Goal: Task Accomplishment & Management: Manage account settings

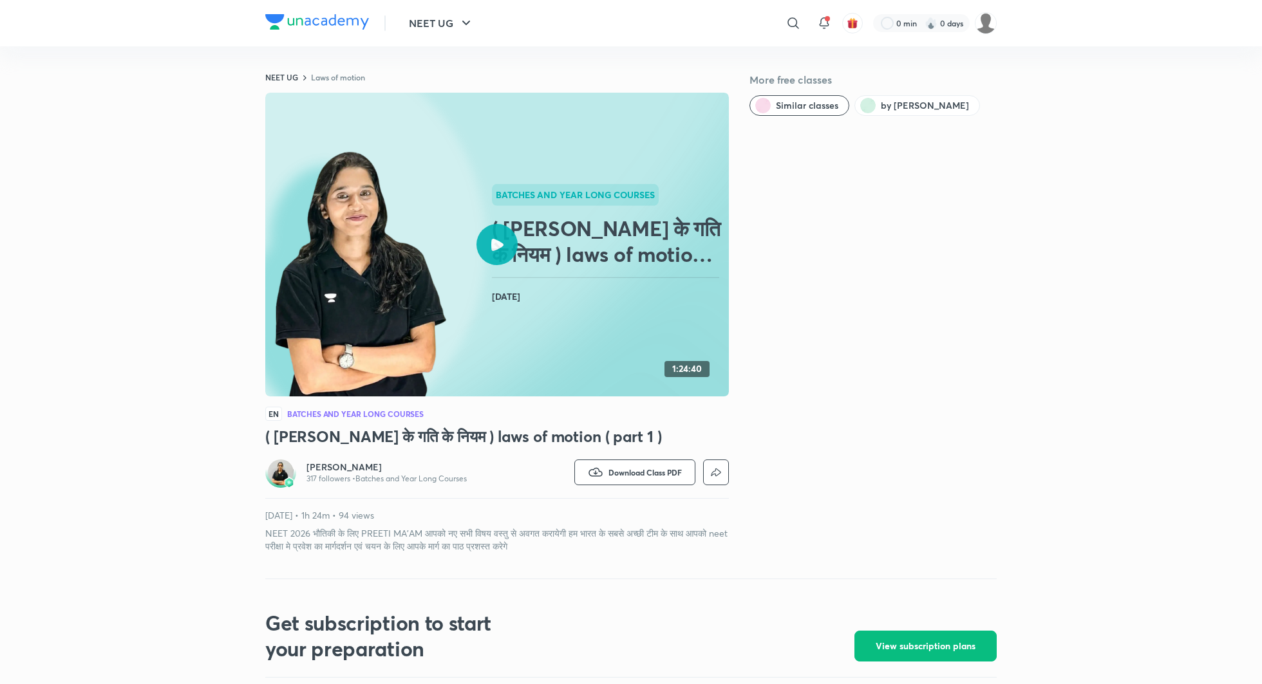
click at [495, 254] on div at bounding box center [496, 244] width 41 height 41
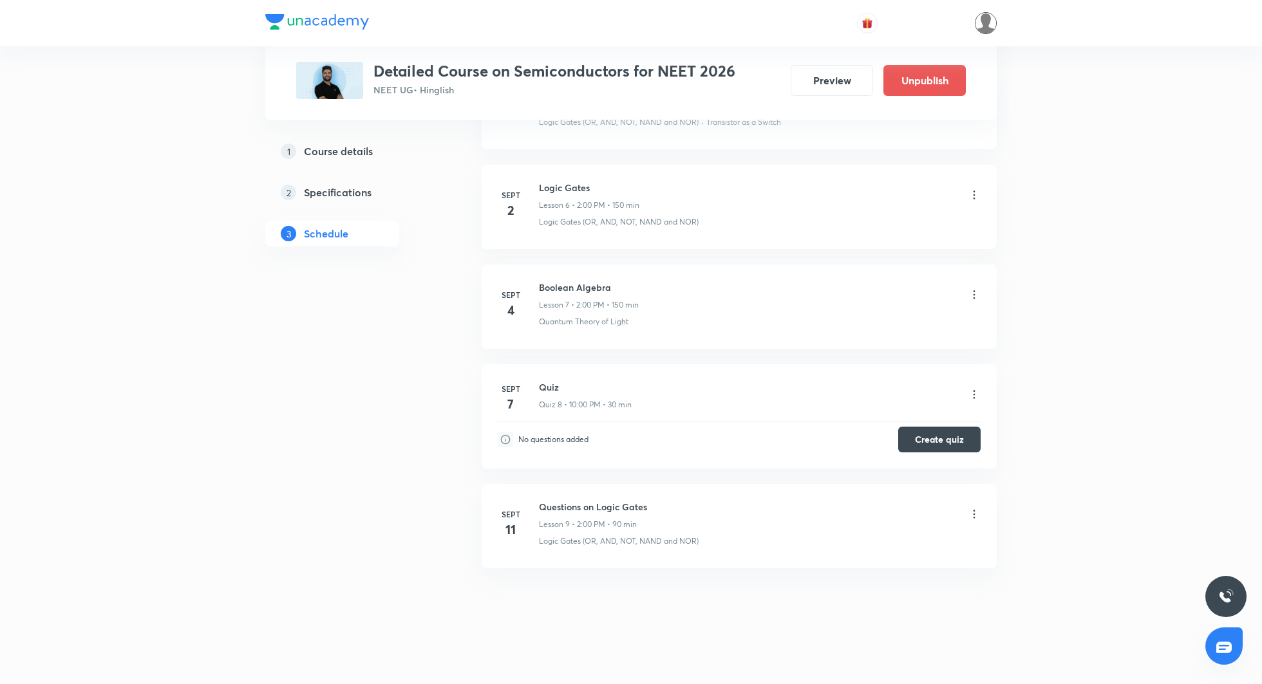
click at [979, 26] on img at bounding box center [986, 23] width 22 height 22
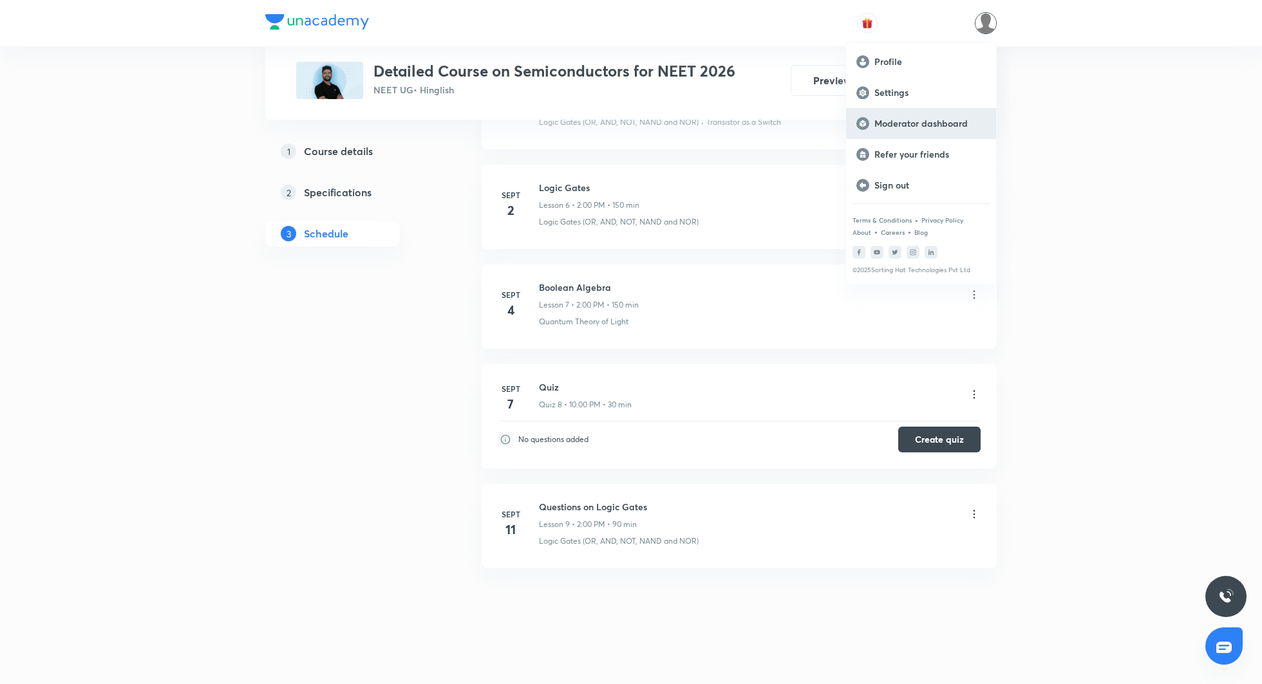
click at [892, 126] on p "Moderator dashboard" at bounding box center [929, 124] width 111 height 12
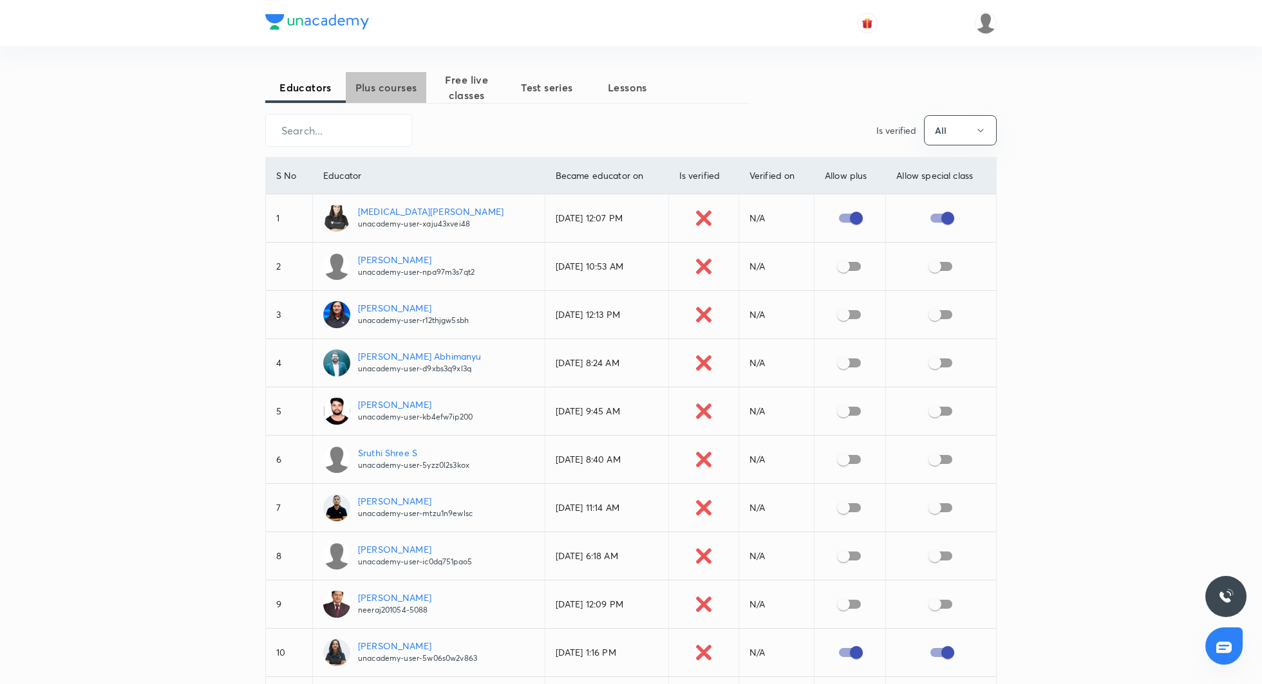
click at [387, 96] on button "Plus courses" at bounding box center [386, 87] width 80 height 31
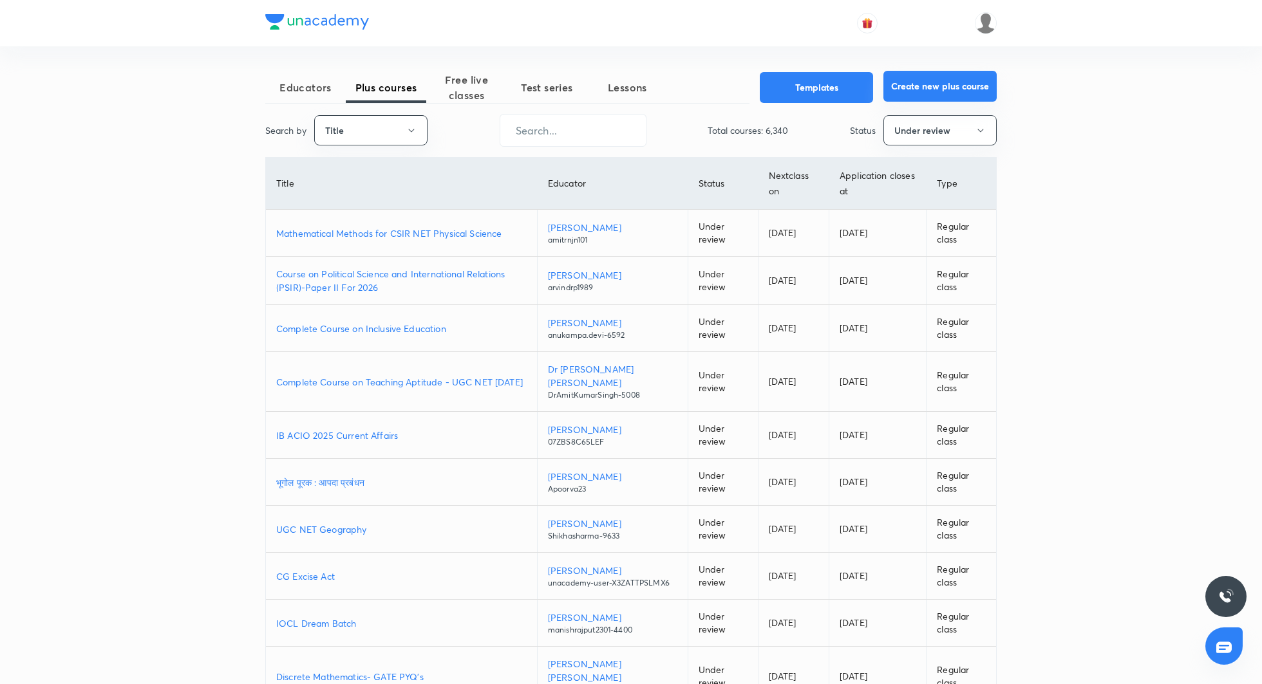
click at [948, 92] on button "Create new plus course" at bounding box center [939, 86] width 113 height 31
click at [982, 22] on img at bounding box center [986, 23] width 22 height 22
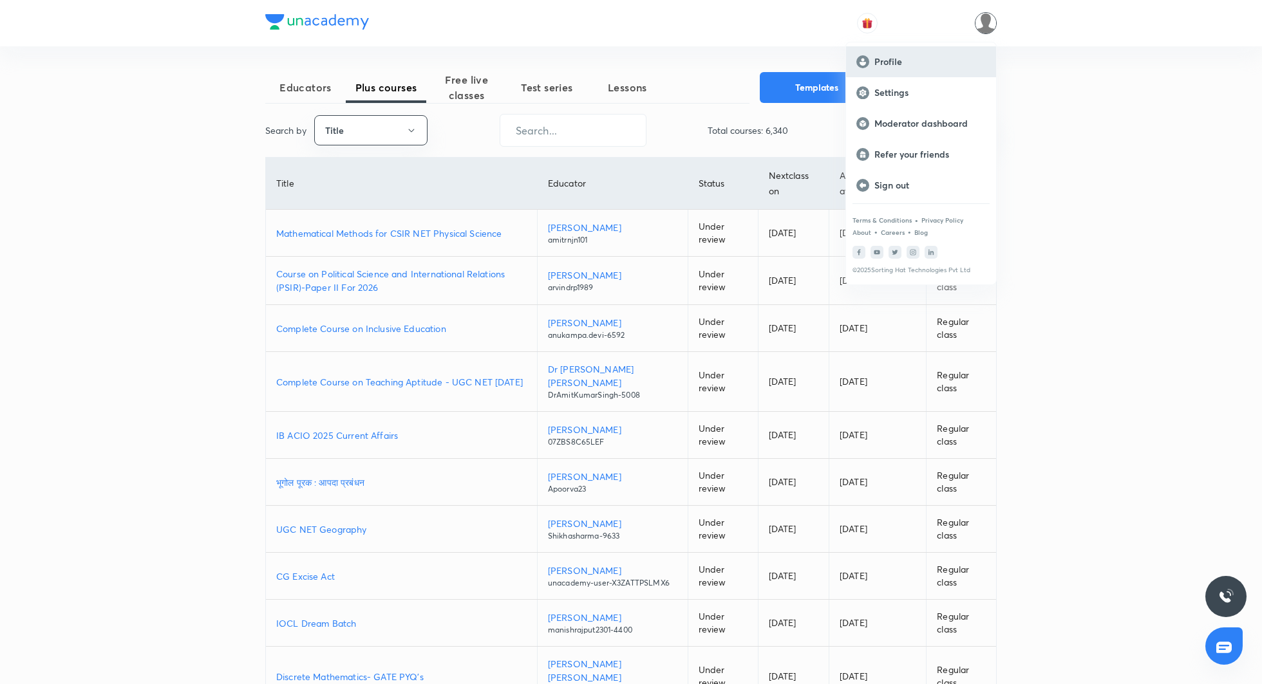
click at [896, 61] on p "Profile" at bounding box center [929, 62] width 111 height 12
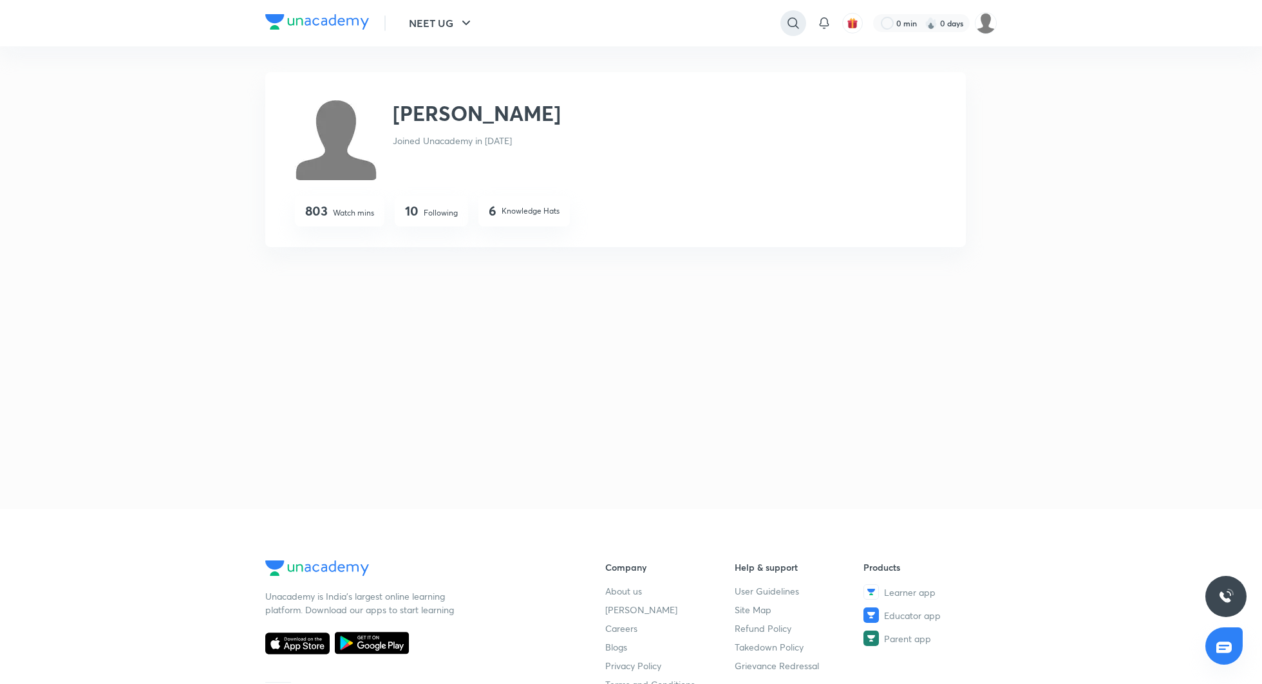
click at [791, 30] on icon at bounding box center [792, 22] width 15 height 15
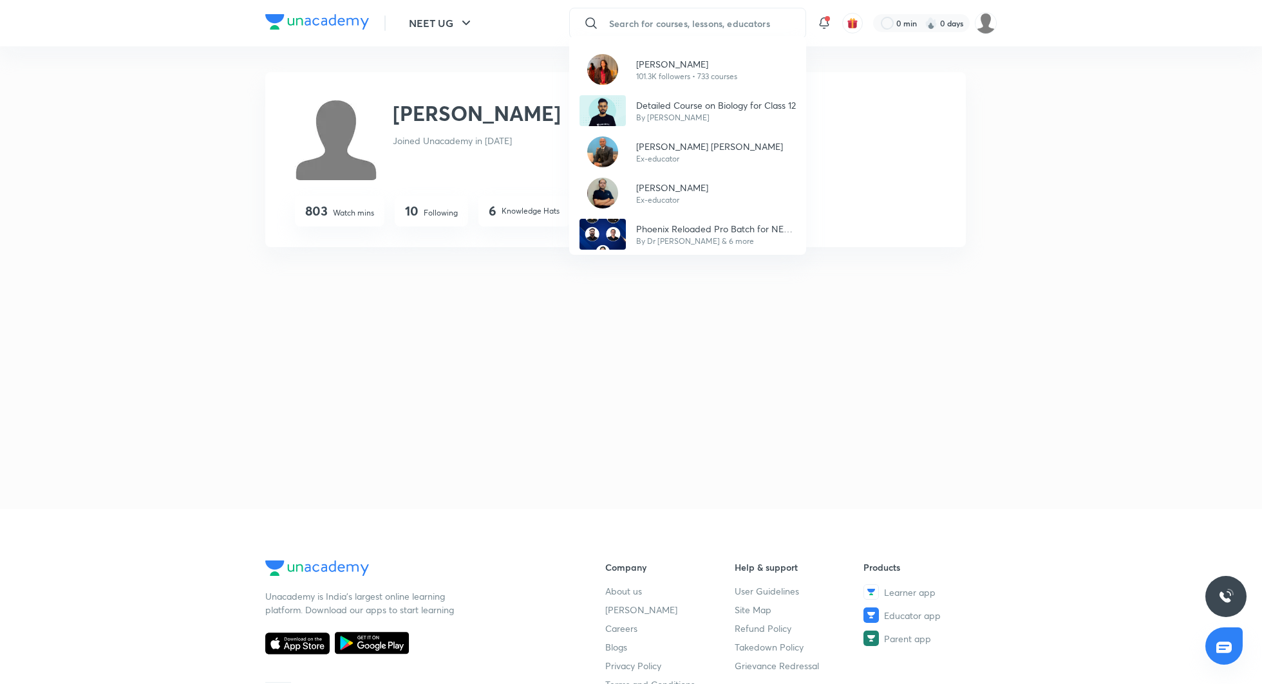
click at [745, 17] on div "Dr. Rakshita Singh 101.3K followers • 733 courses Detailed Course on Biology fo…" at bounding box center [631, 342] width 1262 height 684
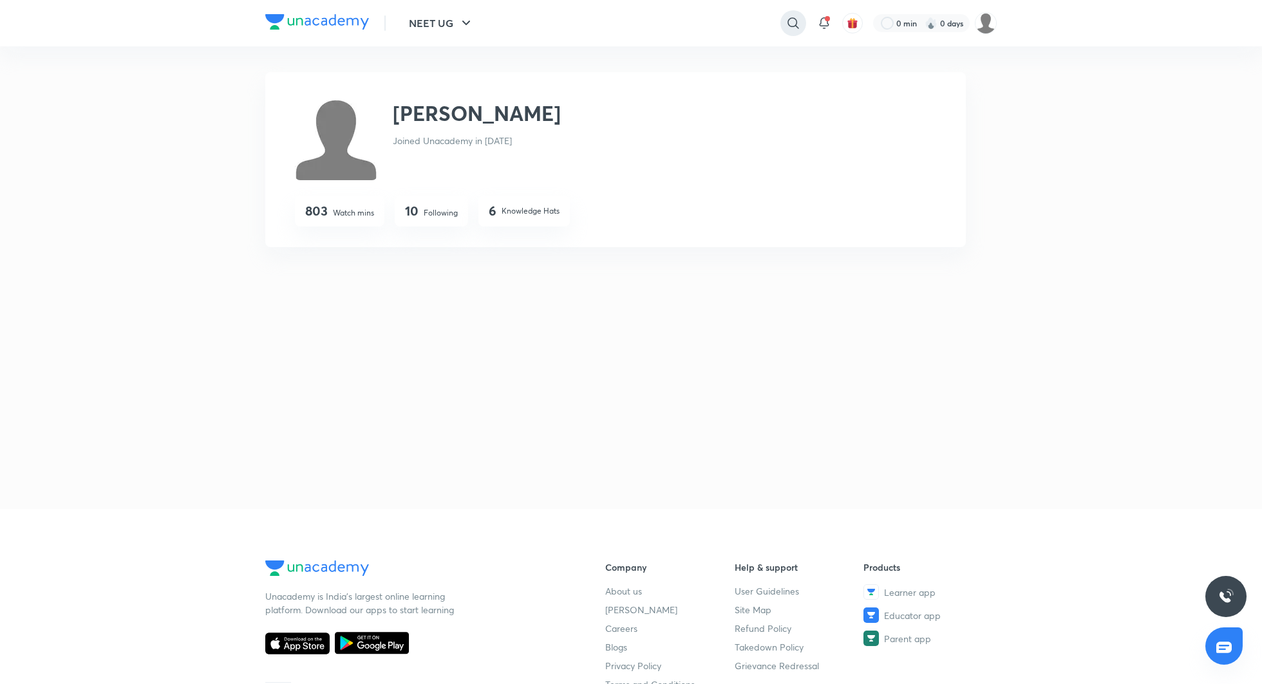
click at [796, 18] on icon at bounding box center [792, 22] width 15 height 15
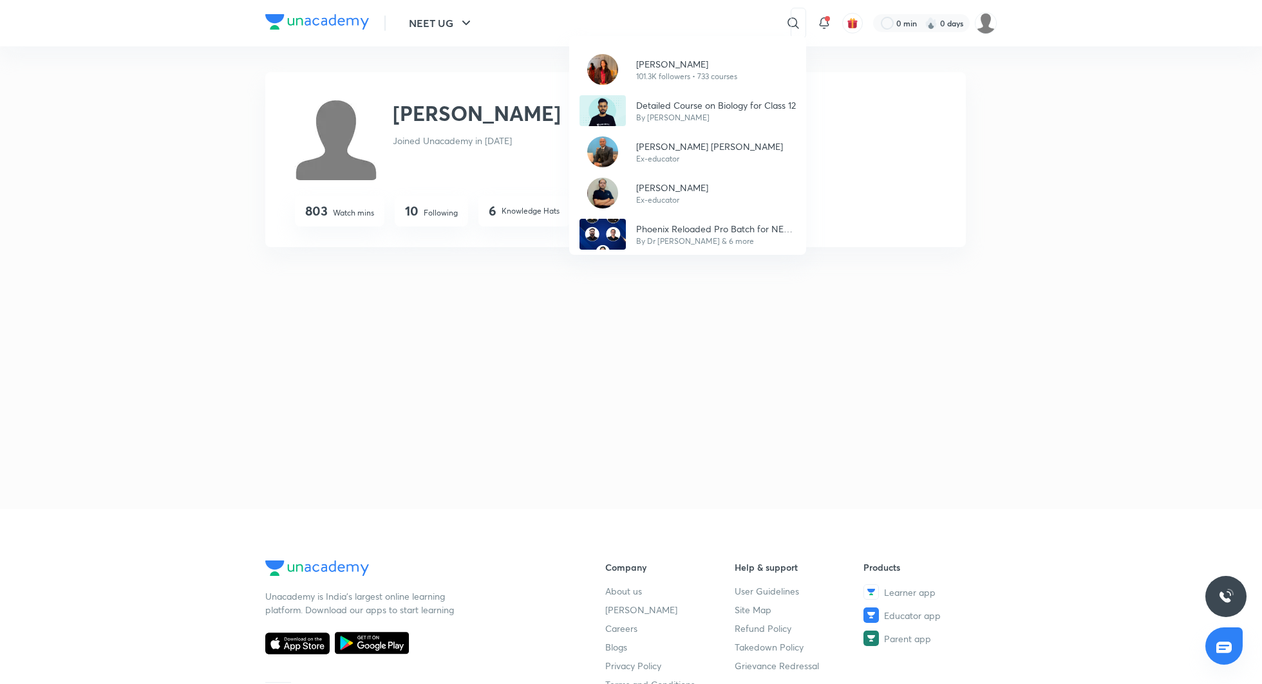
click at [710, 21] on div "Dr. Rakshita Singh 101.3K followers • 733 courses Detailed Course on Biology fo…" at bounding box center [631, 342] width 1262 height 684
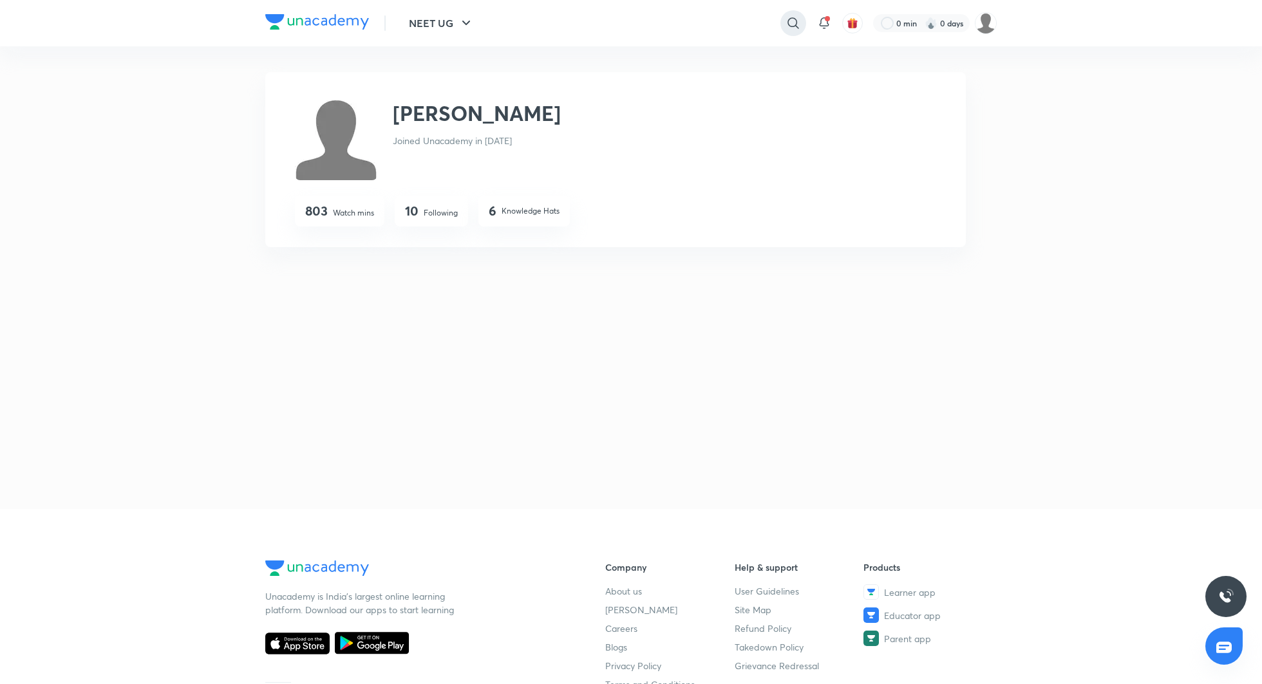
click at [791, 21] on icon at bounding box center [792, 22] width 15 height 15
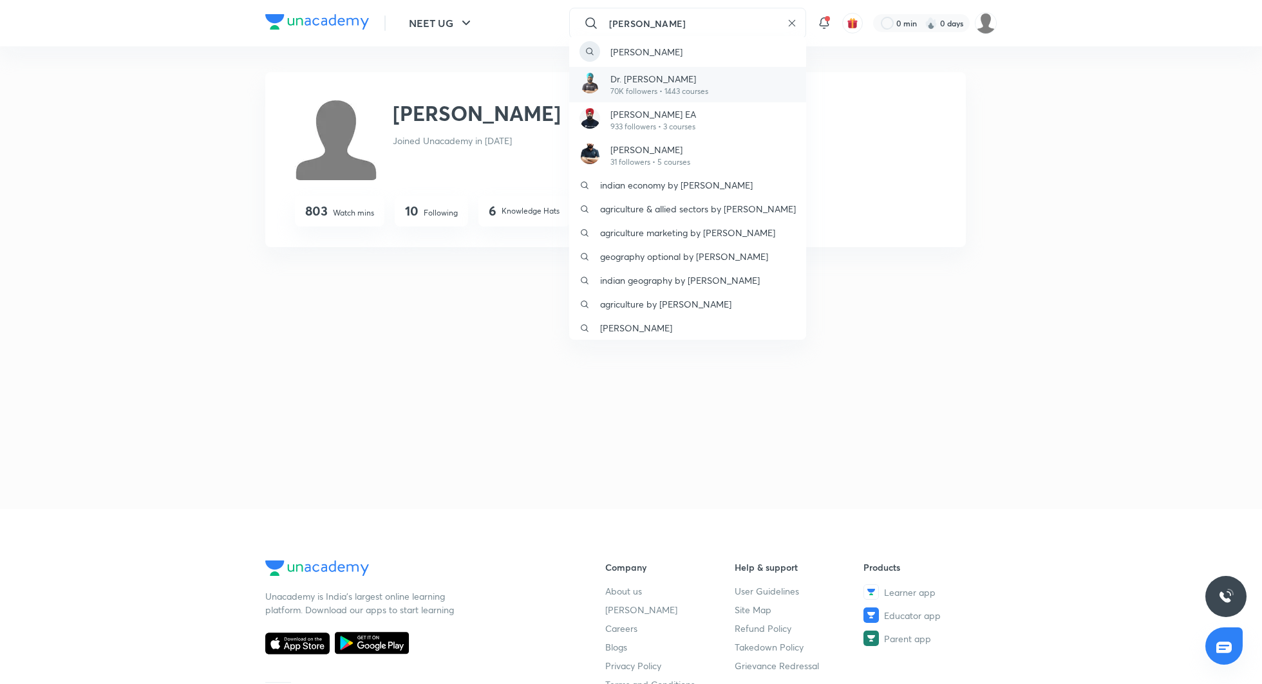
type input "JASPAL"
click at [652, 81] on p "Dr. Jaspal Singh" at bounding box center [659, 79] width 98 height 14
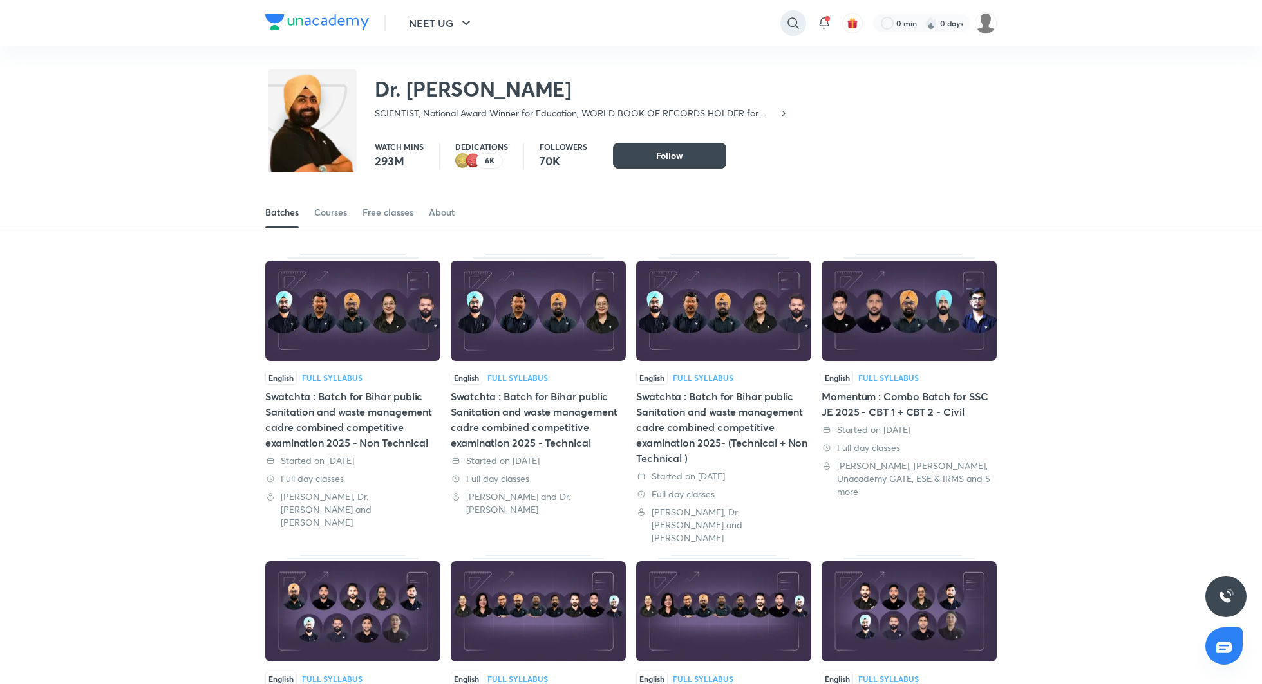
click at [786, 23] on icon at bounding box center [792, 22] width 15 height 15
type input "G"
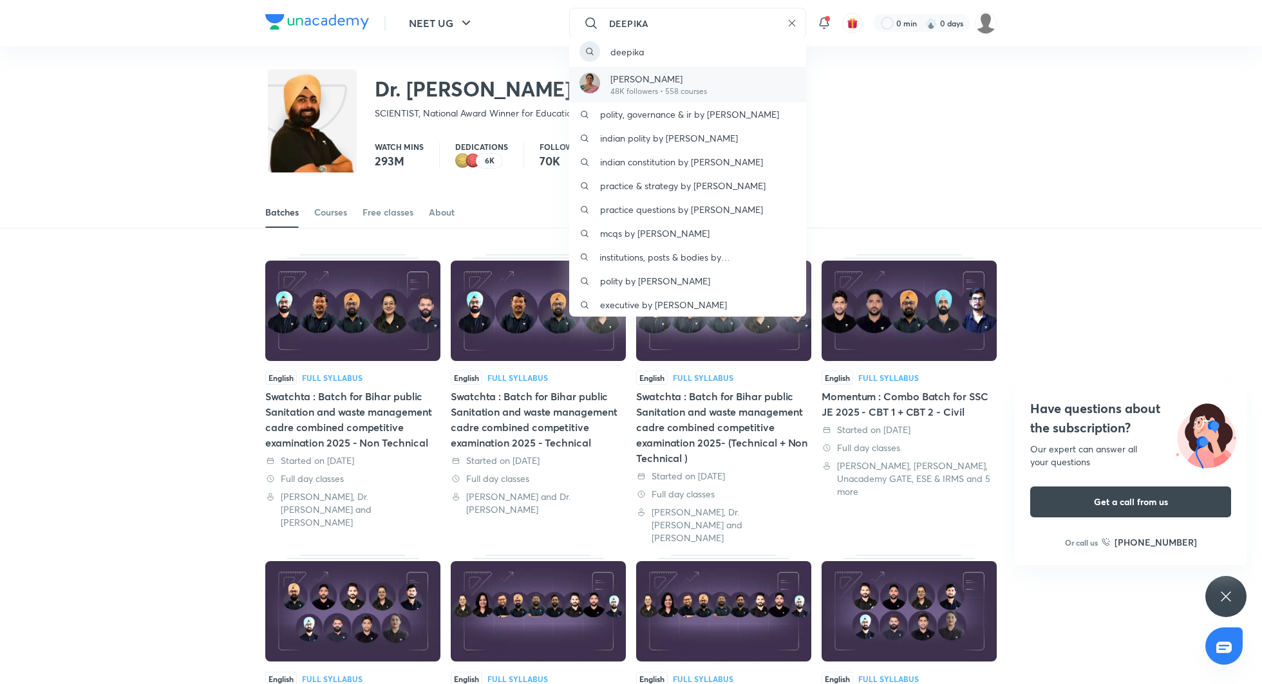
type input "DEEPIKA"
click at [664, 81] on p "Deepika Reddy Magham" at bounding box center [658, 79] width 97 height 14
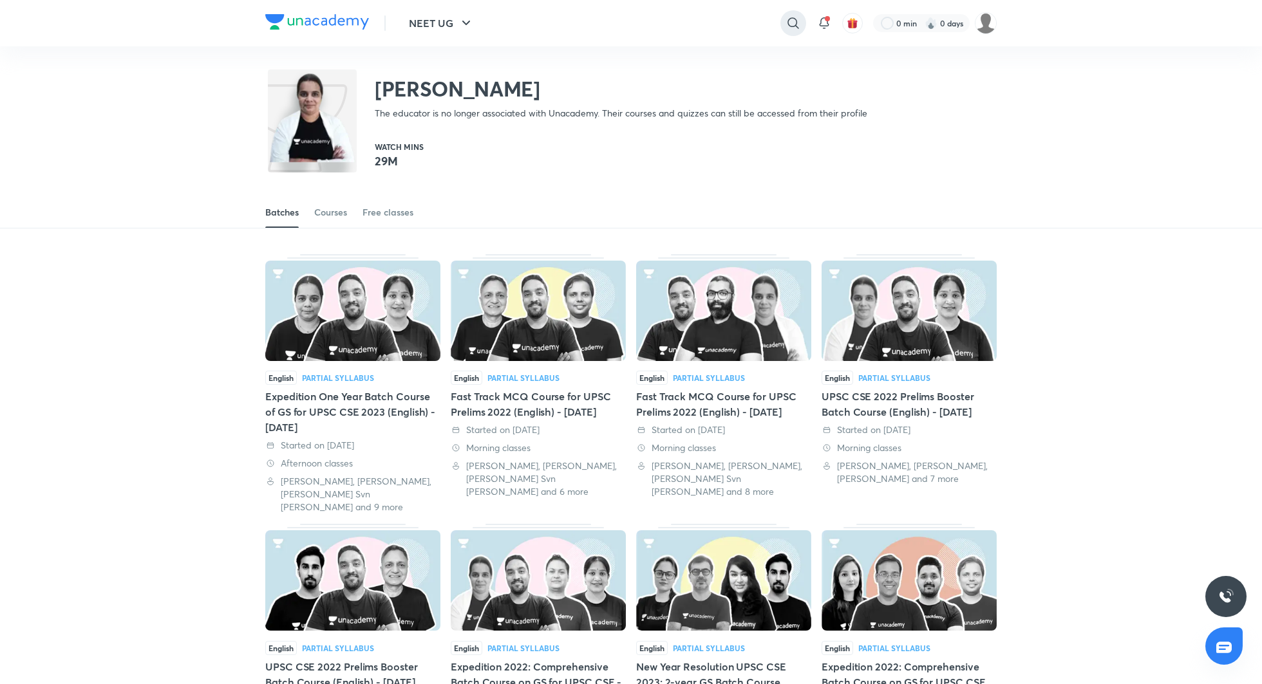
click at [792, 20] on icon at bounding box center [792, 22] width 15 height 15
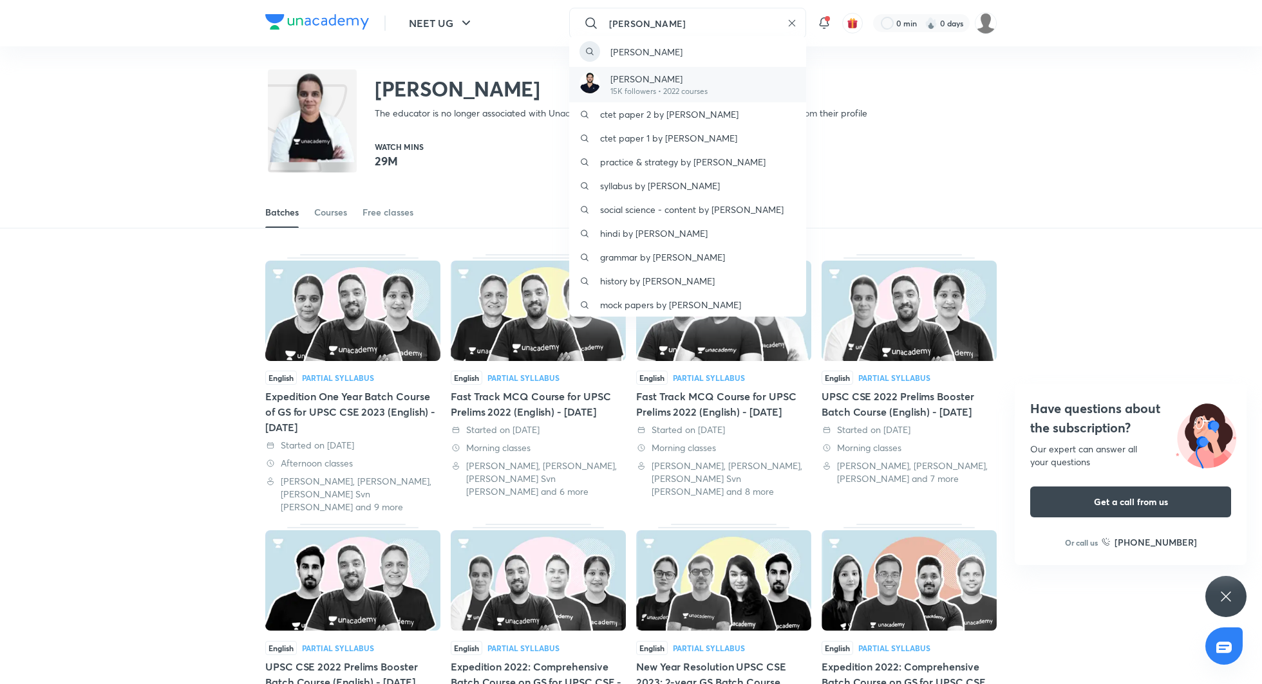
type input "RAVI KUMA"
click at [720, 80] on div "Ravi Kumar 15K followers • 2022 courses" at bounding box center [687, 84] width 237 height 35
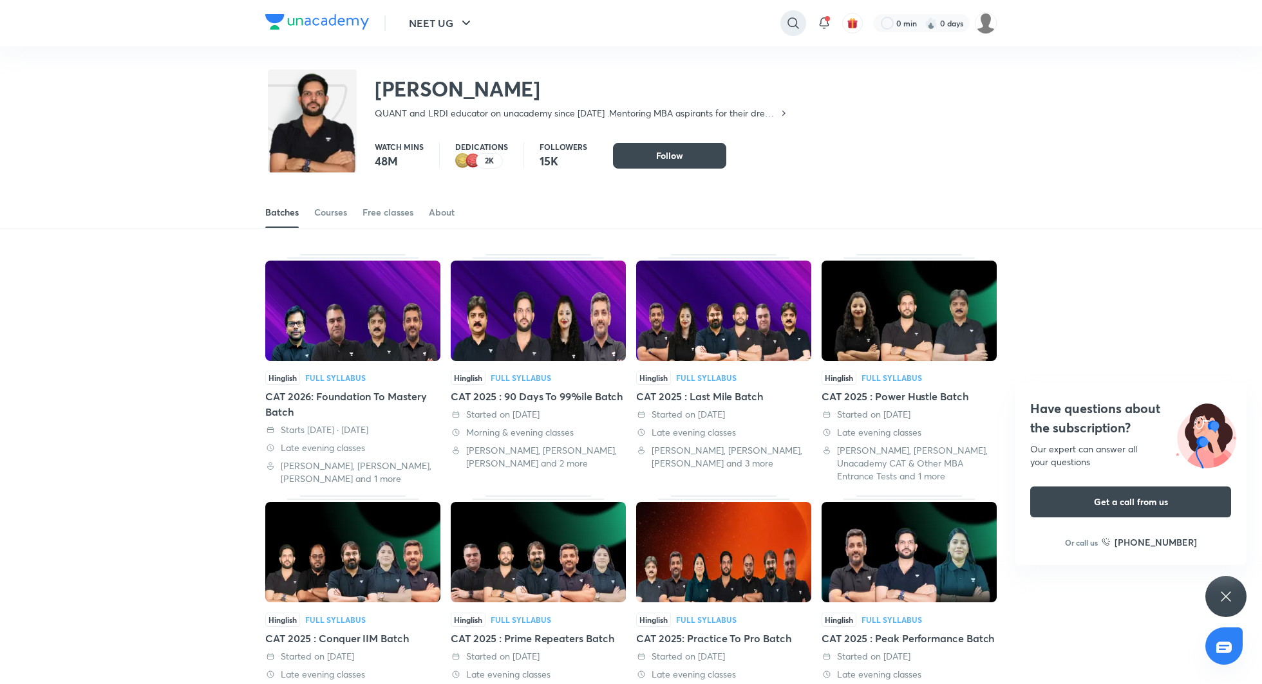
click at [798, 21] on icon at bounding box center [792, 22] width 15 height 15
type input "SEEP PAHUJA"
click at [648, 78] on p "Seep Pahuja" at bounding box center [660, 79] width 100 height 14
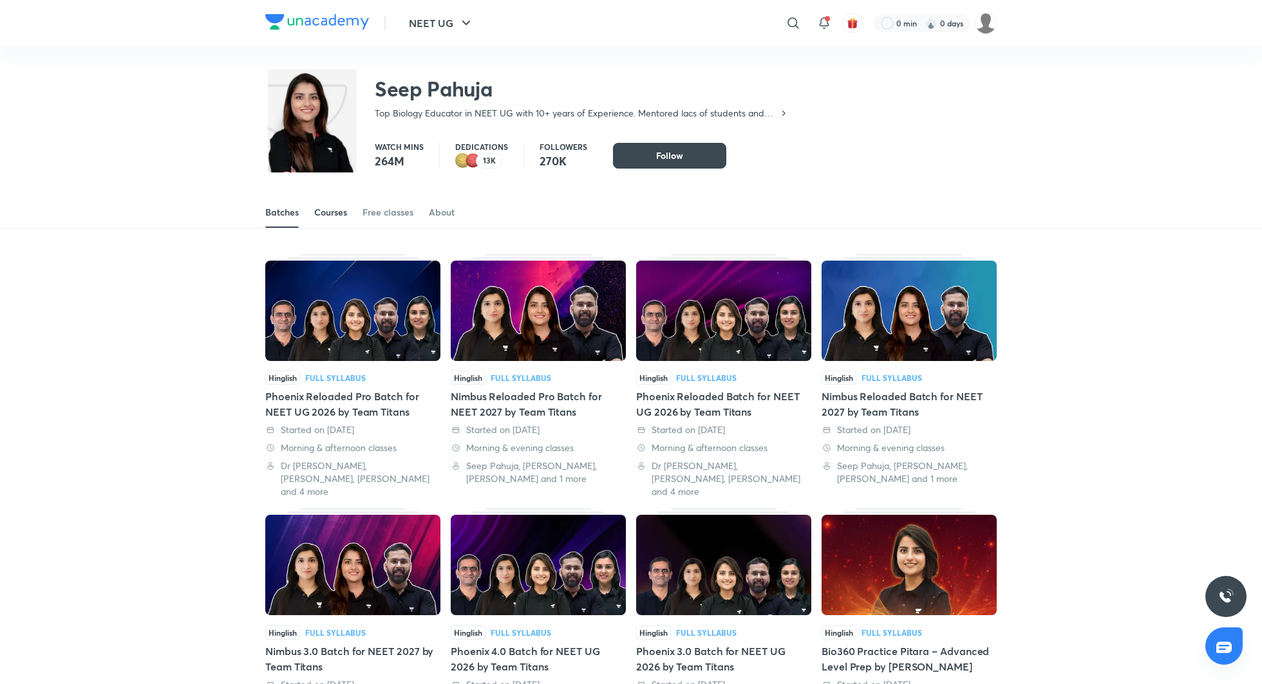
click at [333, 209] on div "Courses" at bounding box center [330, 212] width 33 height 13
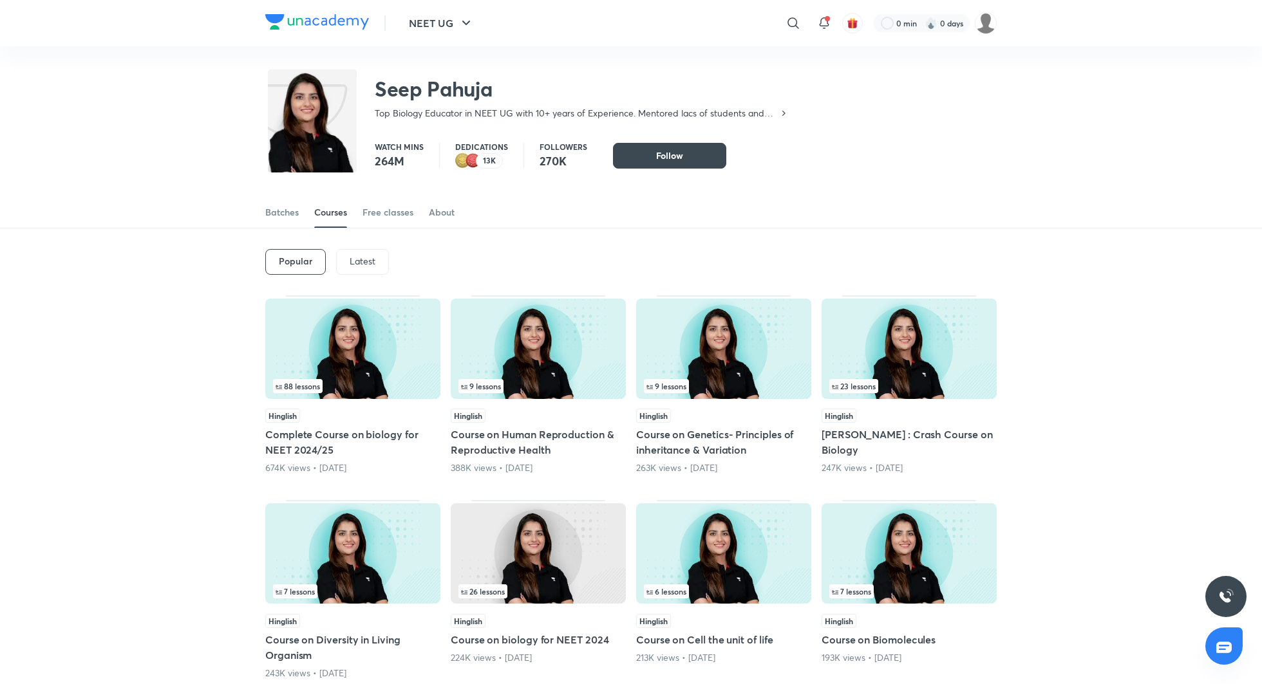
click at [360, 258] on p "Latest" at bounding box center [363, 261] width 26 height 10
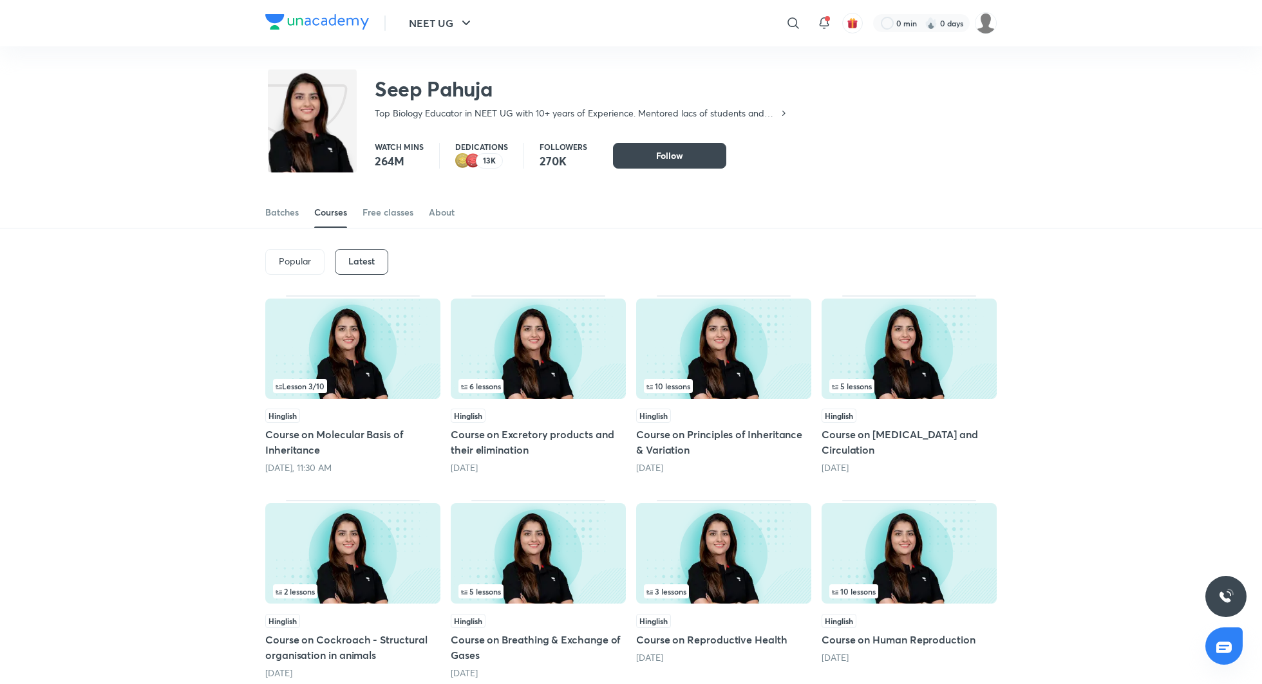
click at [355, 377] on img at bounding box center [352, 349] width 175 height 100
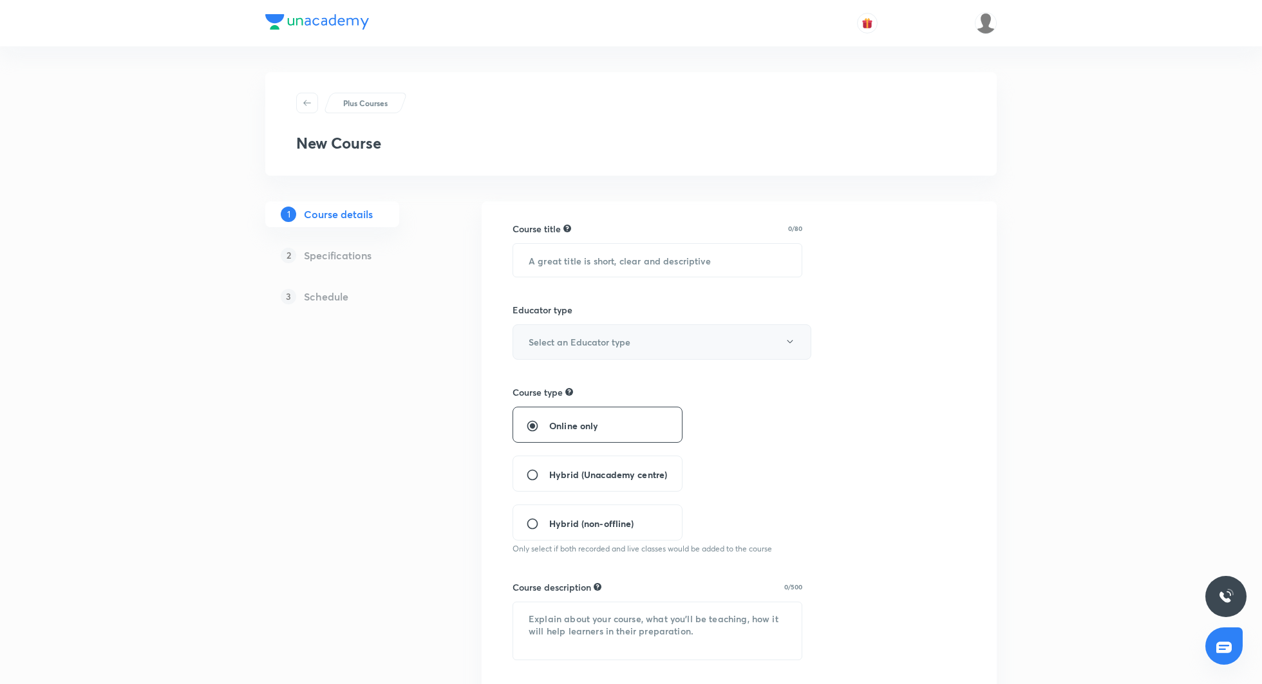
click at [579, 341] on h6 "Select an Educator type" at bounding box center [580, 342] width 102 height 14
click at [581, 383] on span "Unacademy educator" at bounding box center [662, 383] width 282 height 14
radio input "false"
click at [627, 341] on button "Unacademy educator" at bounding box center [661, 341] width 299 height 35
click at [847, 410] on div at bounding box center [631, 342] width 1262 height 684
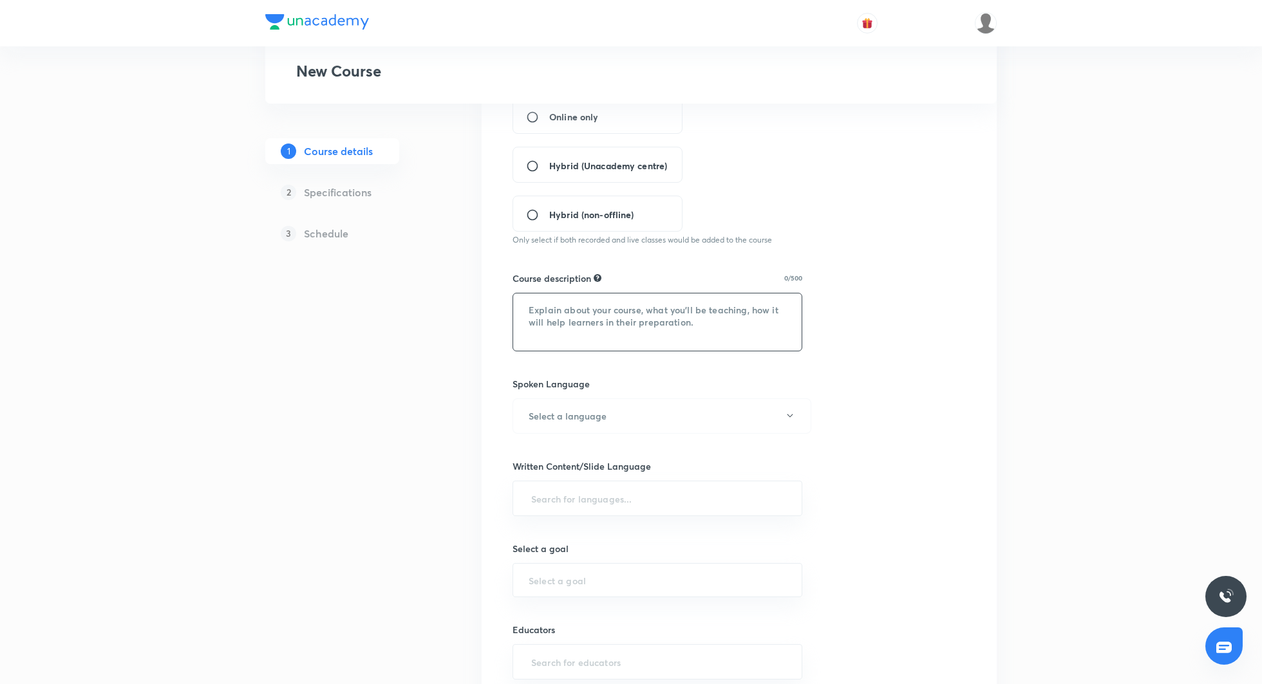
scroll to position [325, 0]
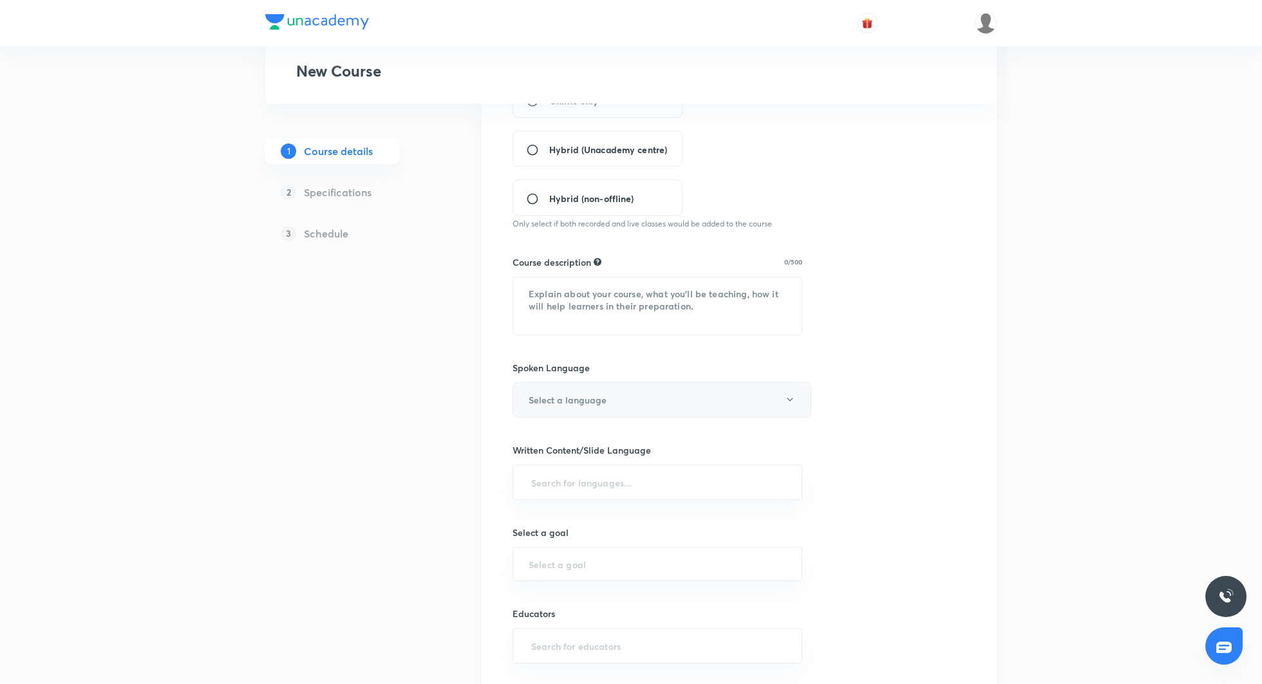
click at [601, 397] on h6 "Select a language" at bounding box center [568, 400] width 78 height 14
click at [912, 500] on div at bounding box center [631, 342] width 1262 height 684
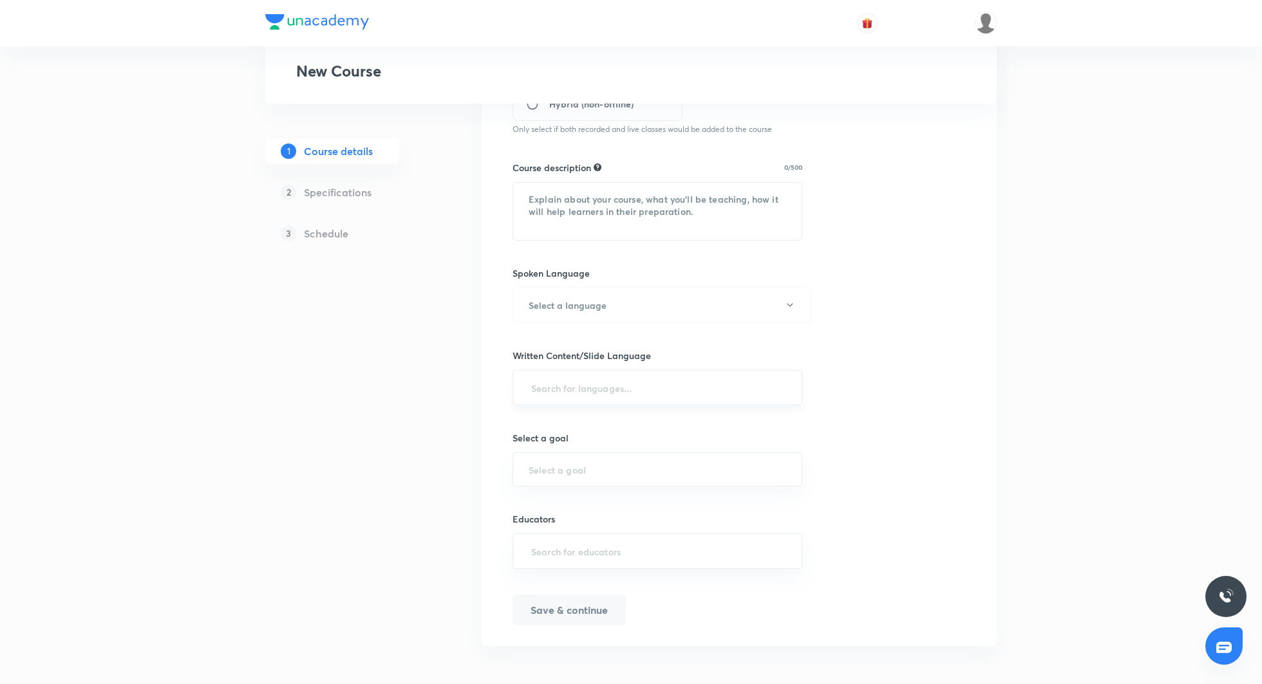
click at [603, 388] on input "text" at bounding box center [657, 388] width 257 height 24
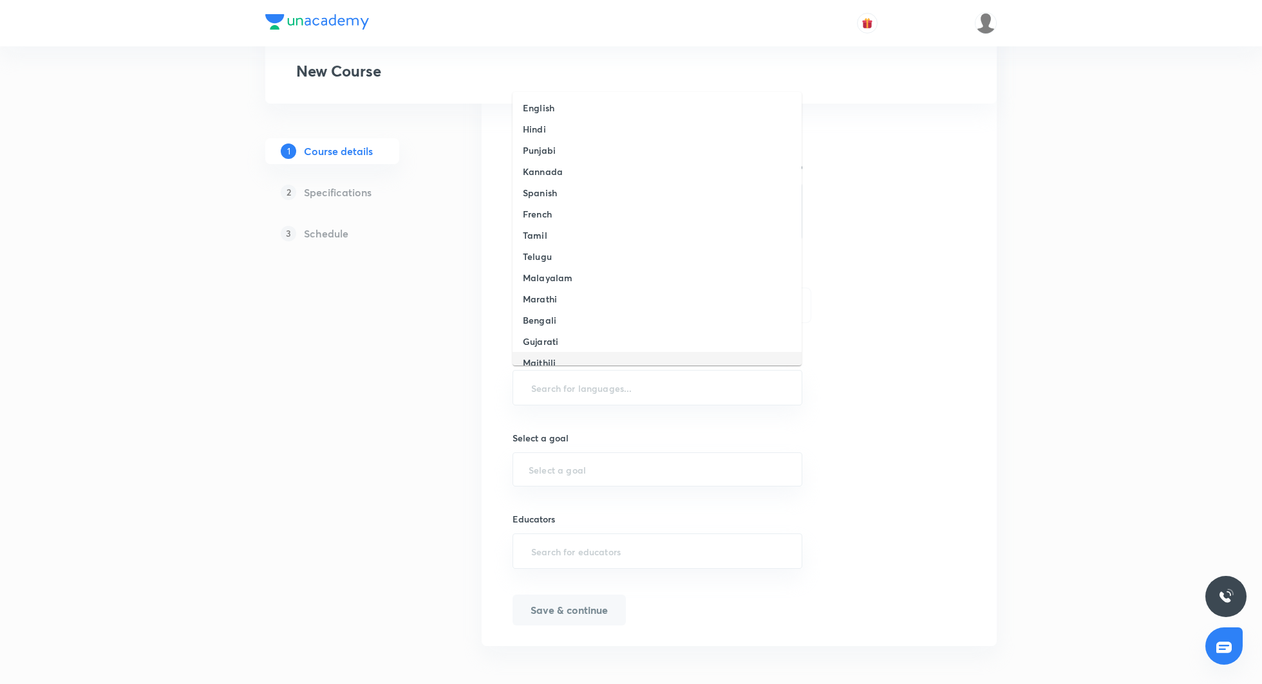
click at [842, 444] on div "Course title 0/80 ​ Educator type Unacademy educator Course type Online only Hy…" at bounding box center [738, 213] width 453 height 823
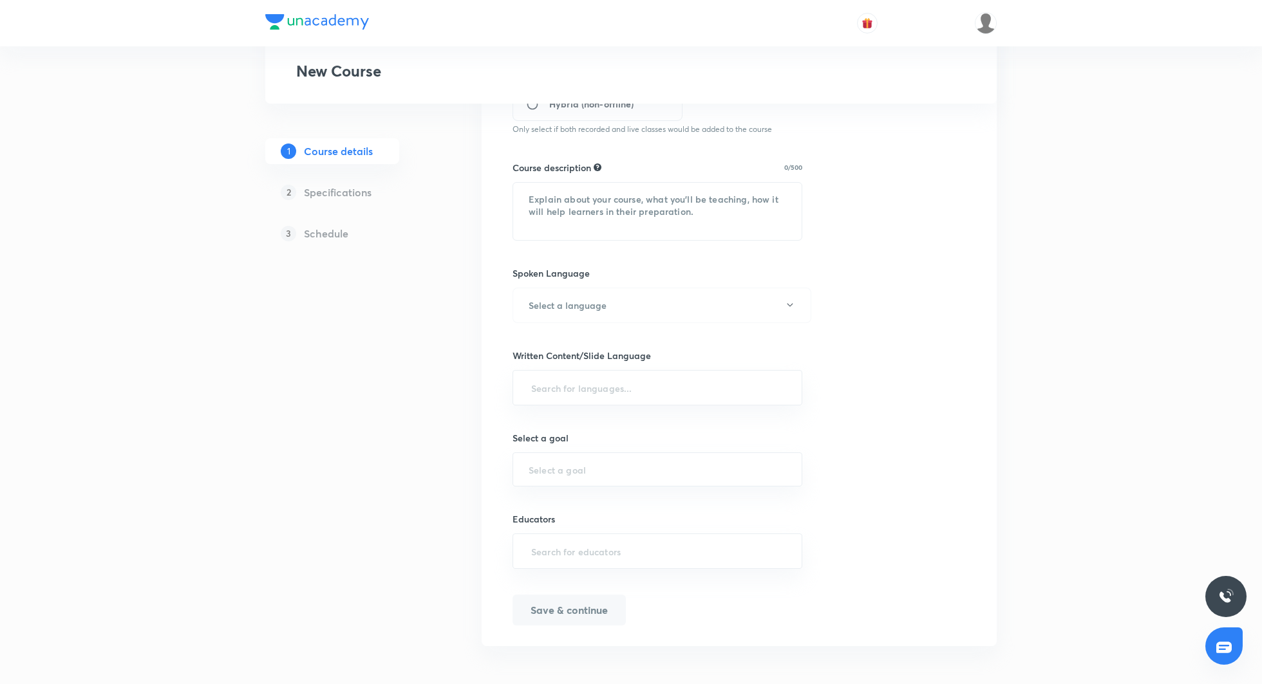
click at [842, 444] on div "Course title 0/80 ​ Educator type Unacademy educator Course type Online only Hy…" at bounding box center [738, 213] width 453 height 823
click at [619, 463] on input "text" at bounding box center [657, 469] width 257 height 12
click at [922, 430] on div "Course title 0/80 ​ Educator type Unacademy educator Course type Online only Hy…" at bounding box center [738, 213] width 453 height 823
click at [682, 547] on input "text" at bounding box center [657, 551] width 257 height 24
paste input "ravi09"
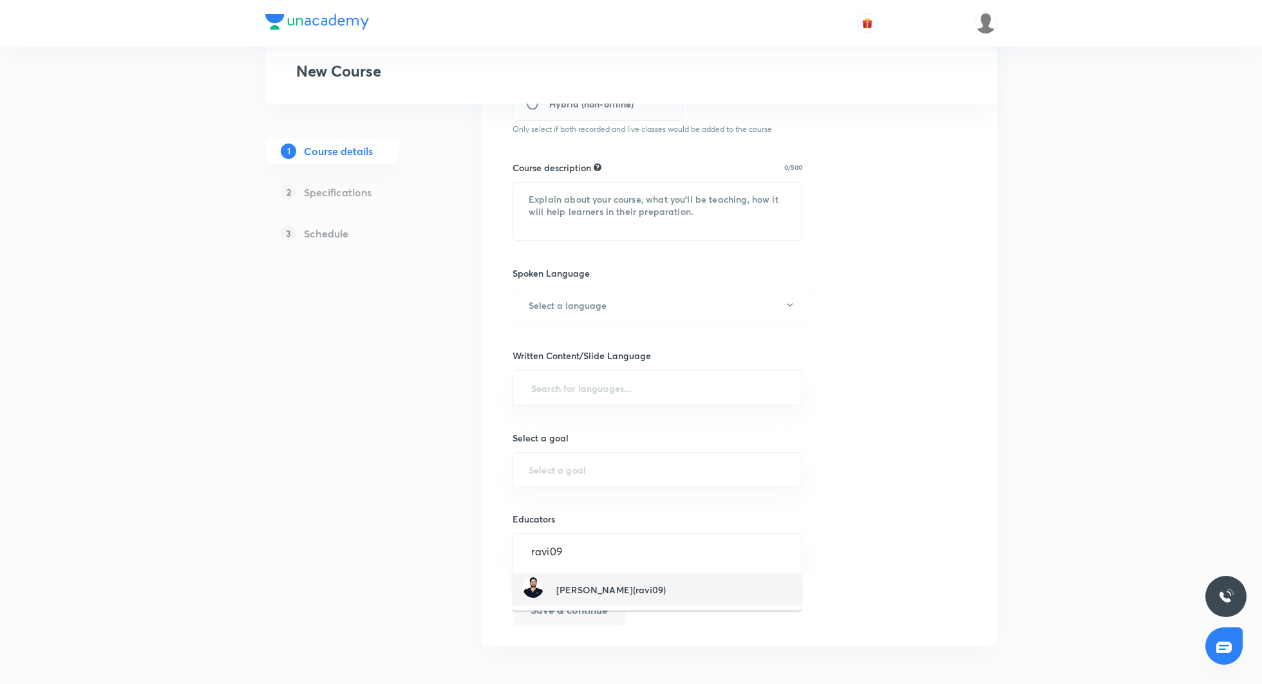
type input "ravi09"
click at [870, 543] on div "Course title 0/80 ​ Educator type Unacademy educator Course type Online only Hy…" at bounding box center [738, 213] width 453 height 823
click at [663, 547] on input "text" at bounding box center [657, 551] width 257 height 24
paste input "ravi09"
type input "ravi09"
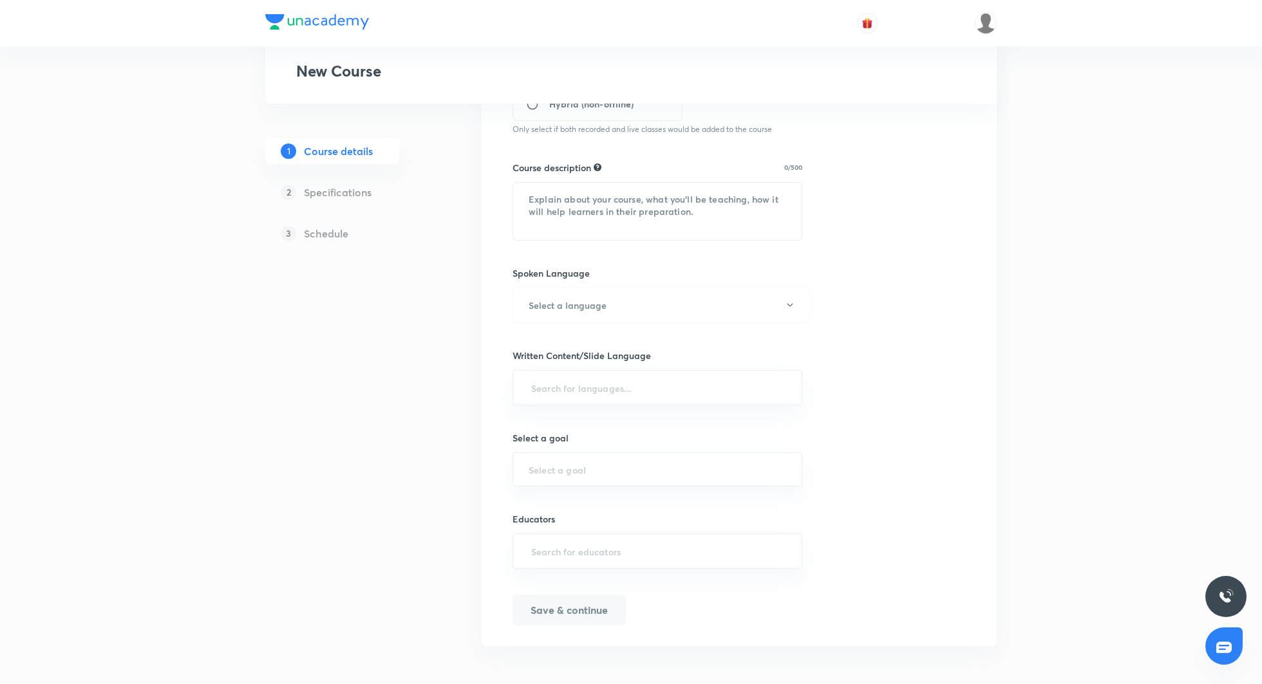
click at [851, 527] on div "Course title 0/80 ​ Educator type Unacademy educator Course type Online only Hy…" at bounding box center [738, 213] width 453 height 823
click at [340, 191] on h5 "Specifications" at bounding box center [338, 192] width 68 height 15
click at [335, 200] on div "2 Specifications" at bounding box center [352, 193] width 175 height 26
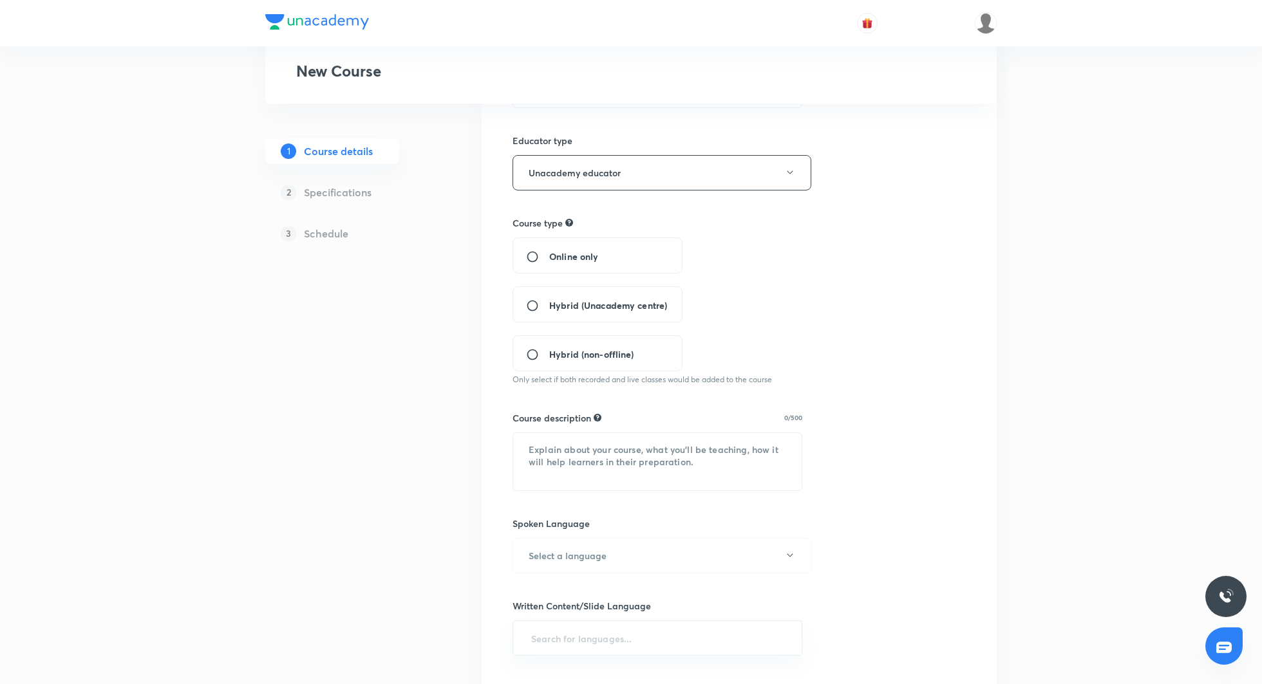
scroll to position [0, 0]
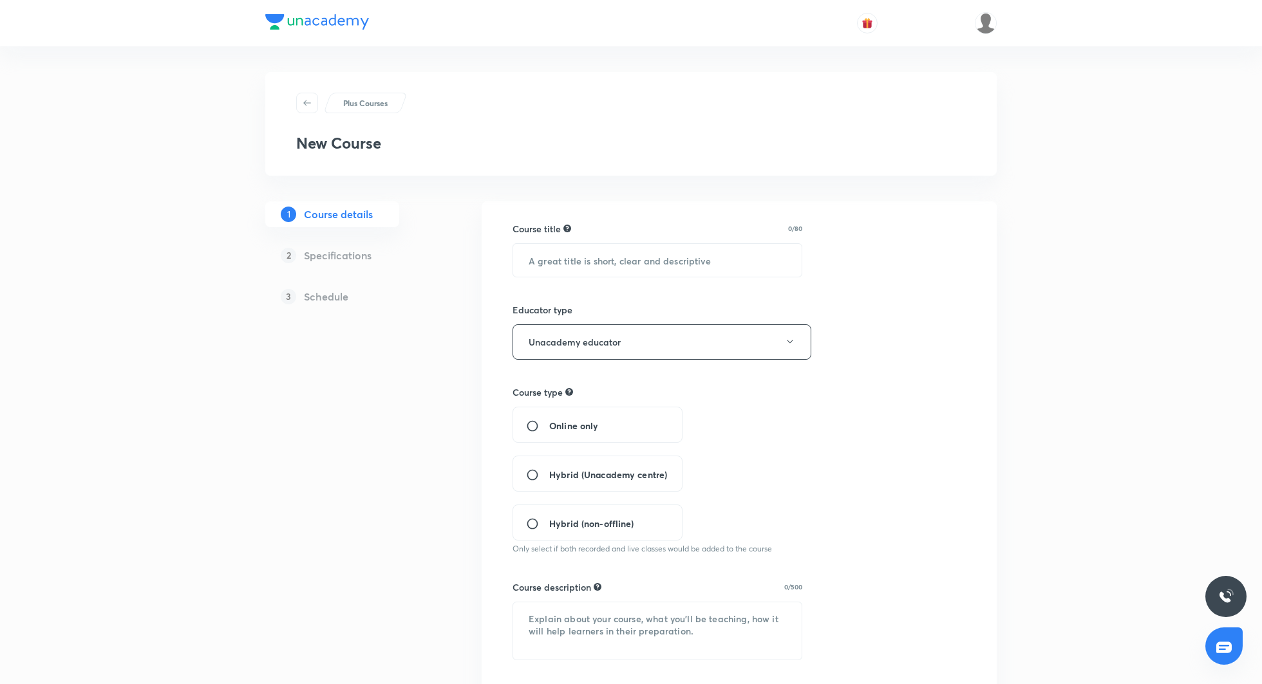
click at [359, 255] on h5 "Specifications" at bounding box center [338, 255] width 68 height 15
click at [317, 289] on h5 "Schedule" at bounding box center [326, 296] width 44 height 15
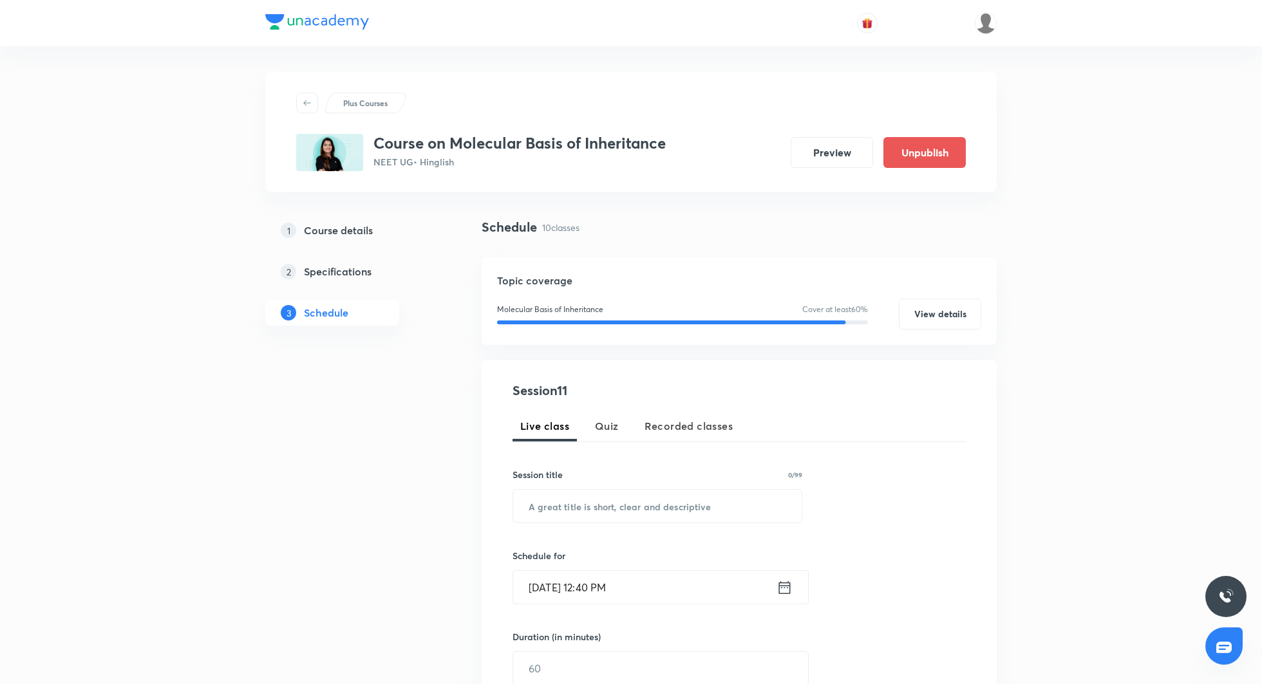
click at [335, 229] on h5 "Course details" at bounding box center [338, 230] width 69 height 15
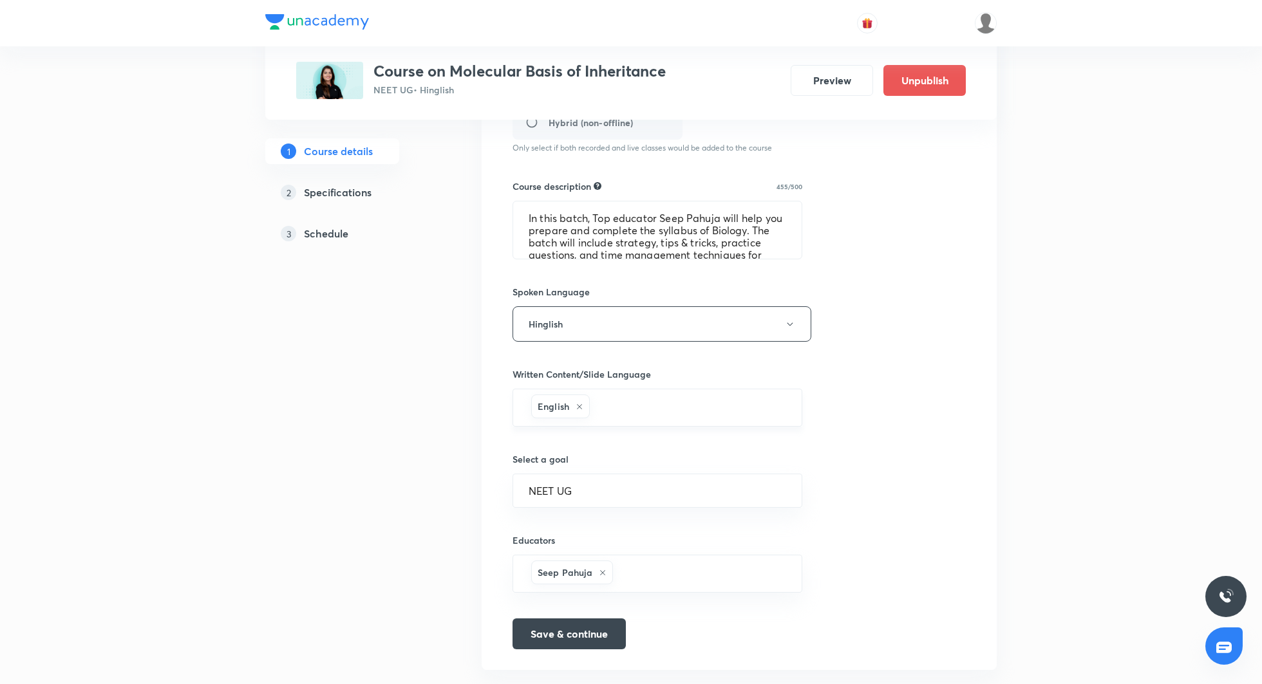
scroll to position [440, 0]
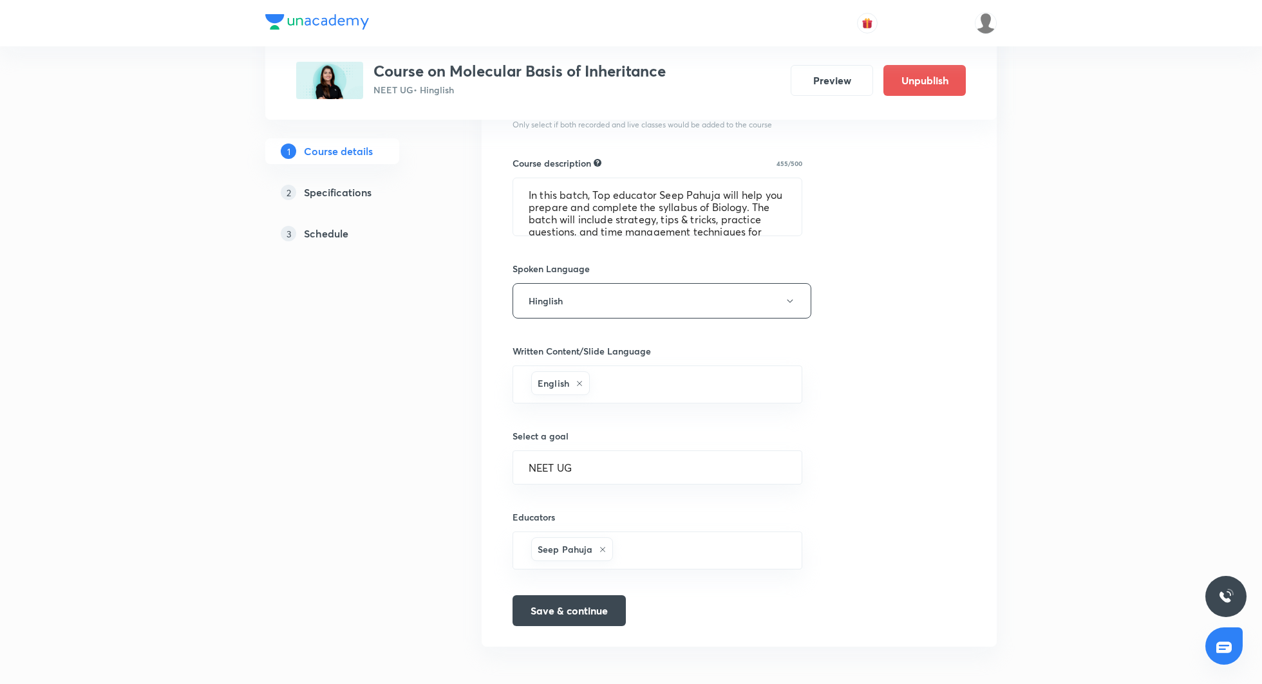
click at [356, 198] on h5 "Specifications" at bounding box center [338, 192] width 68 height 15
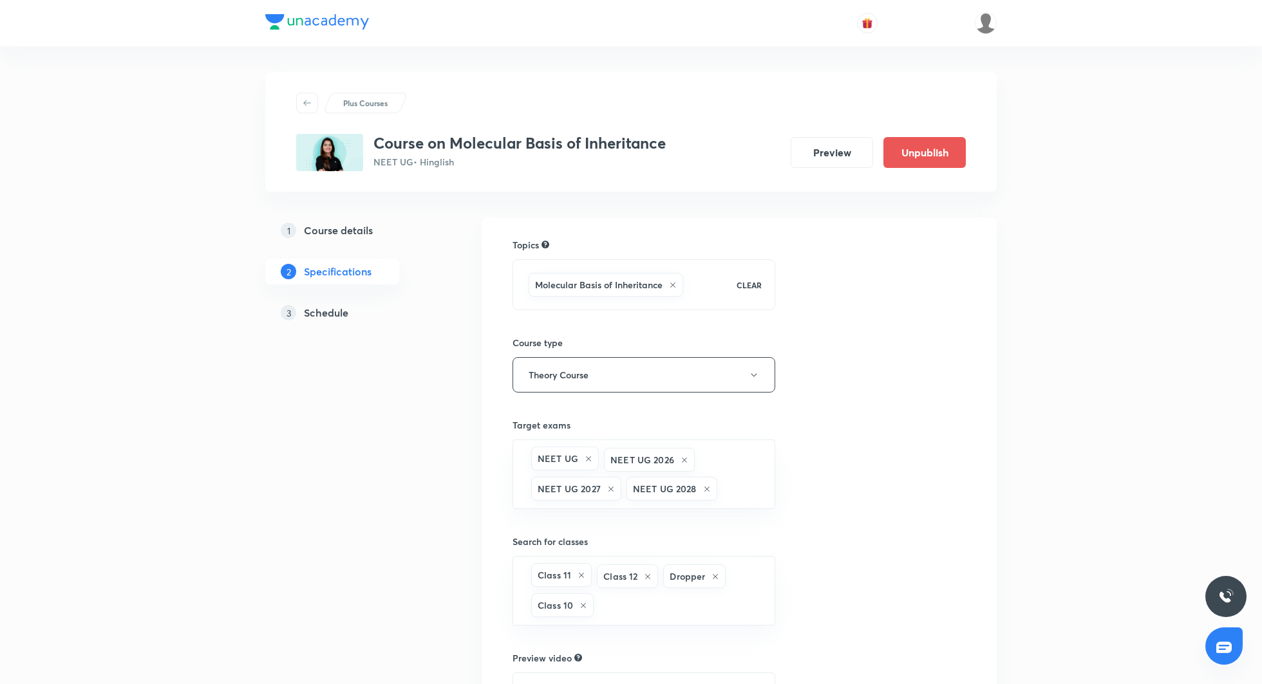
scroll to position [73, 0]
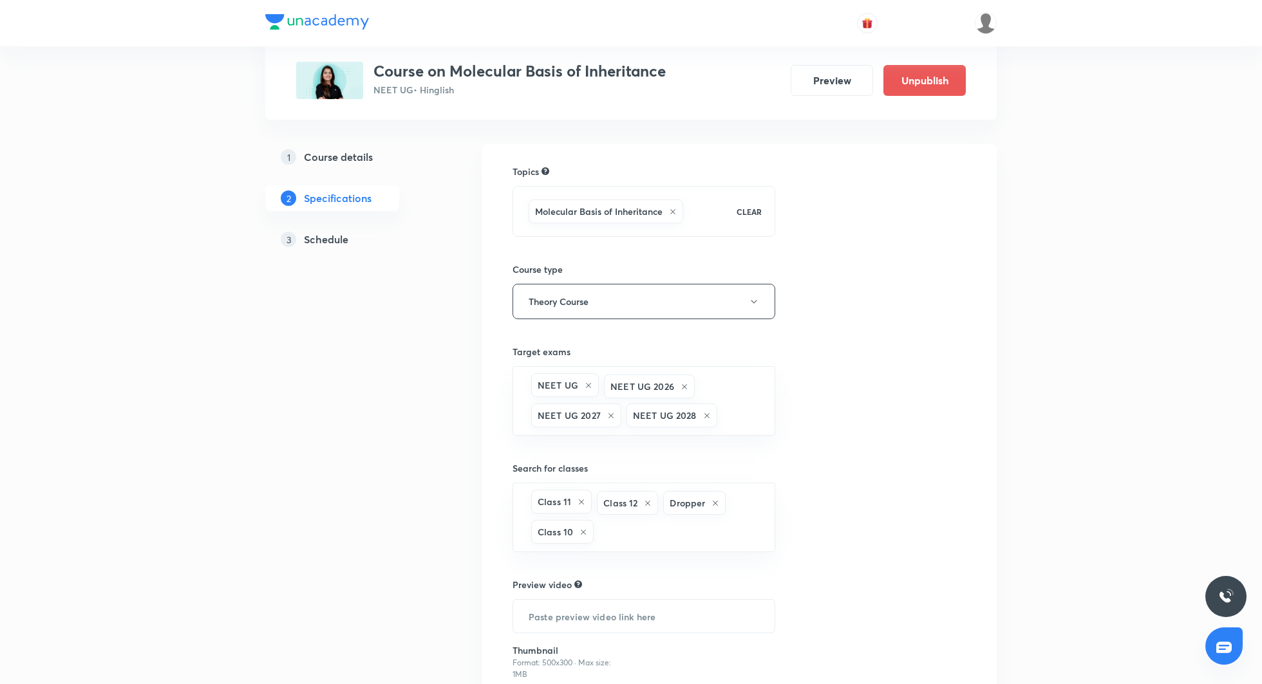
click at [369, 156] on h5 "Course details" at bounding box center [338, 156] width 69 height 15
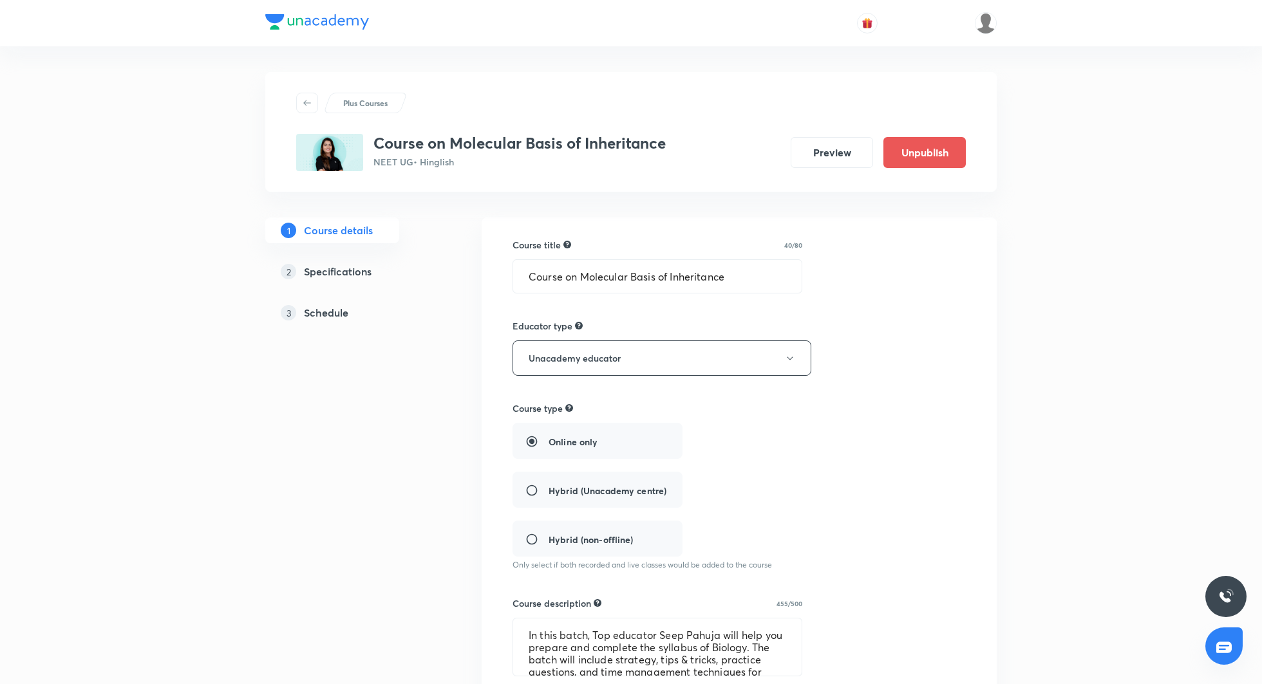
click at [346, 266] on h5 "Specifications" at bounding box center [338, 271] width 68 height 15
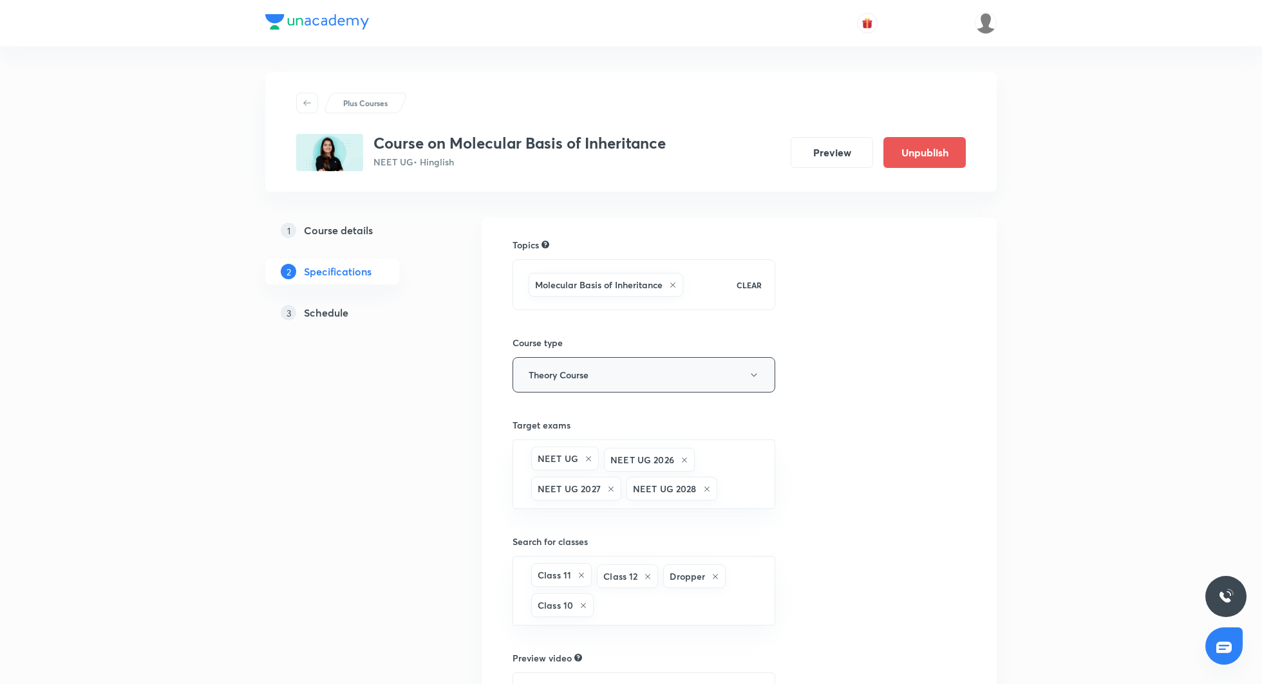
click at [732, 371] on button "Theory Course" at bounding box center [643, 374] width 263 height 35
click at [974, 366] on div at bounding box center [631, 342] width 1262 height 684
click at [928, 379] on div "Topics Molecular Basis of Inheritance CLEAR Course type Theory Course Target ex…" at bounding box center [738, 534] width 453 height 592
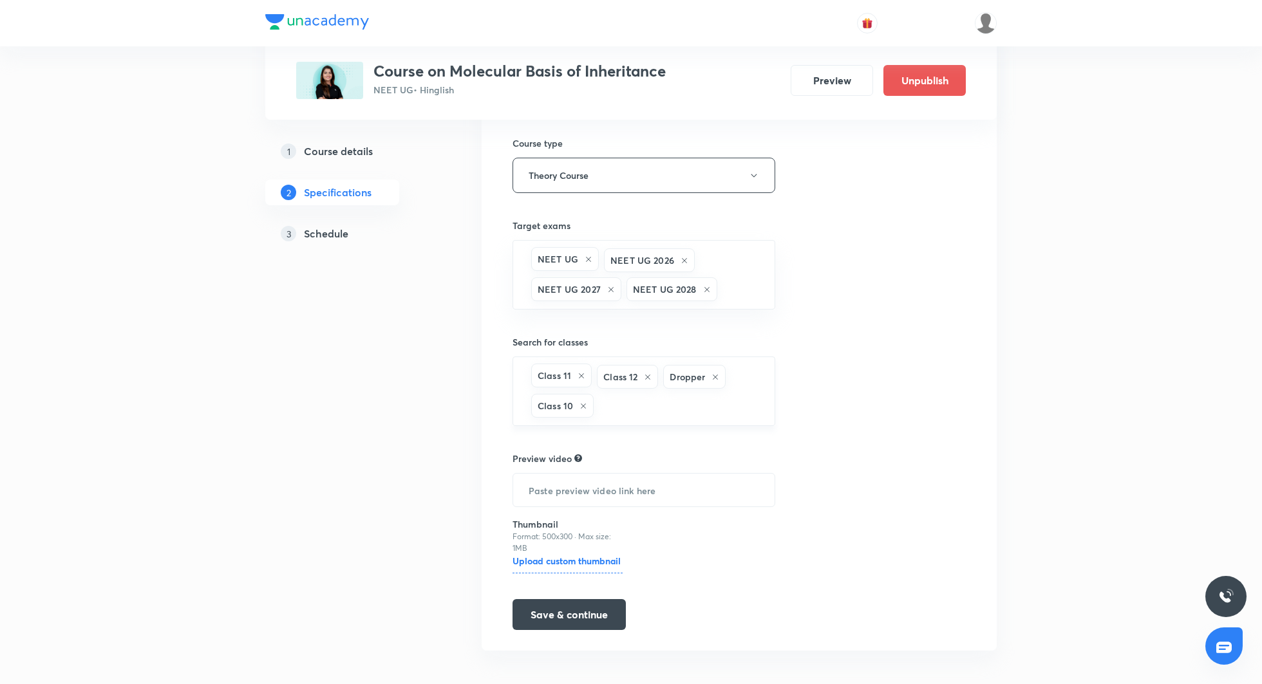
scroll to position [203, 0]
click at [325, 226] on h5 "Schedule" at bounding box center [326, 233] width 44 height 15
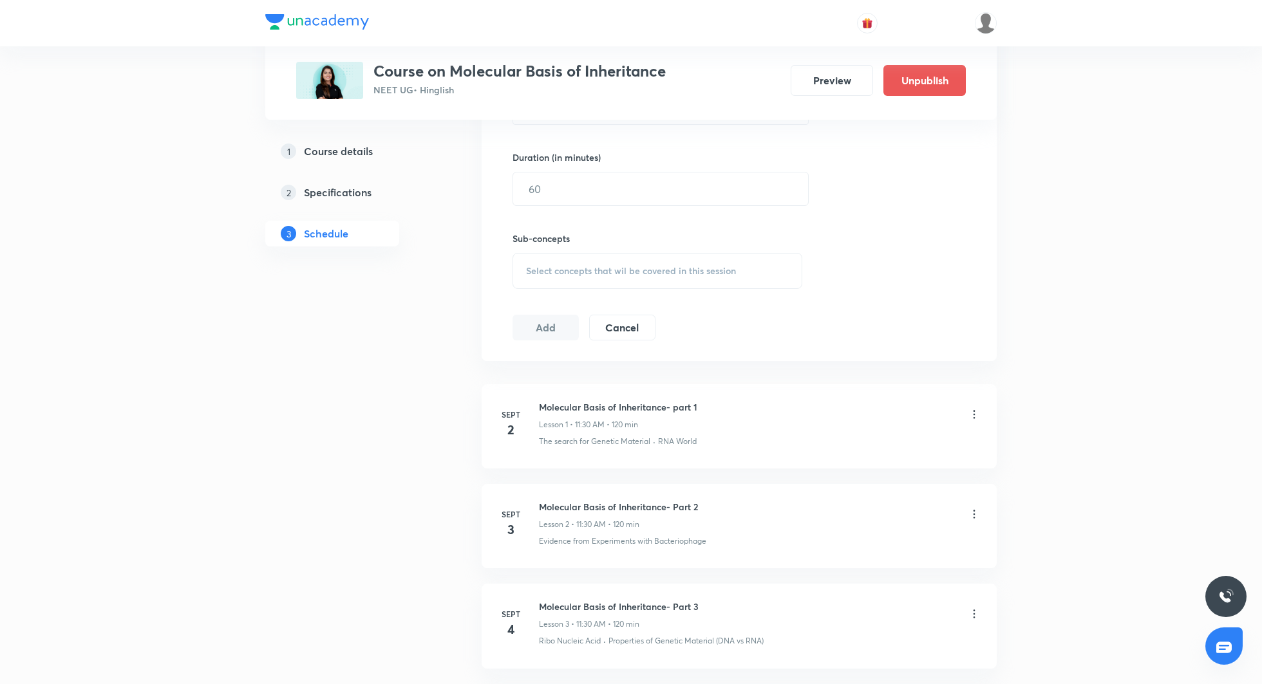
scroll to position [520, 0]
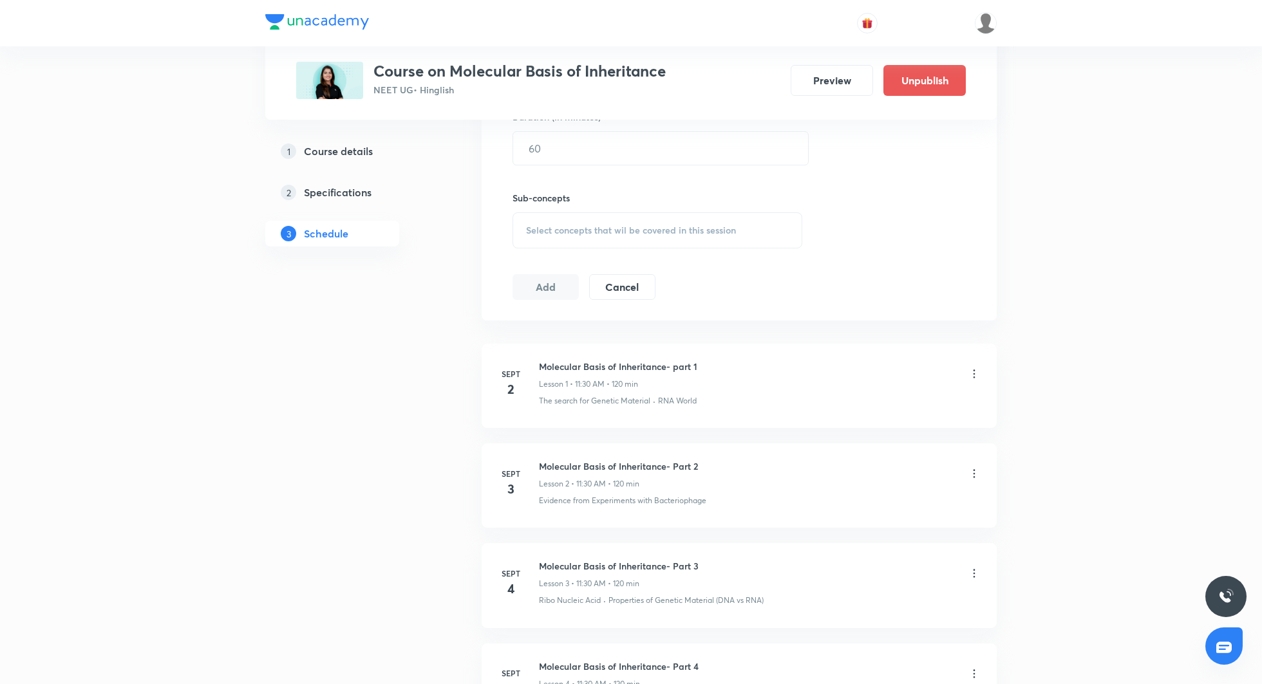
click at [331, 187] on h5 "Specifications" at bounding box center [338, 192] width 68 height 15
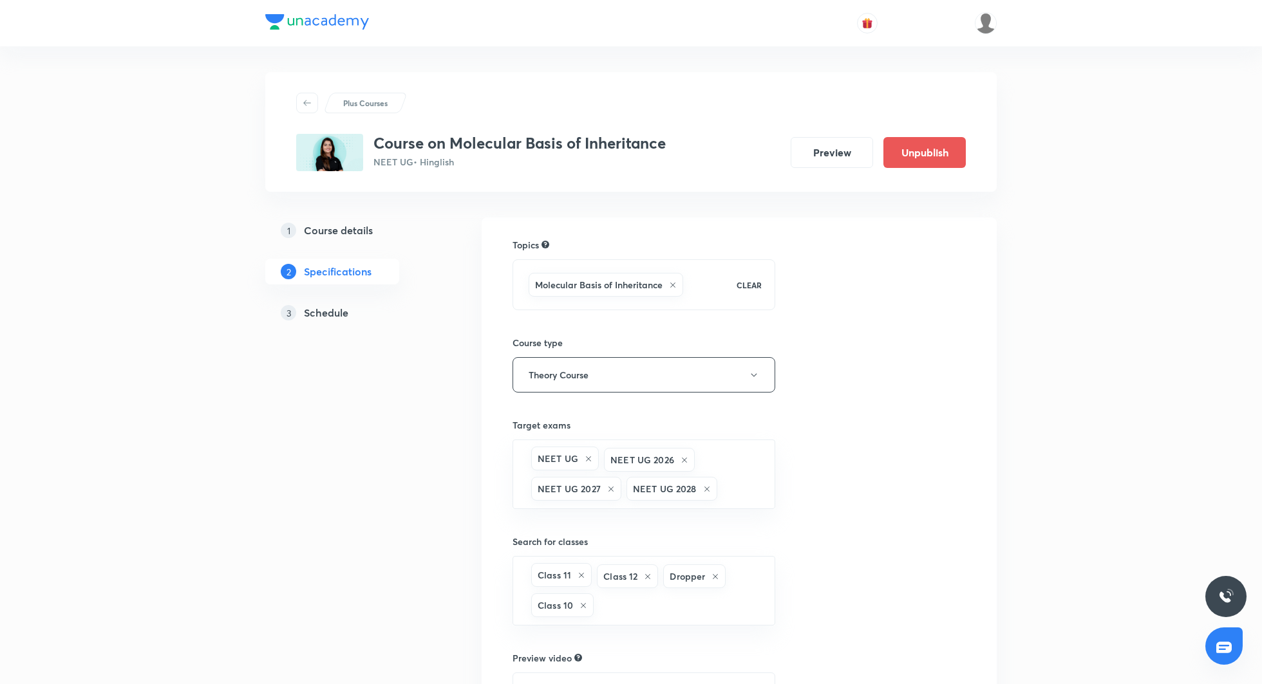
click at [364, 220] on link "1 Course details" at bounding box center [352, 231] width 175 height 26
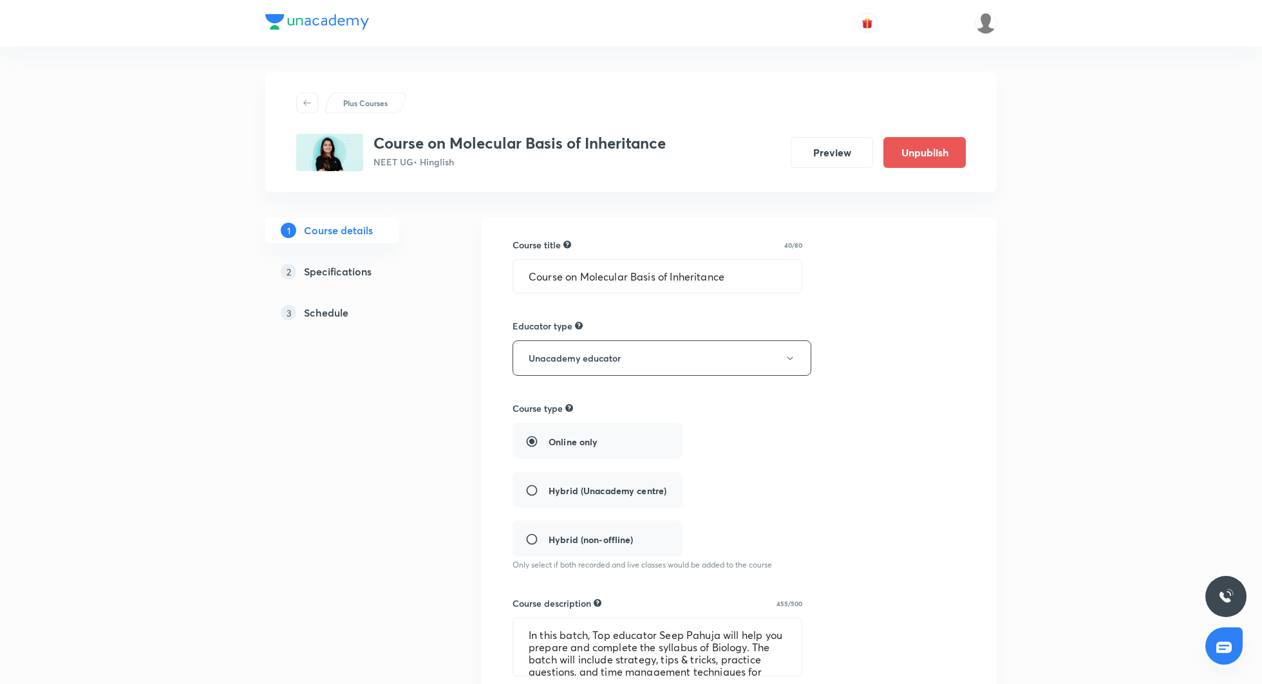
click at [344, 272] on h5 "Specifications" at bounding box center [338, 271] width 68 height 15
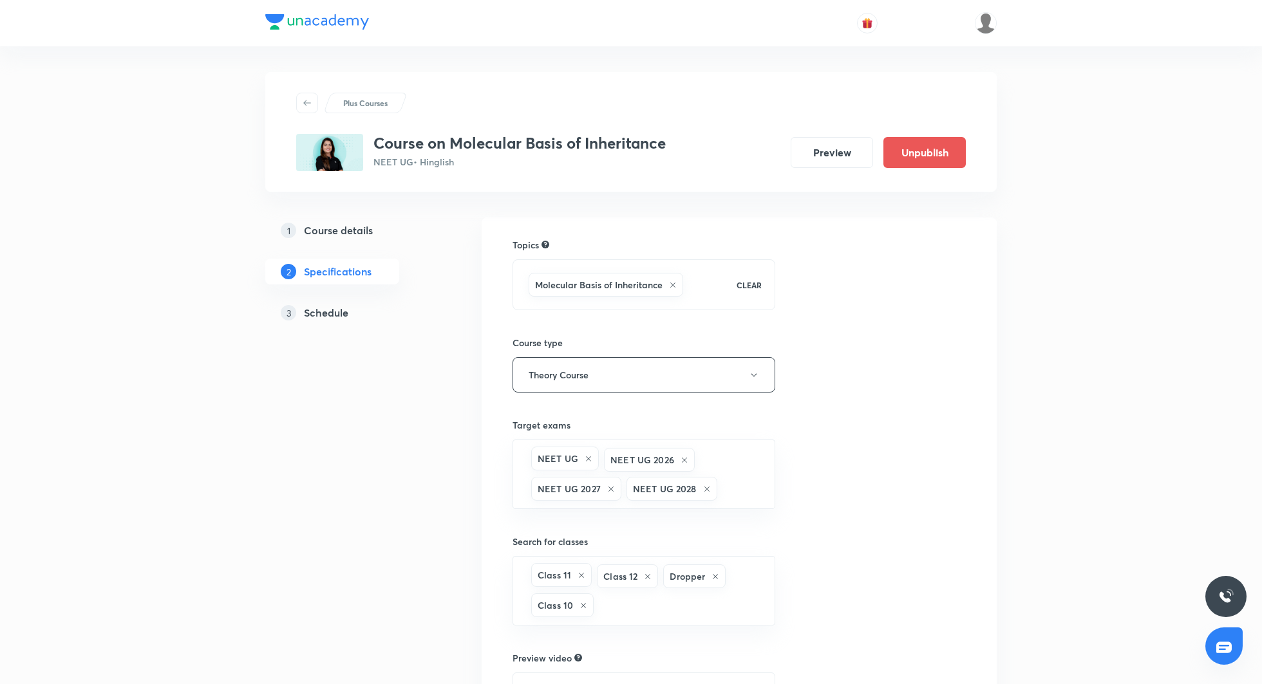
click at [340, 323] on link "3 Schedule" at bounding box center [352, 313] width 175 height 26
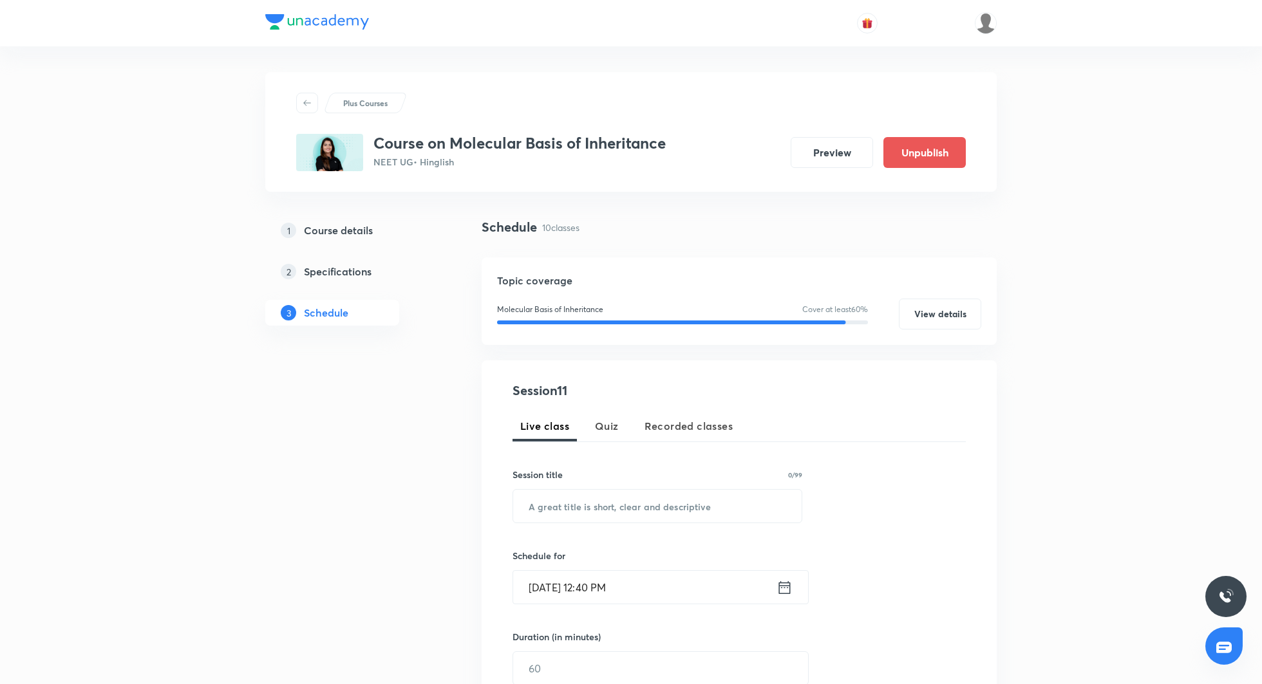
click at [333, 304] on div "3 Schedule" at bounding box center [332, 313] width 134 height 26
click at [836, 156] on button "Preview" at bounding box center [832, 151] width 82 height 31
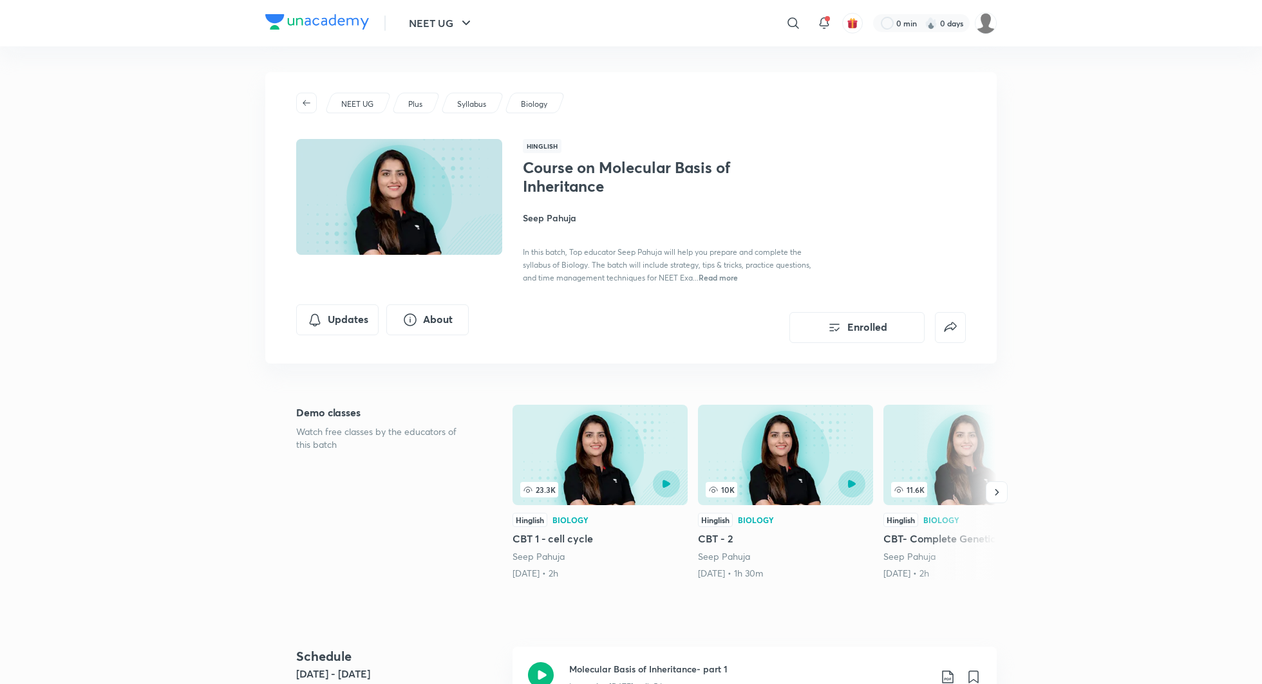
click at [548, 218] on h4 "Seep Pahuja" at bounding box center [667, 218] width 288 height 14
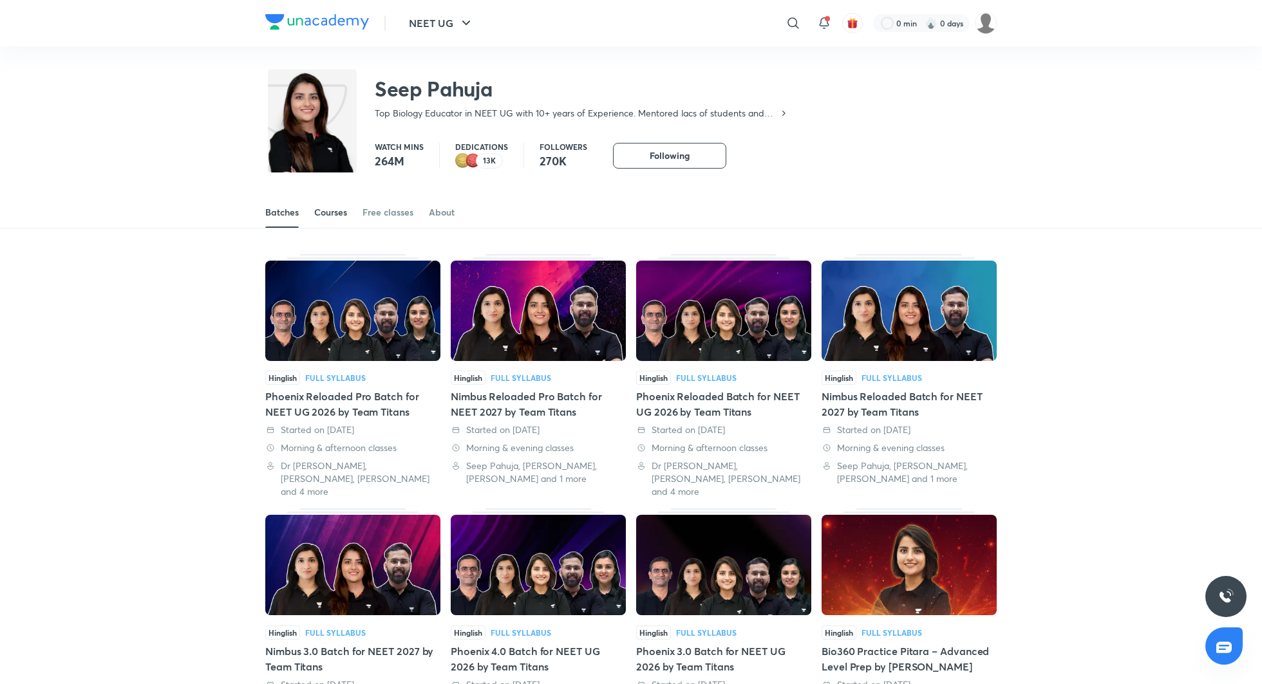
click at [328, 218] on div "Courses" at bounding box center [330, 212] width 33 height 13
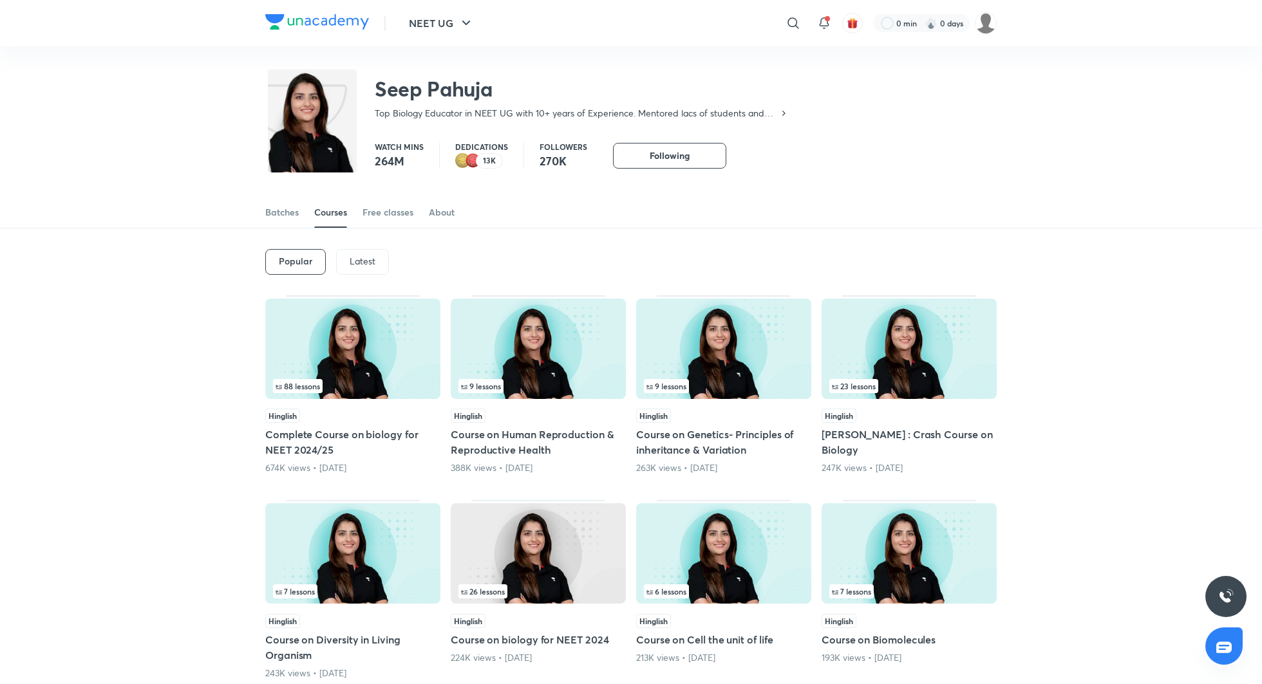
click at [356, 263] on p "Latest" at bounding box center [363, 261] width 26 height 10
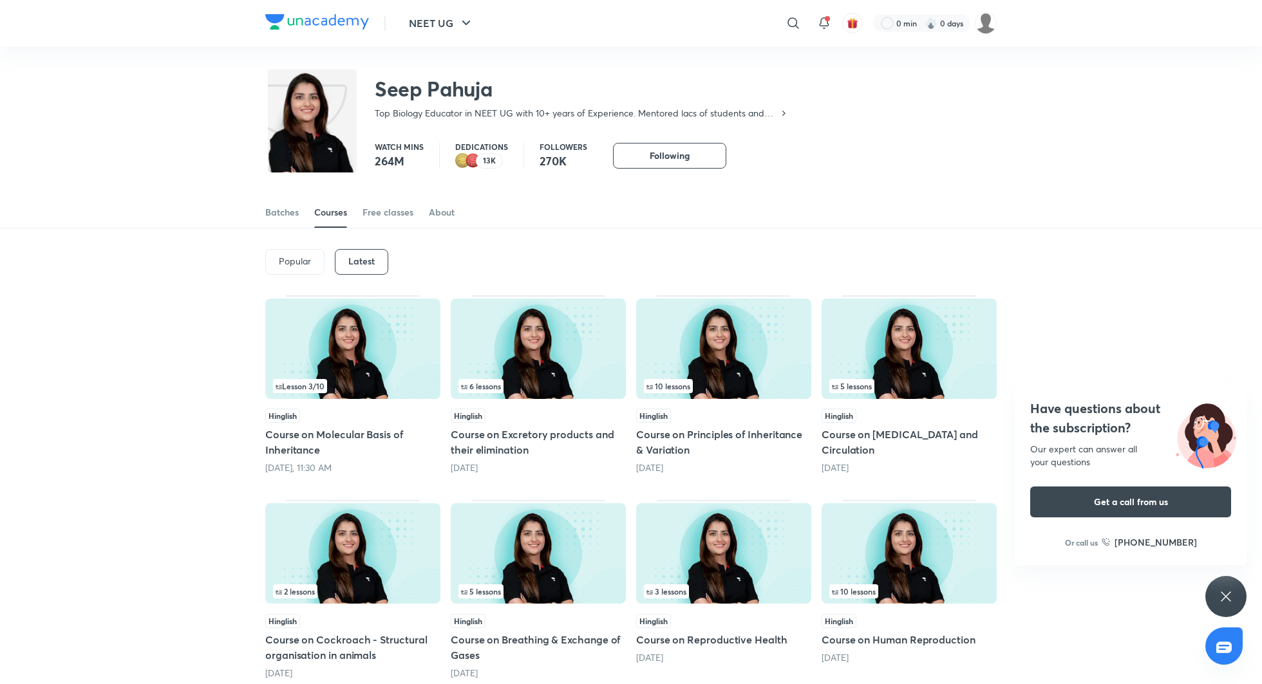
click at [391, 426] on div "Hinglish Course on Molecular Basis of Inheritance Today, 11:30 AM" at bounding box center [352, 442] width 175 height 66
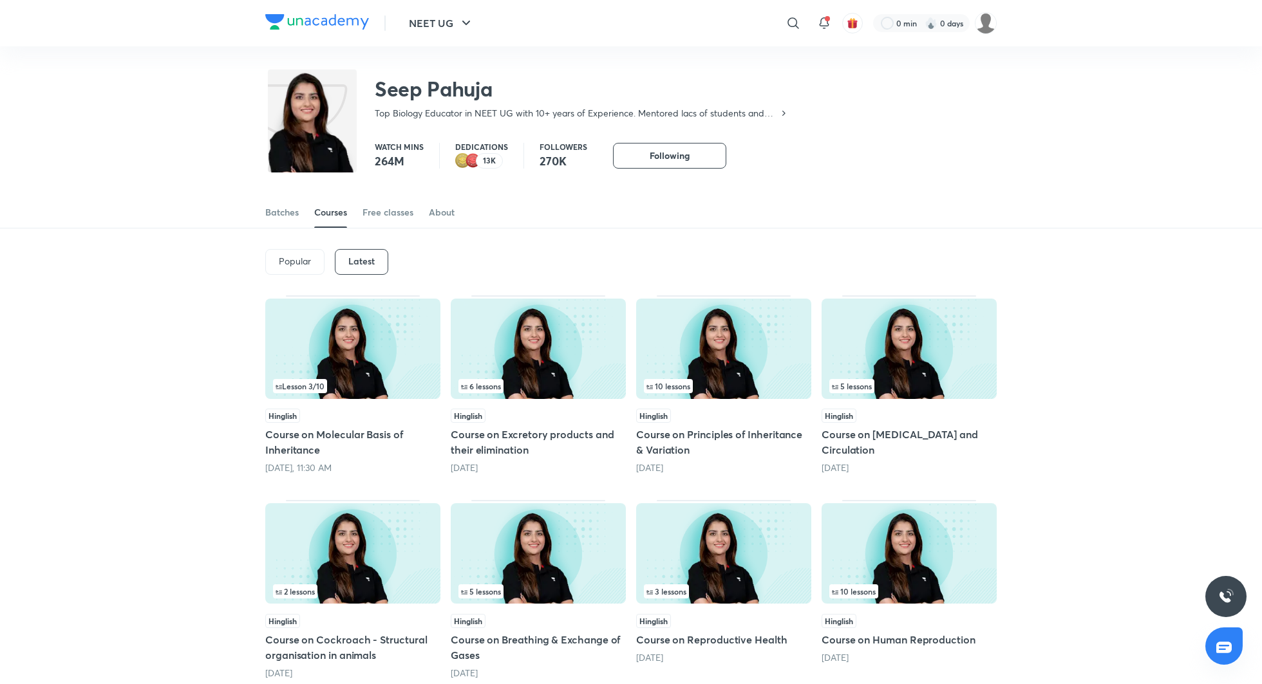
click at [547, 437] on h5 "Course on Excretory products and their elimination" at bounding box center [538, 442] width 175 height 31
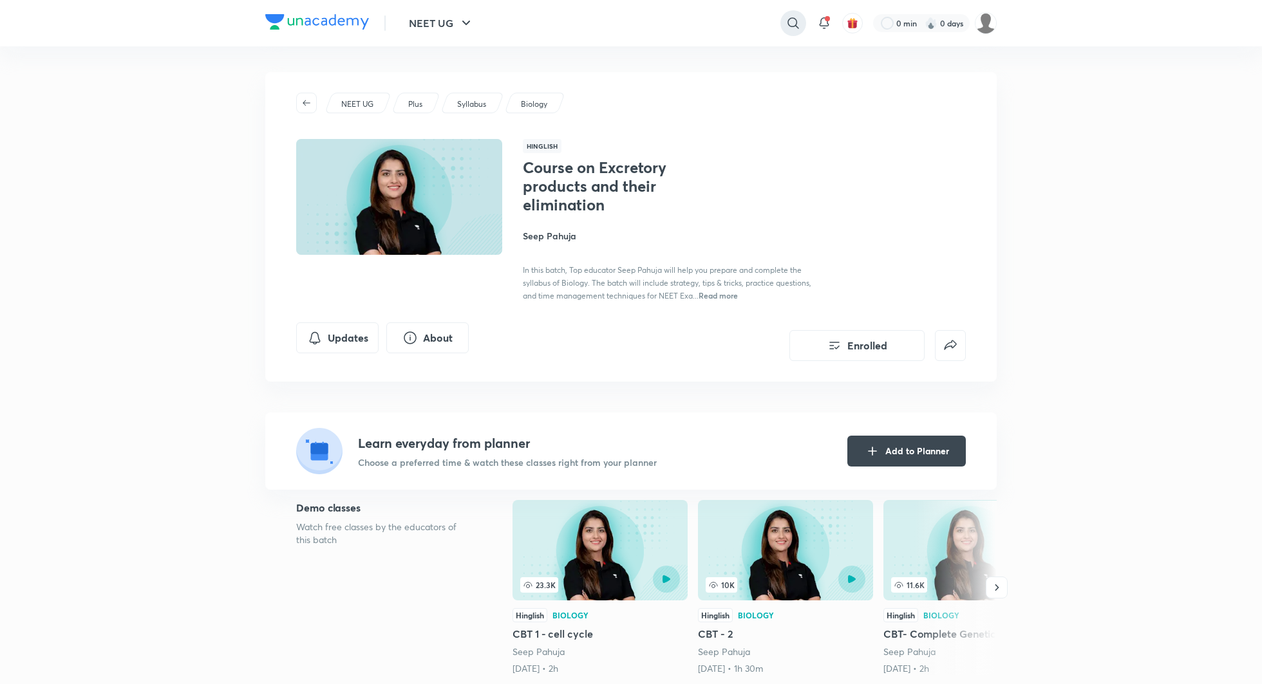
click at [795, 20] on icon at bounding box center [792, 22] width 11 height 11
type input "PHOENIX 3.0 TITANS"
click at [659, 48] on p "phoenix 3.0 titans" at bounding box center [646, 52] width 73 height 14
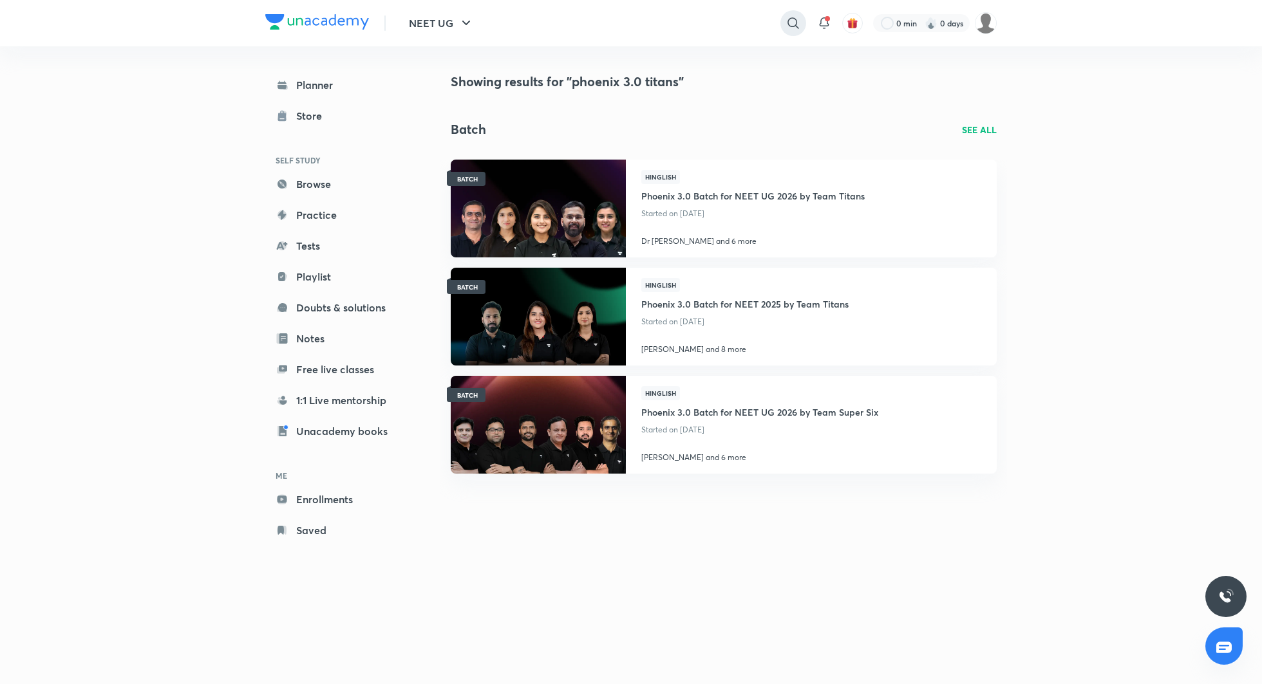
click at [800, 15] on div at bounding box center [793, 23] width 26 height 26
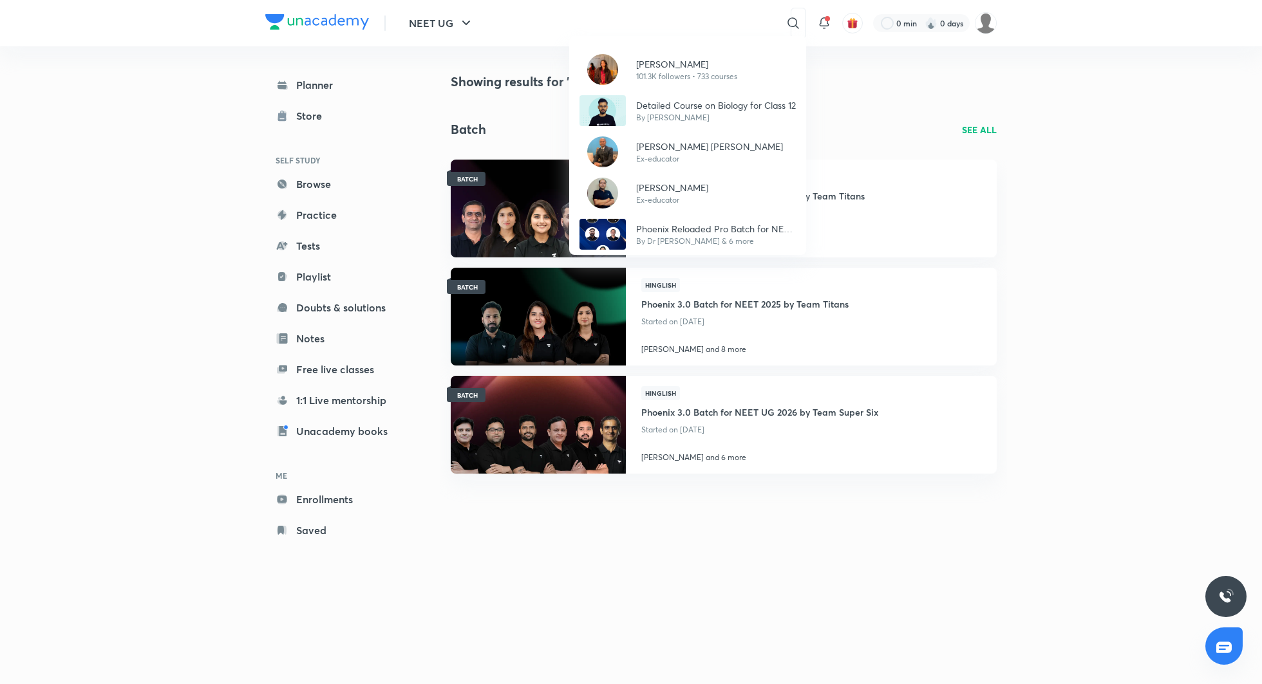
click at [689, 20] on div "Dr. Rakshita Singh 101.3K followers • 733 courses Detailed Course on Biology fo…" at bounding box center [631, 342] width 1262 height 684
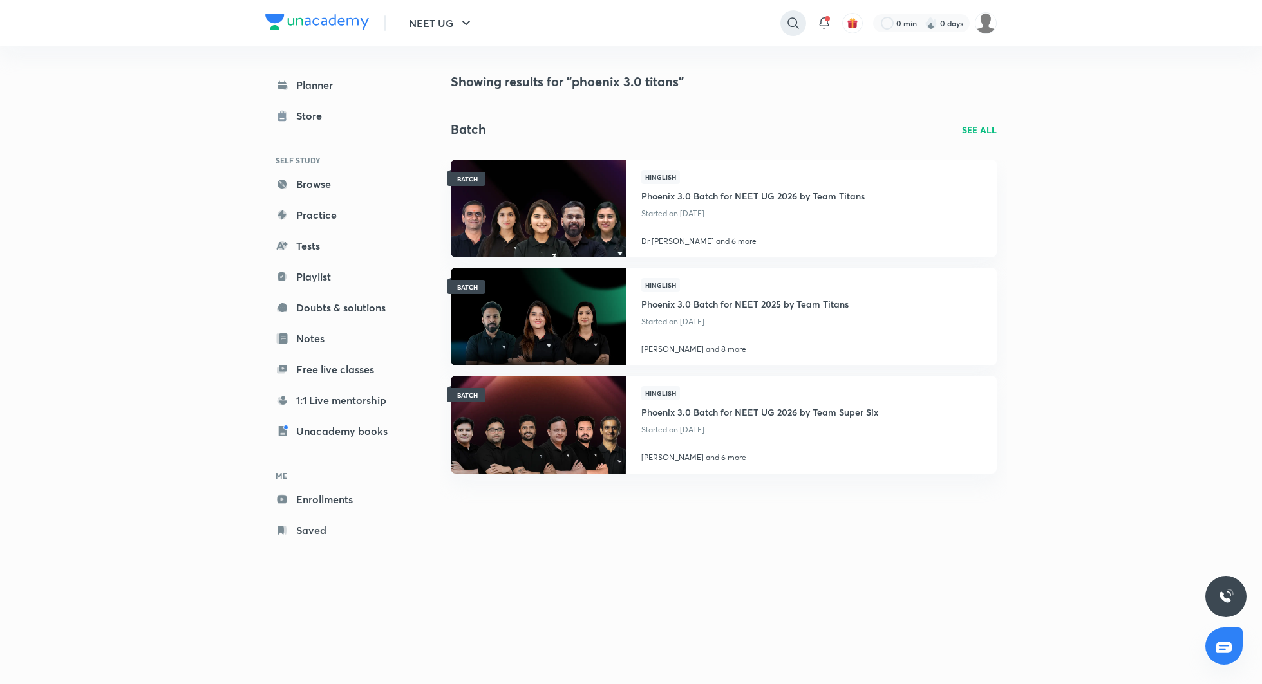
click at [790, 14] on div at bounding box center [793, 23] width 26 height 26
type input "PHOENIX RELOADED PRO"
click at [673, 50] on p "phoenix reloaded pro" at bounding box center [654, 52] width 89 height 14
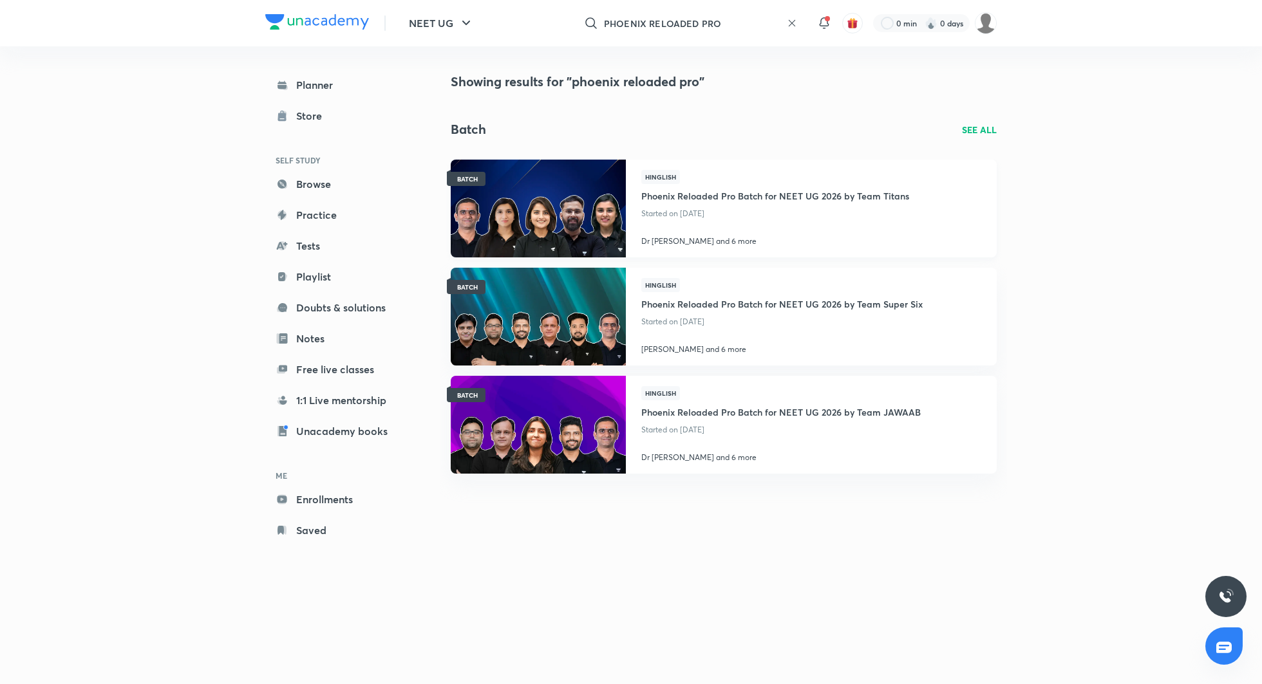
click at [671, 187] on h4 "Phoenix Reloaded Pro Batch for NEET UG 2026 by Team Titans" at bounding box center [775, 194] width 268 height 21
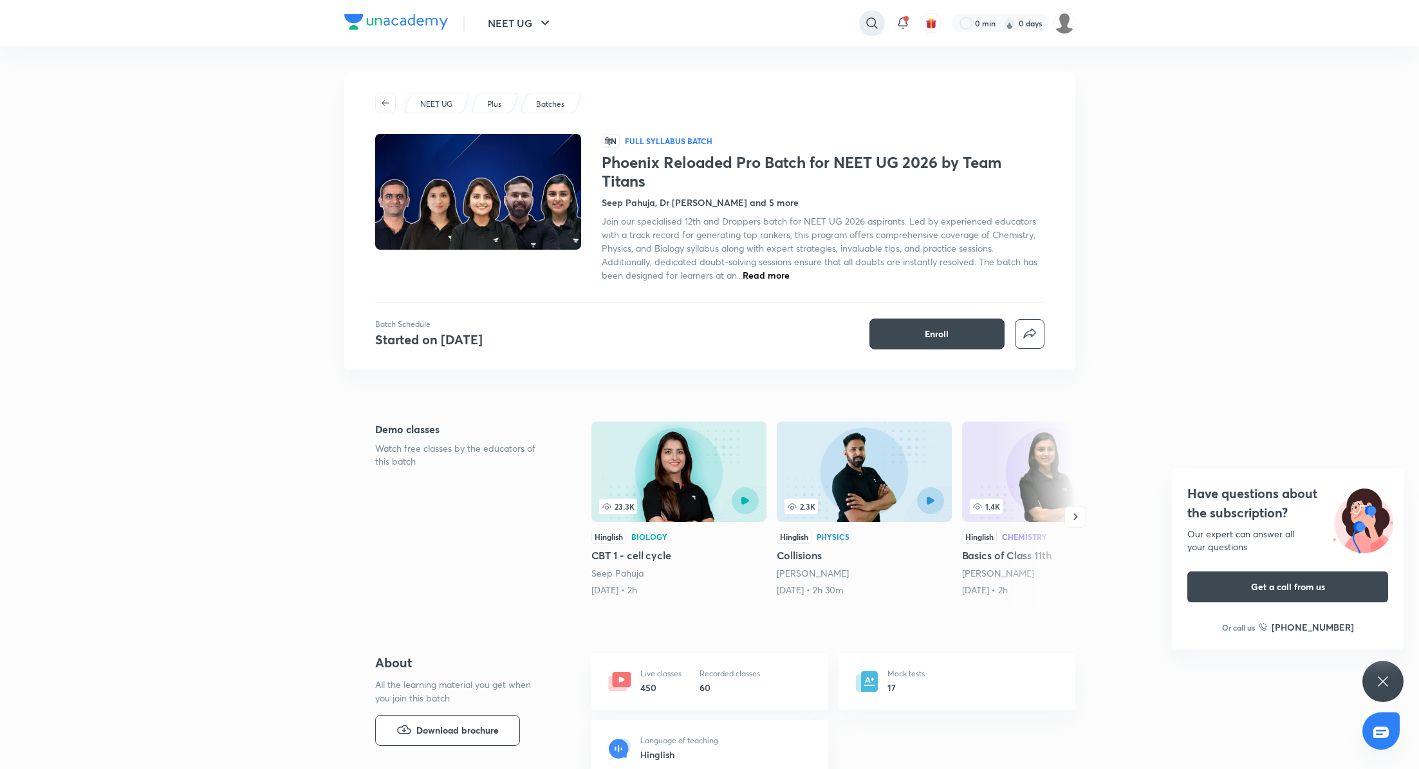
click at [871, 24] on icon at bounding box center [872, 22] width 15 height 15
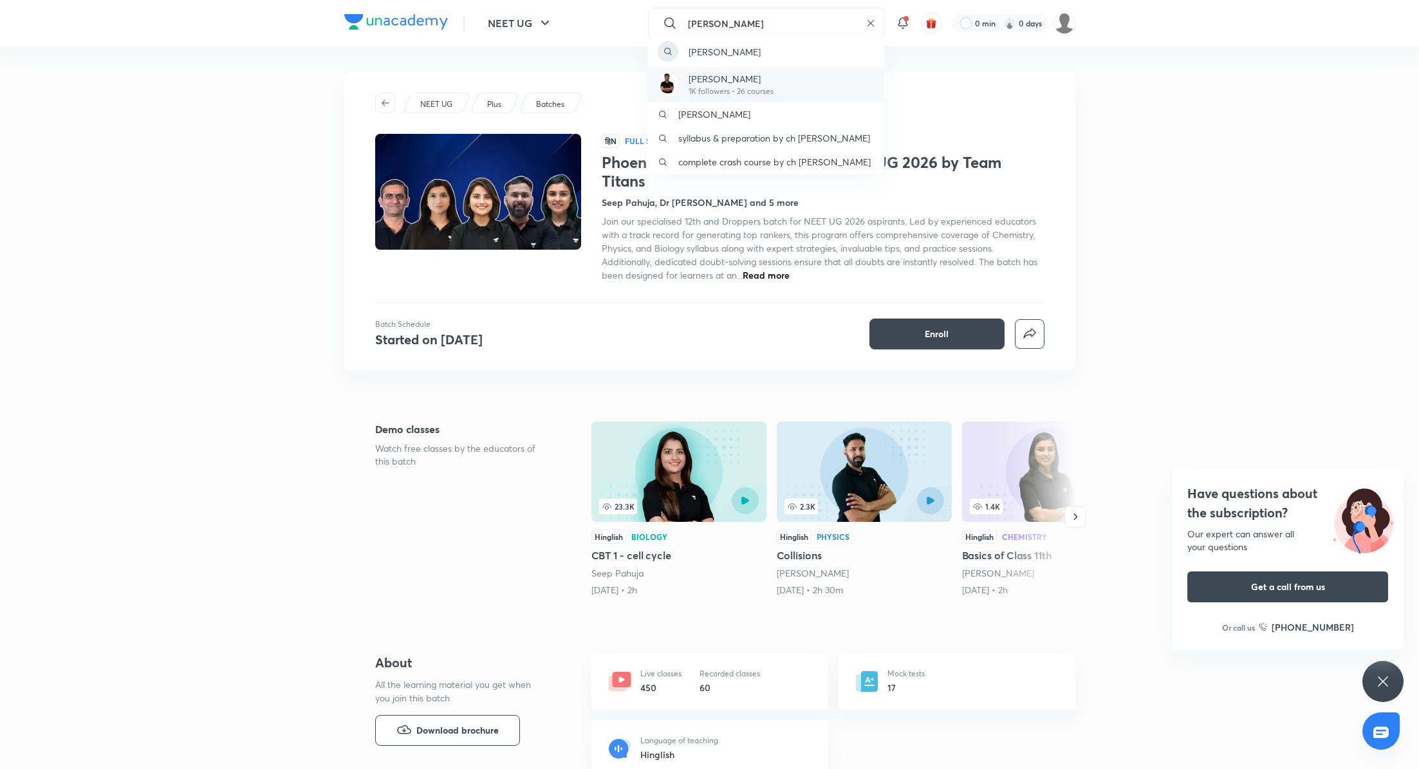
type input "jonathan"
click at [757, 84] on p "Jonathan Josh Mathew" at bounding box center [731, 79] width 85 height 14
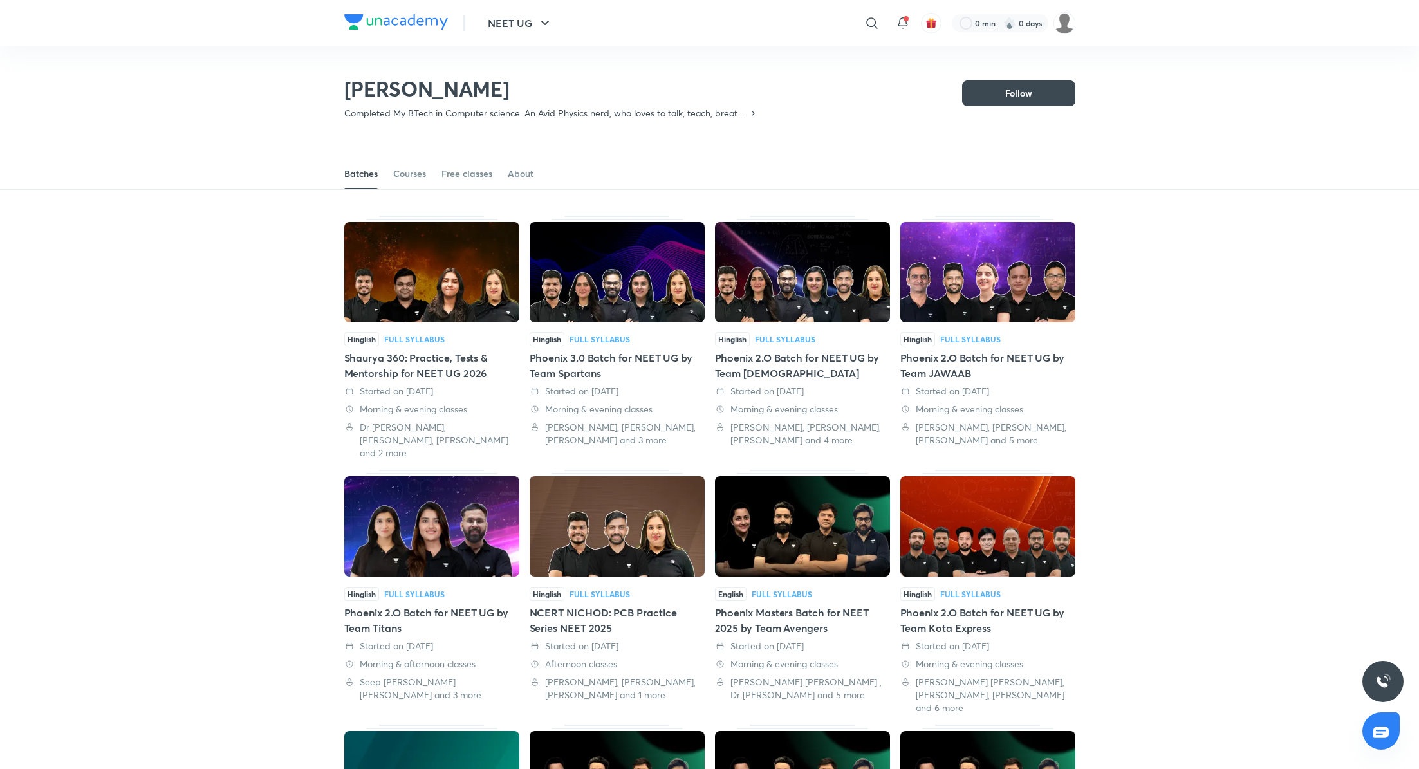
scroll to position [57, 0]
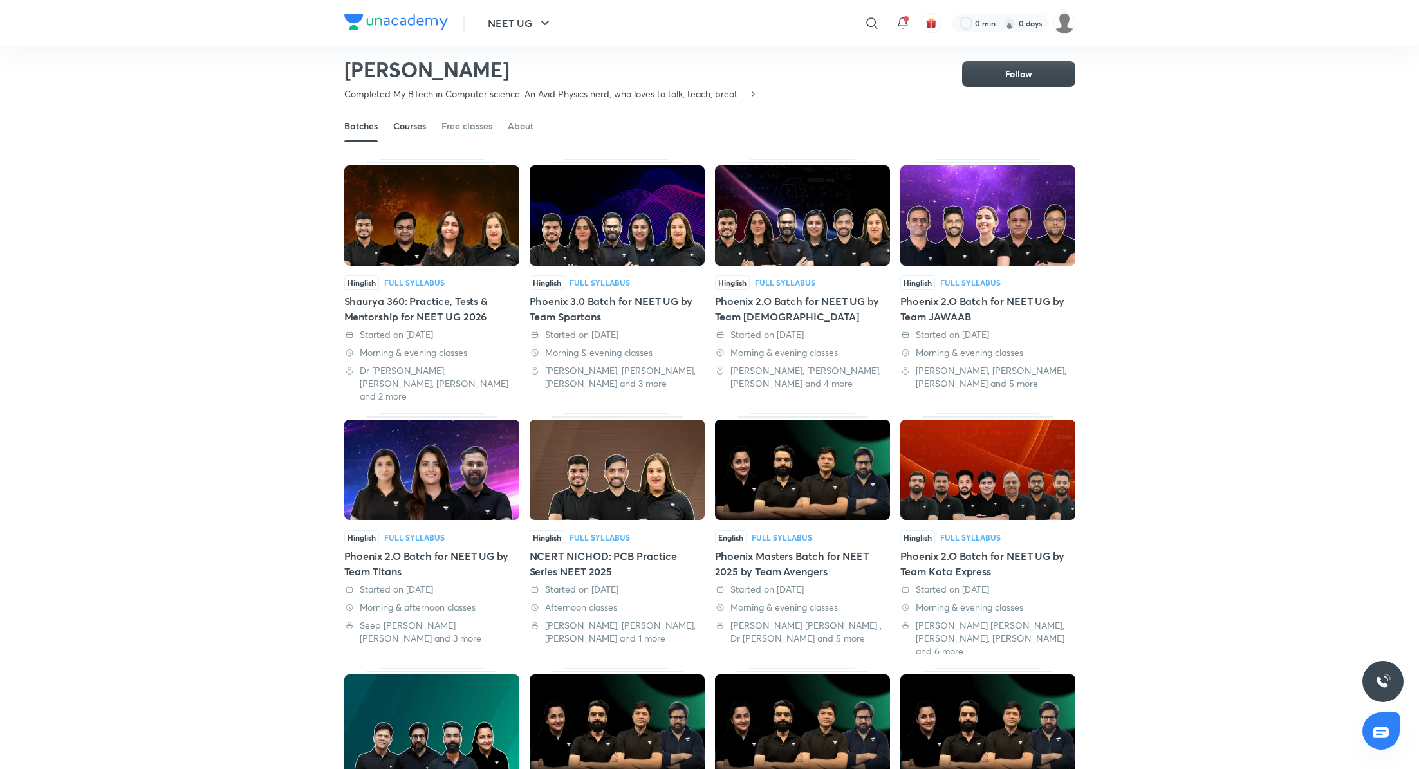
click at [413, 122] on div "Courses" at bounding box center [409, 126] width 33 height 13
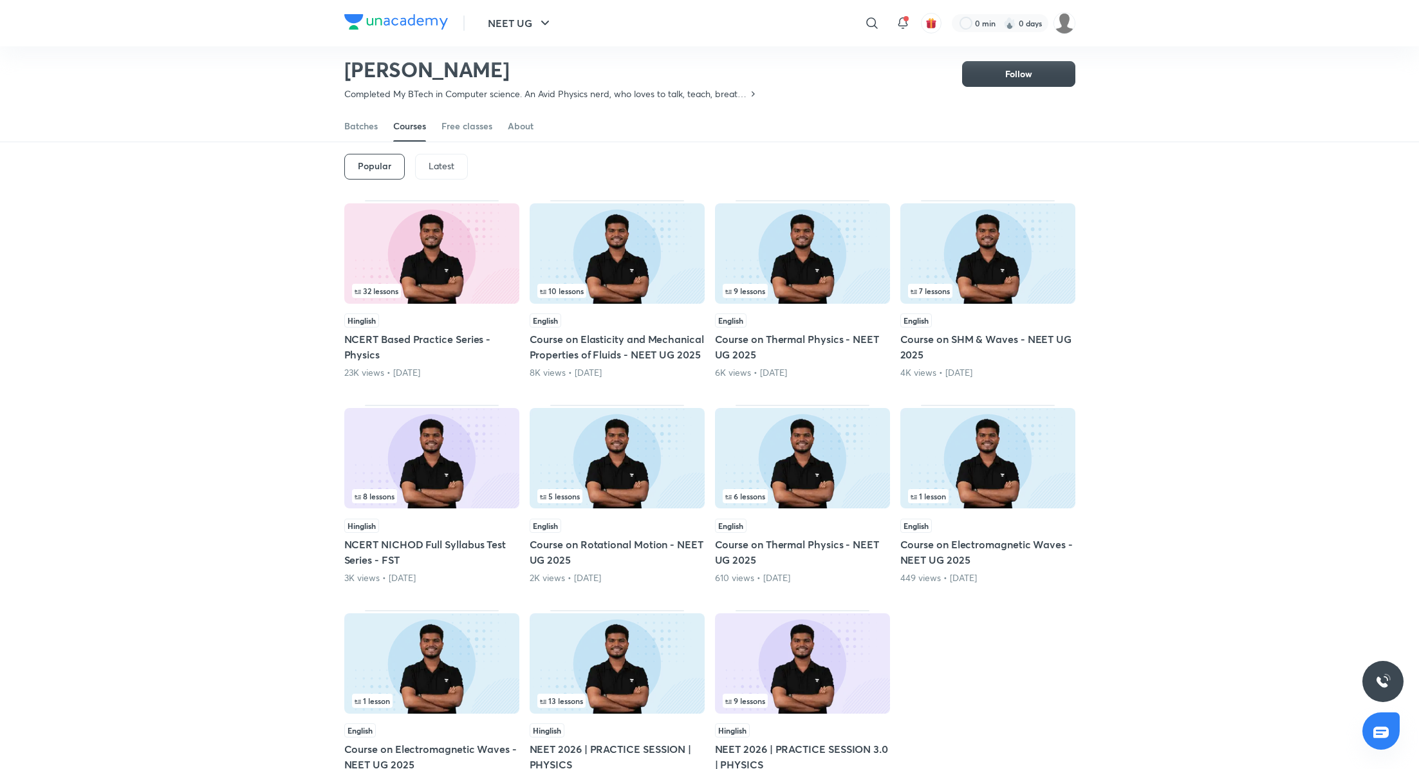
click at [425, 163] on div "Latest" at bounding box center [441, 167] width 53 height 26
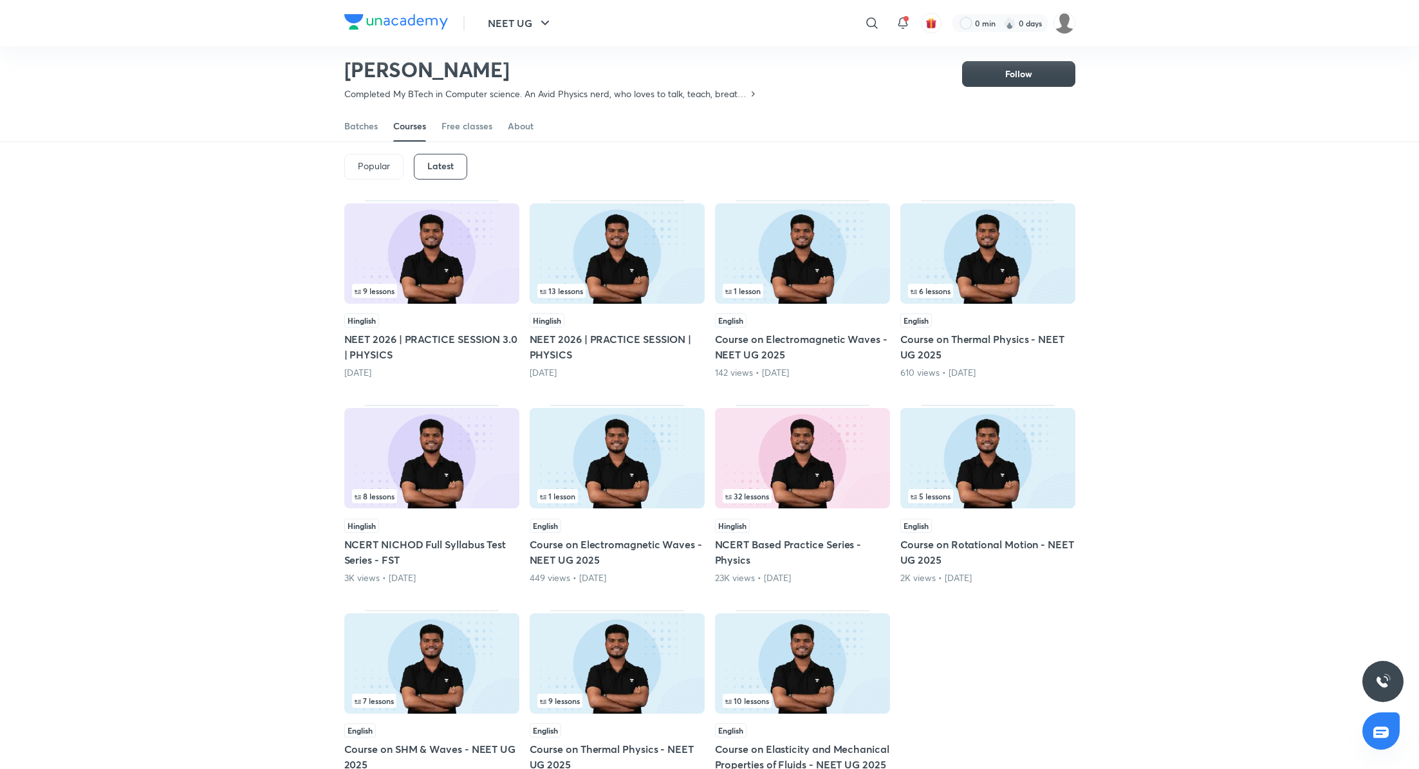
click at [446, 339] on h5 "NEET 2026 | PRACTICE SESSION 3.0 | PHYSICS" at bounding box center [431, 347] width 175 height 31
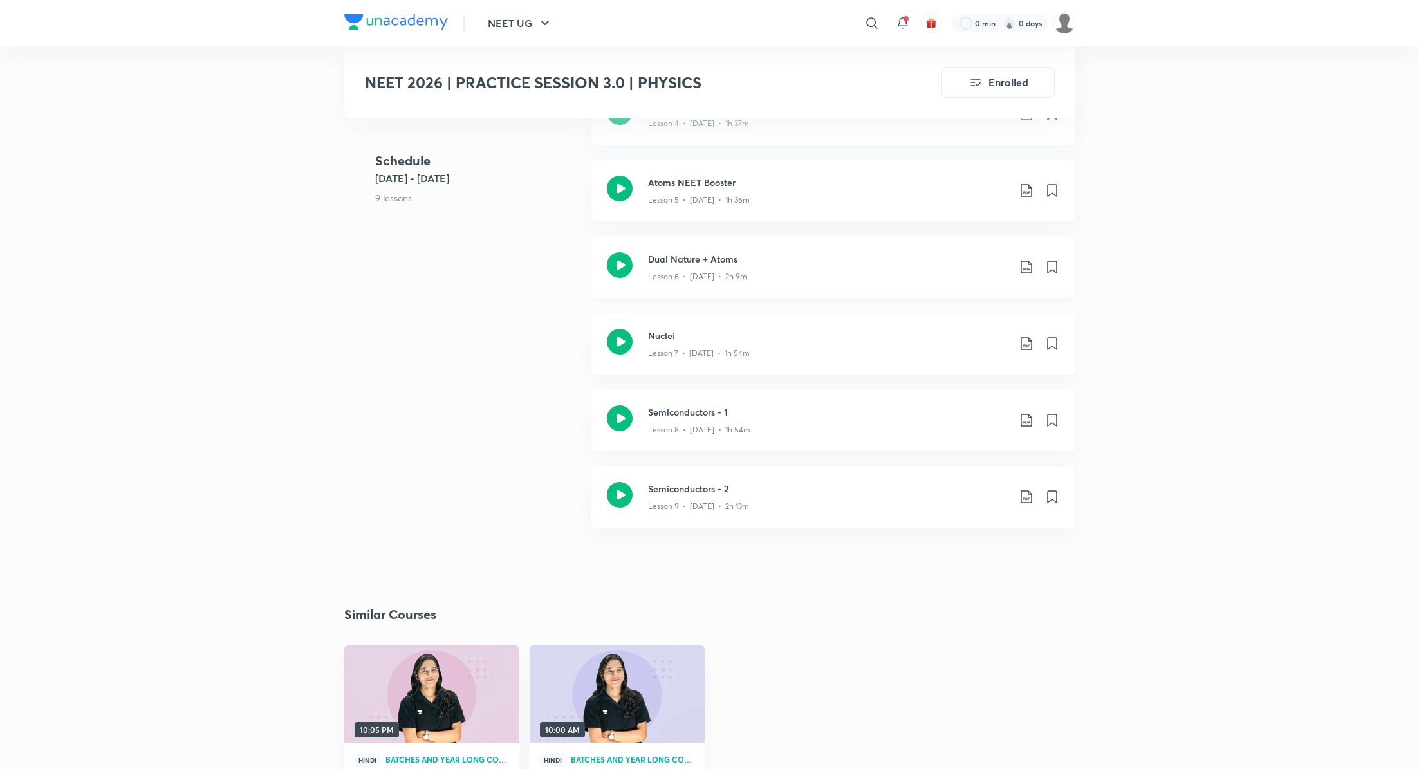
scroll to position [1020, 0]
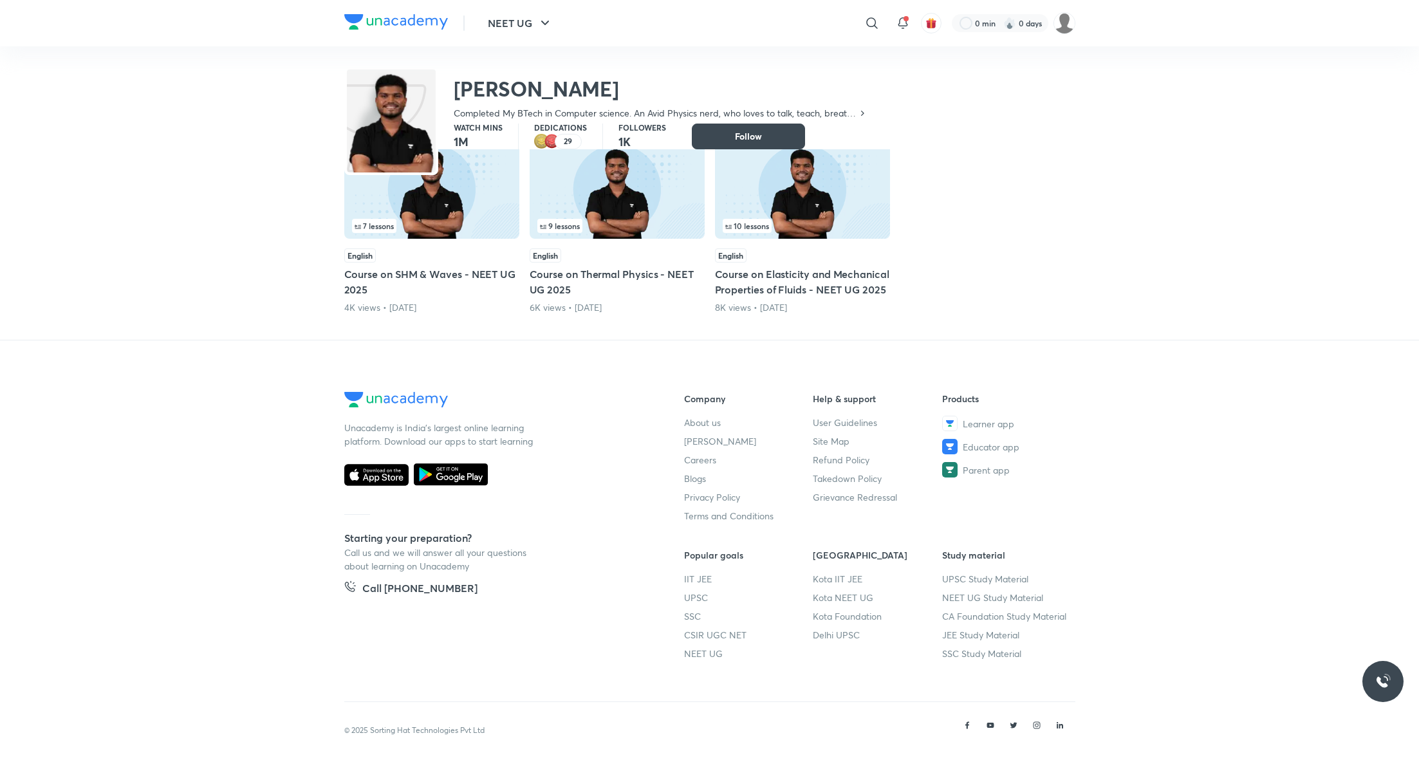
scroll to position [57, 0]
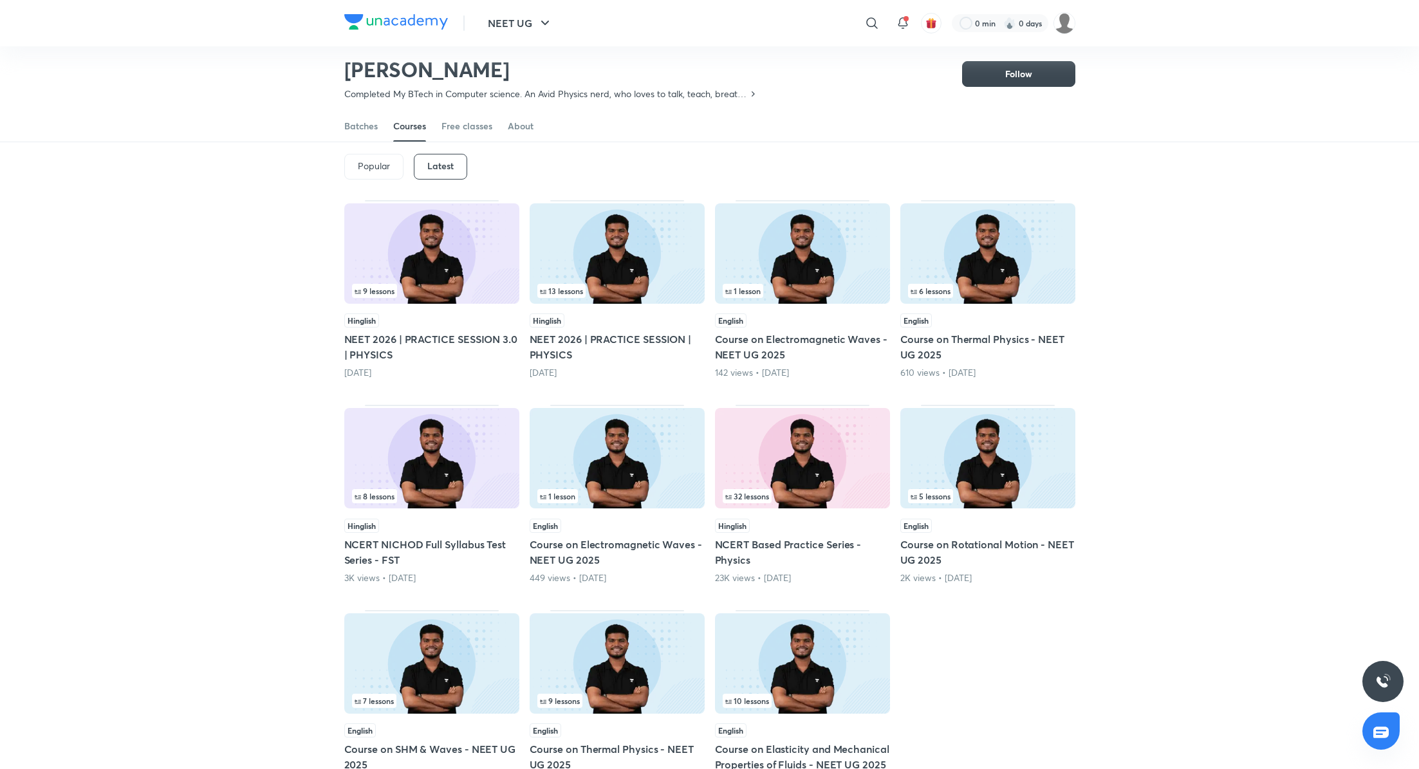
click at [554, 344] on h5 "NEET 2026 | PRACTICE SESSION | PHYSICS" at bounding box center [617, 347] width 175 height 31
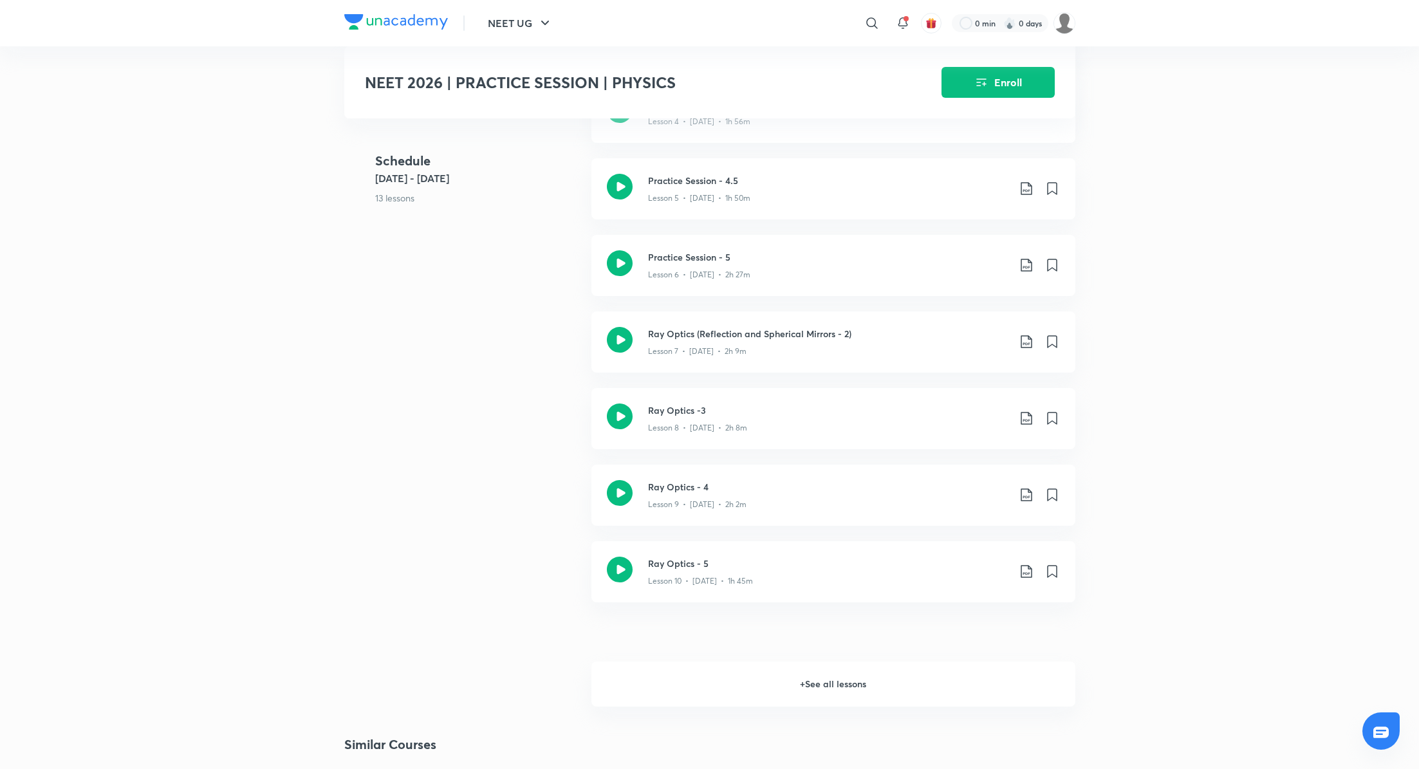
scroll to position [973, 0]
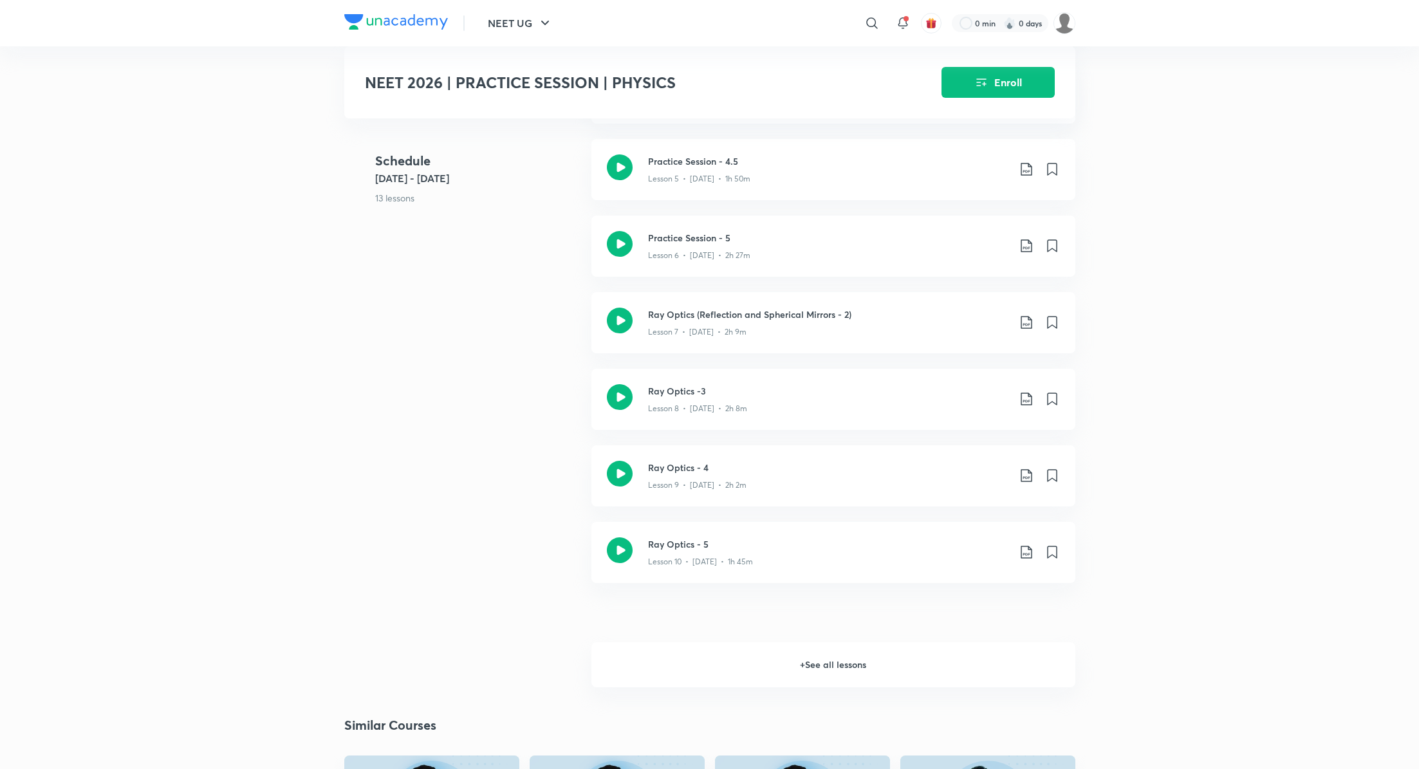
click at [825, 660] on h6 "+ See all lessons" at bounding box center [834, 664] width 484 height 45
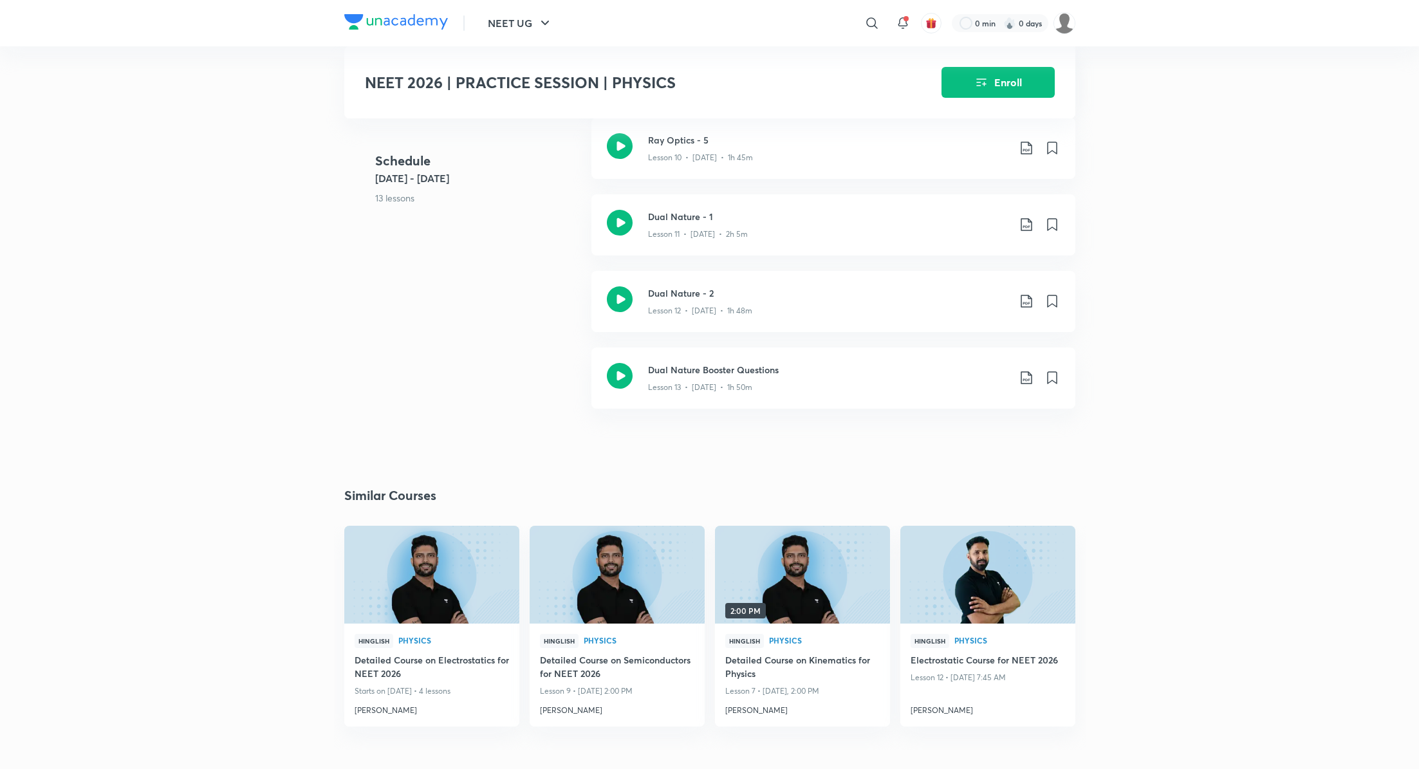
scroll to position [1375, 0]
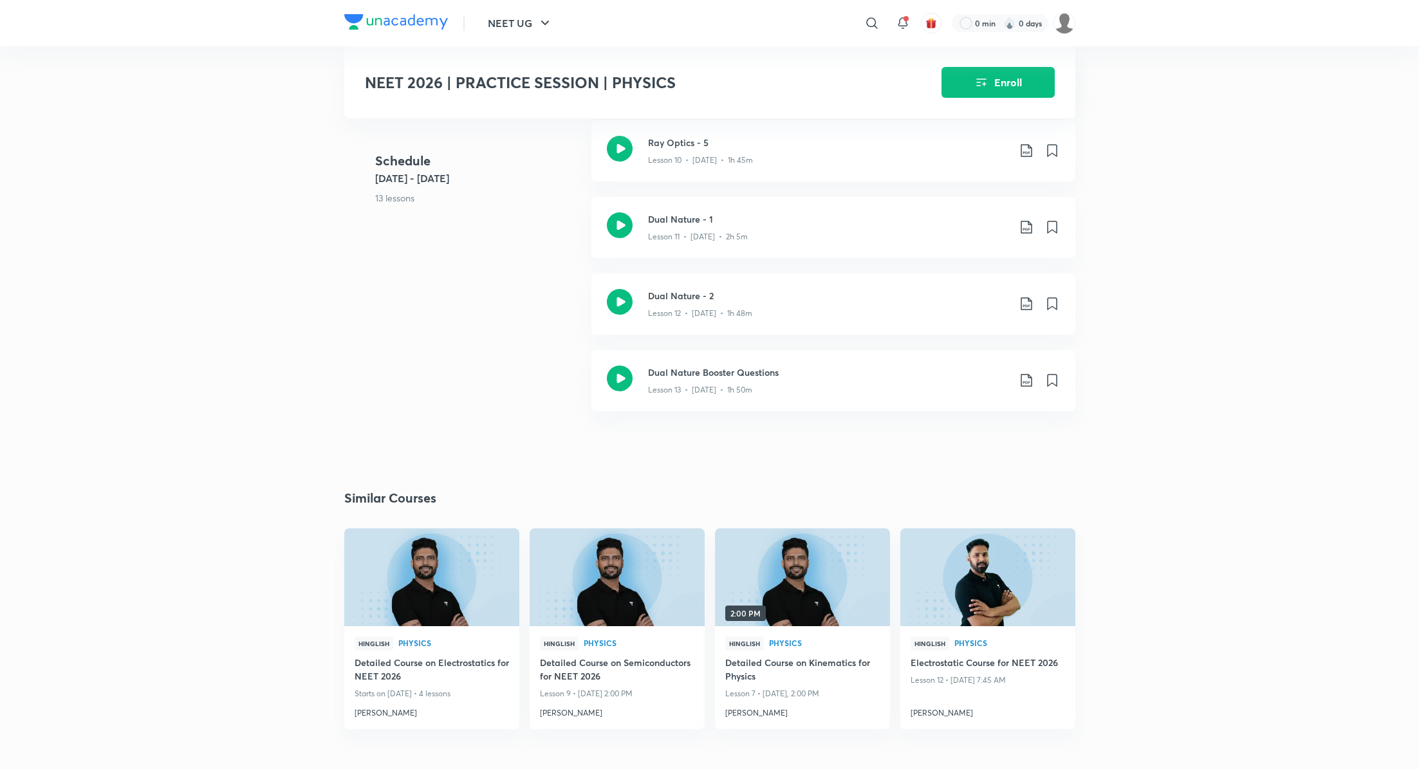
scroll to position [57, 0]
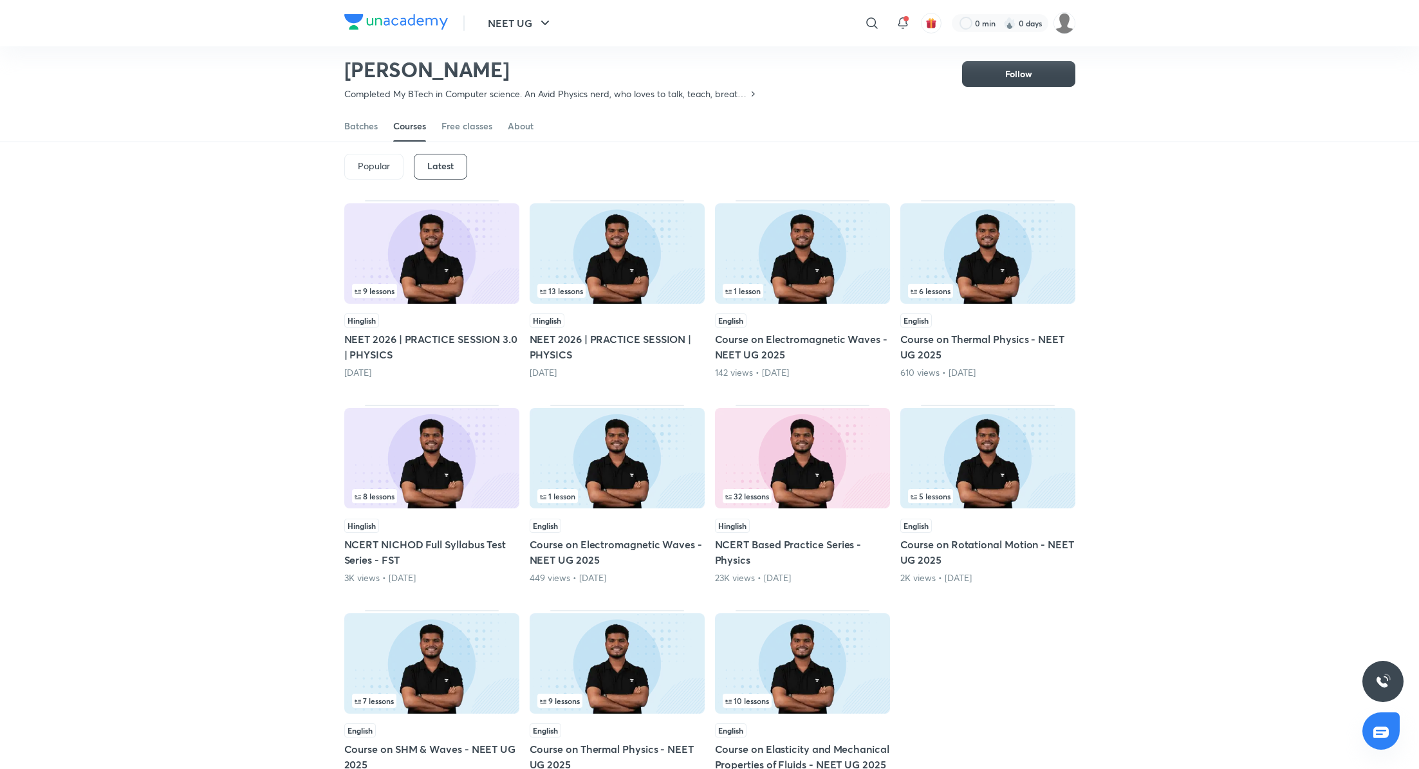
click at [458, 341] on h5 "NEET 2026 | PRACTICE SESSION 3.0 | PHYSICS" at bounding box center [431, 347] width 175 height 31
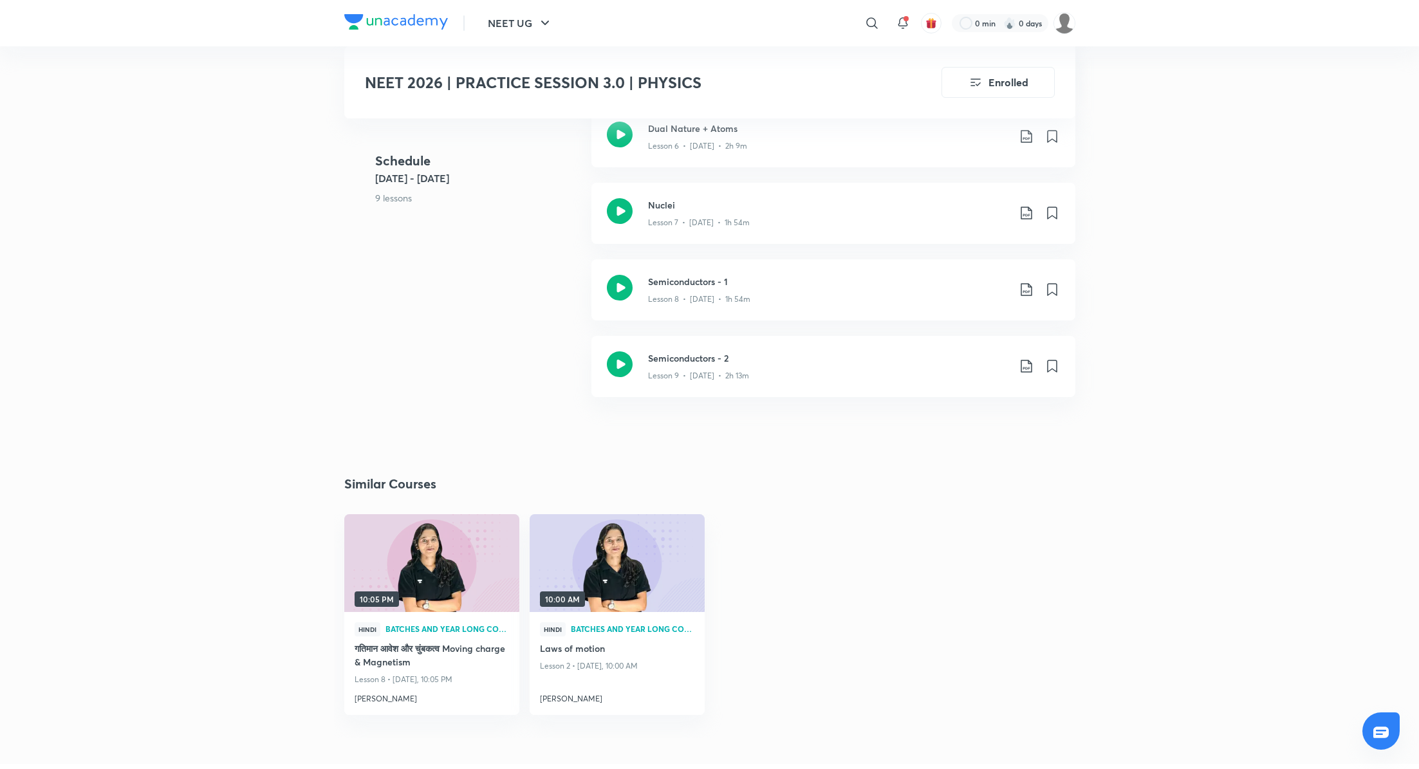
scroll to position [1569, 0]
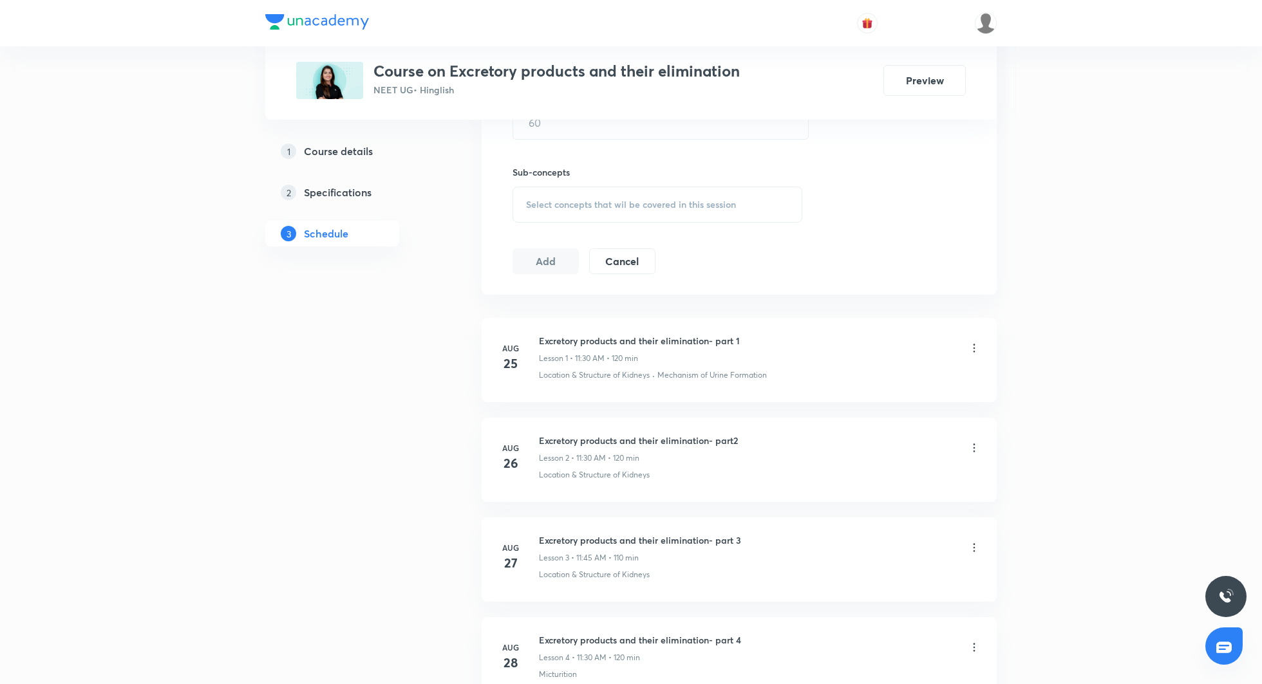
scroll to position [572, 0]
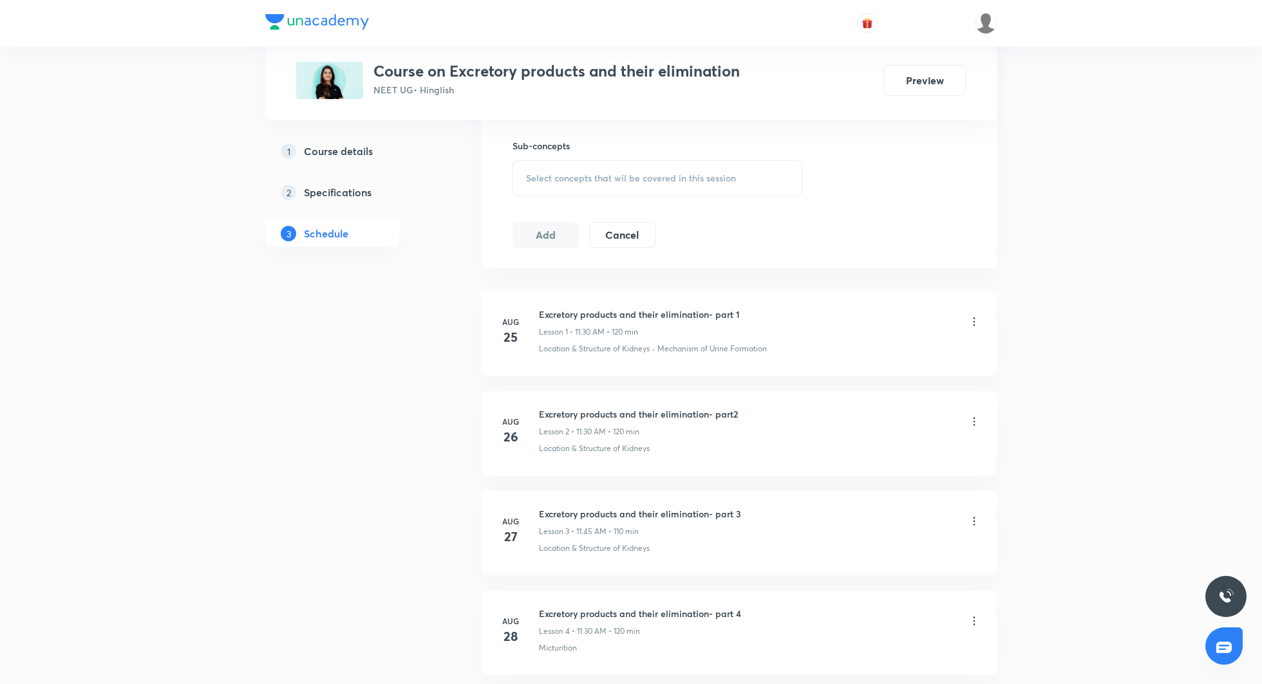
click at [975, 319] on icon at bounding box center [974, 321] width 13 height 13
click at [904, 348] on li "Edit" at bounding box center [909, 353] width 141 height 24
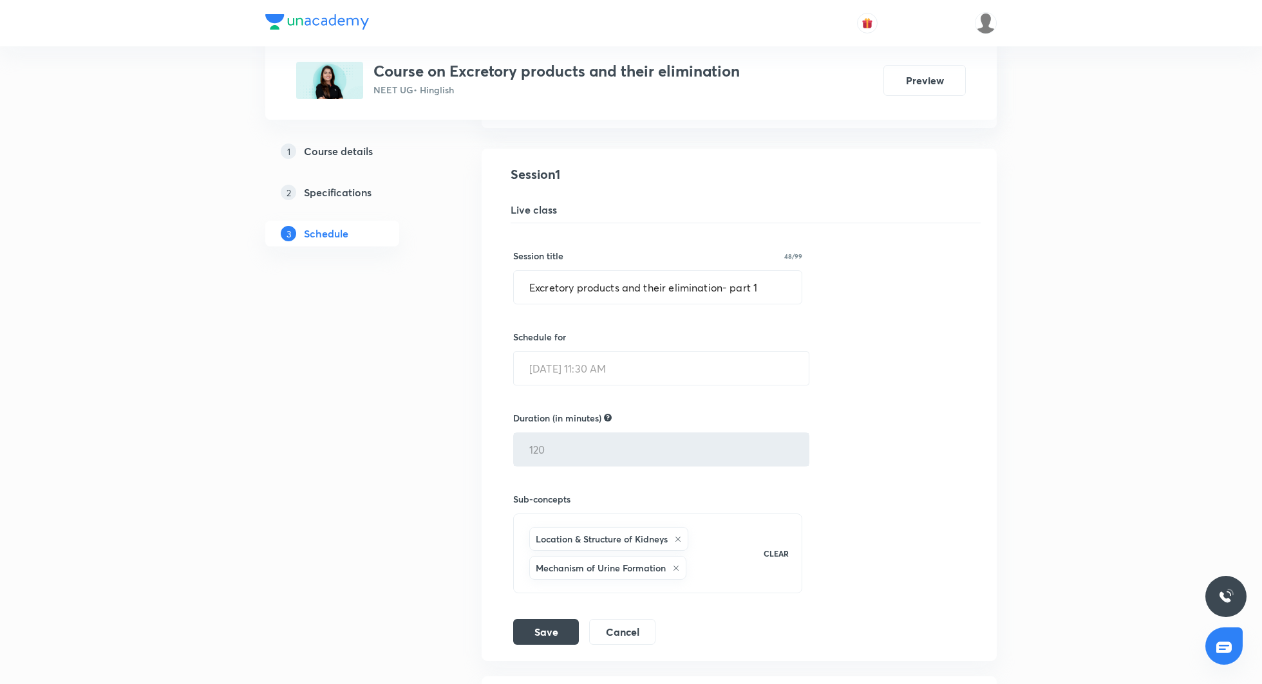
scroll to position [207, 0]
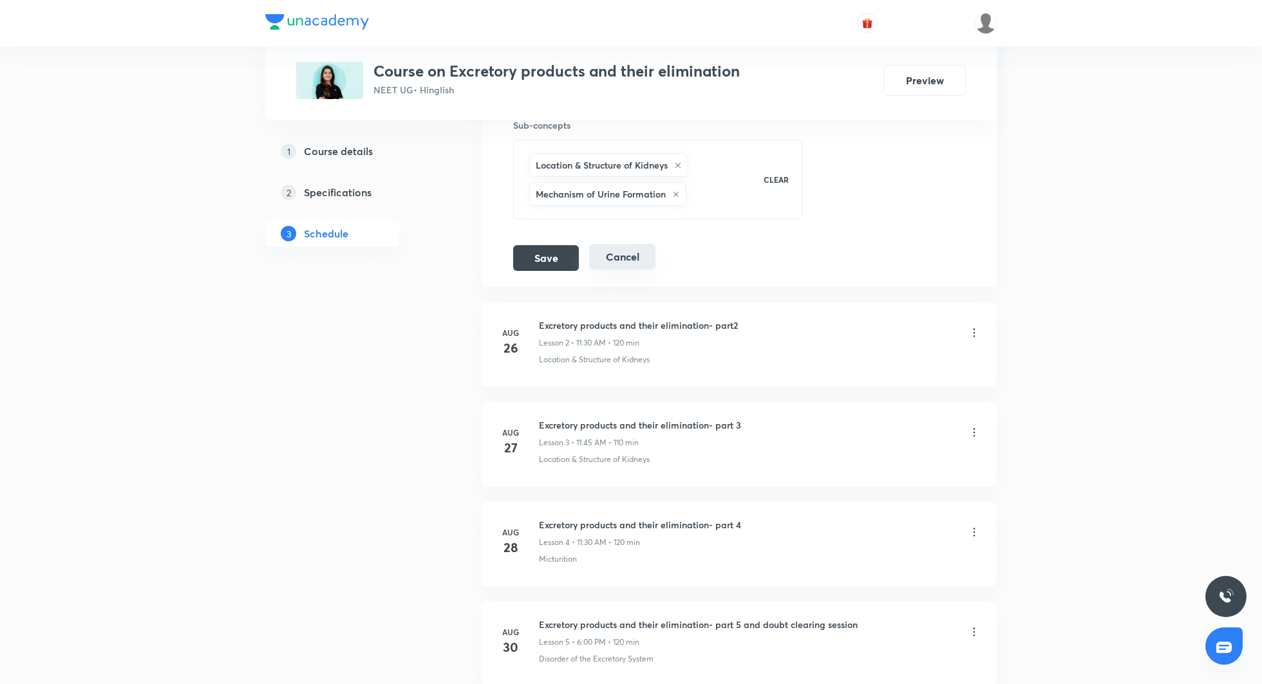
click at [630, 264] on button "Cancel" at bounding box center [622, 257] width 66 height 26
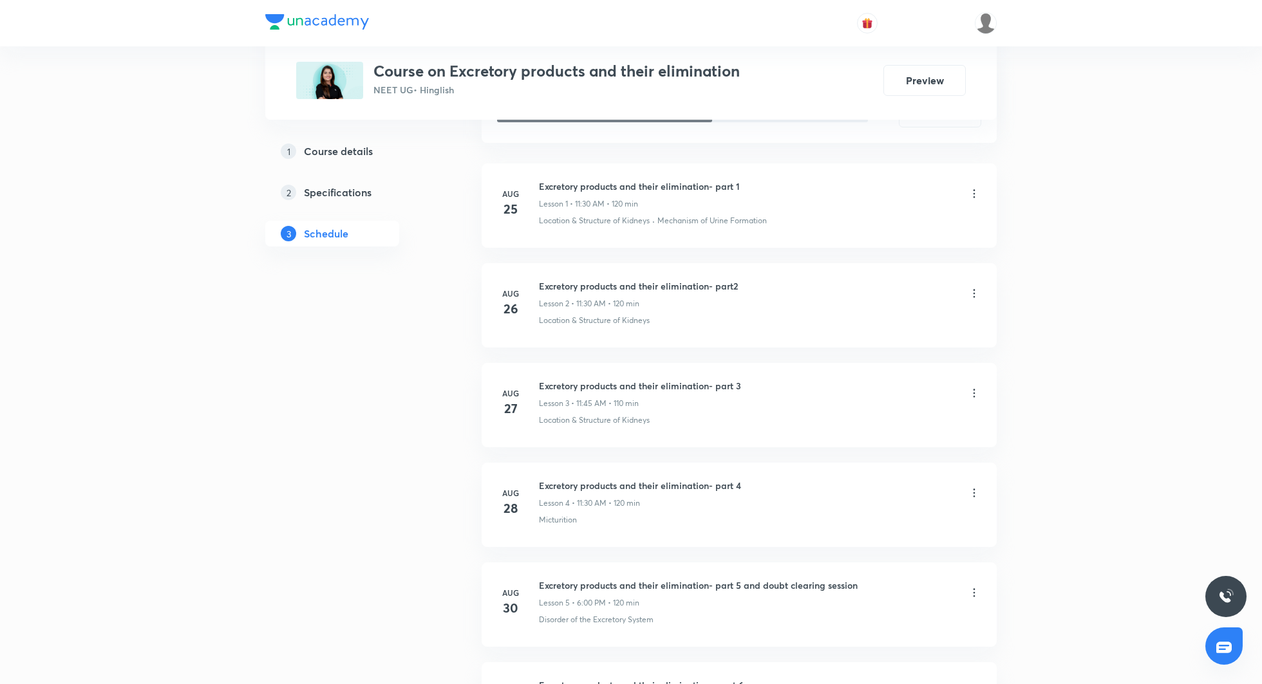
scroll to position [0, 0]
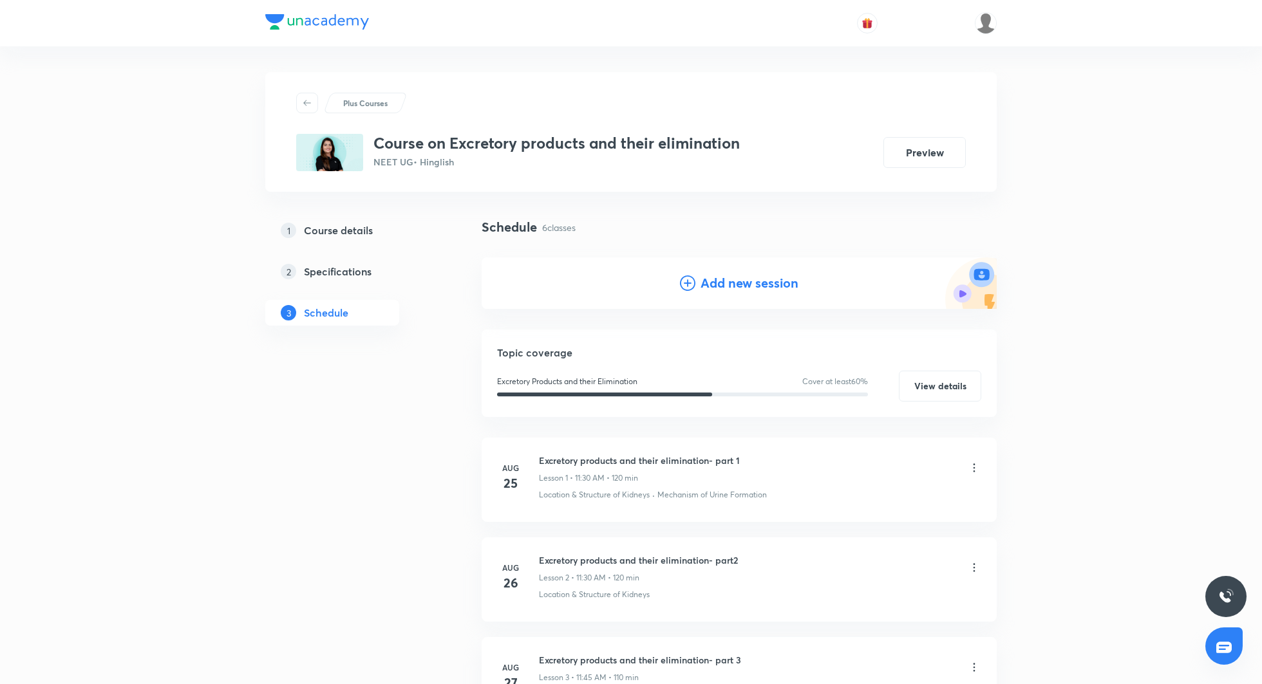
click at [339, 147] on img at bounding box center [329, 152] width 67 height 37
click at [305, 101] on icon at bounding box center [307, 103] width 10 height 10
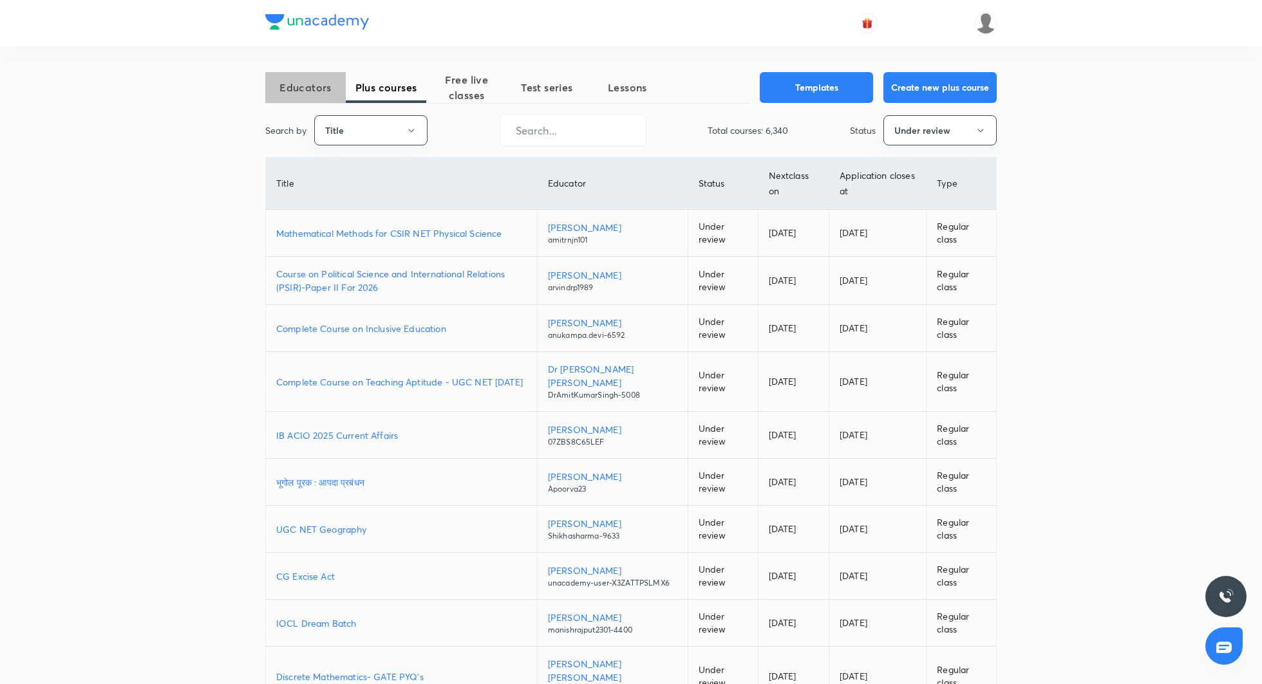
click at [309, 82] on span "Educators" at bounding box center [305, 87] width 80 height 15
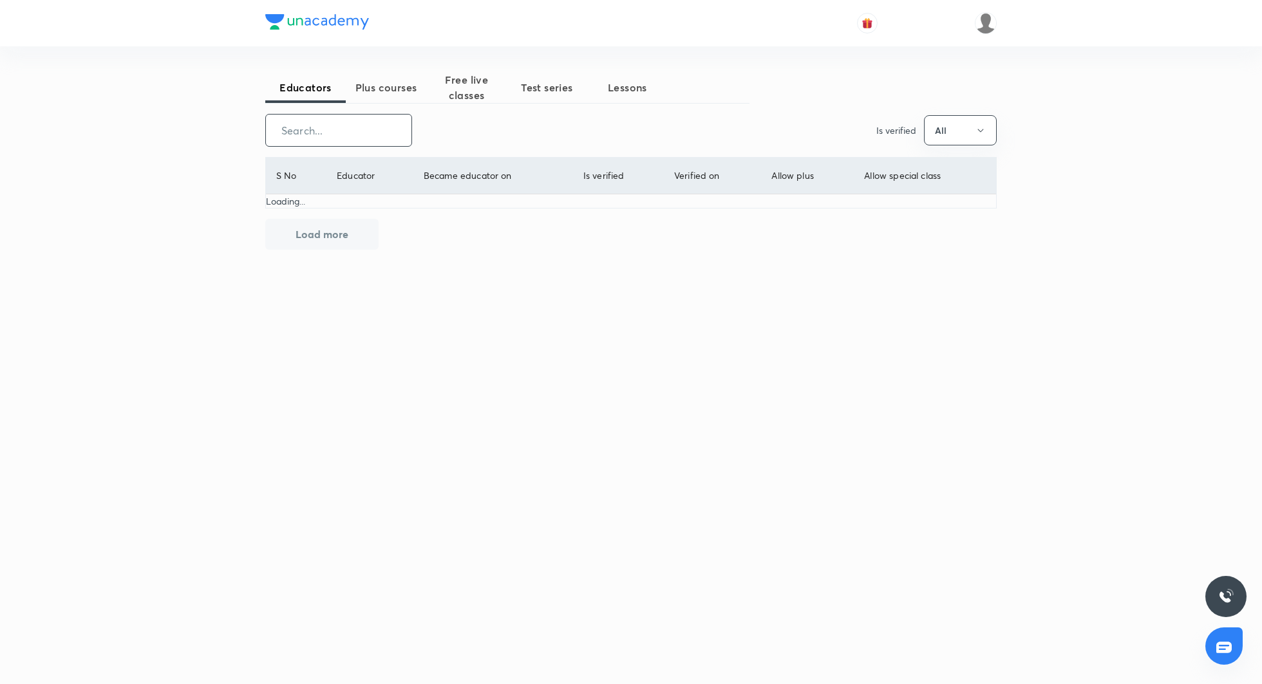
click at [329, 129] on input "text" at bounding box center [338, 130] width 145 height 33
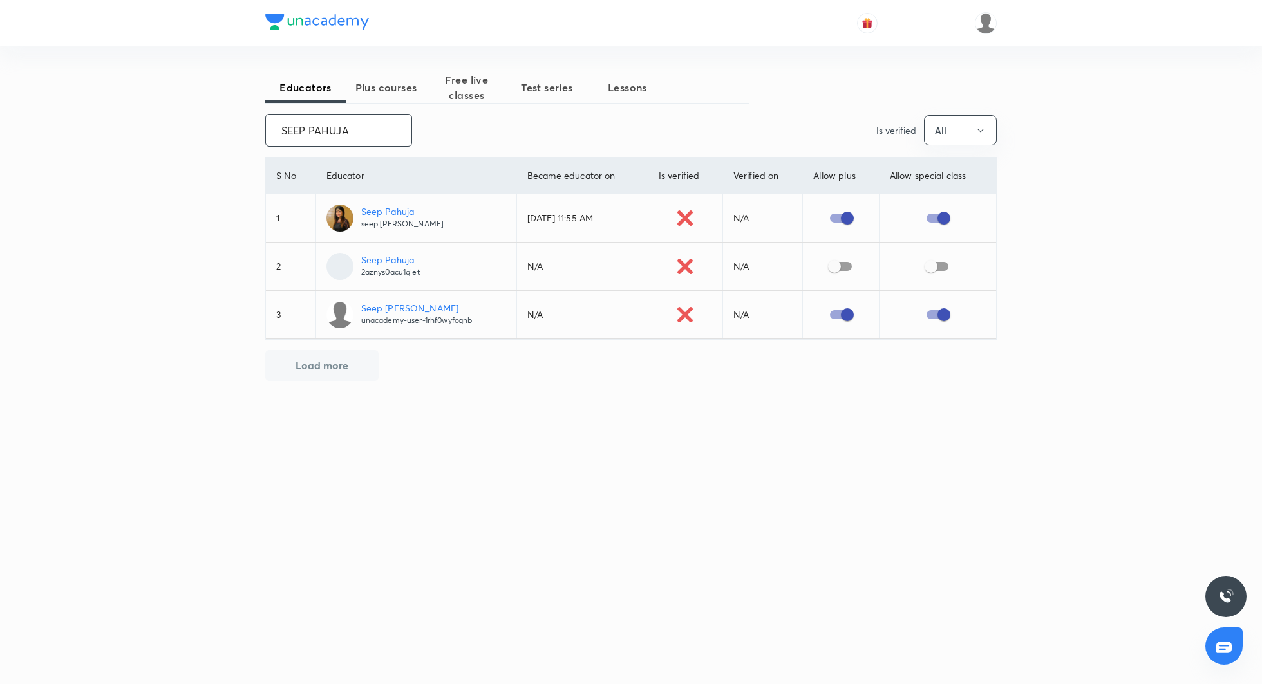
type input "SEEP PAHUJA"
click at [398, 212] on p "Seep Pahuja" at bounding box center [402, 212] width 83 height 14
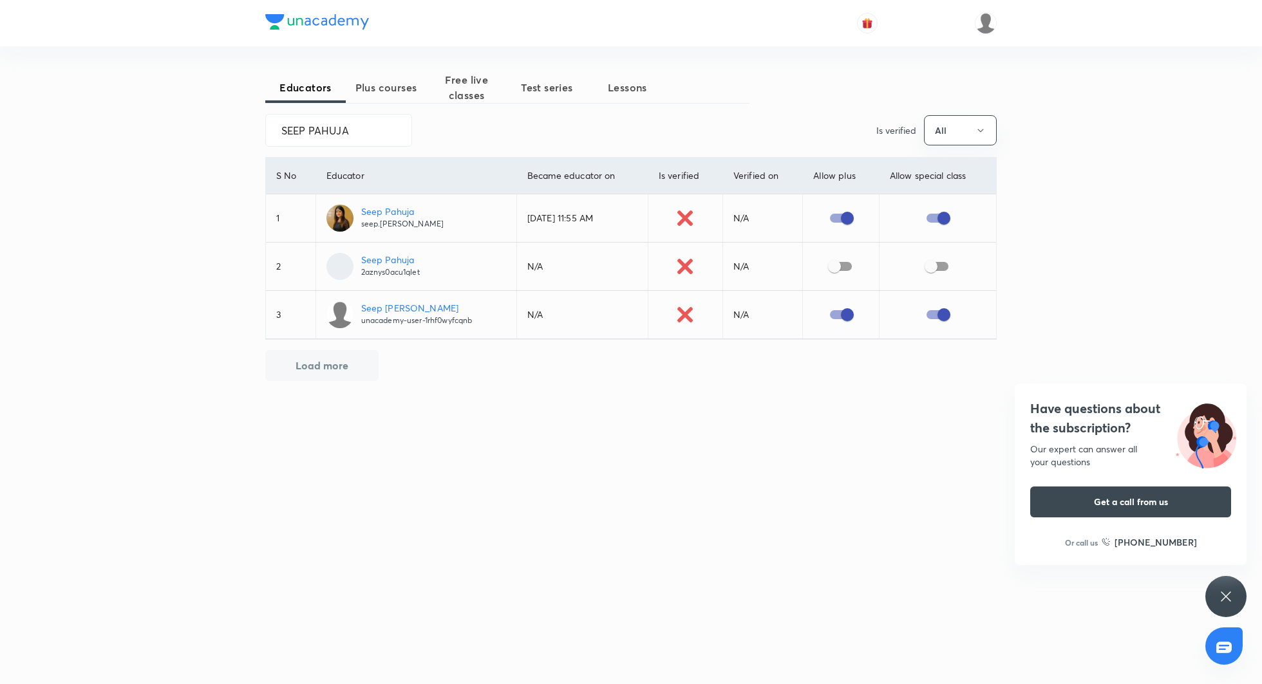
click at [393, 212] on p "Seep Pahuja" at bounding box center [402, 212] width 83 height 14
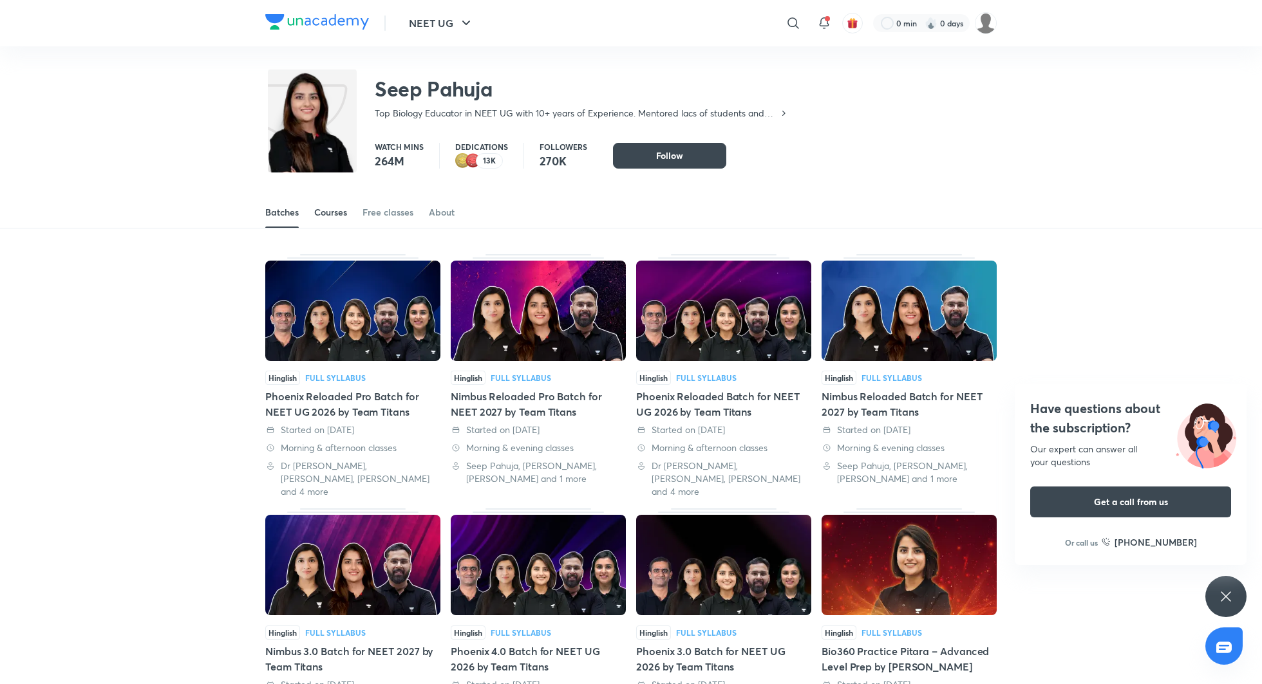
click at [328, 216] on div "Courses" at bounding box center [330, 212] width 33 height 13
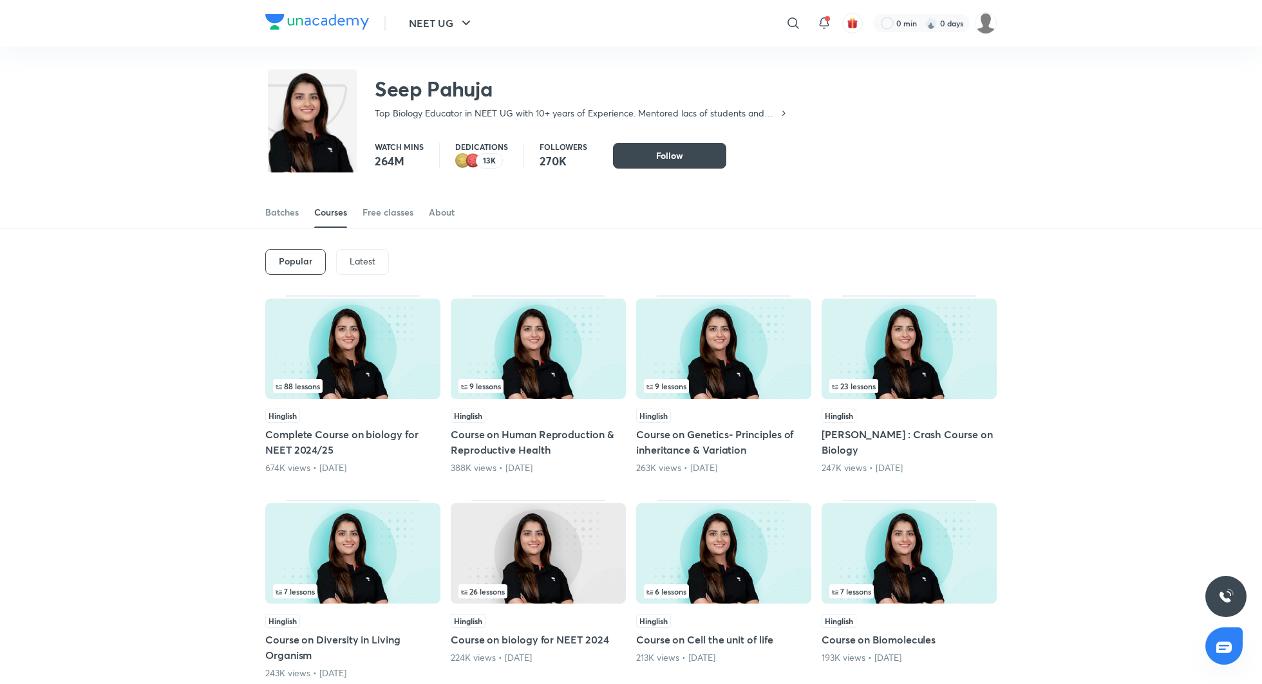
click at [359, 263] on p "Latest" at bounding box center [363, 261] width 26 height 10
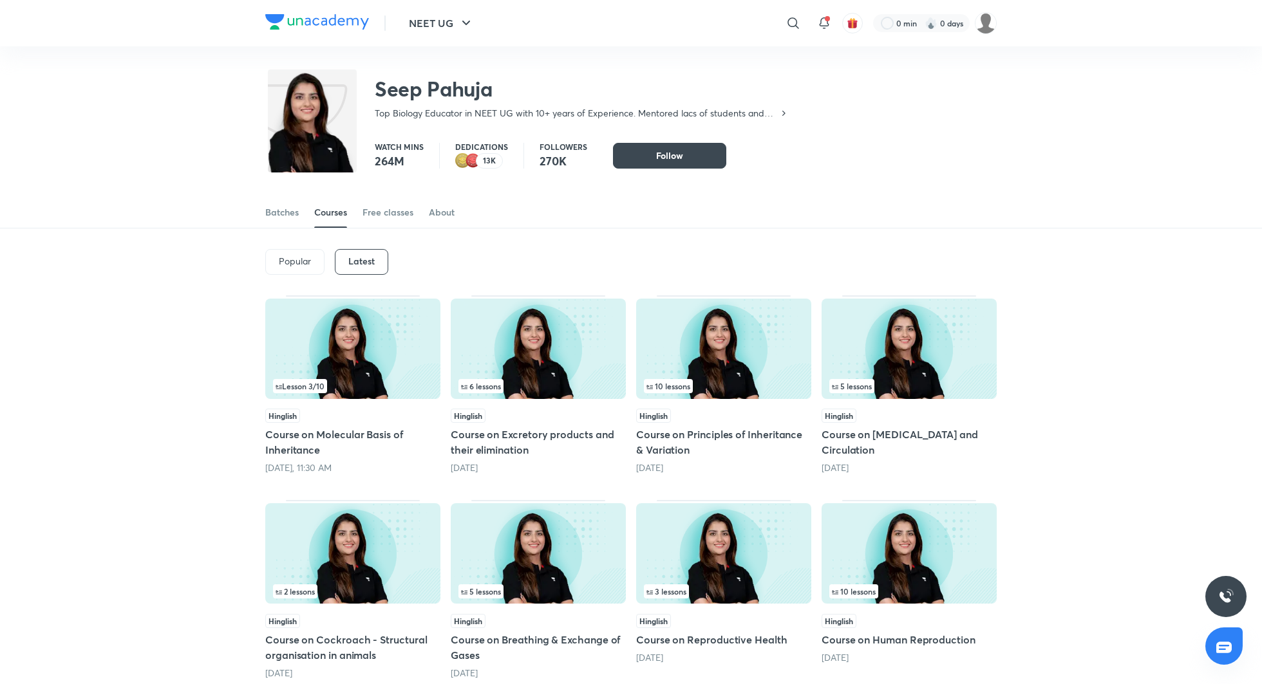
click at [357, 361] on img at bounding box center [352, 349] width 175 height 100
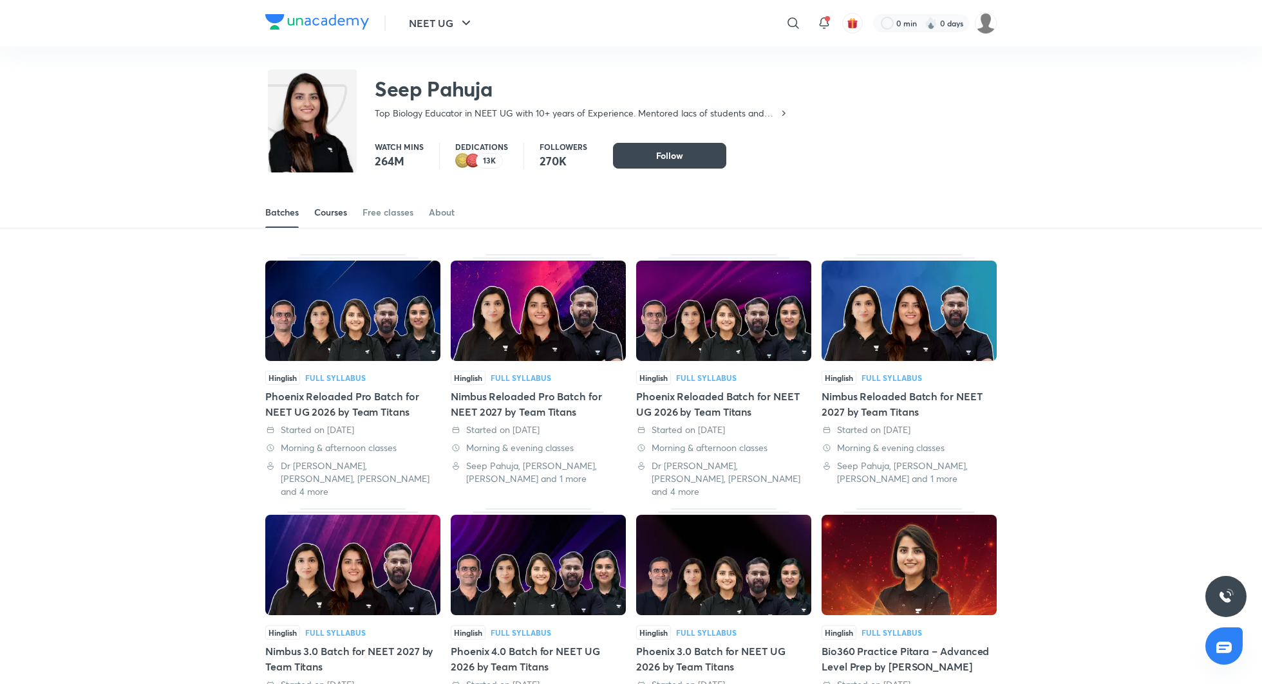
click at [321, 210] on div "Courses" at bounding box center [330, 212] width 33 height 13
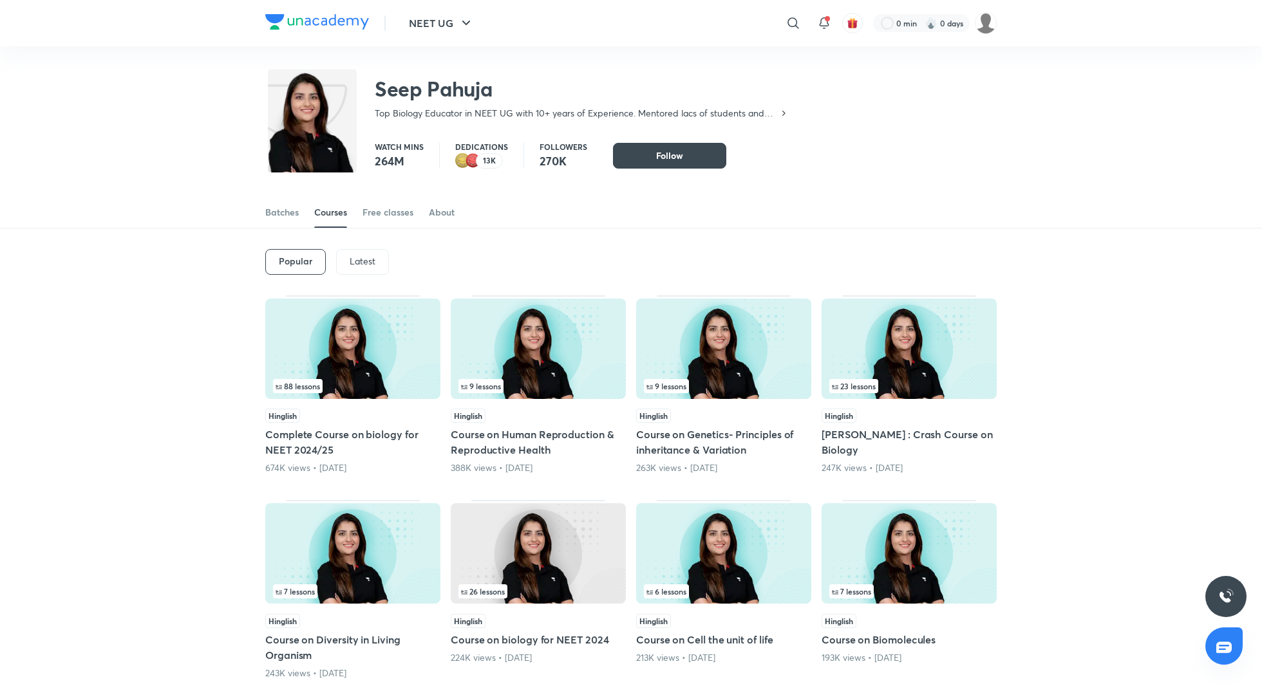
click at [360, 264] on p "Latest" at bounding box center [363, 261] width 26 height 10
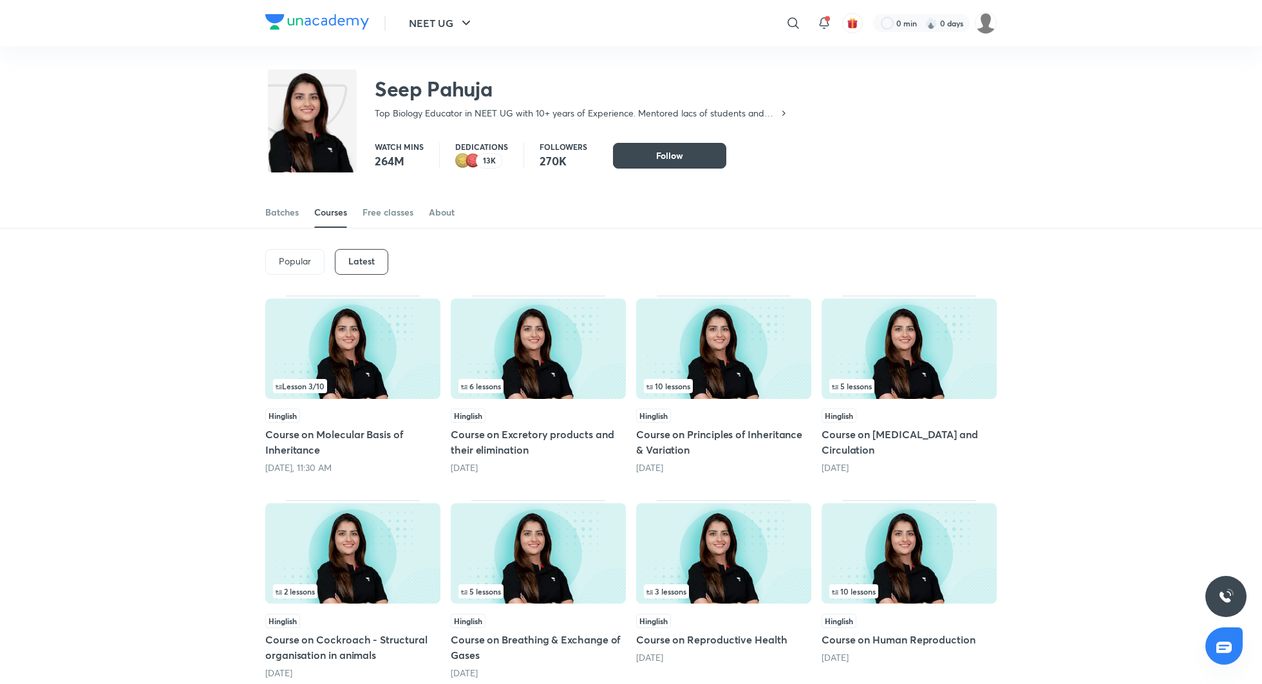
click at [368, 433] on h5 "Course on Molecular Basis of Inheritance" at bounding box center [352, 442] width 175 height 31
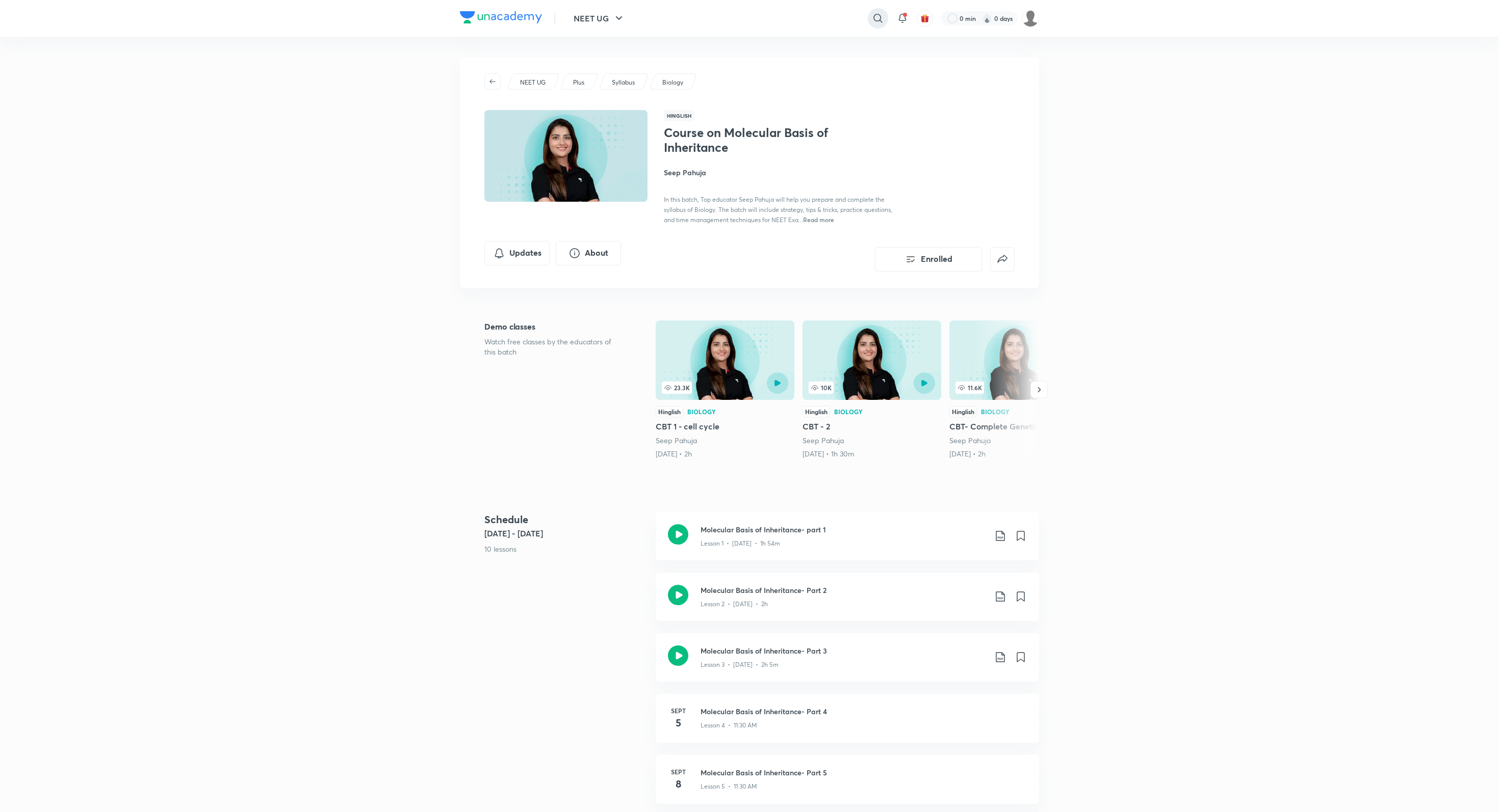
click at [877, 20] on icon at bounding box center [877, 17] width 12 height 12
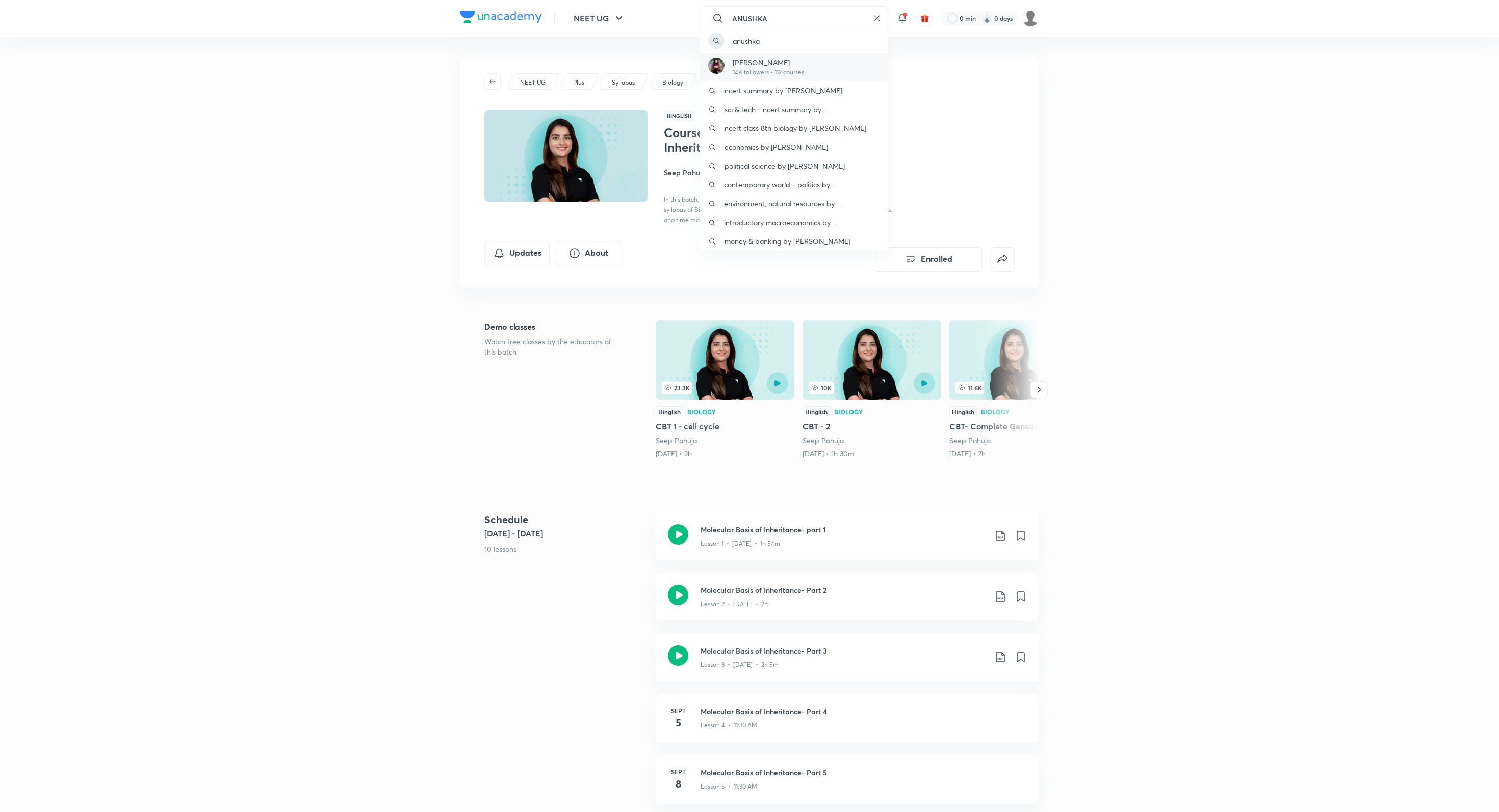
type input "ANUSHKA"
click at [770, 63] on p "[PERSON_NAME]" at bounding box center [768, 63] width 71 height 11
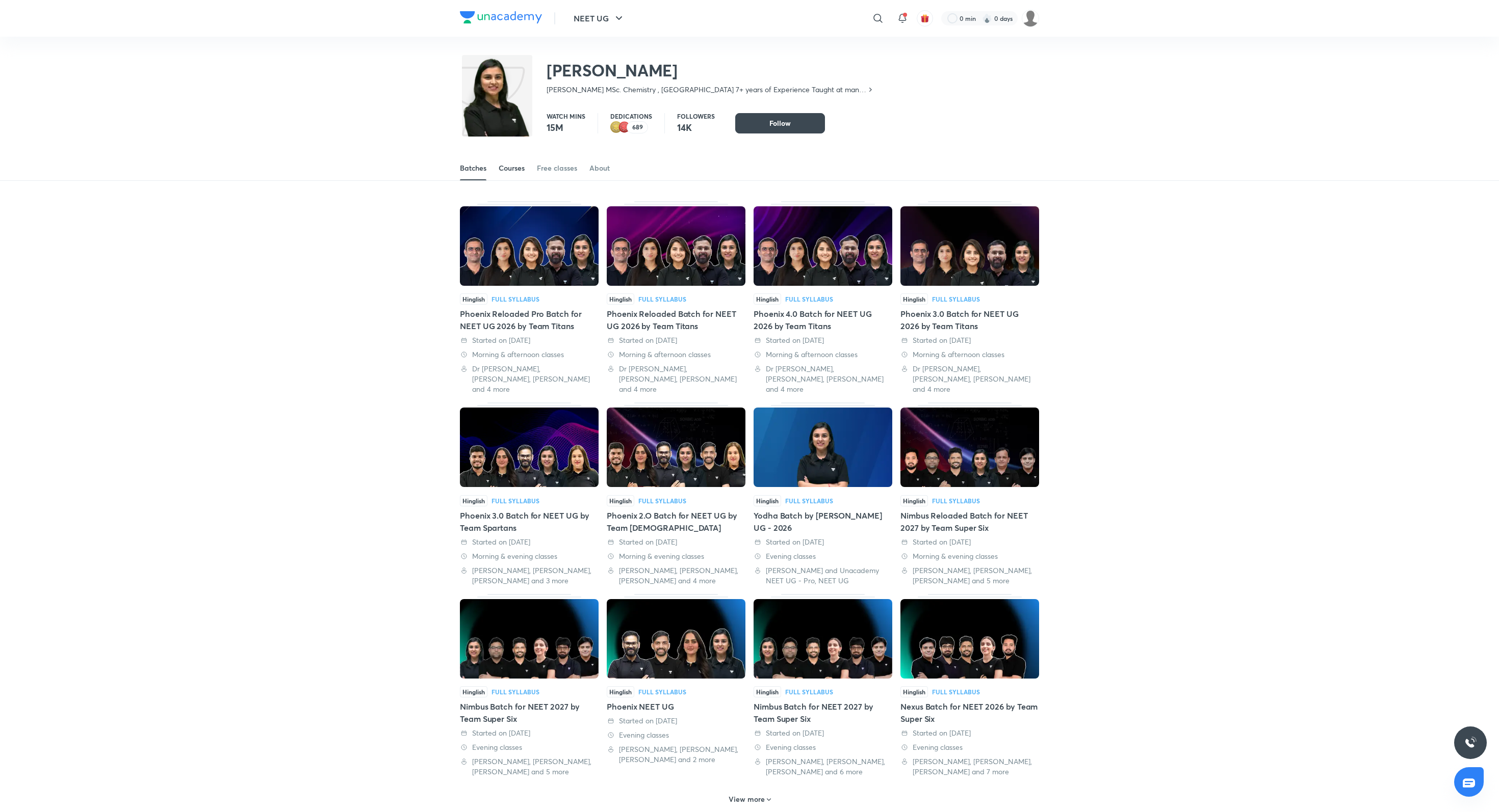
click at [517, 173] on div "Courses" at bounding box center [512, 168] width 26 height 10
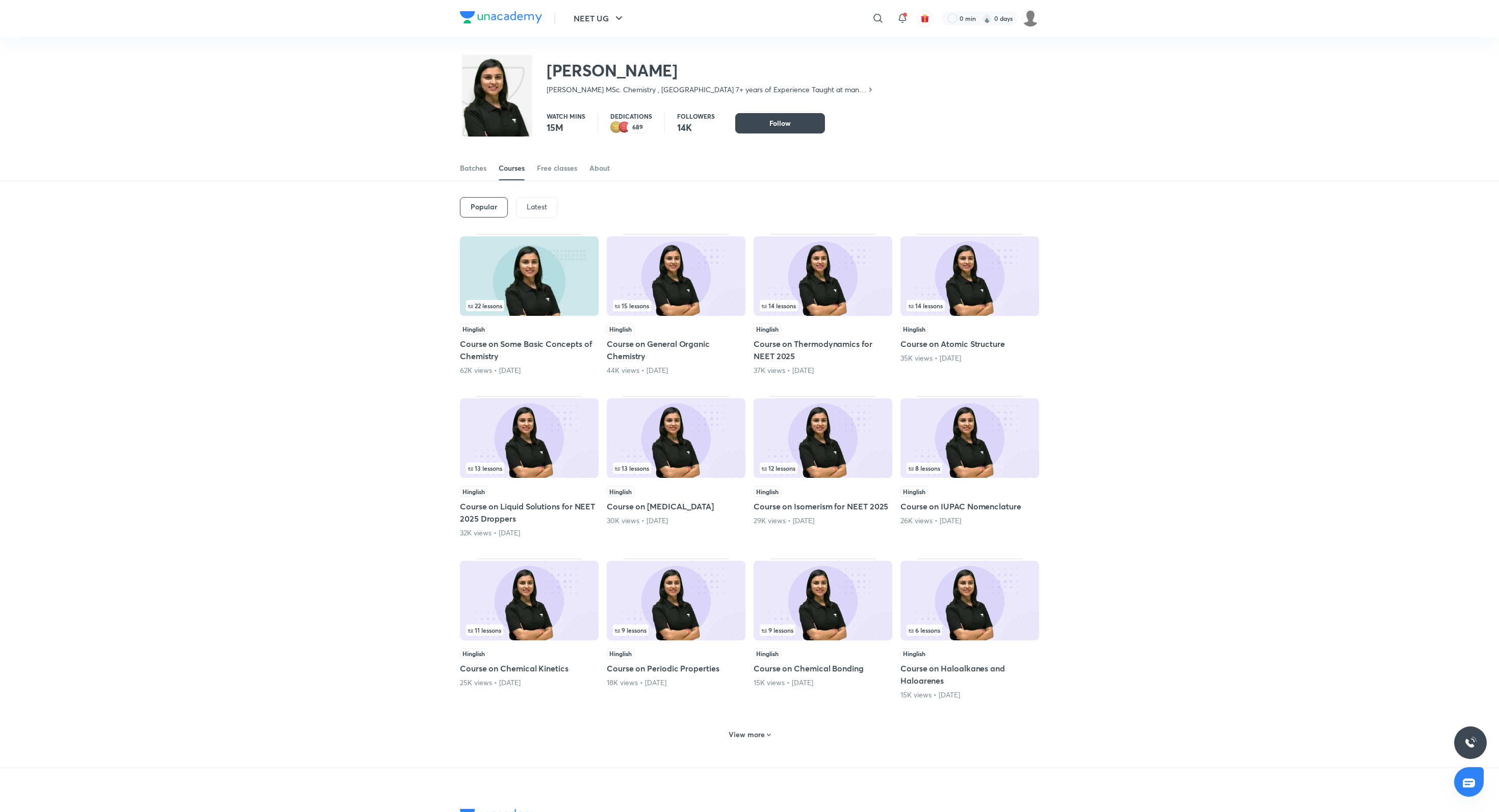
click at [545, 210] on p "Latest" at bounding box center [537, 207] width 21 height 8
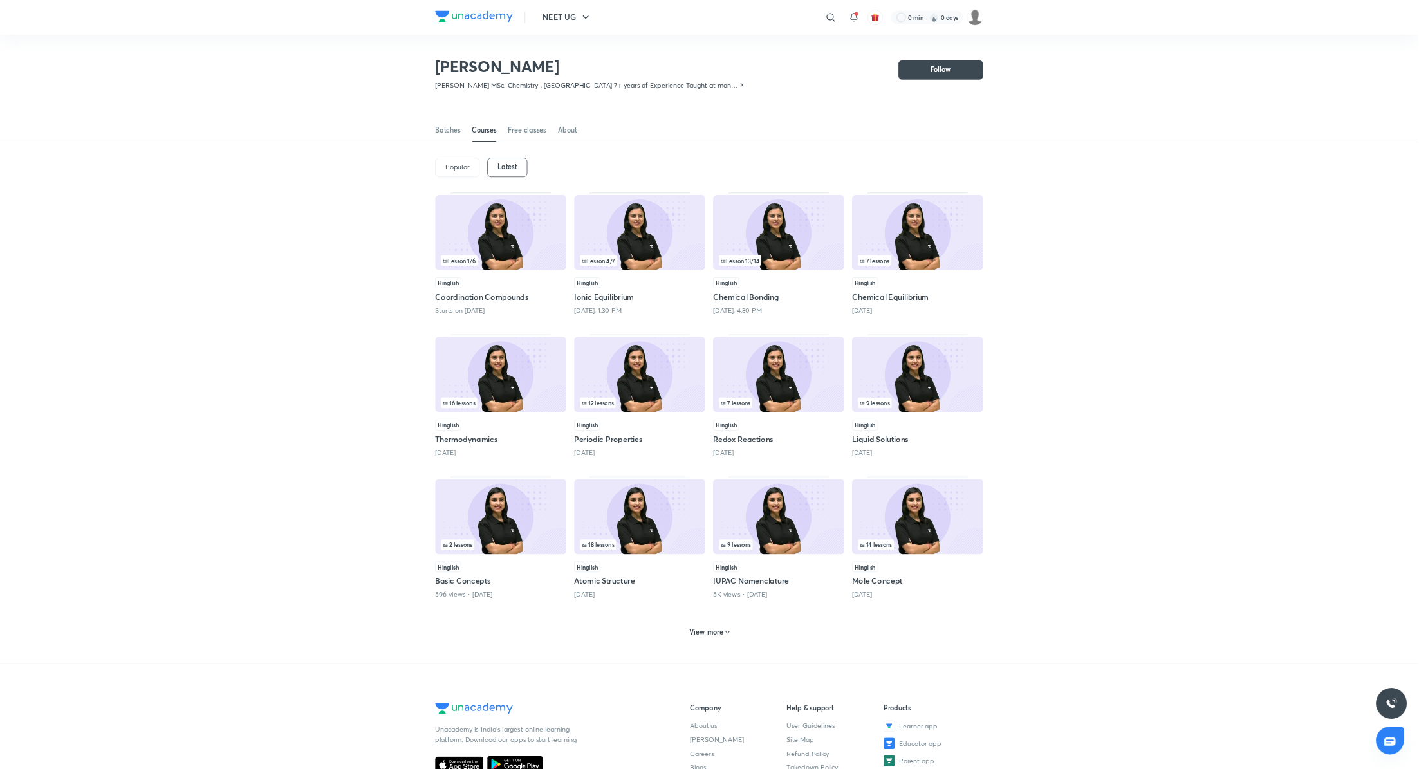
scroll to position [57, 0]
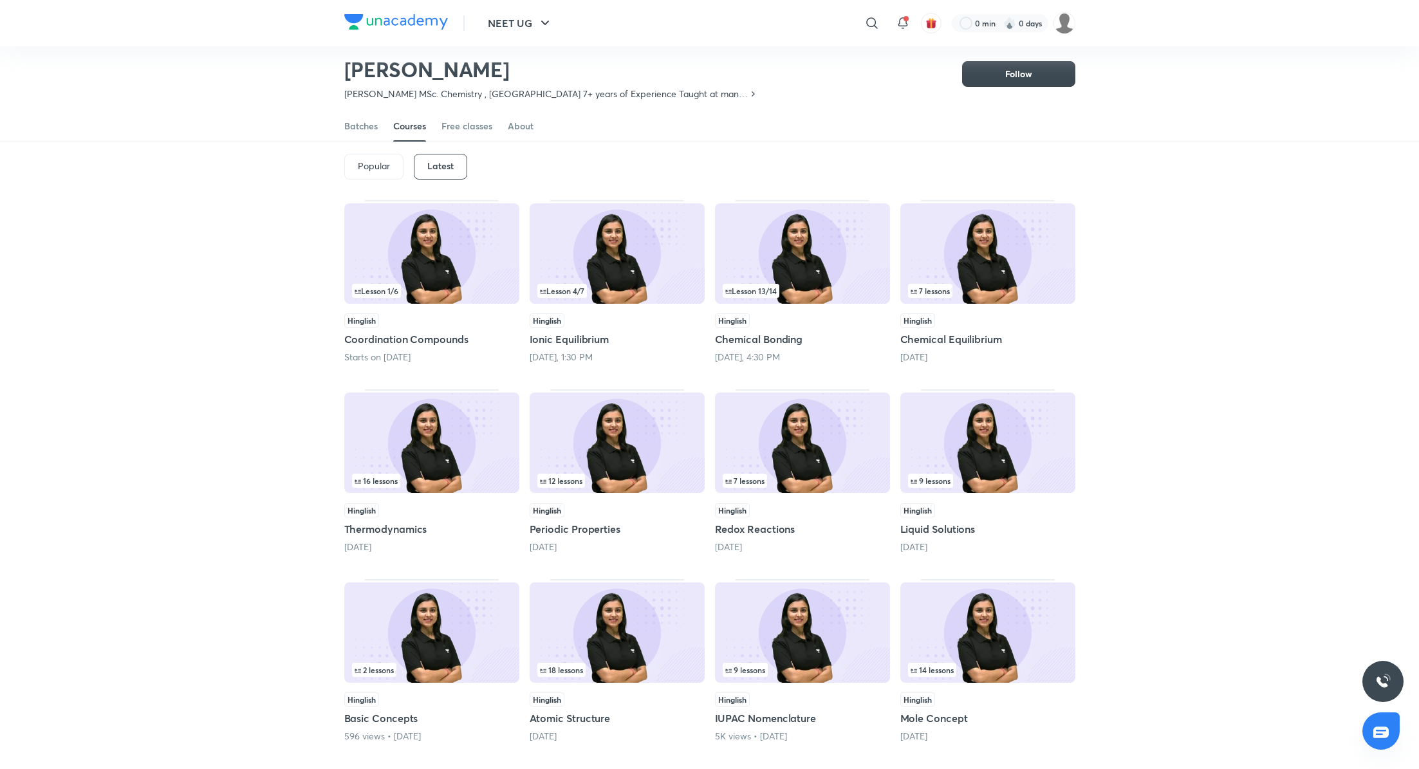
click at [738, 341] on h5 "Chemical Bonding" at bounding box center [802, 339] width 175 height 15
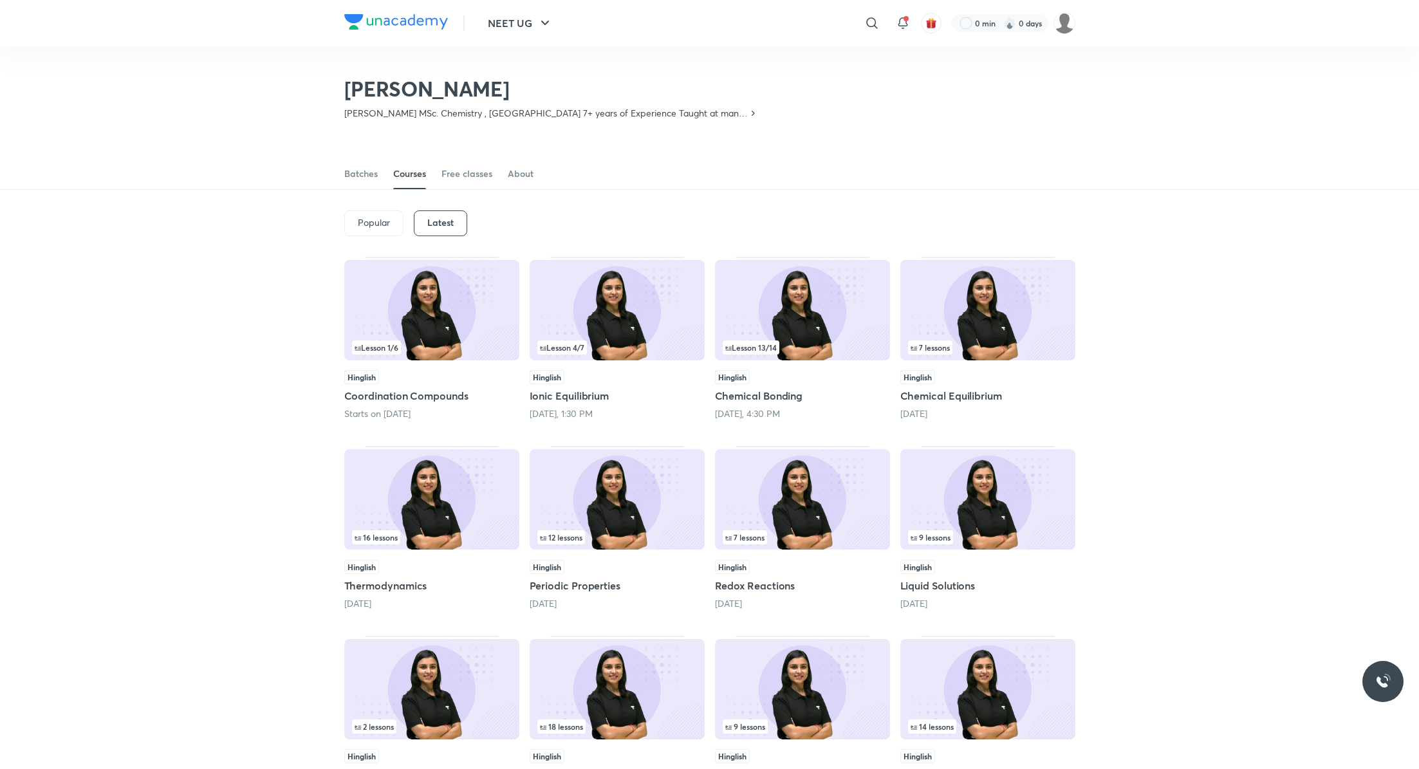
scroll to position [57, 0]
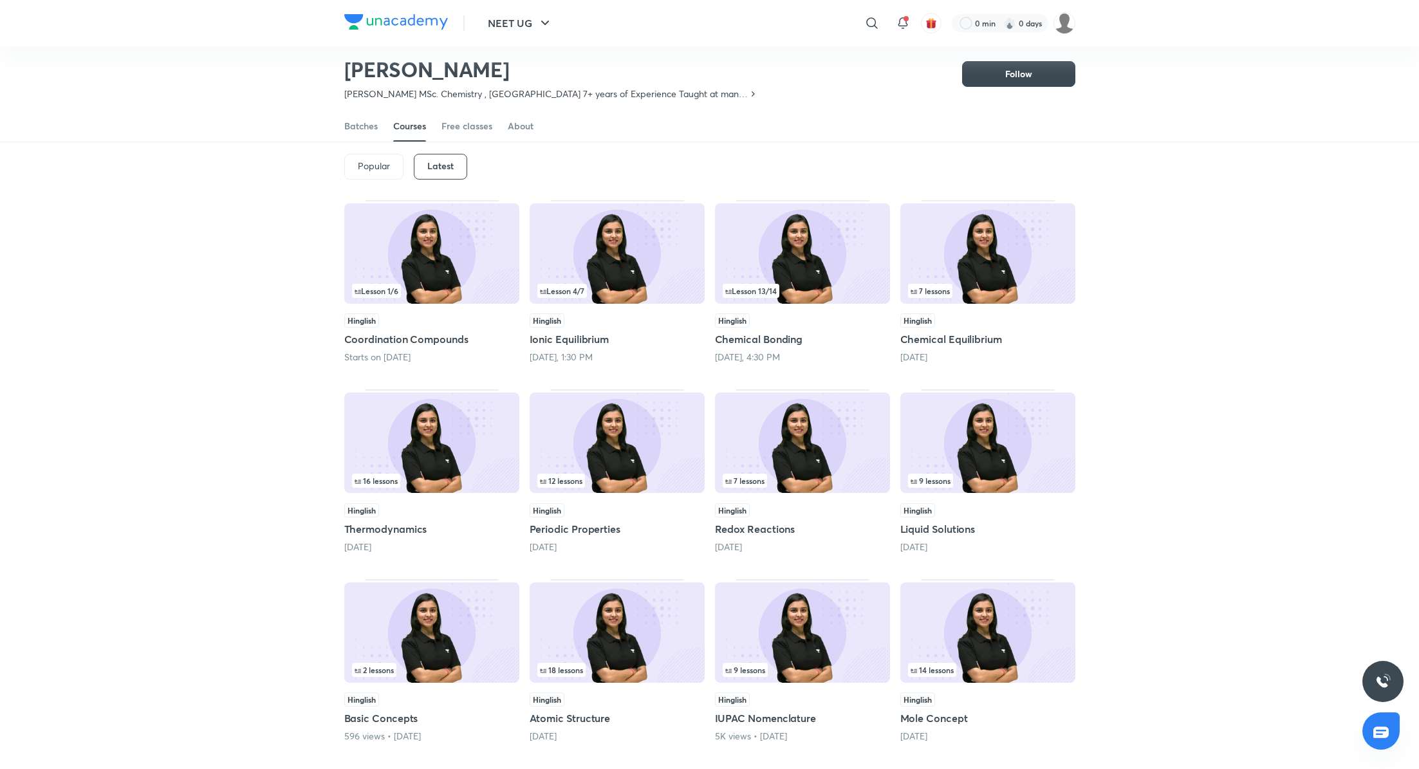
click at [784, 338] on h5 "Chemical Bonding" at bounding box center [802, 339] width 175 height 15
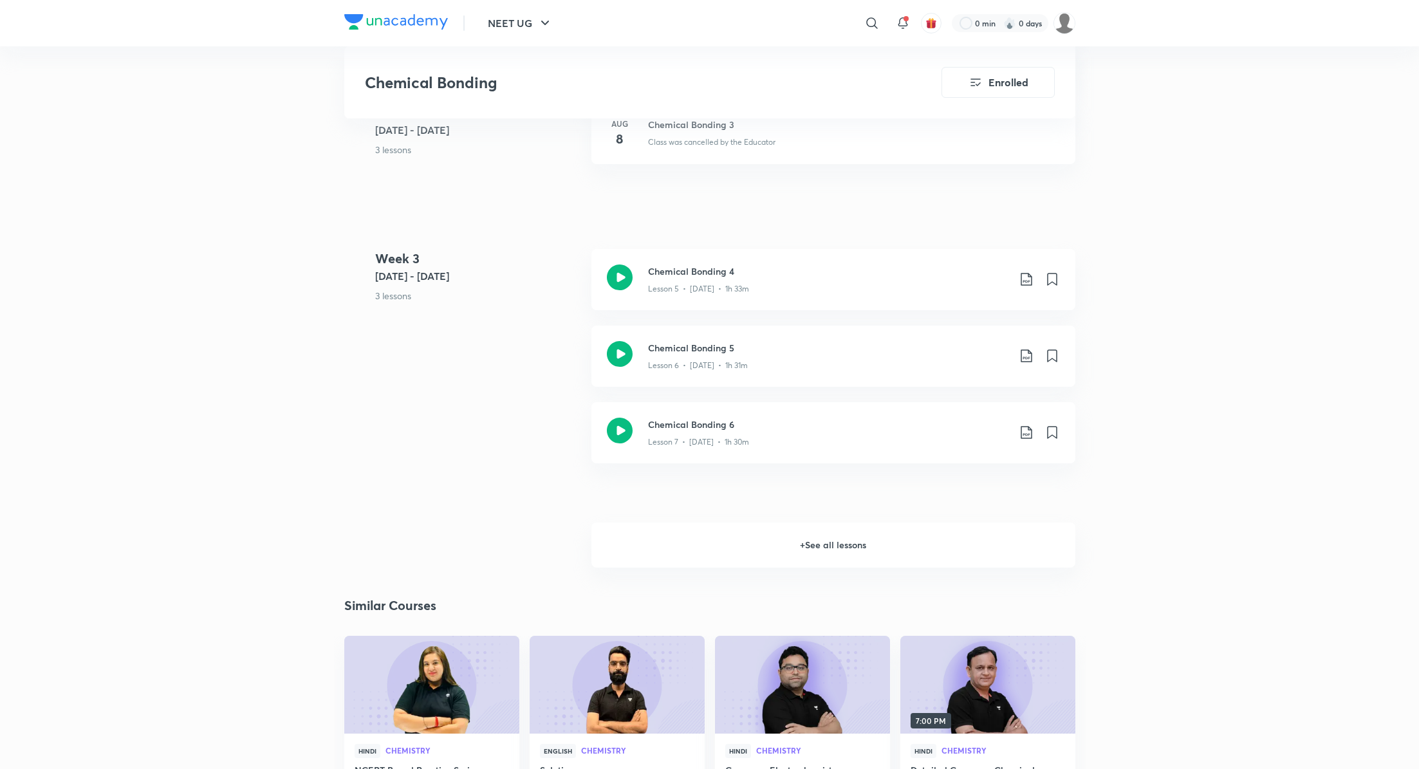
scroll to position [973, 0]
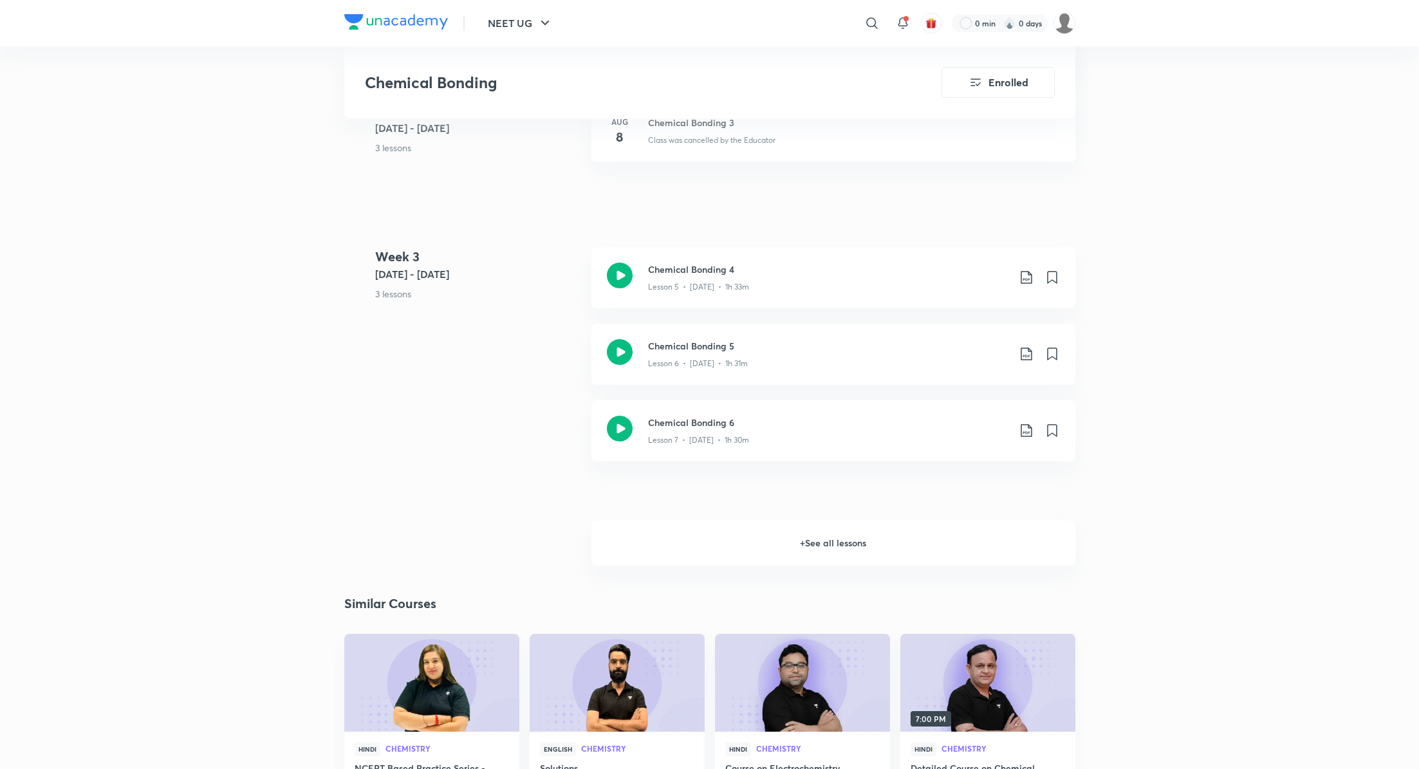
click at [832, 541] on h6 "+ See all lessons" at bounding box center [834, 543] width 484 height 45
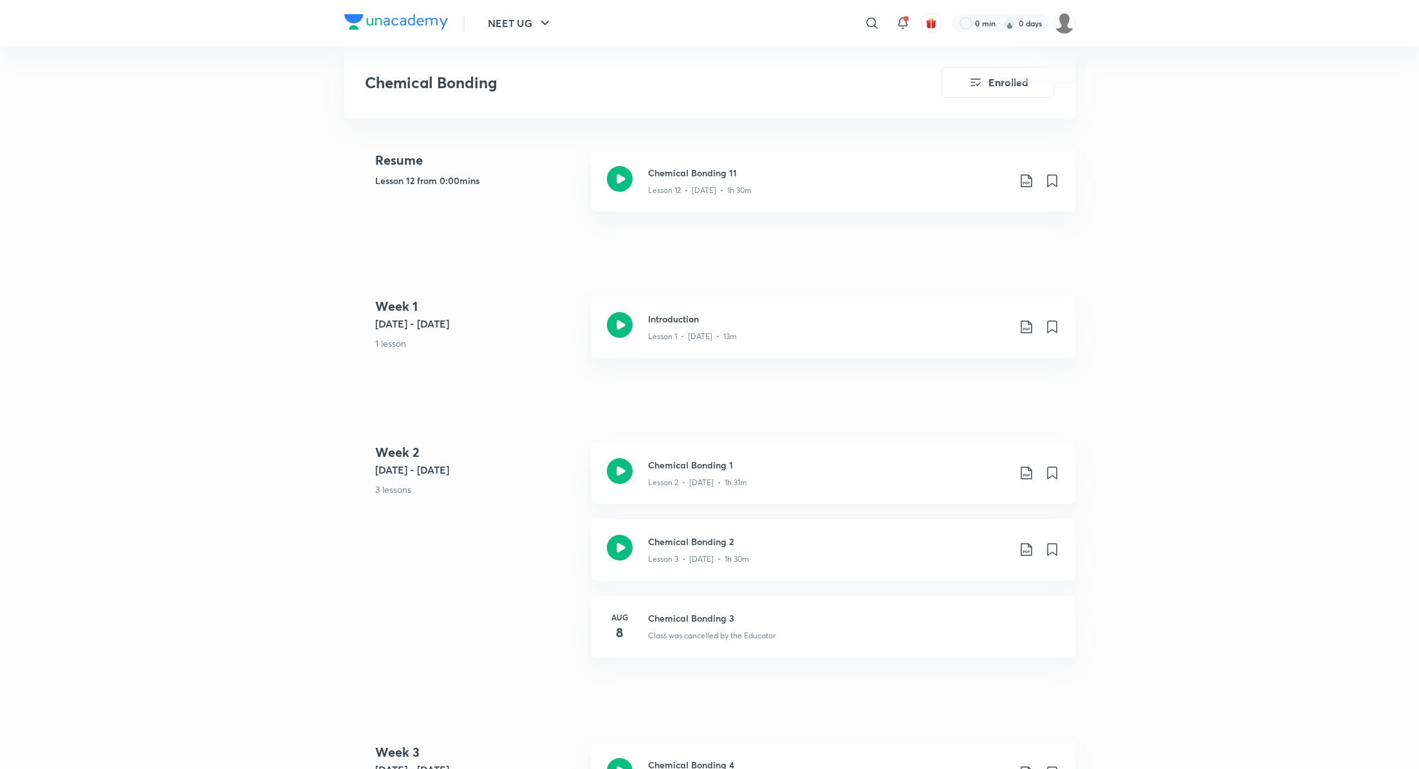
scroll to position [0, 0]
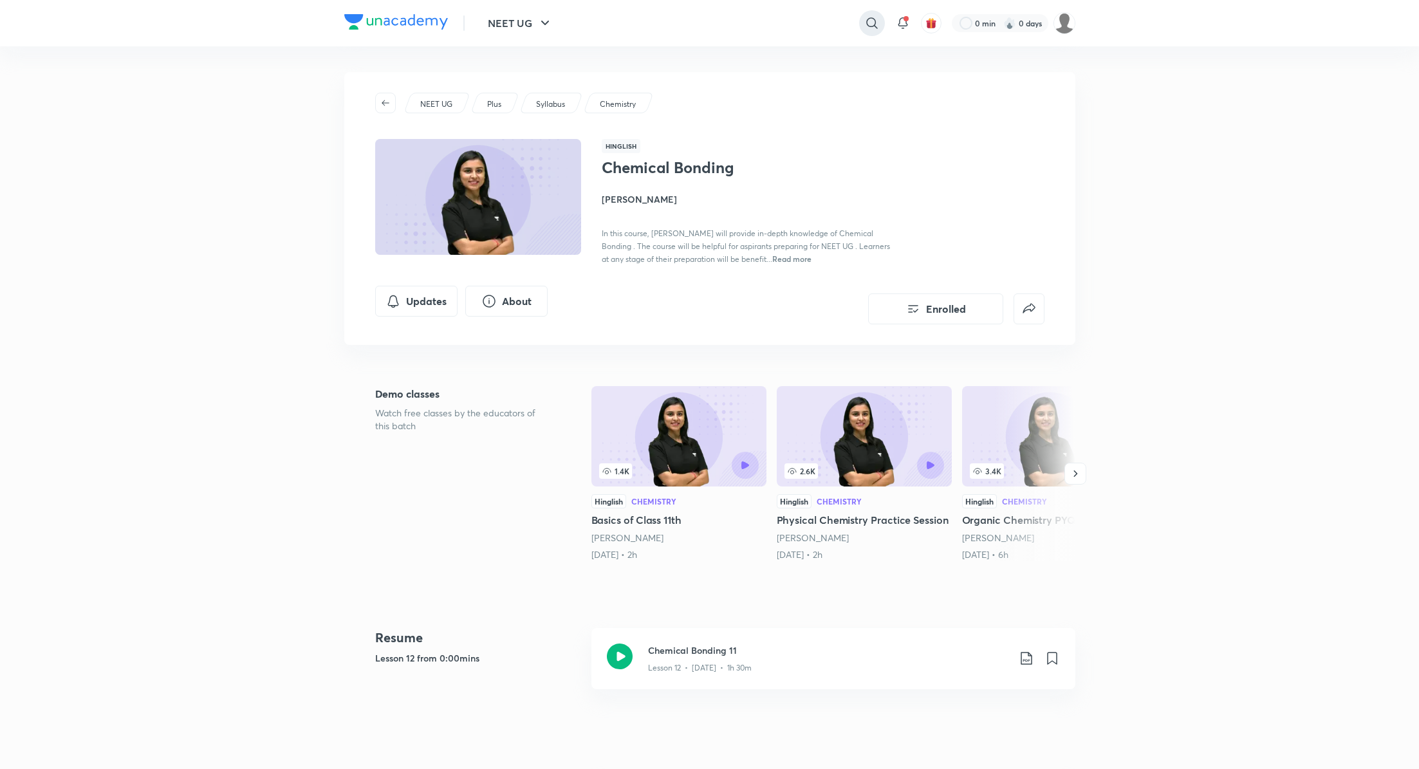
click at [870, 22] on icon at bounding box center [872, 22] width 15 height 15
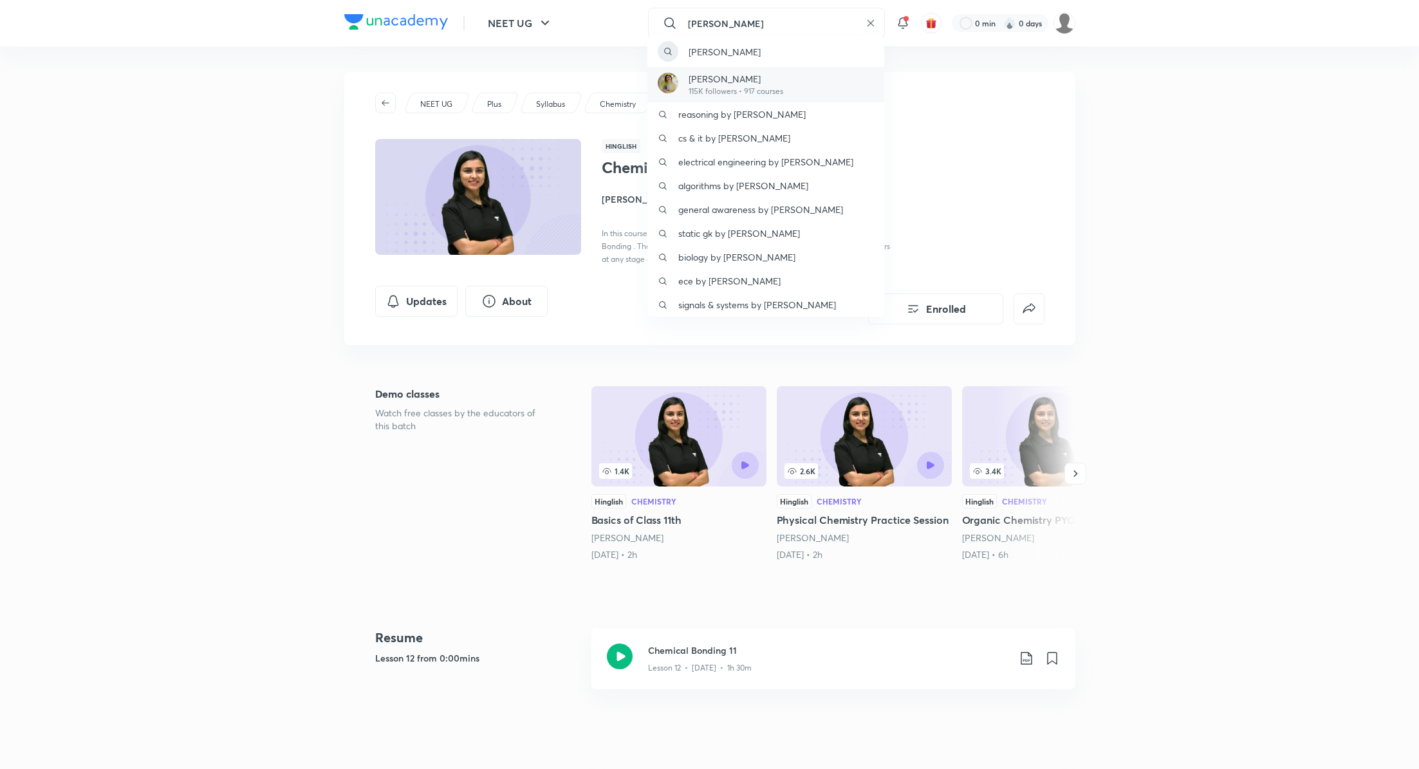
type input "[PERSON_NAME]"
click at [749, 91] on p "115K followers • 917 courses" at bounding box center [736, 92] width 95 height 12
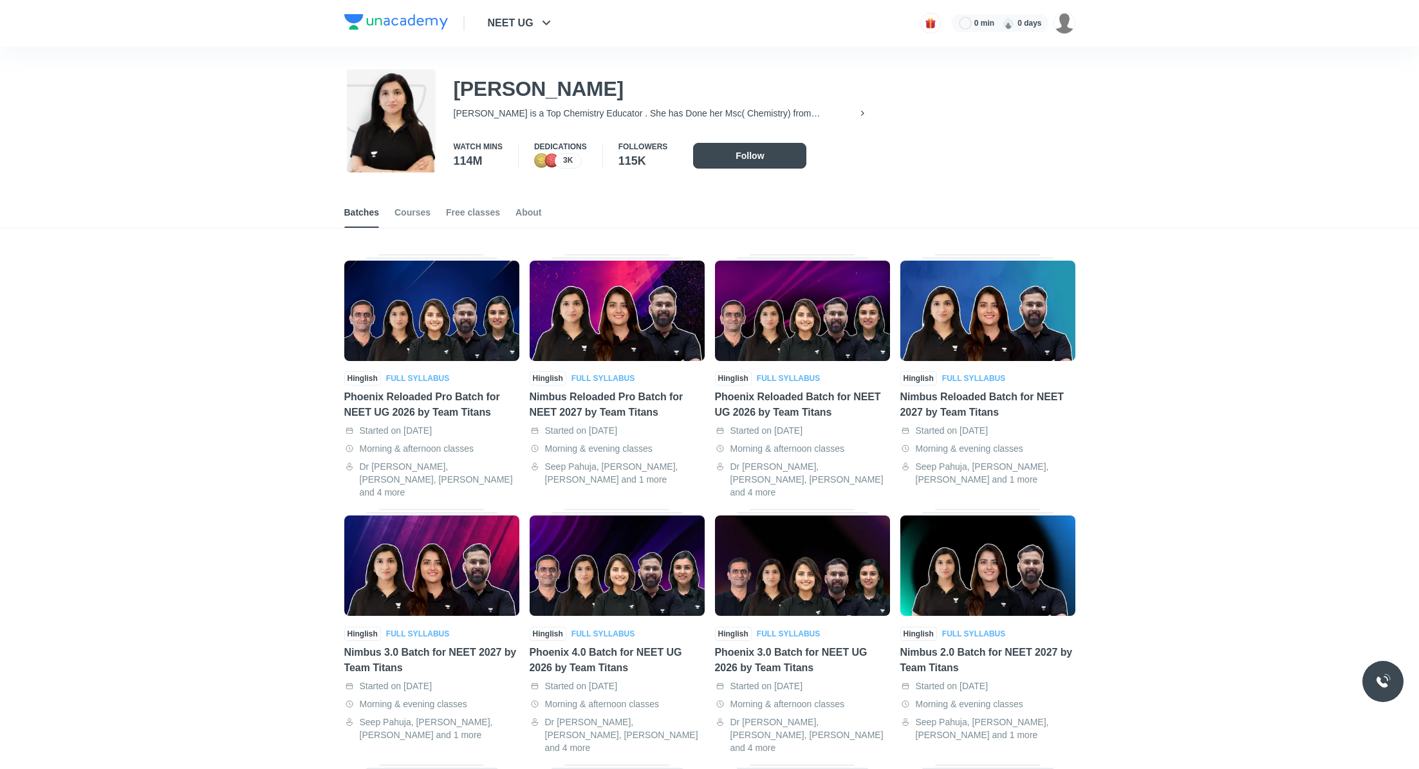
scroll to position [57, 0]
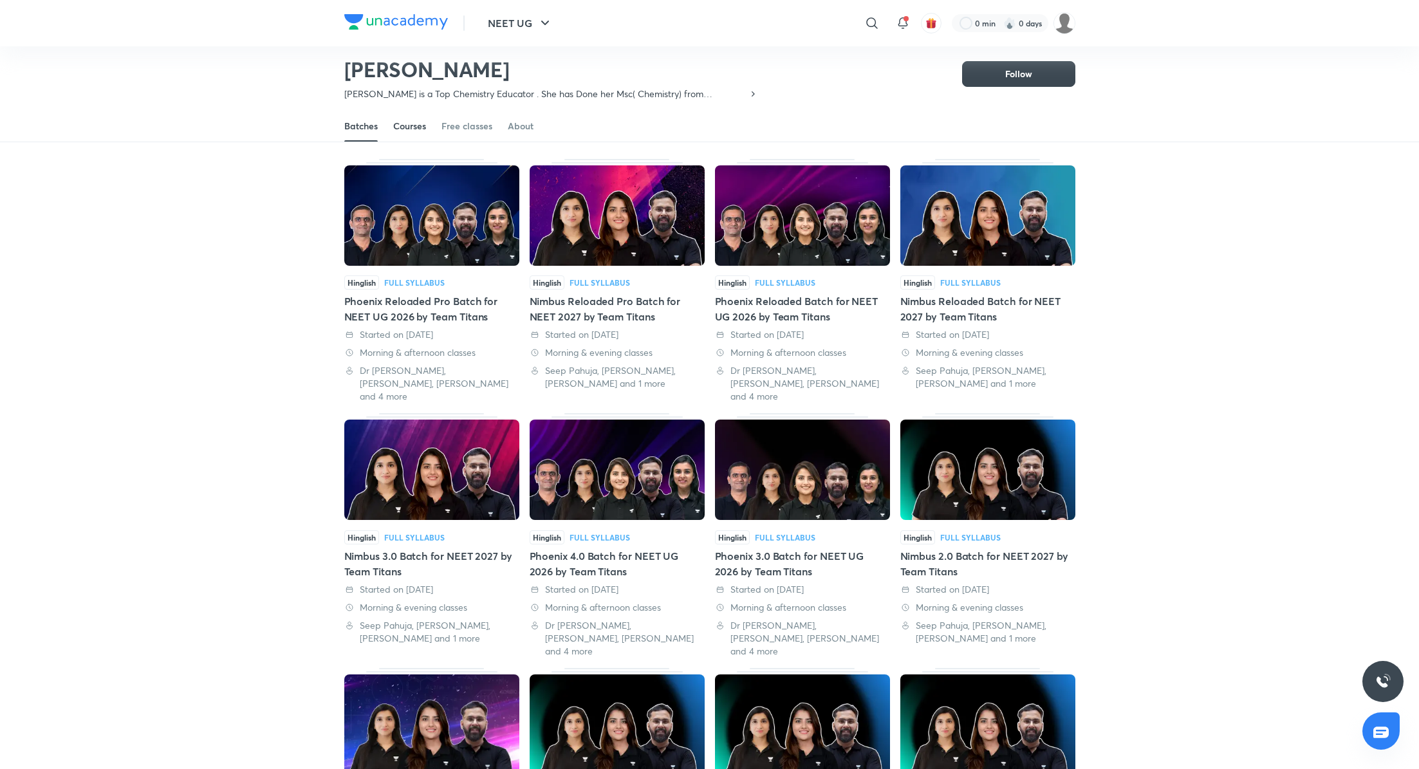
click at [398, 125] on div "Courses" at bounding box center [409, 126] width 33 height 13
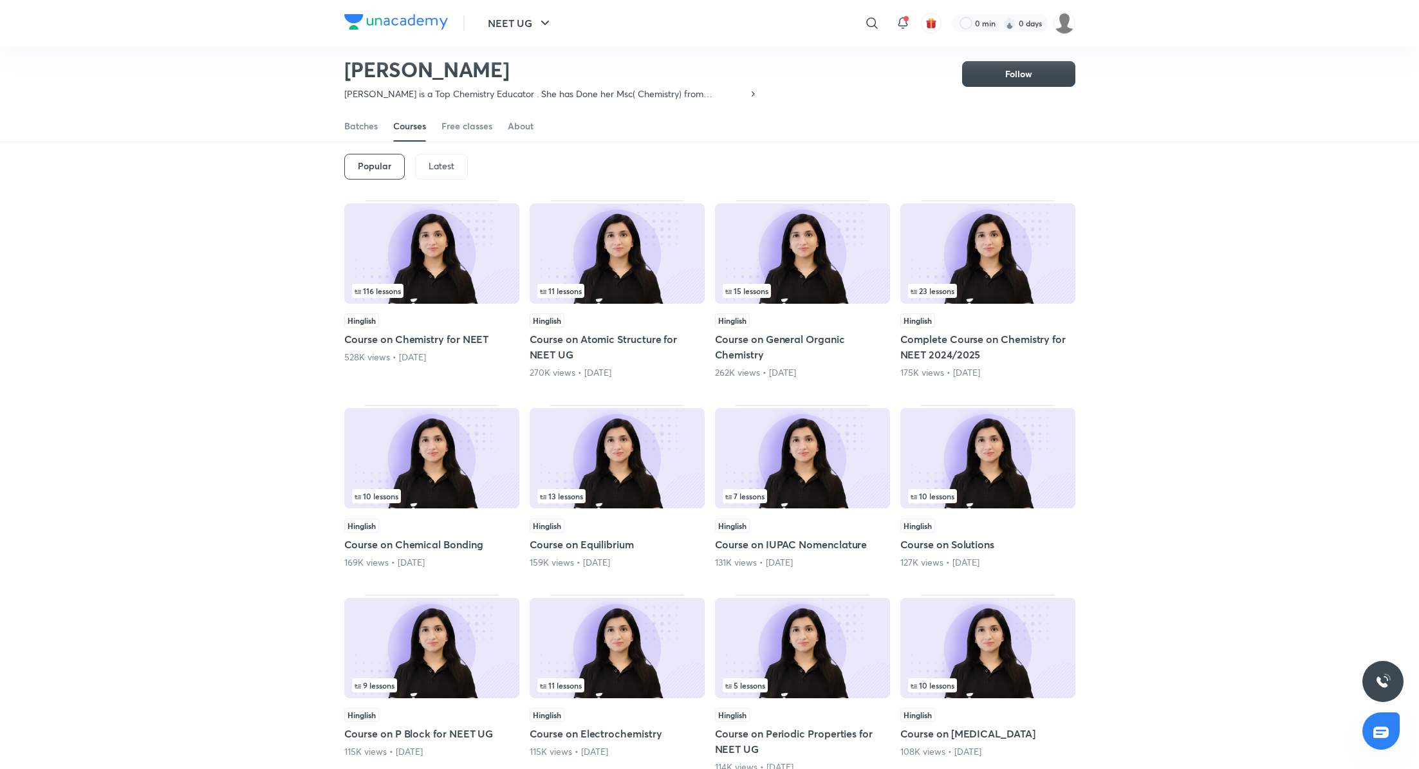
click at [442, 153] on div "Popular Latest" at bounding box center [709, 166] width 731 height 67
click at [442, 156] on div "Latest" at bounding box center [441, 167] width 53 height 26
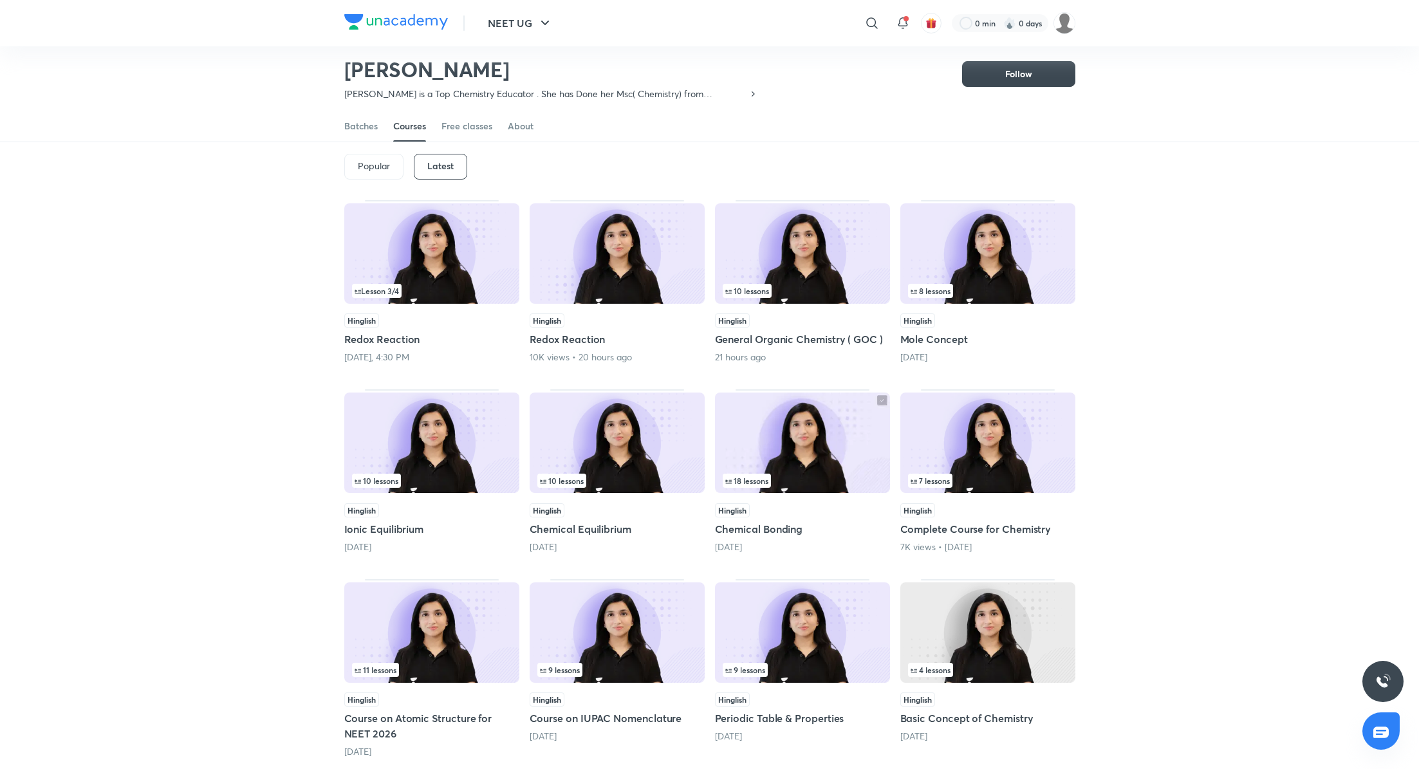
click at [776, 334] on h5 "General Organic Chemistry ( GOC )" at bounding box center [802, 339] width 175 height 15
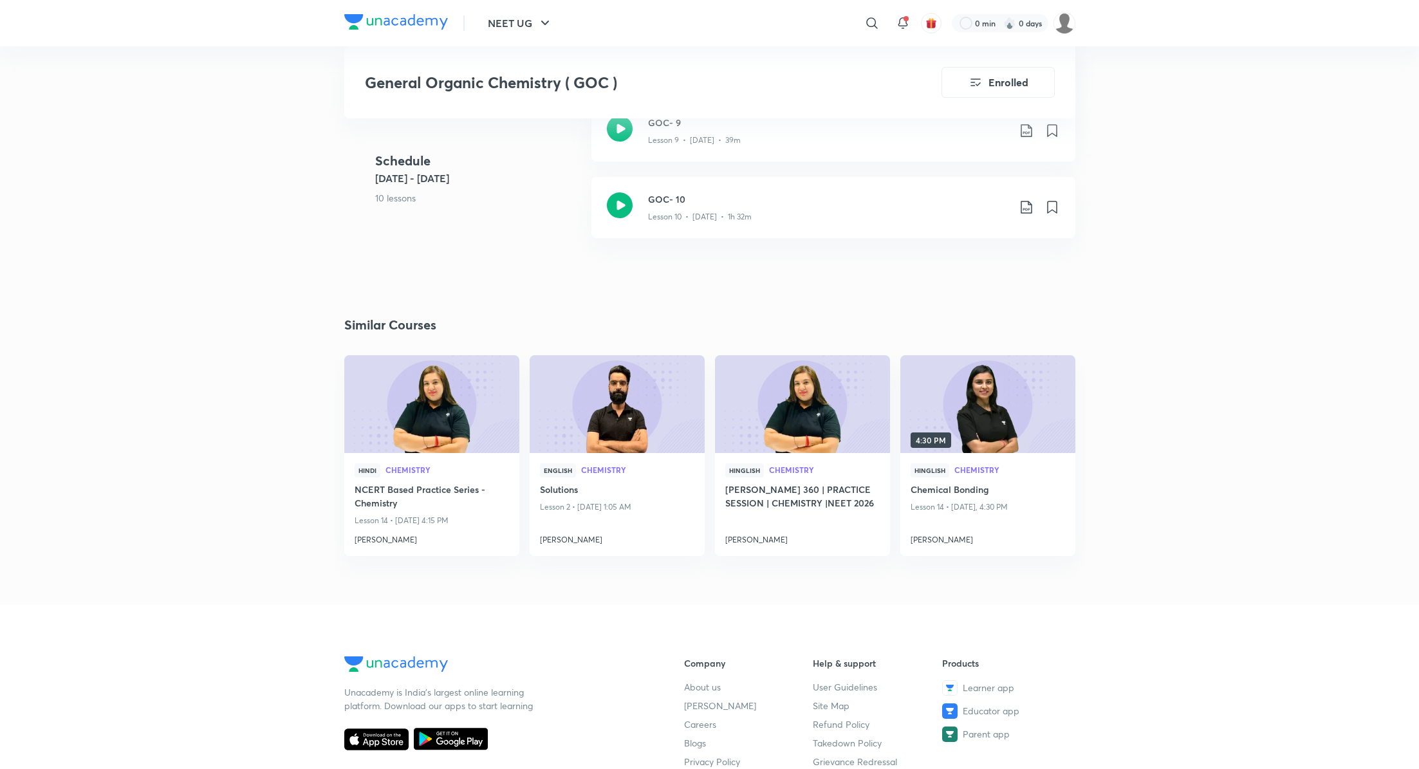
scroll to position [1251, 0]
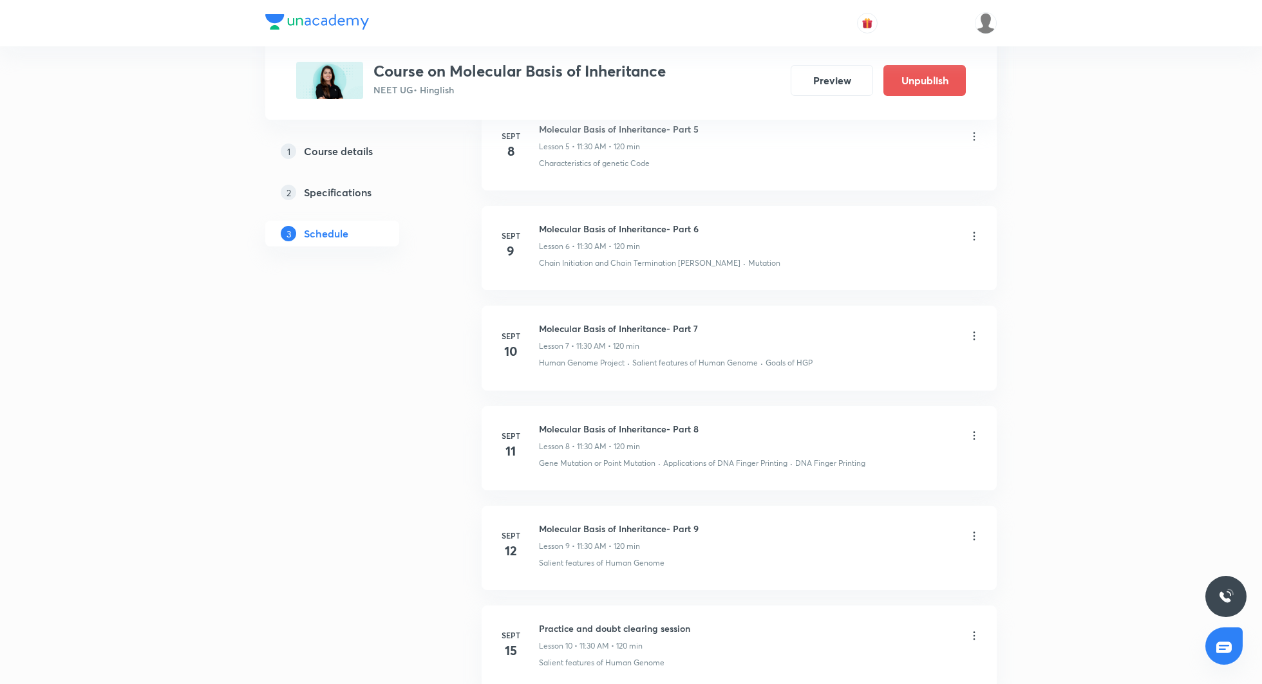
scroll to position [1278, 0]
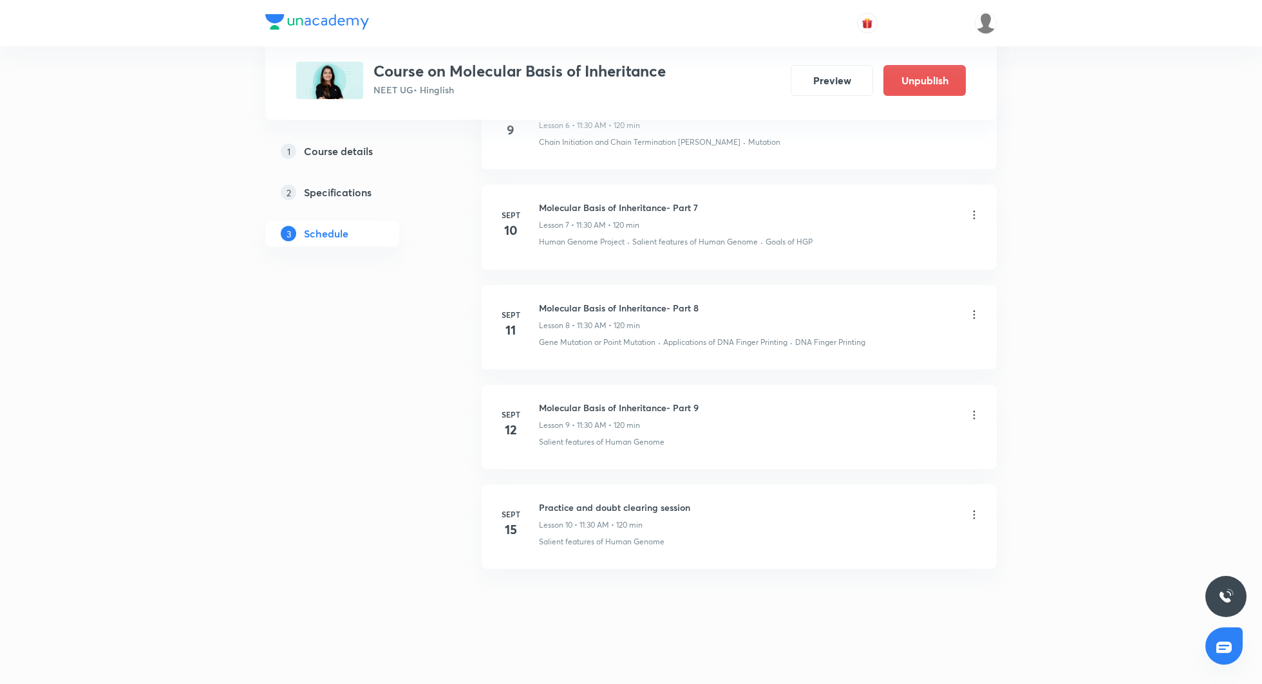
click at [974, 510] on icon at bounding box center [974, 514] width 2 height 8
click at [897, 538] on li "Edit" at bounding box center [909, 542] width 141 height 24
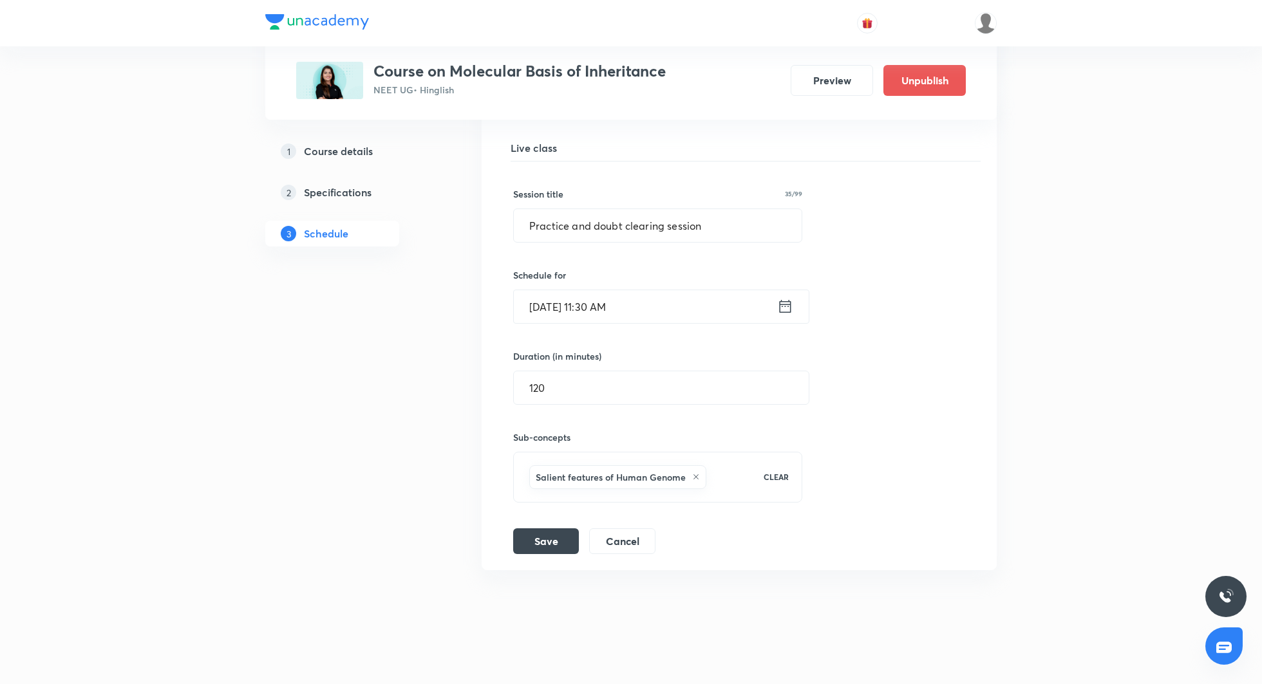
scroll to position [1134, 0]
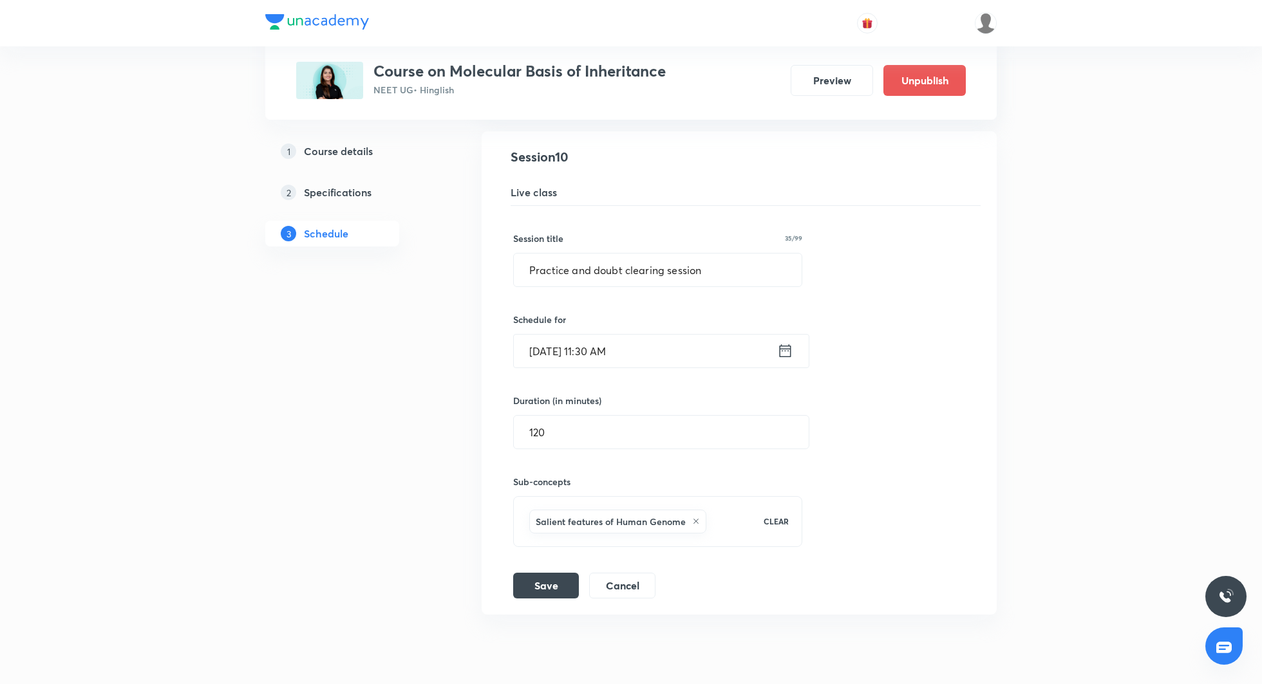
click at [783, 347] on icon at bounding box center [785, 351] width 16 height 18
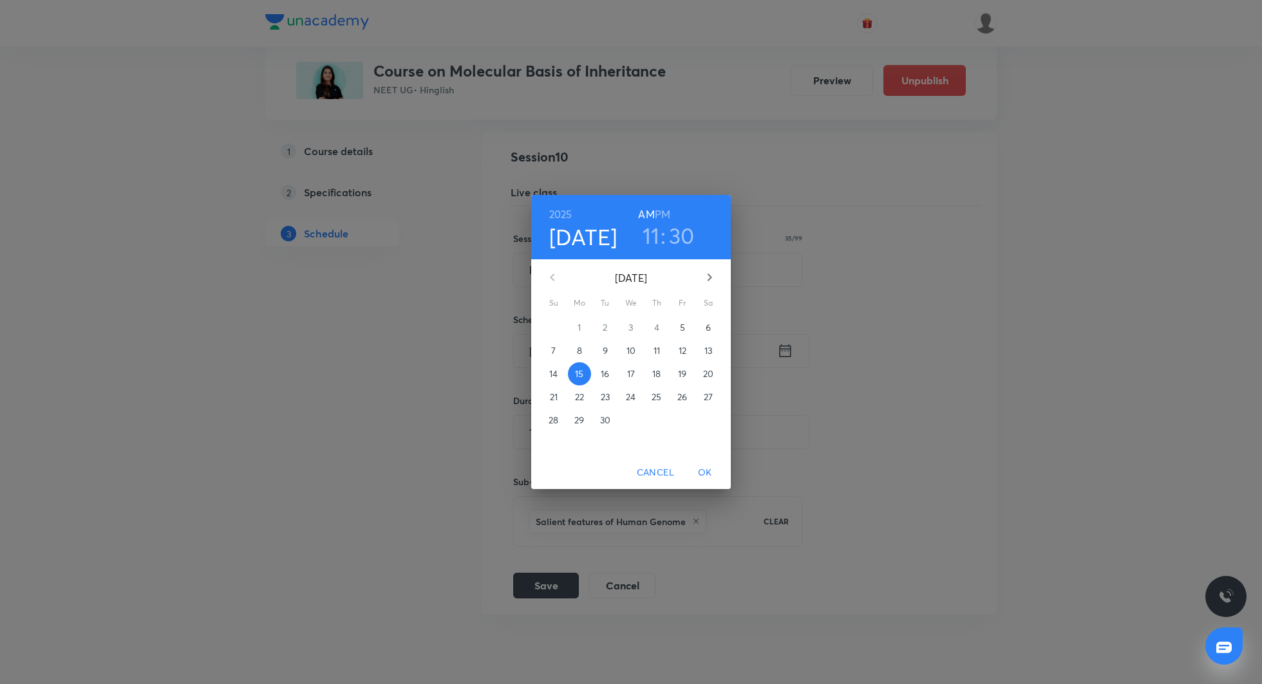
click at [607, 373] on p "16" at bounding box center [605, 374] width 8 height 13
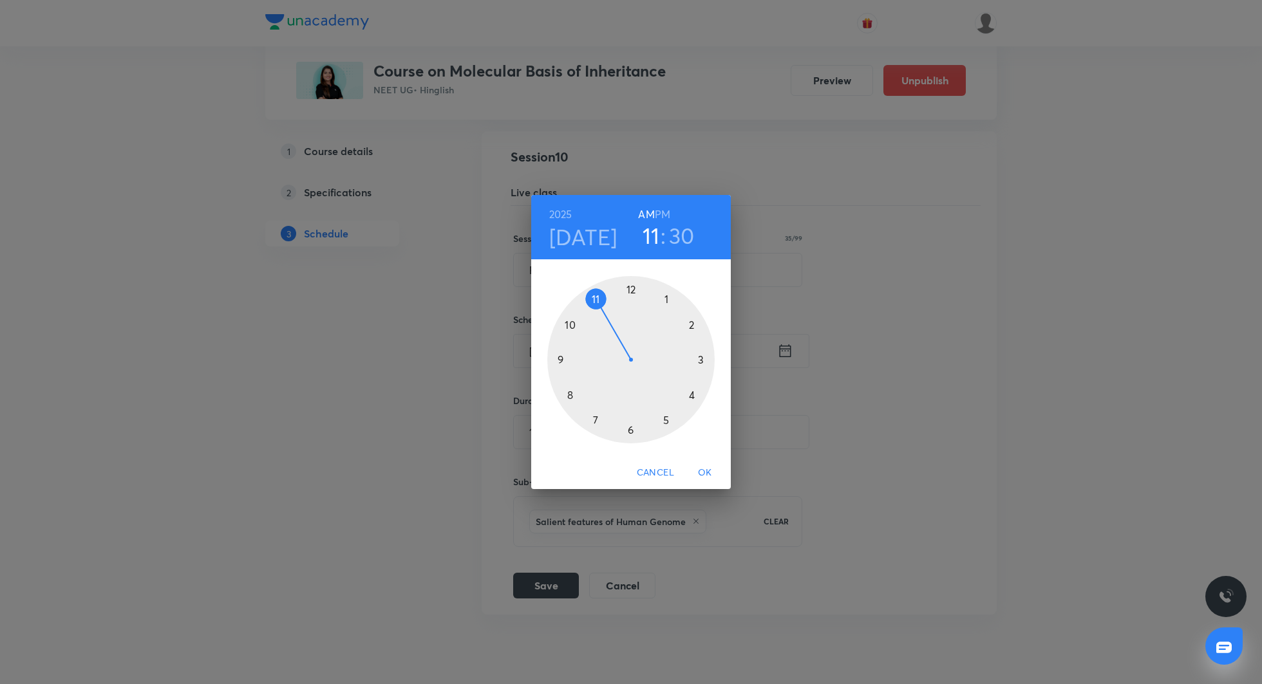
click at [703, 472] on span "OK" at bounding box center [704, 473] width 31 height 16
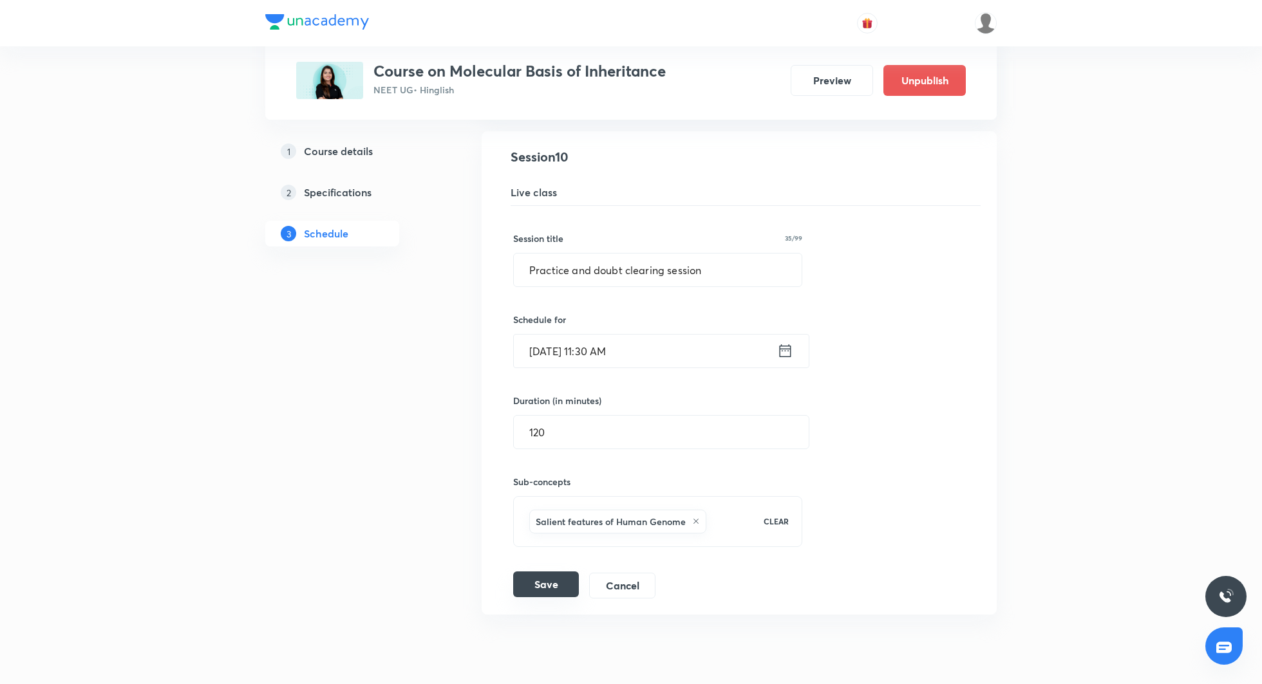
click at [543, 577] on button "Save" at bounding box center [546, 585] width 66 height 26
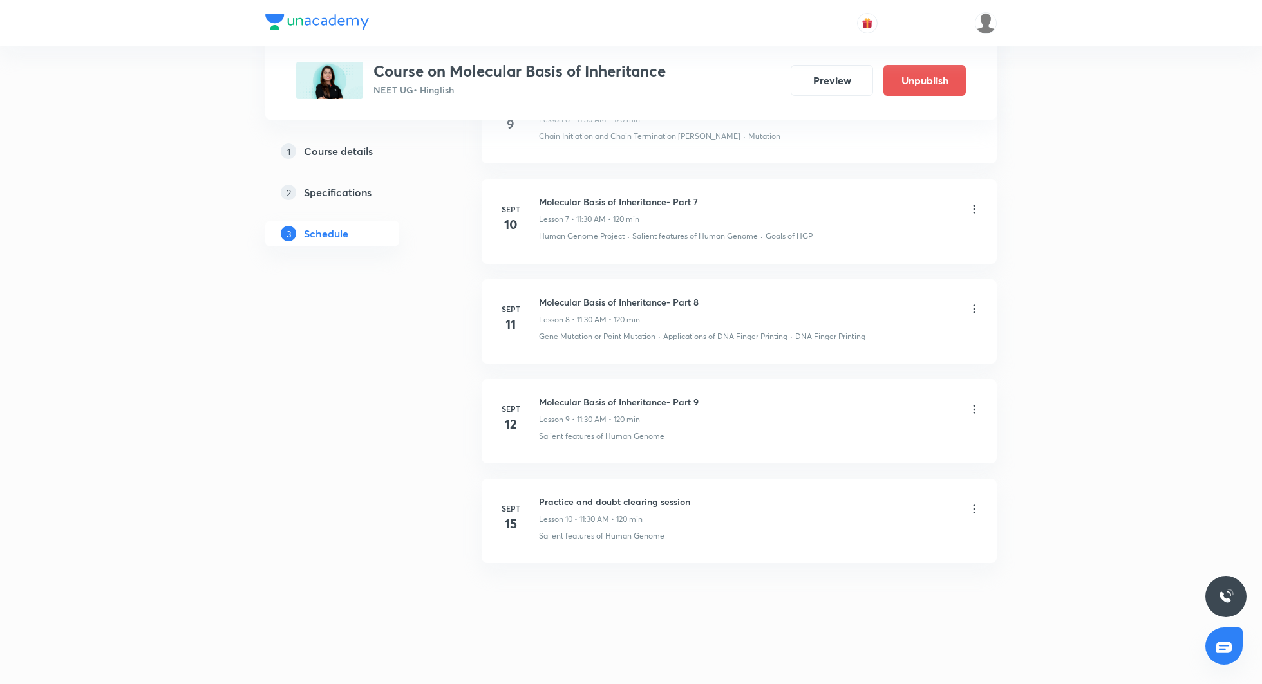
scroll to position [854, 0]
click at [974, 409] on icon at bounding box center [974, 413] width 2 height 8
click at [881, 438] on li "Edit" at bounding box center [909, 443] width 141 height 24
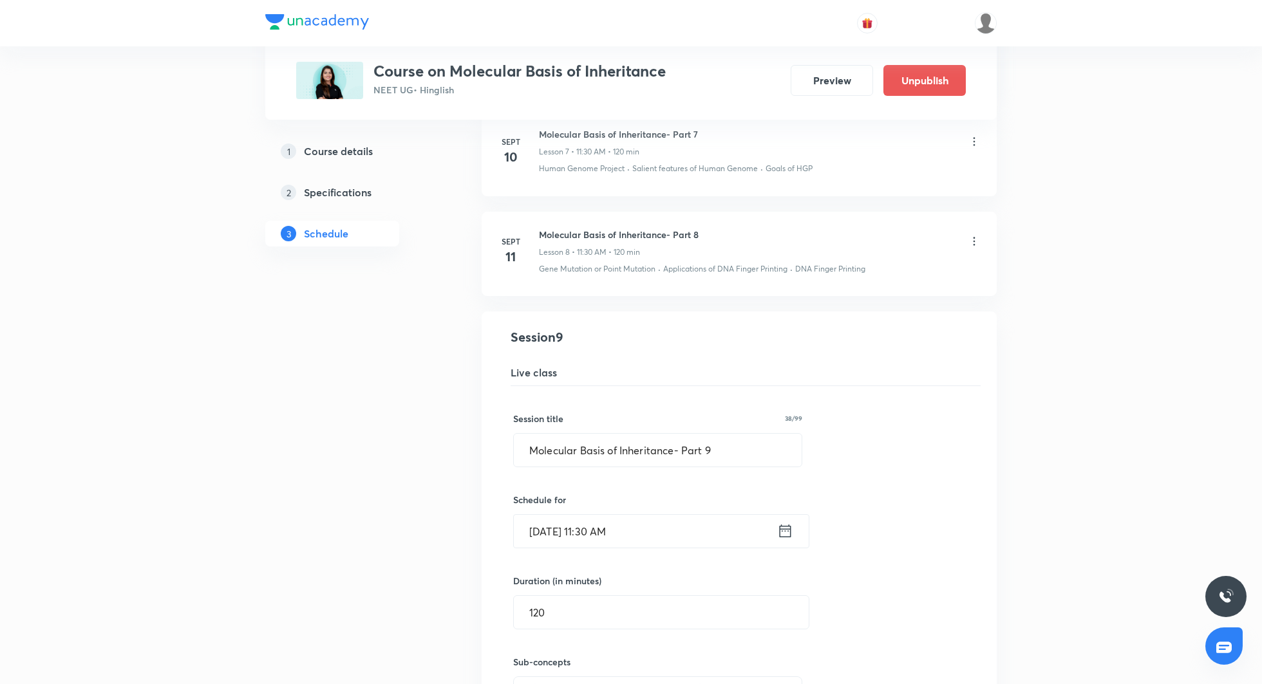
click at [785, 523] on icon at bounding box center [785, 531] width 16 height 18
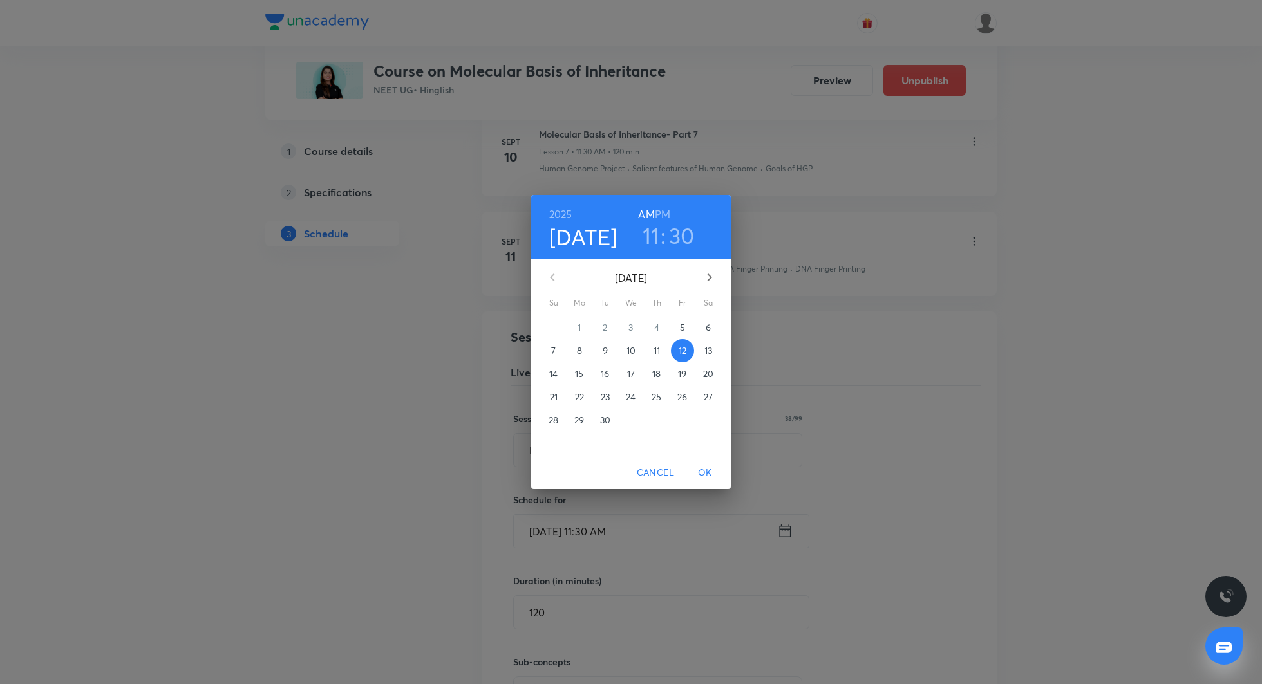
click at [577, 376] on p "15" at bounding box center [579, 374] width 8 height 13
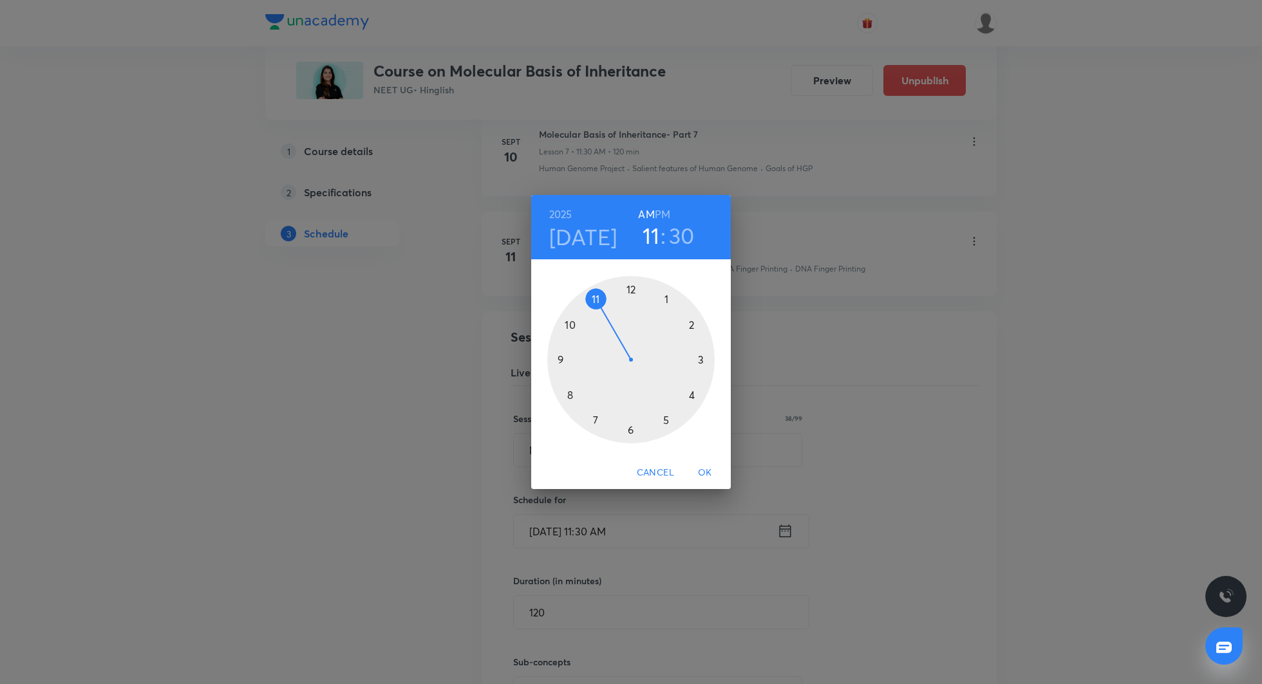
click at [706, 469] on span "OK" at bounding box center [704, 473] width 31 height 16
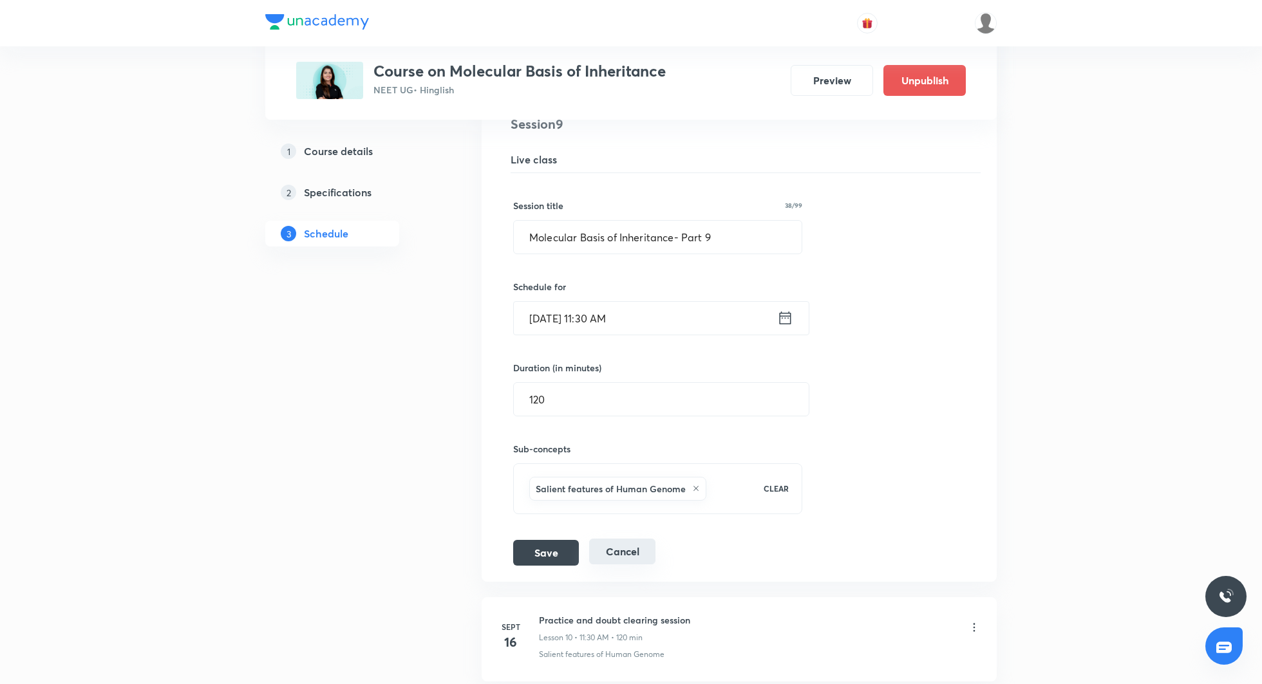
scroll to position [1080, 0]
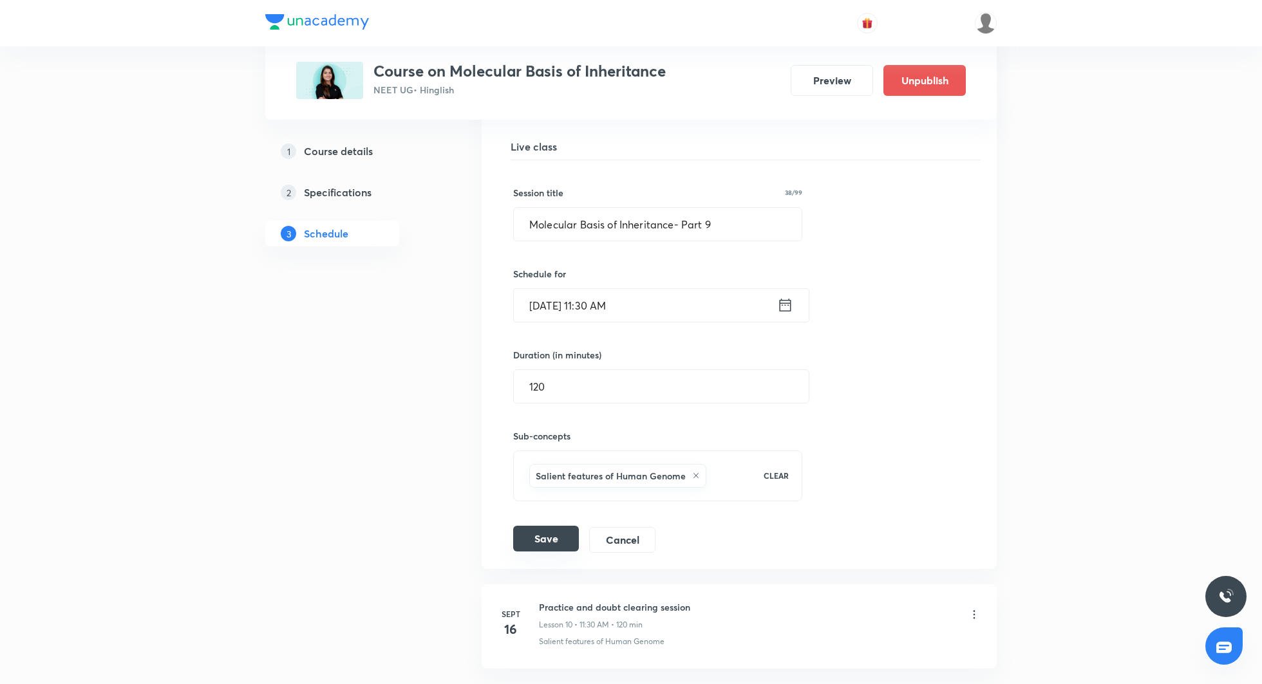
click at [559, 531] on button "Save" at bounding box center [546, 539] width 66 height 26
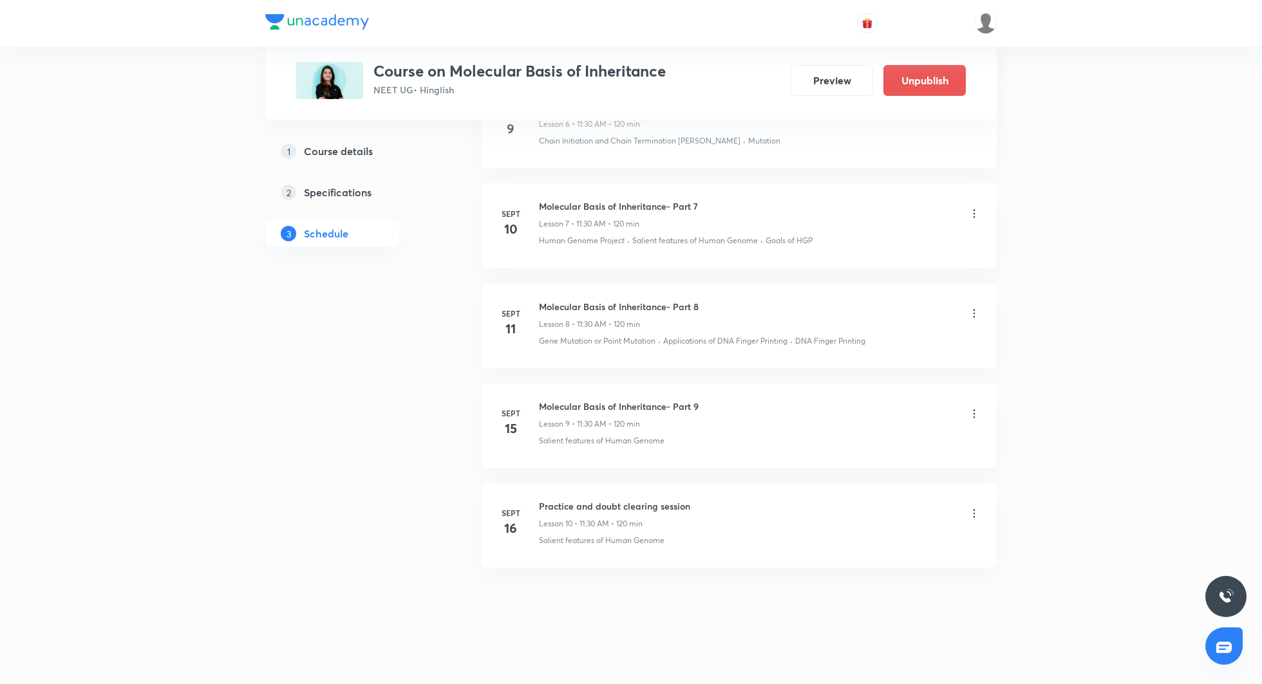
click at [977, 312] on icon at bounding box center [974, 313] width 13 height 13
click at [914, 341] on li "Edit" at bounding box center [909, 343] width 141 height 24
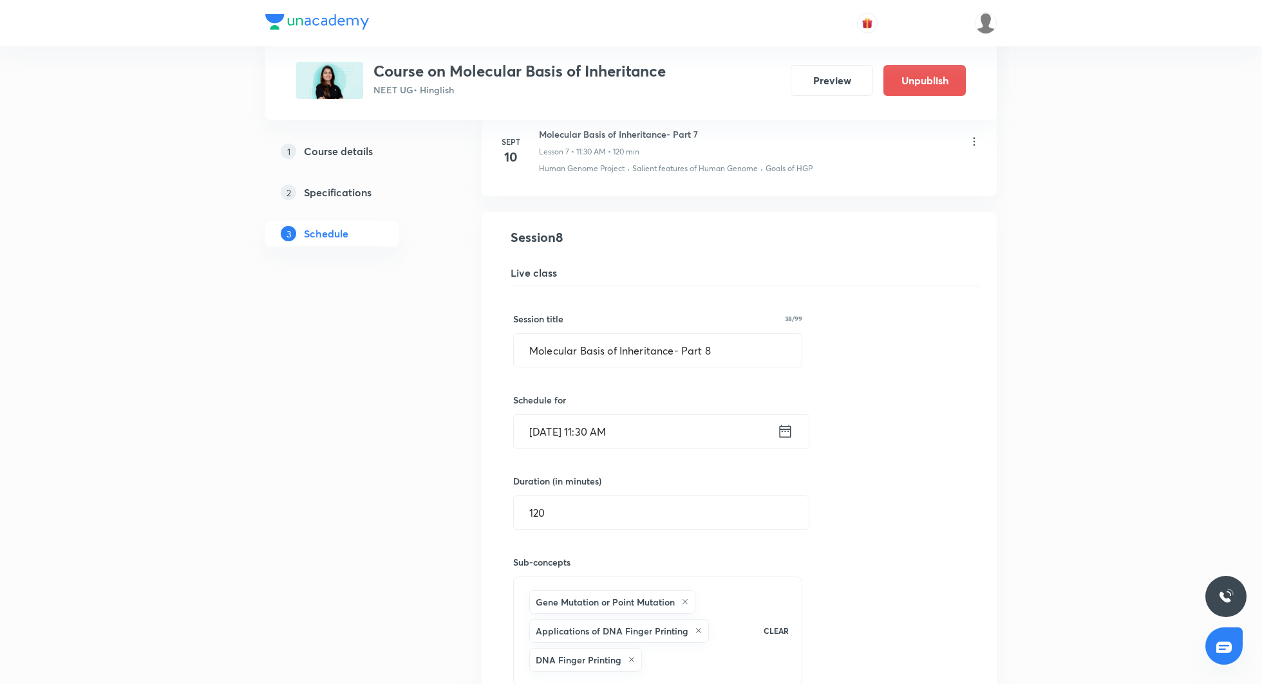
click at [781, 425] on icon at bounding box center [786, 431] width 12 height 13
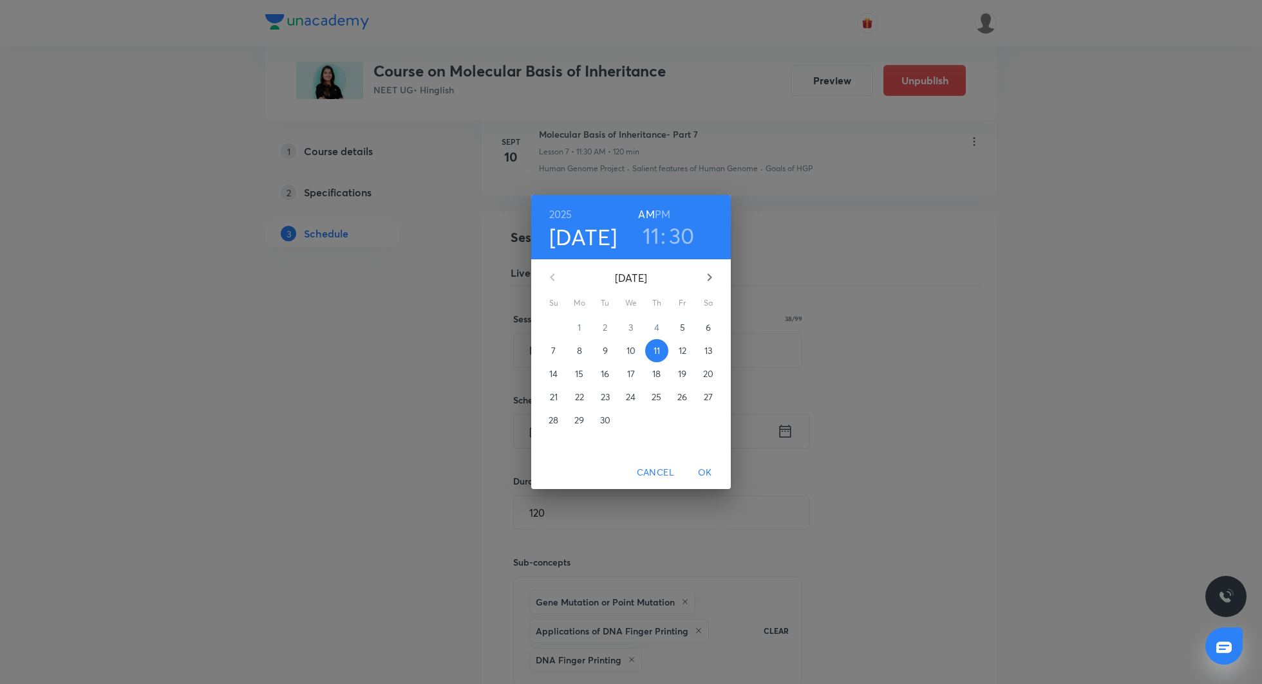
click at [679, 351] on p "12" at bounding box center [683, 350] width 8 height 13
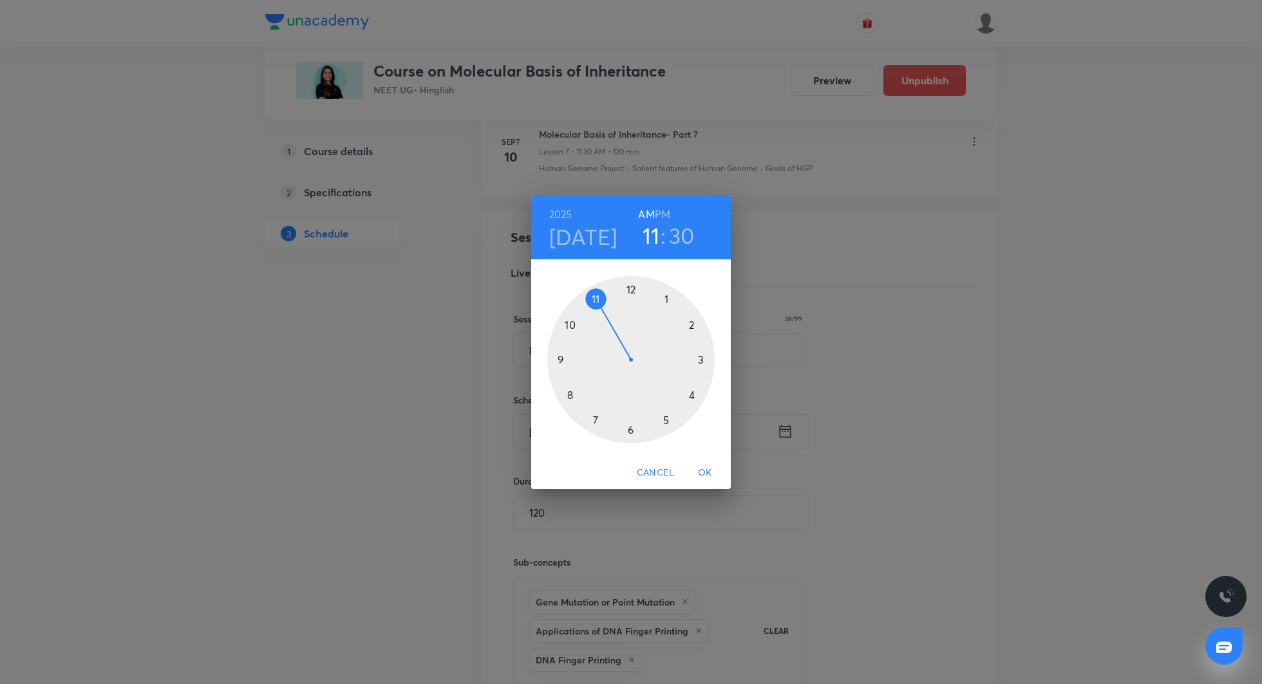
click at [709, 470] on span "OK" at bounding box center [704, 473] width 31 height 16
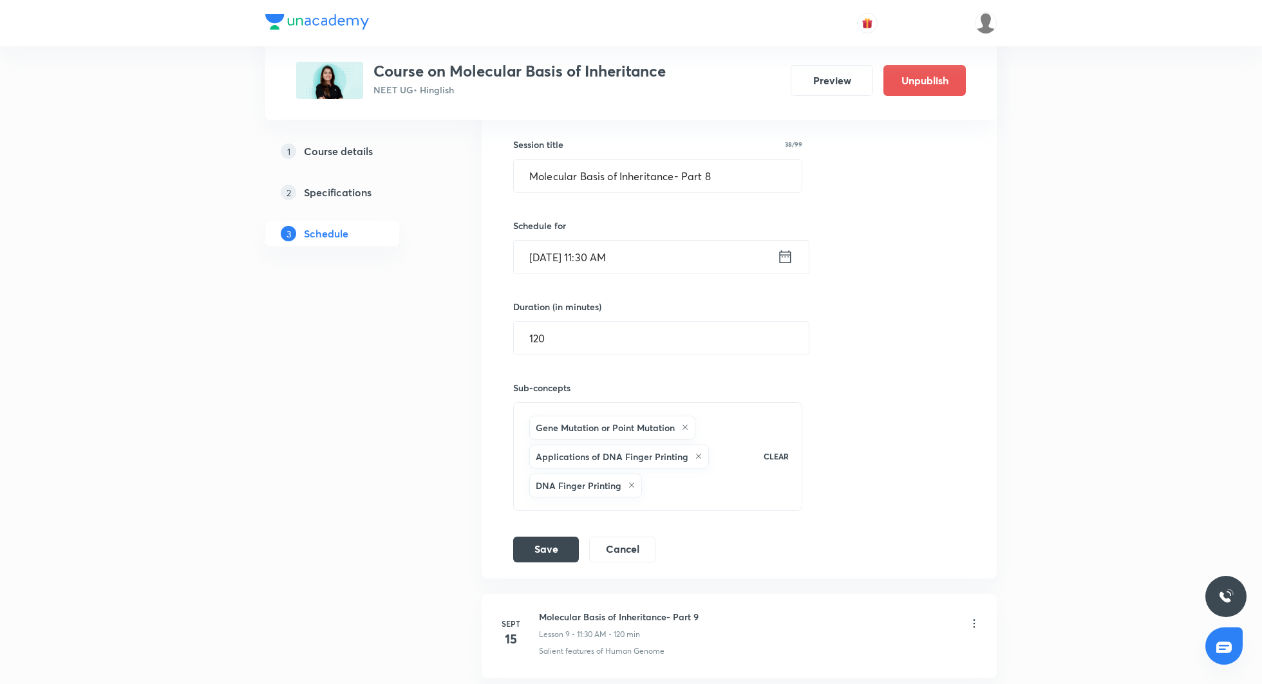
scroll to position [1035, 0]
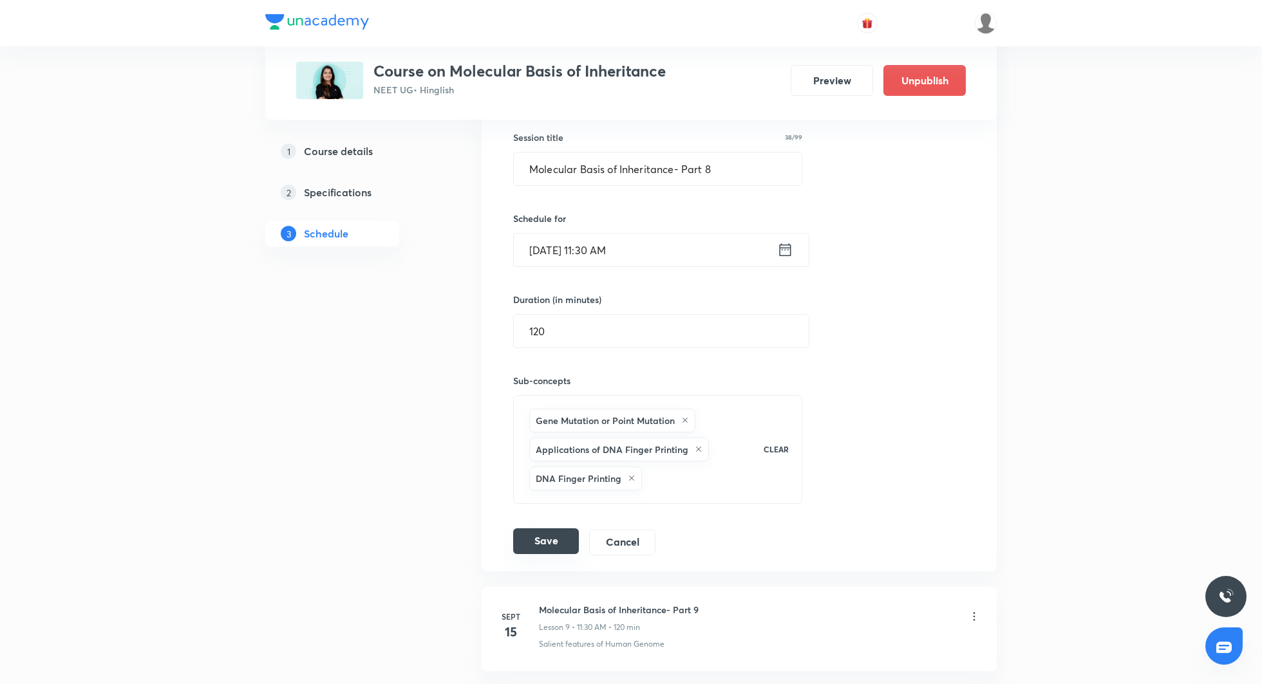
click at [543, 536] on button "Save" at bounding box center [546, 542] width 66 height 26
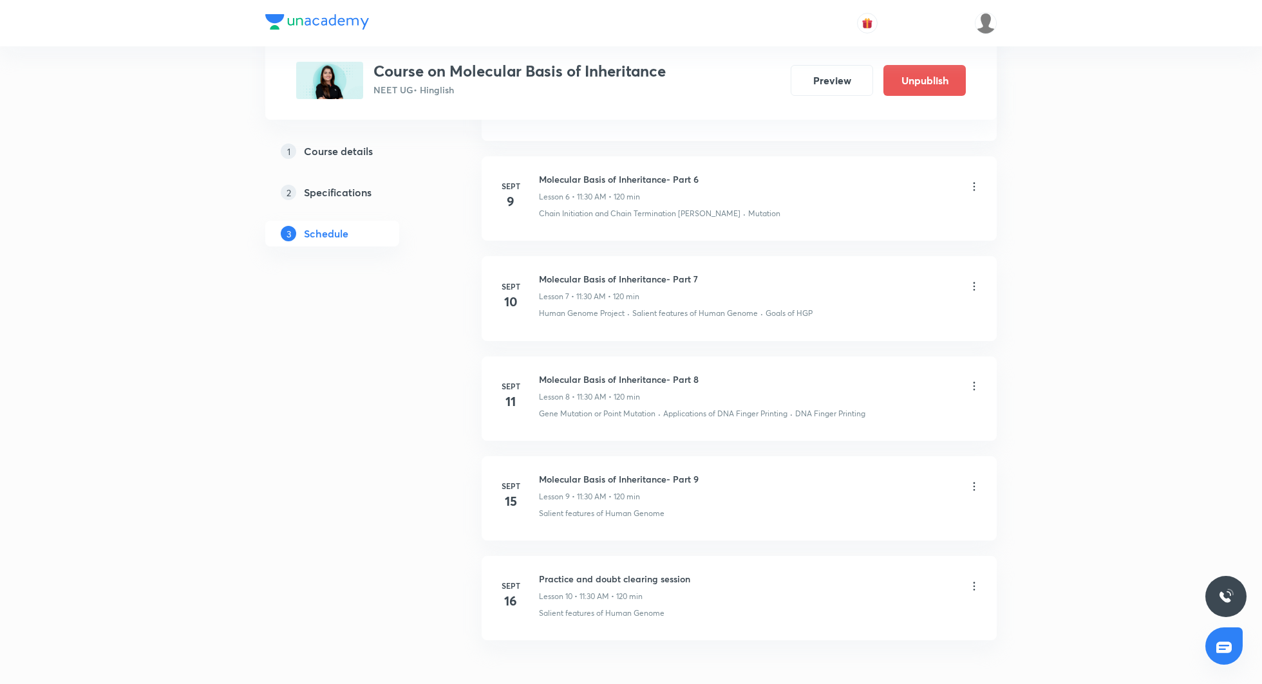
scroll to position [763, 0]
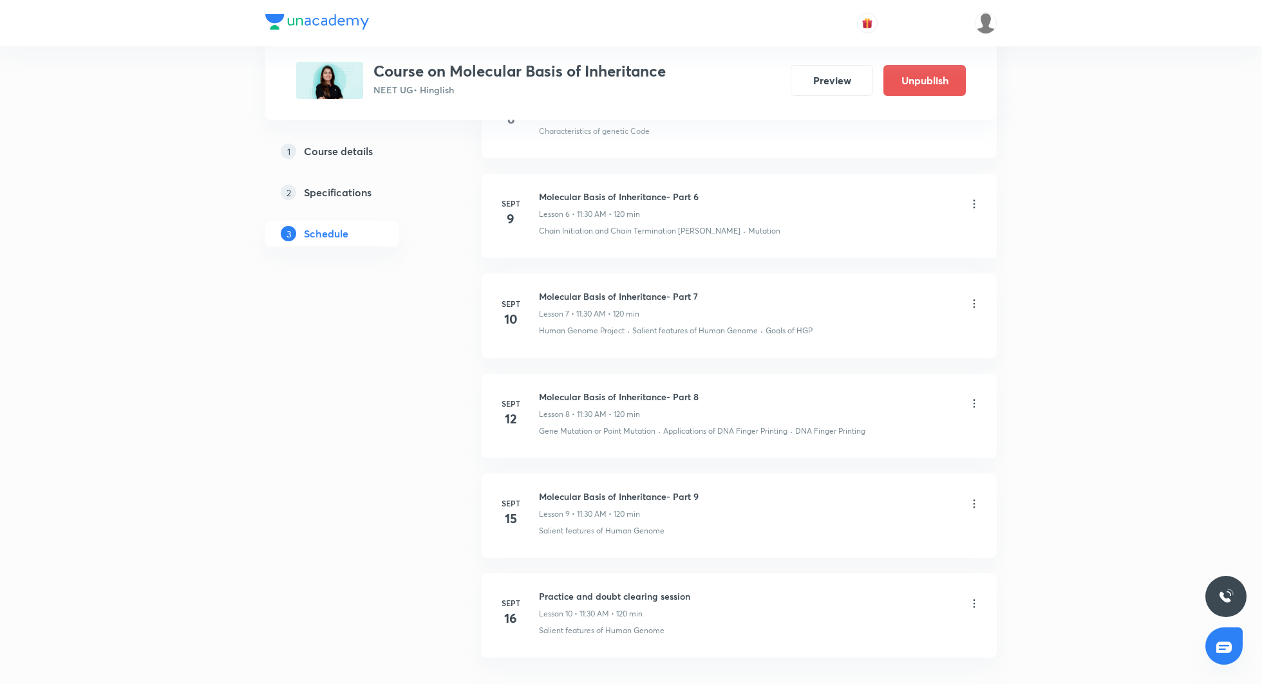
click at [974, 298] on icon at bounding box center [974, 303] width 13 height 13
click at [908, 333] on li "Edit" at bounding box center [909, 334] width 141 height 24
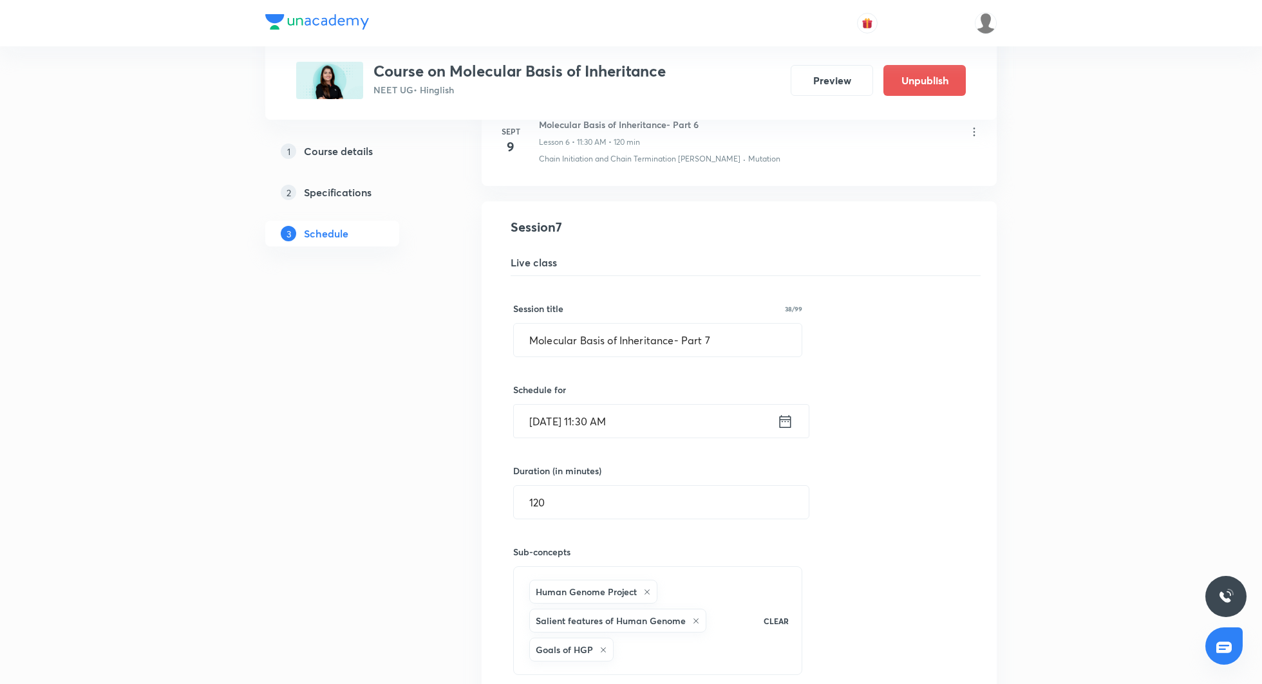
click at [787, 424] on icon at bounding box center [785, 422] width 16 height 18
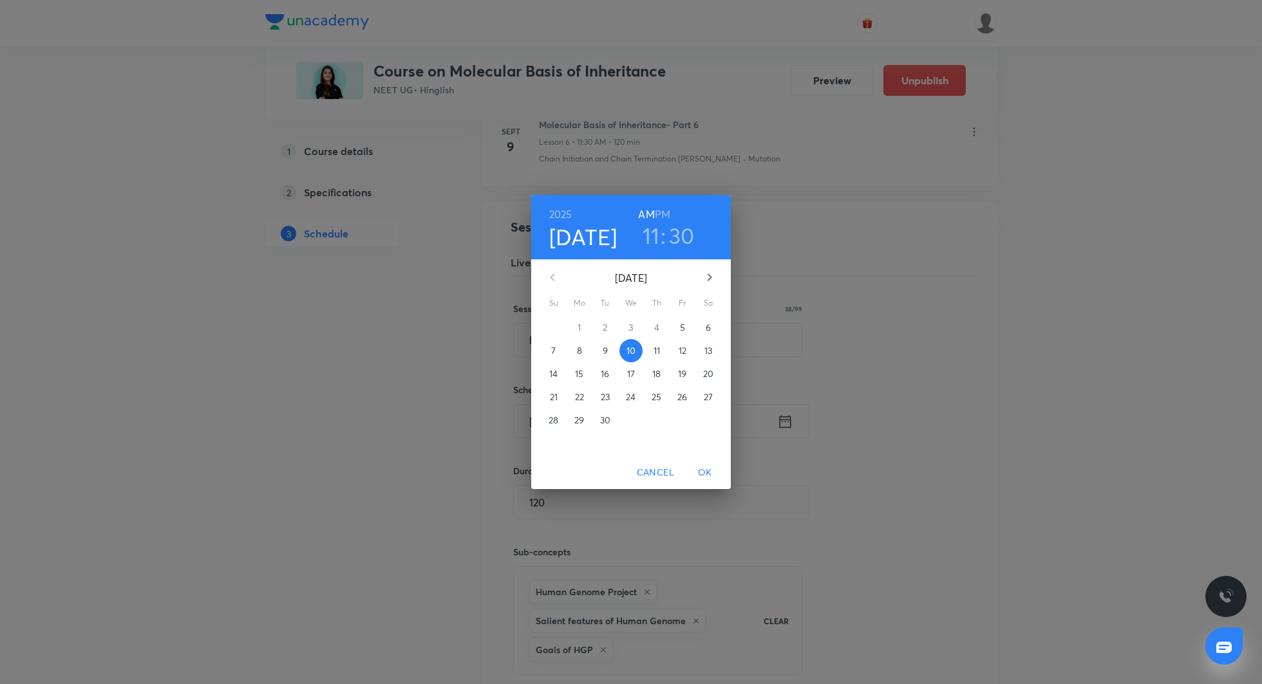
click at [657, 351] on p "11" at bounding box center [656, 350] width 6 height 13
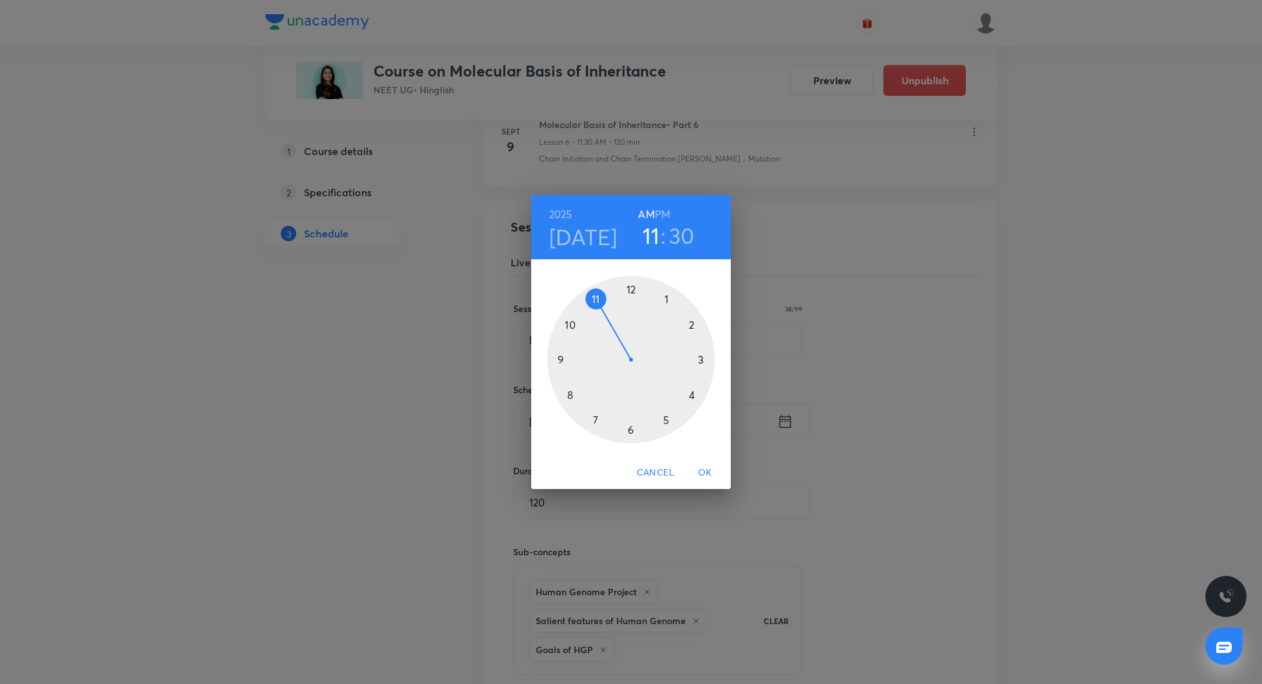
click at [707, 470] on span "OK" at bounding box center [704, 473] width 31 height 16
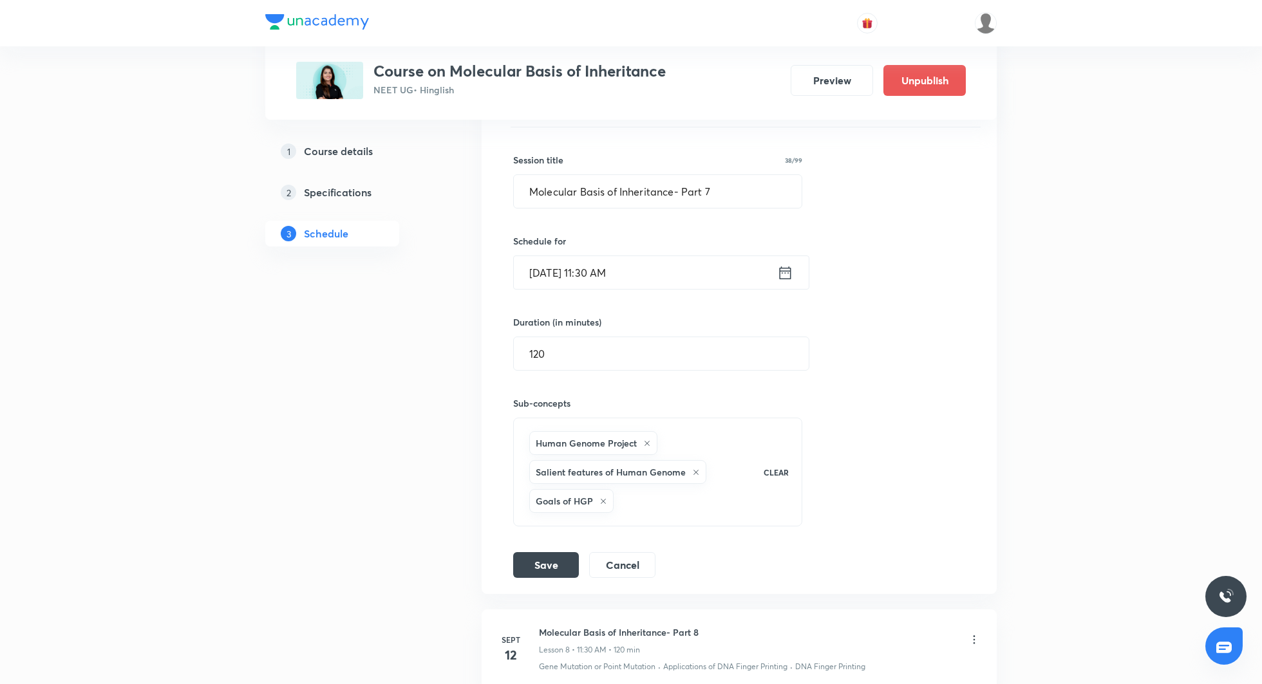
scroll to position [920, 0]
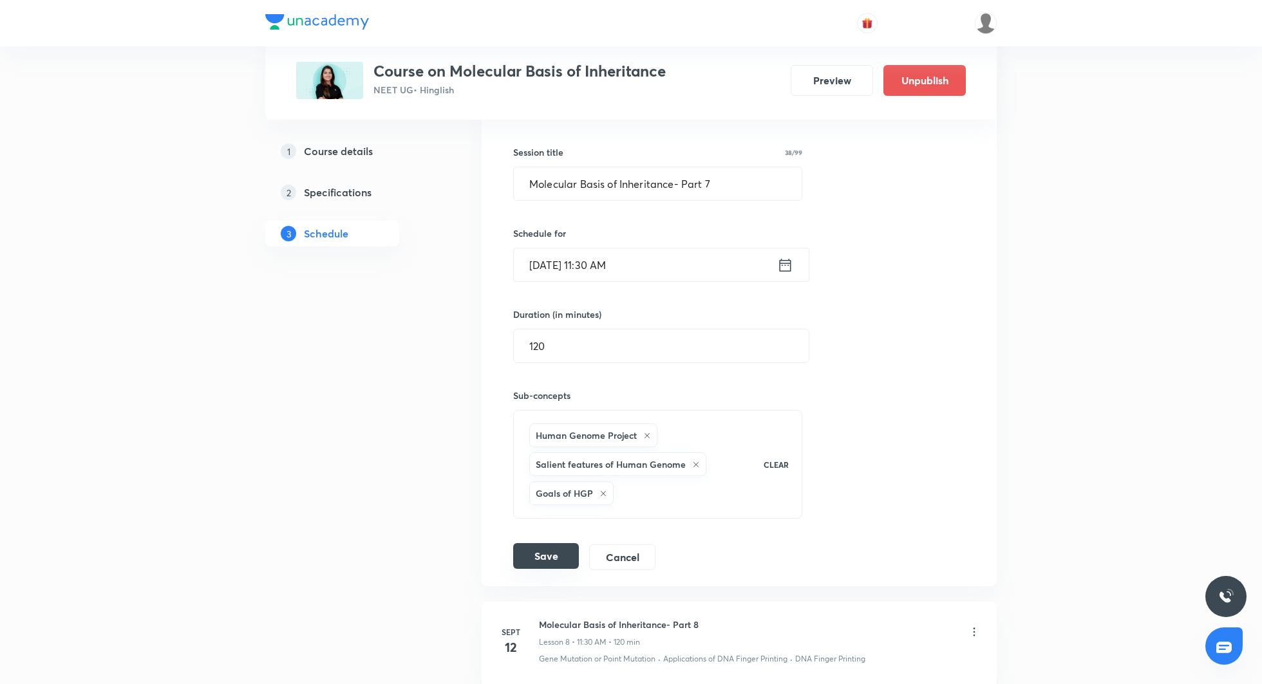
click at [543, 552] on button "Save" at bounding box center [546, 556] width 66 height 26
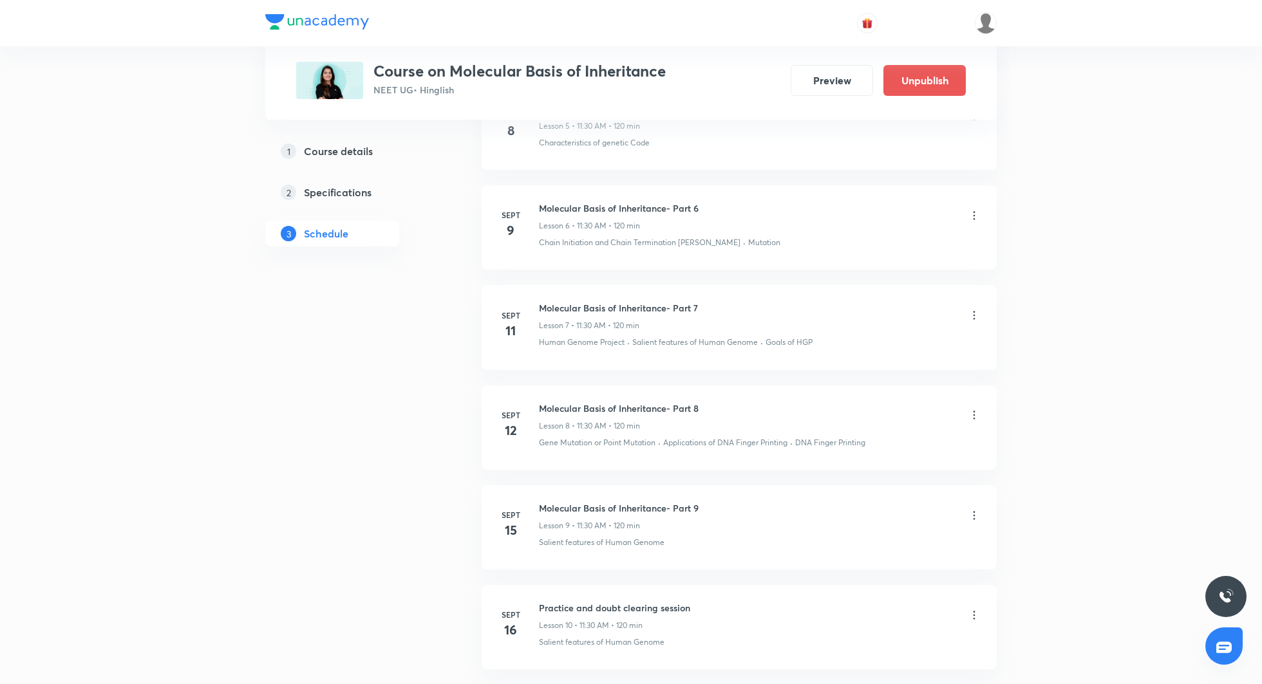
scroll to position [748, 0]
click at [976, 220] on icon at bounding box center [974, 219] width 13 height 13
click at [912, 239] on li "Edit" at bounding box center [909, 250] width 141 height 24
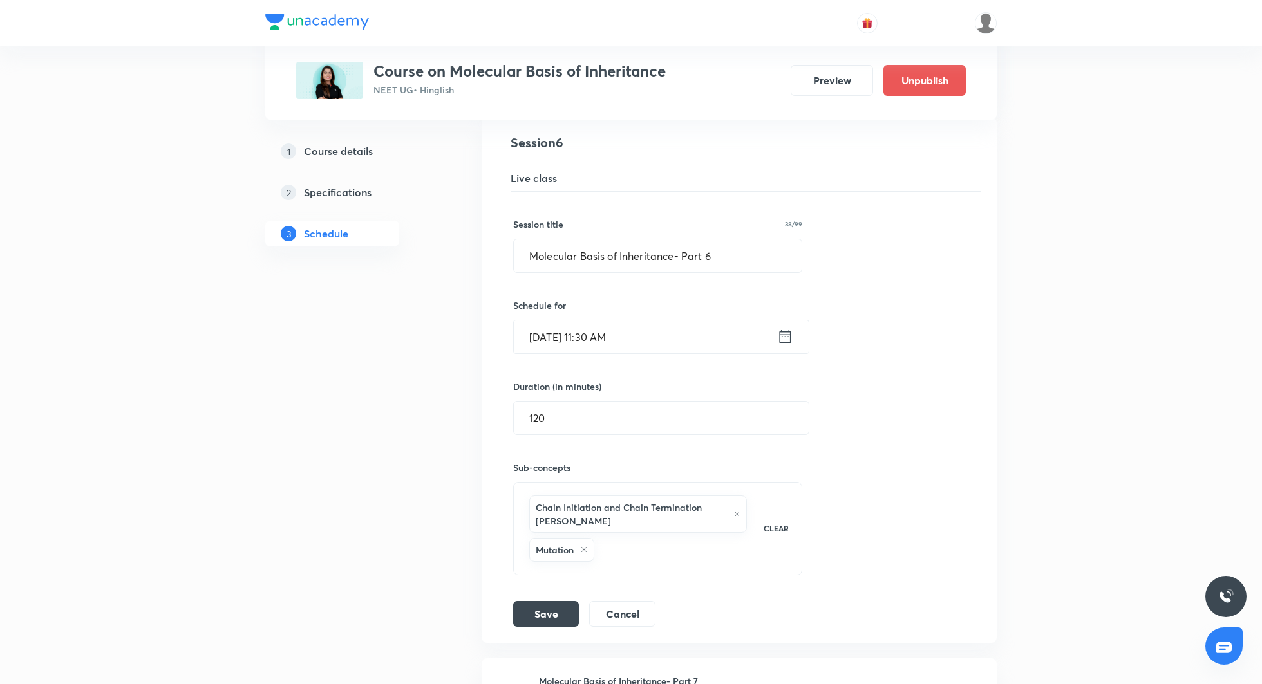
click at [787, 330] on icon at bounding box center [785, 337] width 16 height 18
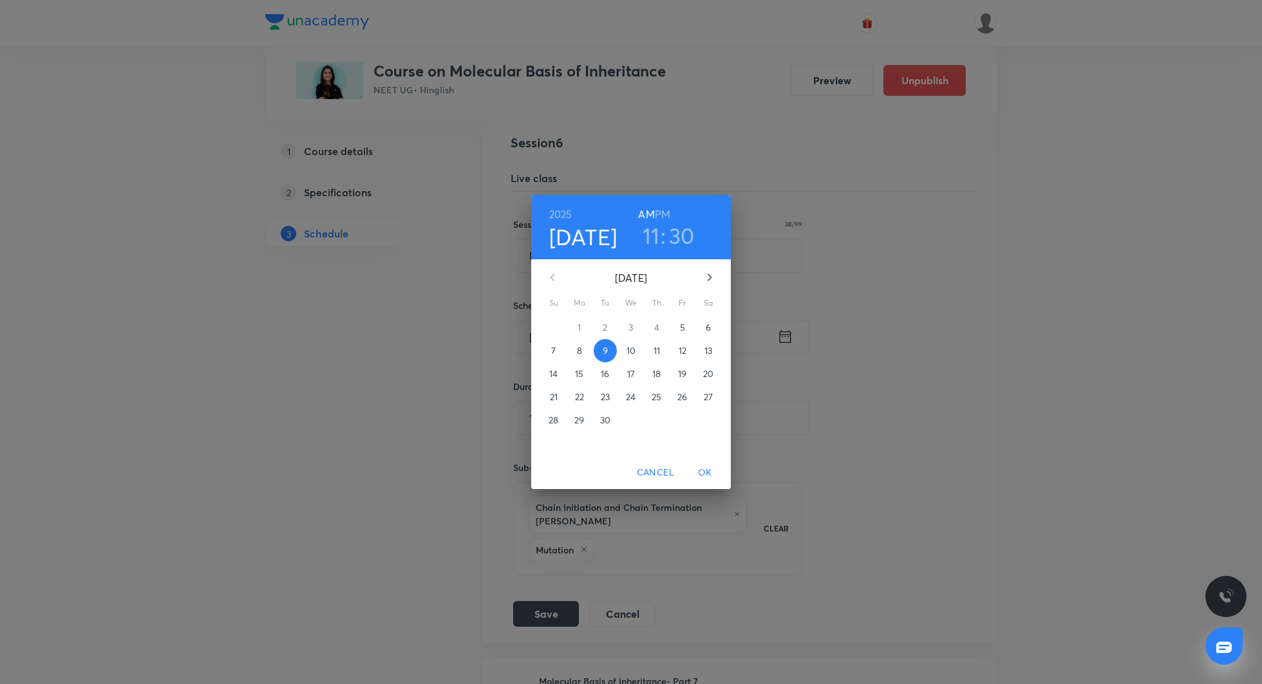
click at [632, 353] on p "10" at bounding box center [630, 350] width 9 height 13
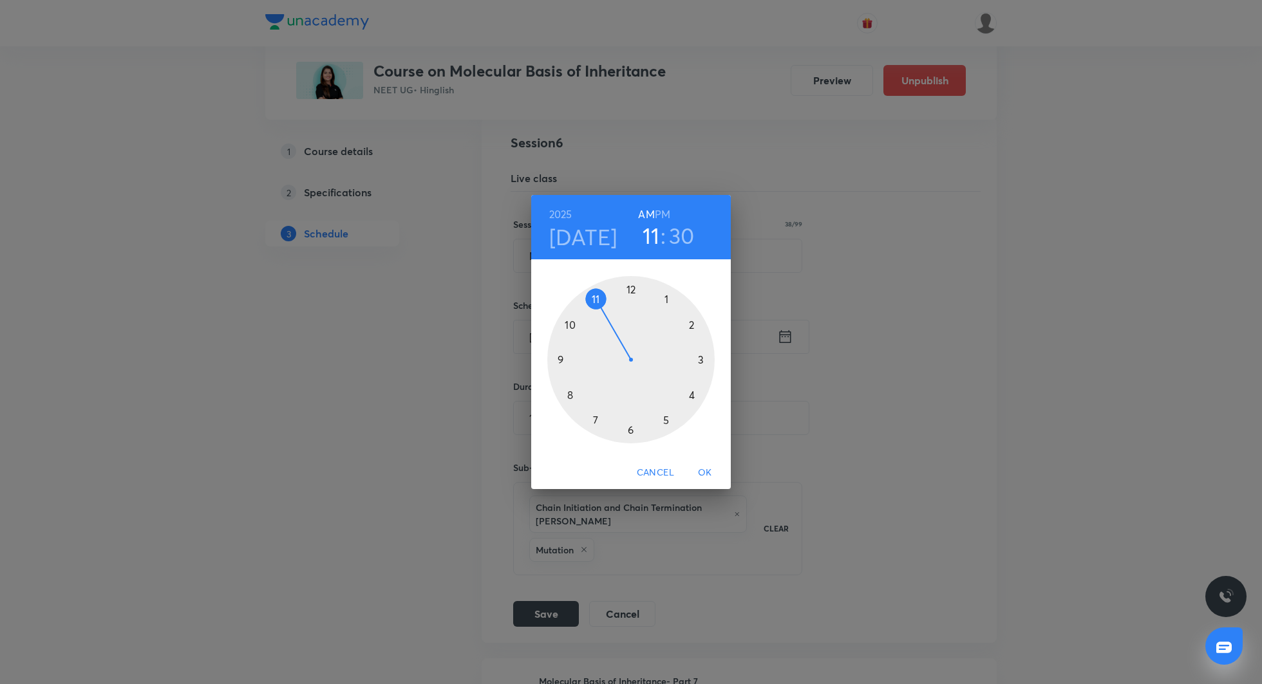
click at [700, 468] on span "OK" at bounding box center [704, 473] width 31 height 16
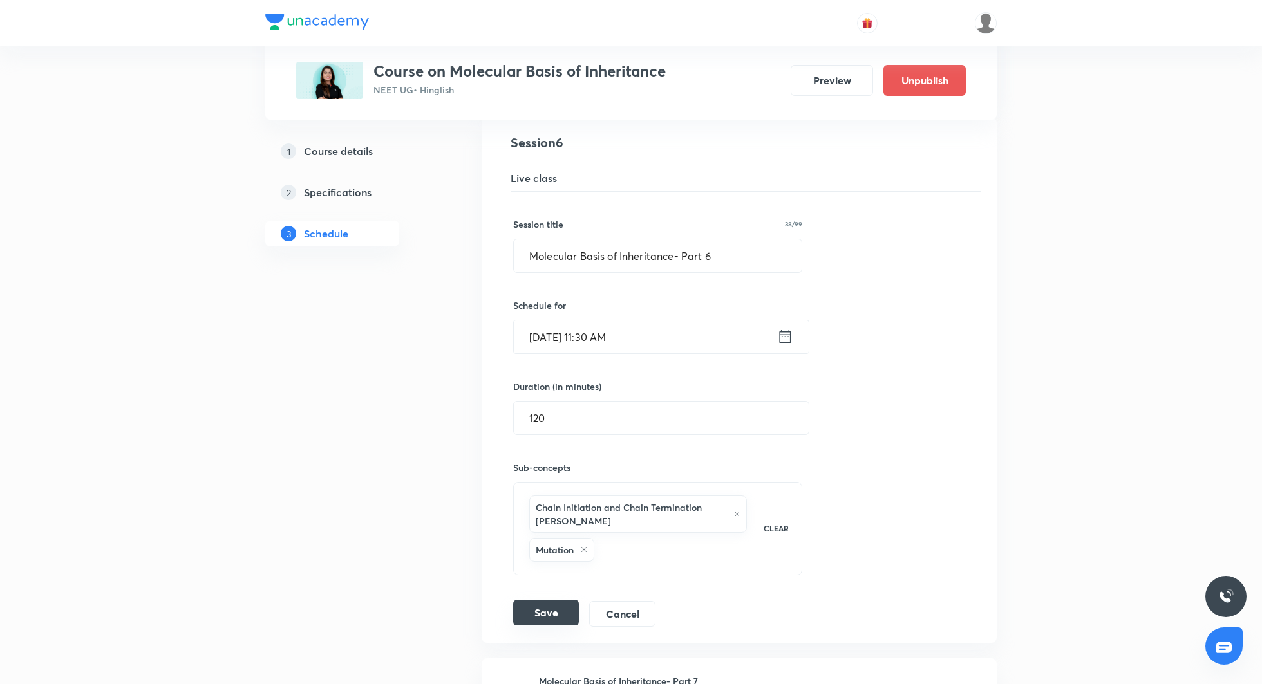
click at [548, 600] on button "Save" at bounding box center [546, 613] width 66 height 26
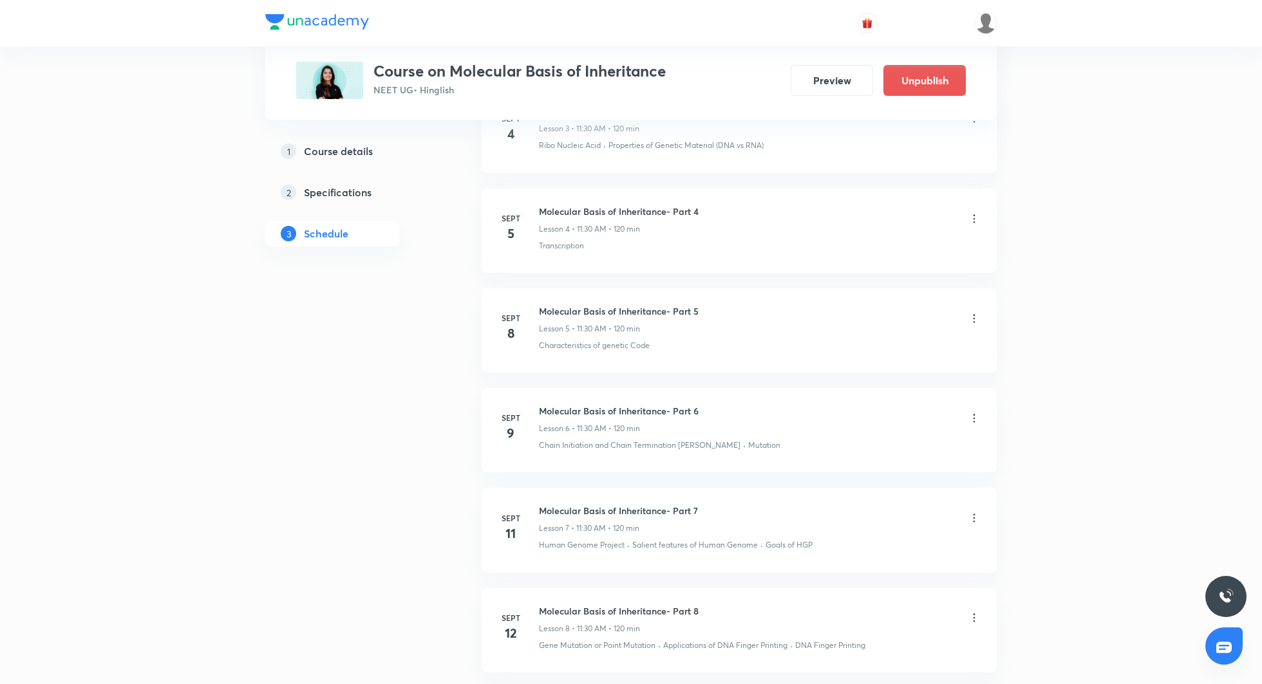
scroll to position [536, 0]
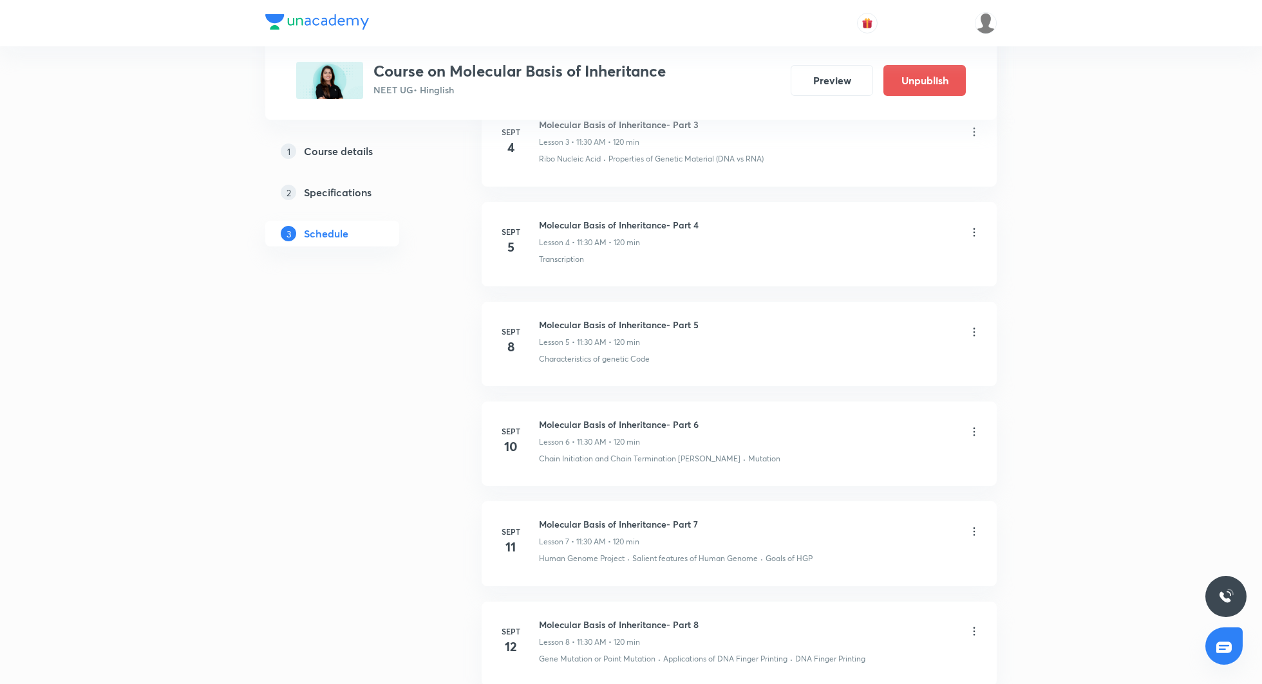
click at [975, 332] on icon at bounding box center [974, 332] width 13 height 13
click at [921, 357] on li "Edit" at bounding box center [909, 363] width 141 height 24
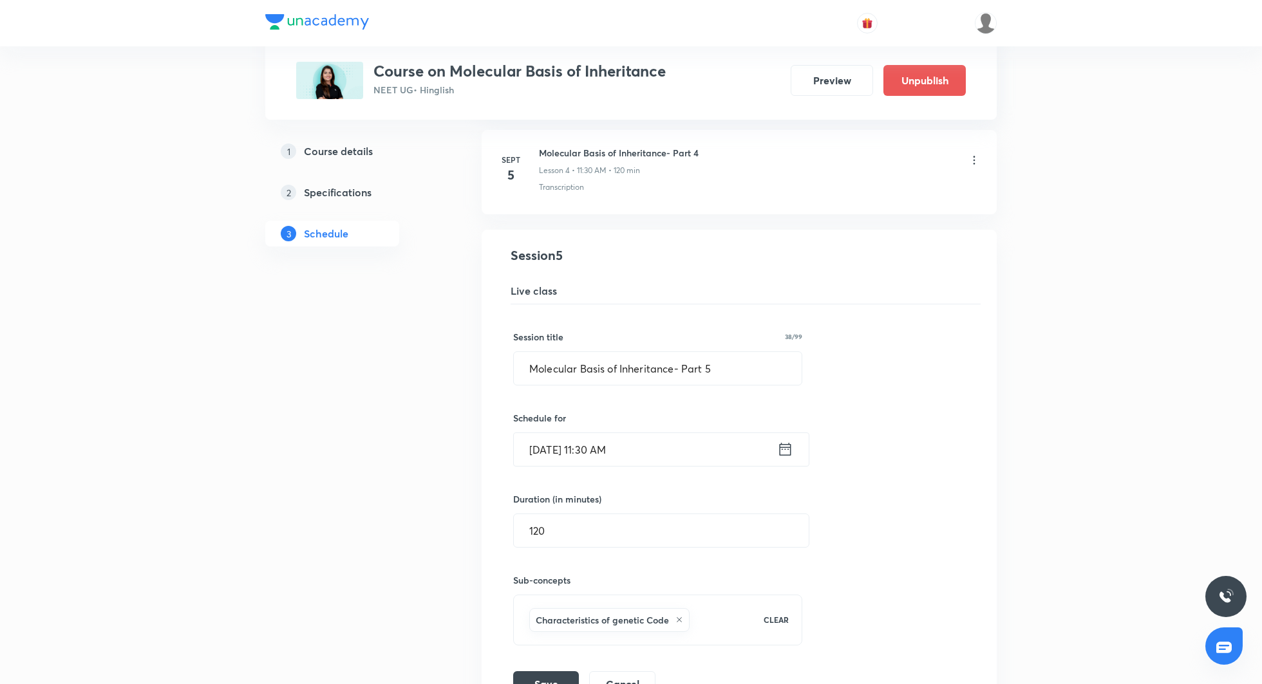
click at [785, 445] on icon at bounding box center [785, 449] width 16 height 18
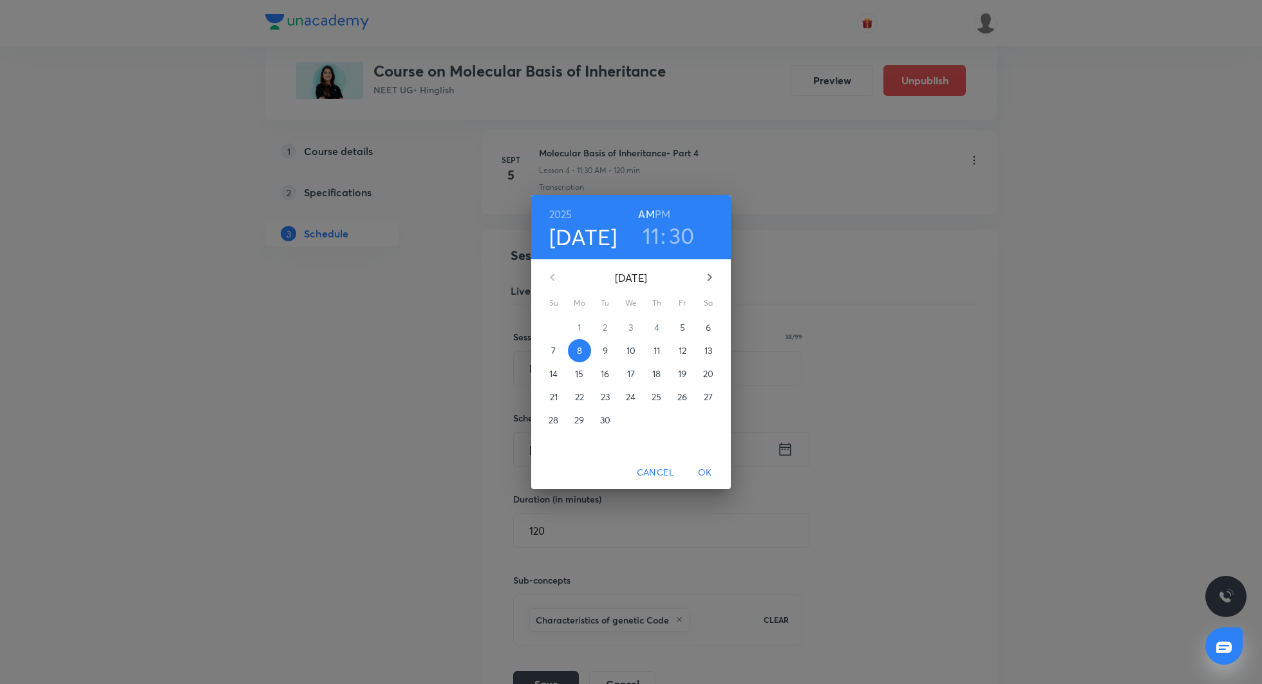
click at [609, 346] on span "9" at bounding box center [605, 350] width 23 height 13
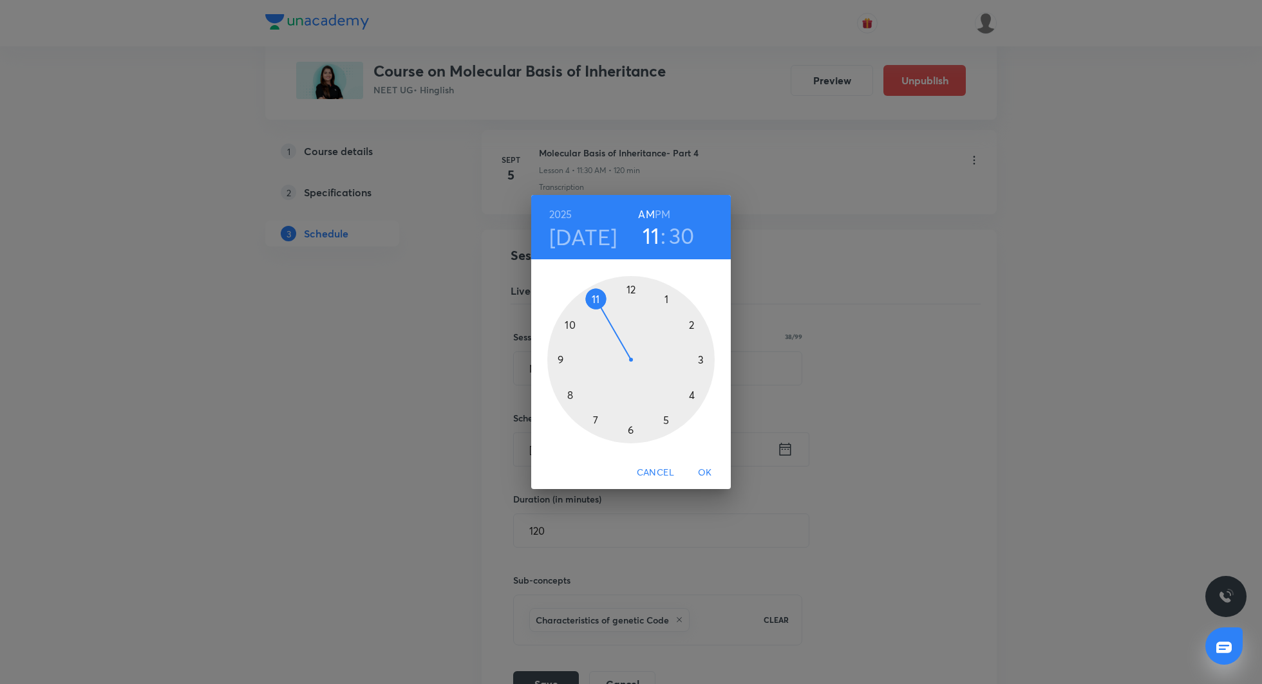
click at [702, 467] on span "OK" at bounding box center [704, 473] width 31 height 16
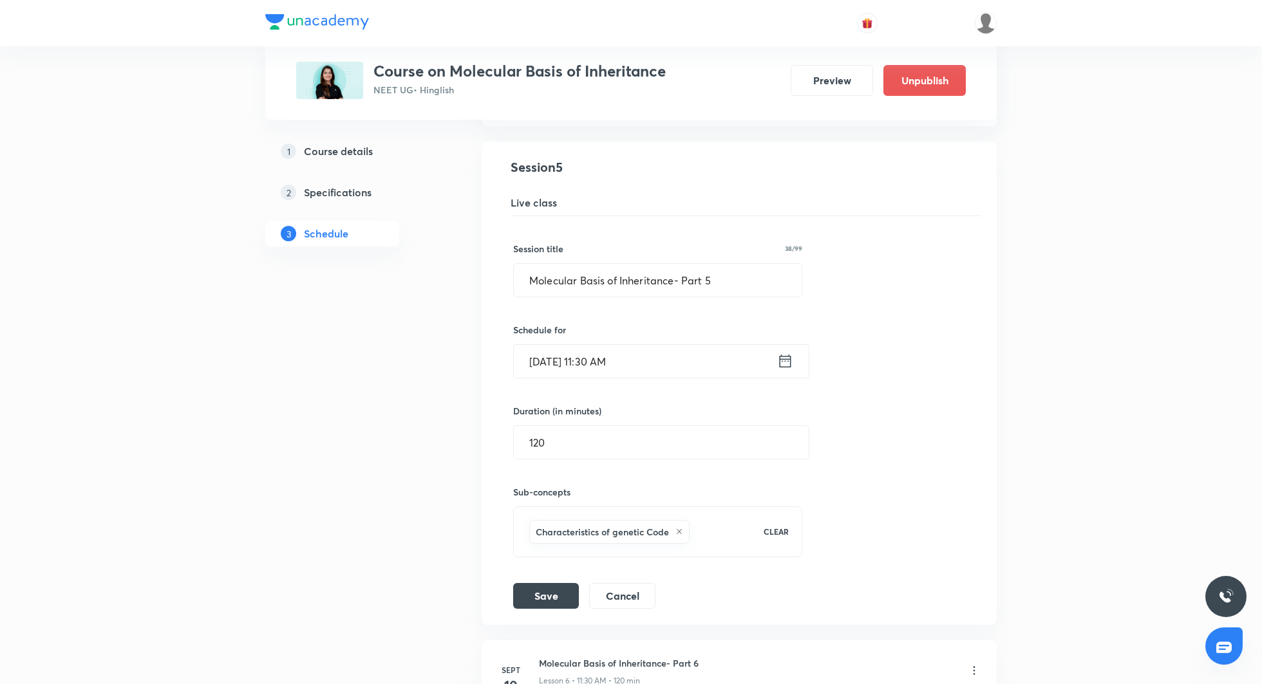
scroll to position [647, 0]
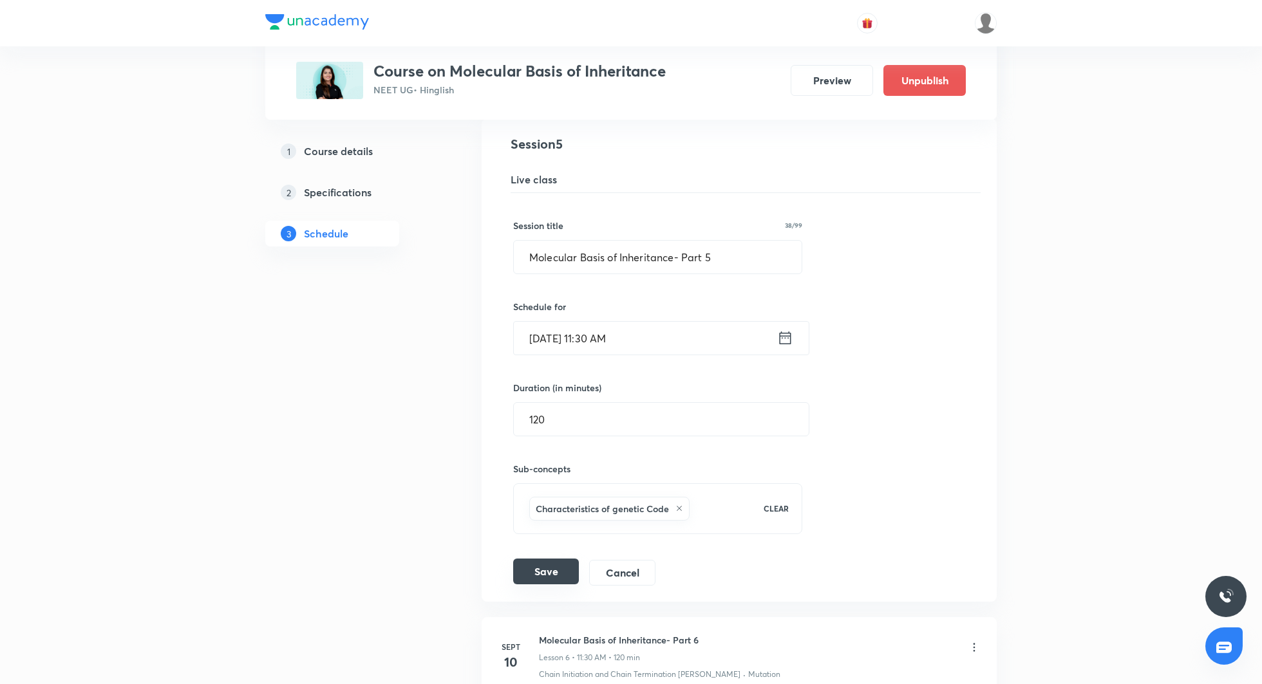
click at [540, 559] on button "Save" at bounding box center [546, 572] width 66 height 26
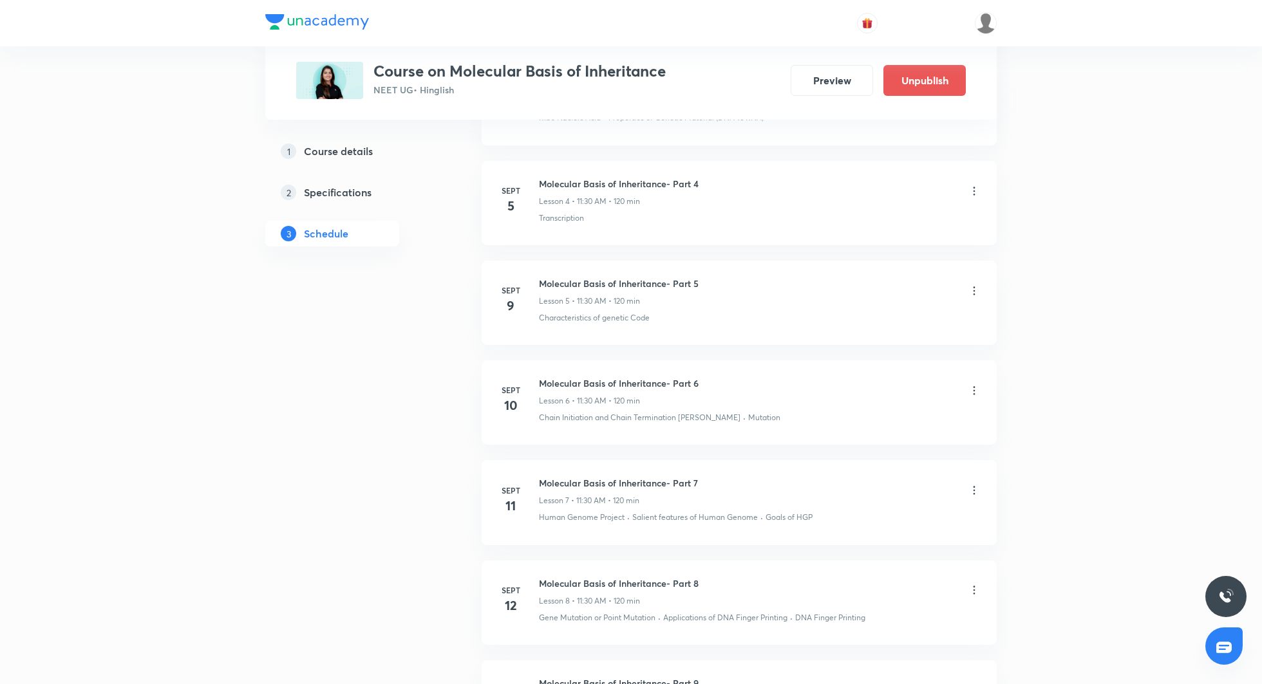
scroll to position [534, 0]
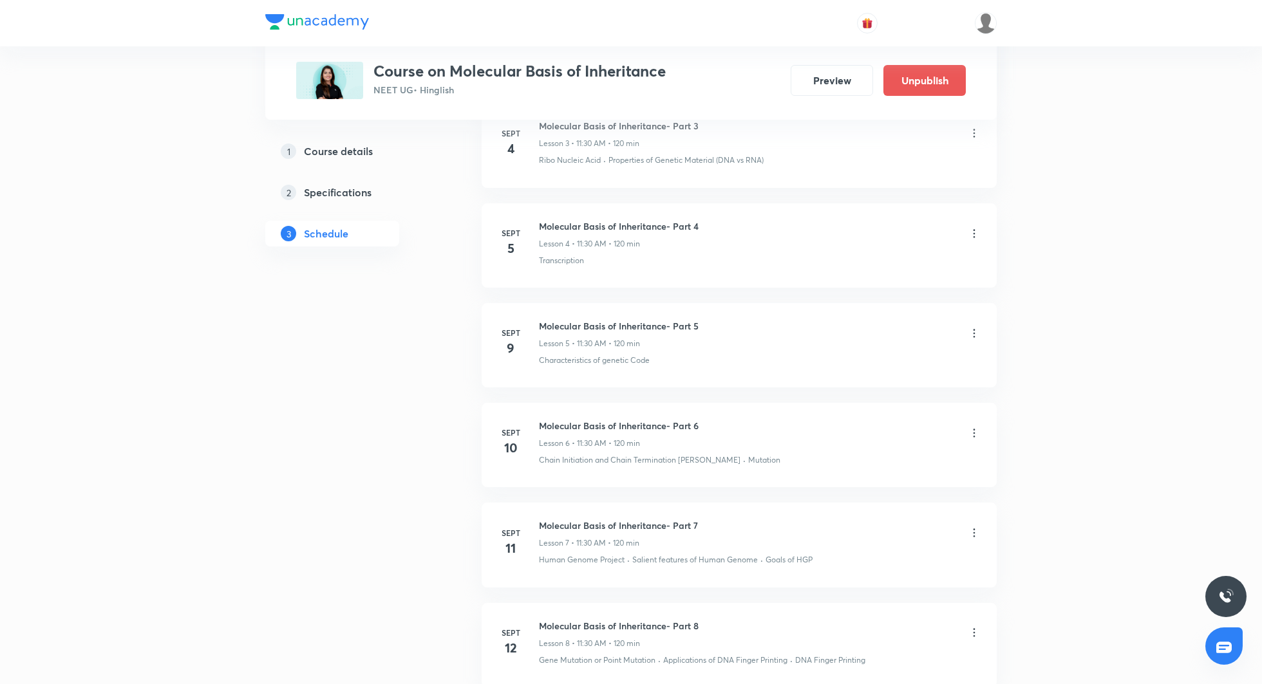
click at [976, 227] on icon at bounding box center [974, 233] width 13 height 13
click at [902, 256] on li "Edit" at bounding box center [909, 264] width 141 height 24
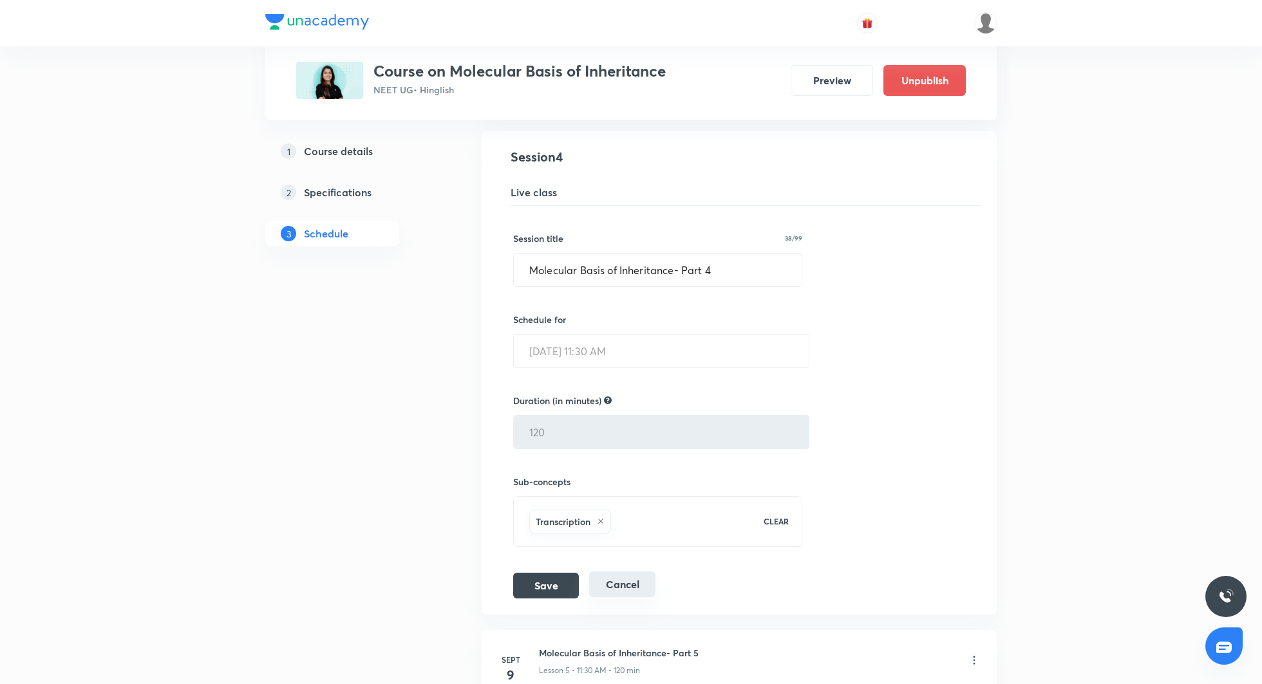
click at [615, 573] on button "Cancel" at bounding box center [622, 585] width 66 height 26
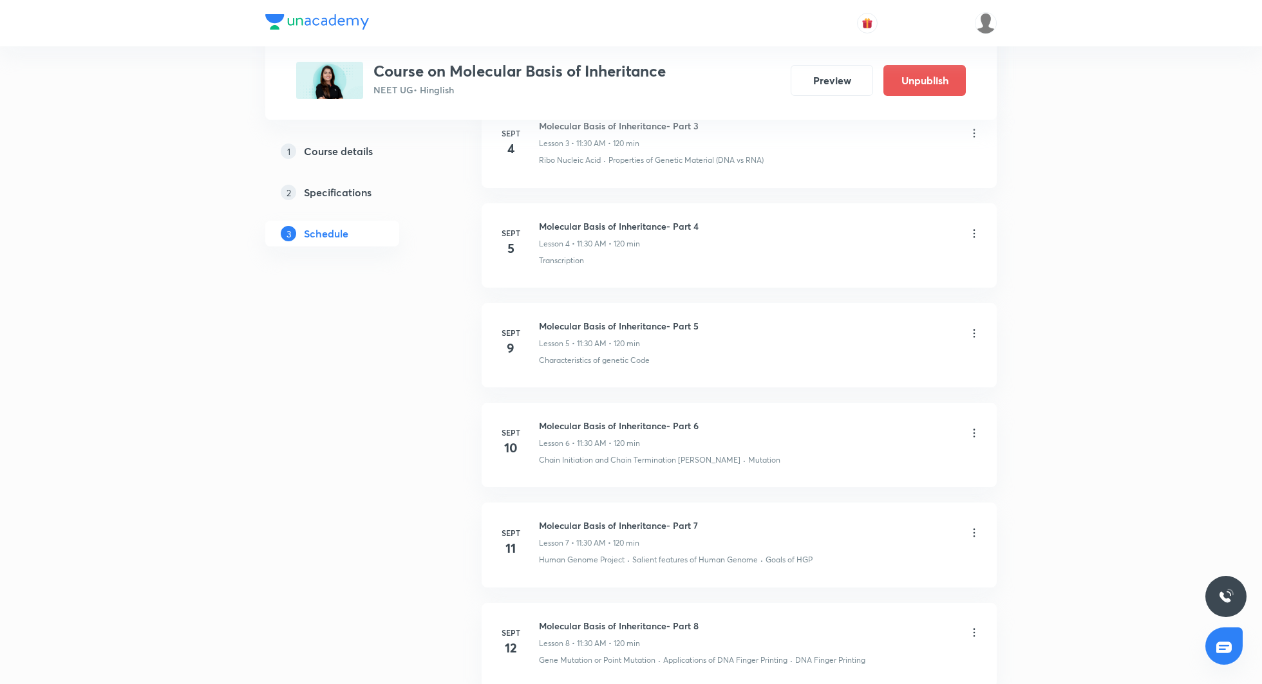
scroll to position [502, 0]
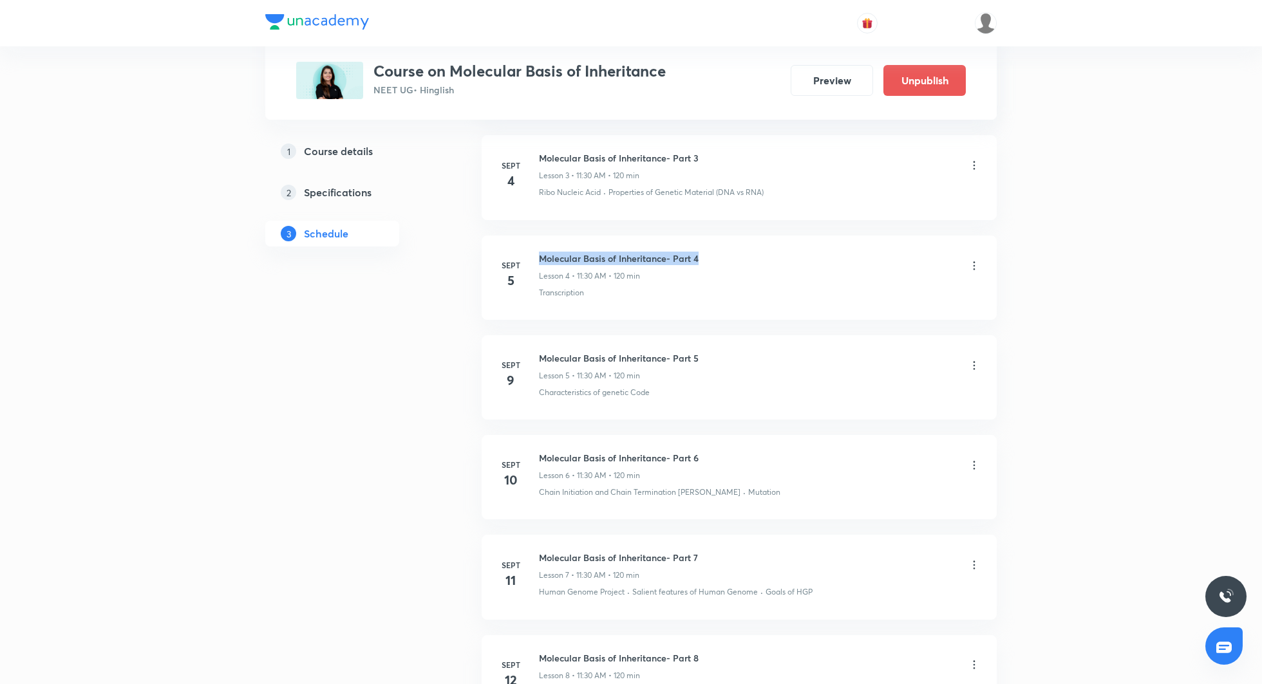
drag, startPoint x: 539, startPoint y: 258, endPoint x: 711, endPoint y: 261, distance: 171.3
click at [711, 261] on div "Molecular Basis of Inheritance- Part 4 Lesson 4 • 11:30 AM • 120 min" at bounding box center [760, 267] width 442 height 30
copy h6 "Molecular Basis of Inheritance- Part 4"
click at [976, 262] on icon at bounding box center [974, 265] width 13 height 13
click at [906, 317] on li "Delete" at bounding box center [909, 321] width 141 height 24
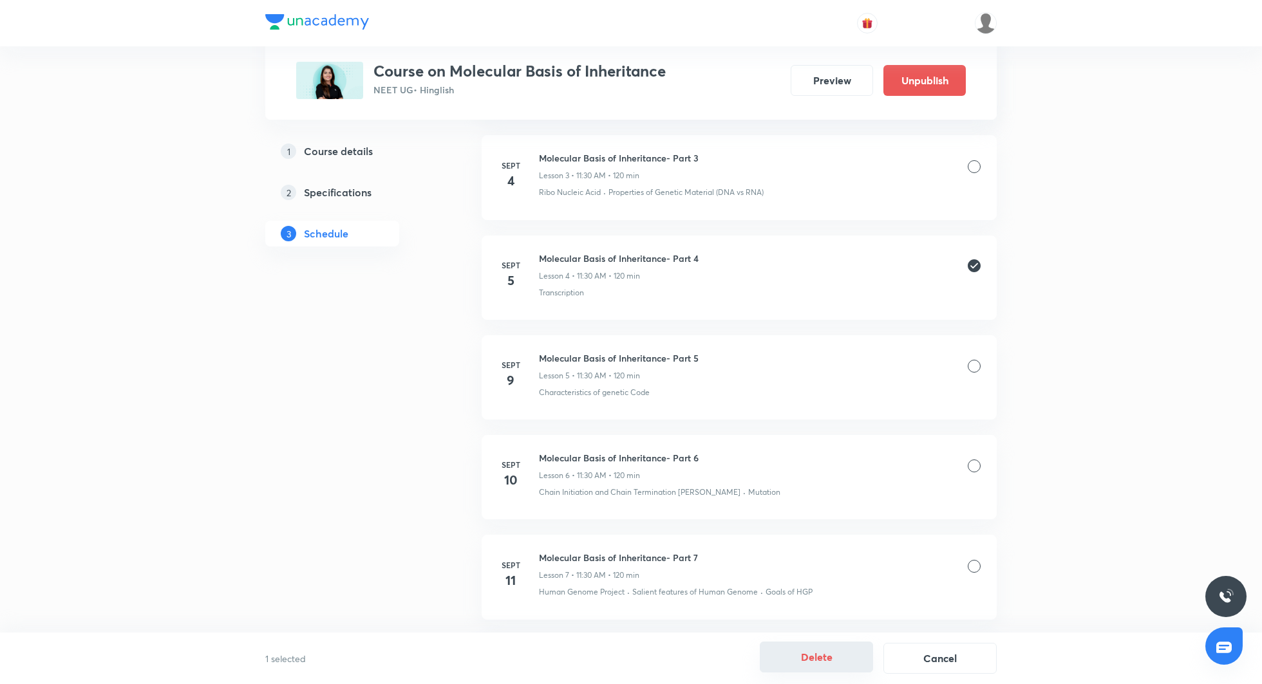
click at [838, 650] on button "Delete" at bounding box center [816, 657] width 113 height 31
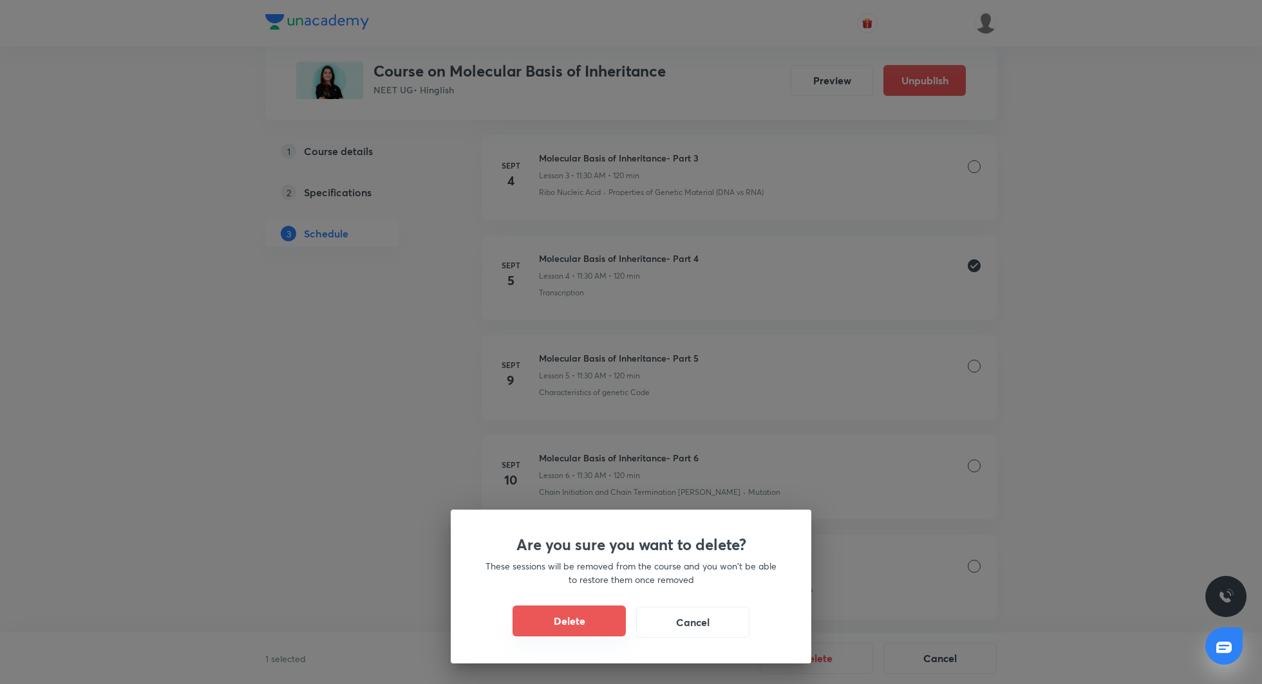
click at [538, 611] on button "Delete" at bounding box center [568, 621] width 113 height 31
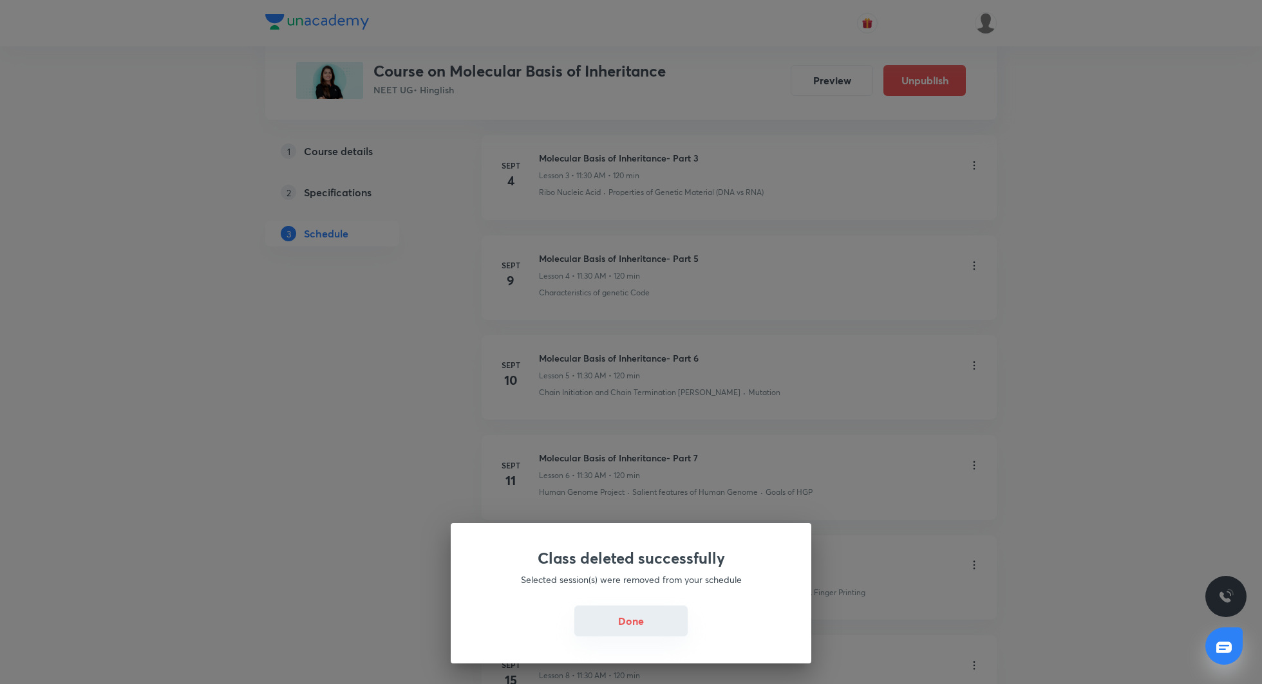
click at [630, 630] on button "Done" at bounding box center [630, 621] width 113 height 31
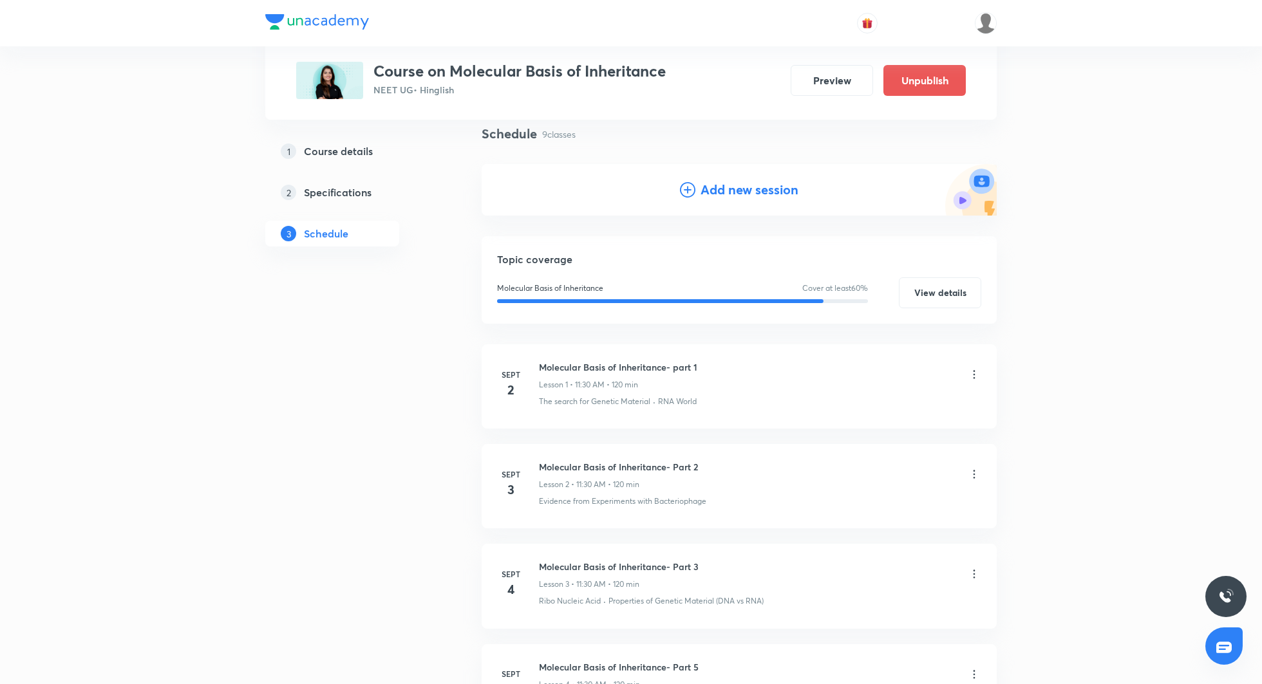
scroll to position [72, 0]
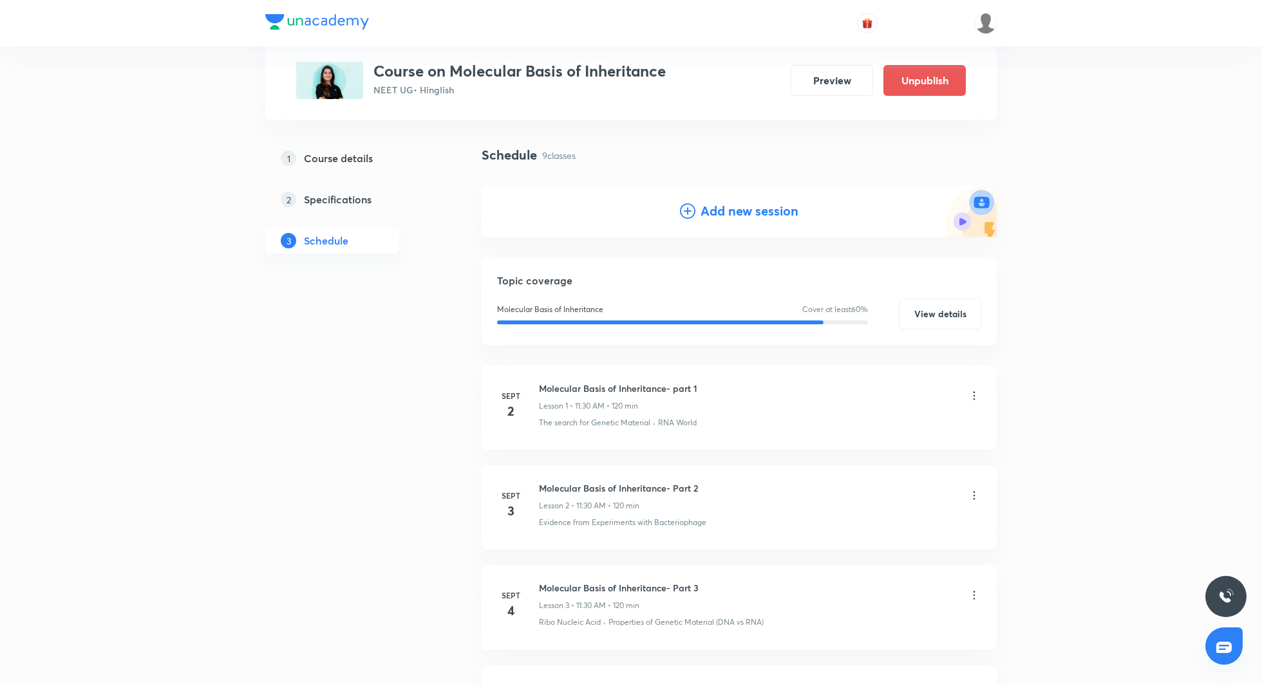
click at [727, 205] on h4 "Add new session" at bounding box center [749, 210] width 98 height 19
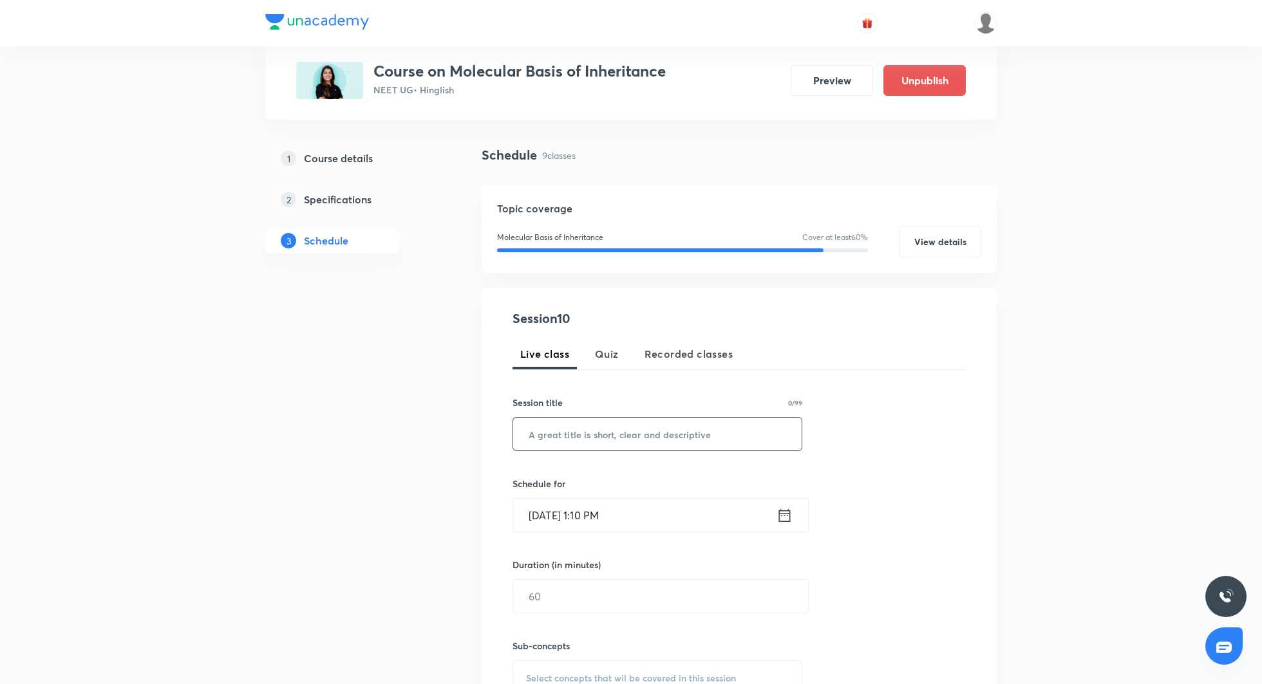
click at [624, 442] on input "text" at bounding box center [657, 434] width 288 height 33
paste input "Molecular Basis of Inheritance- Part 4"
type input "Molecular Basis of Inheritance- Part 4"
click at [781, 516] on icon at bounding box center [784, 516] width 16 height 18
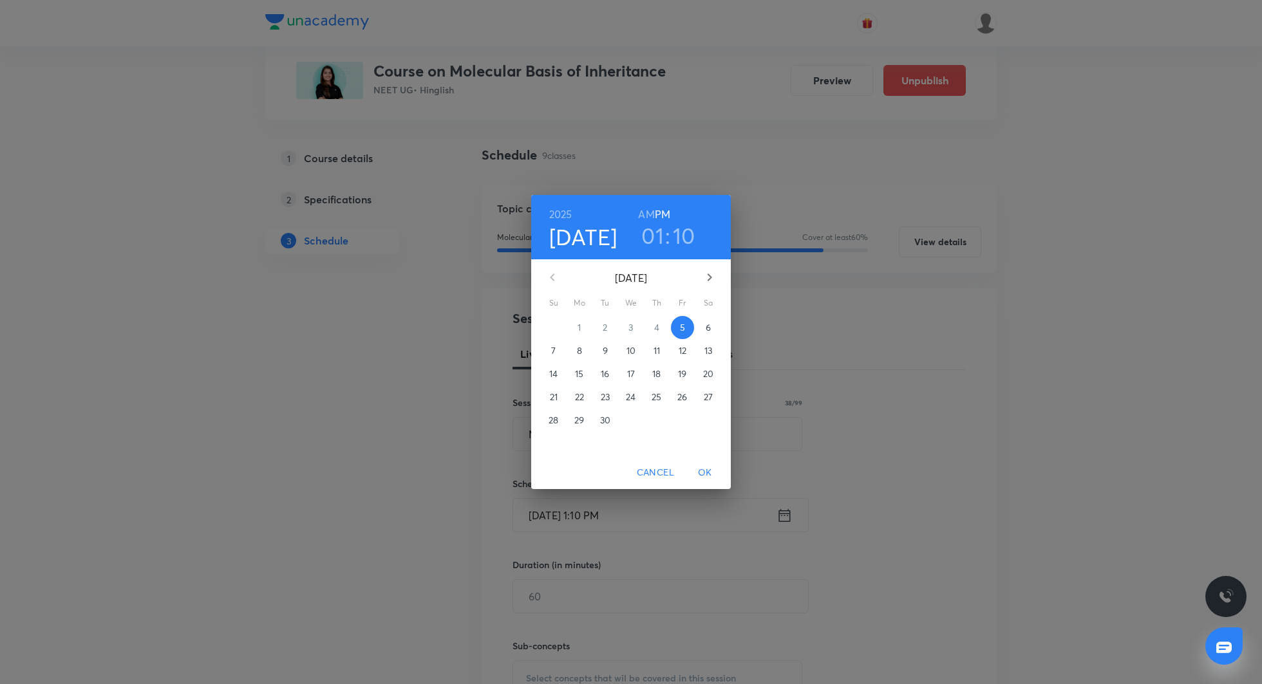
click at [579, 353] on p "8" at bounding box center [579, 350] width 5 height 13
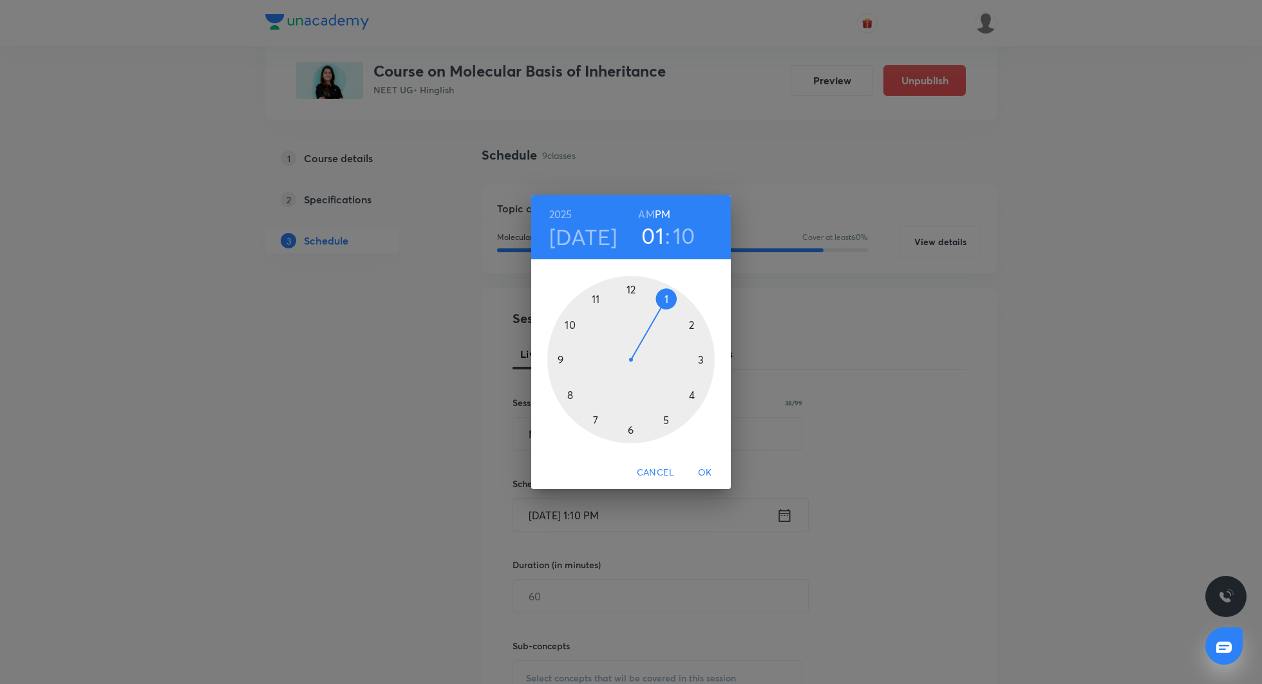
click at [593, 295] on div at bounding box center [630, 359] width 167 height 167
click at [647, 211] on h6 "AM" at bounding box center [646, 214] width 16 height 18
click at [632, 433] on div at bounding box center [630, 359] width 167 height 167
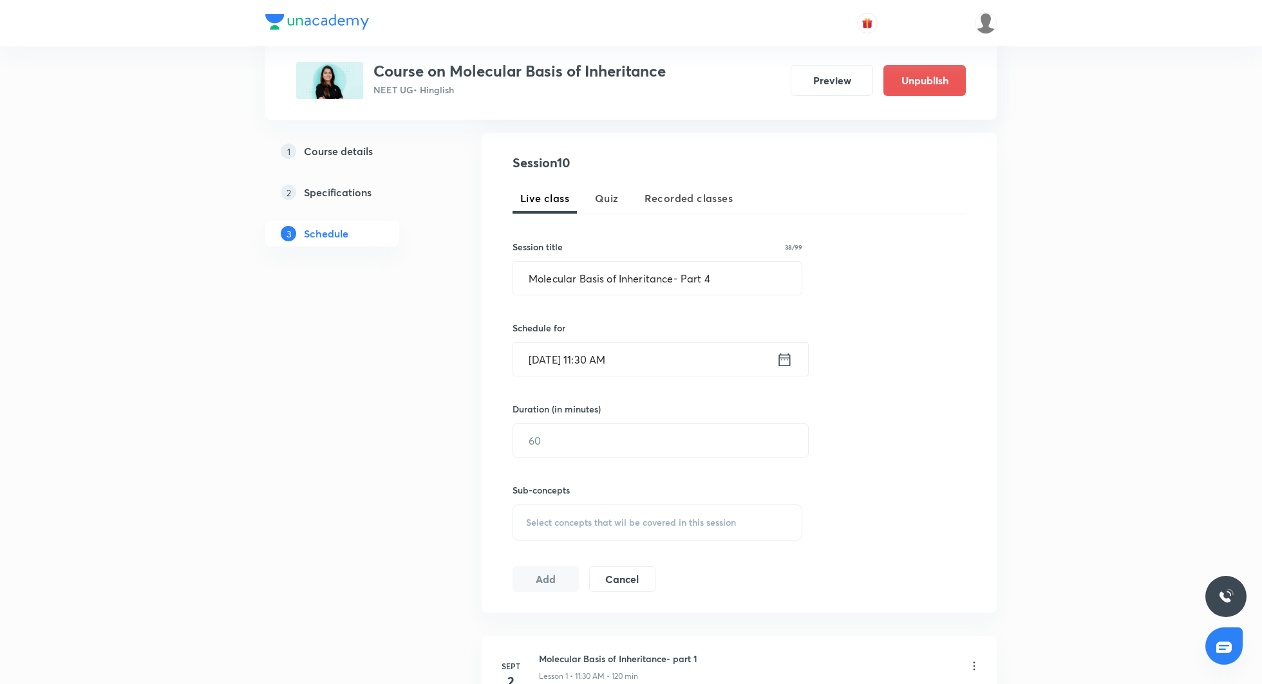
scroll to position [276, 0]
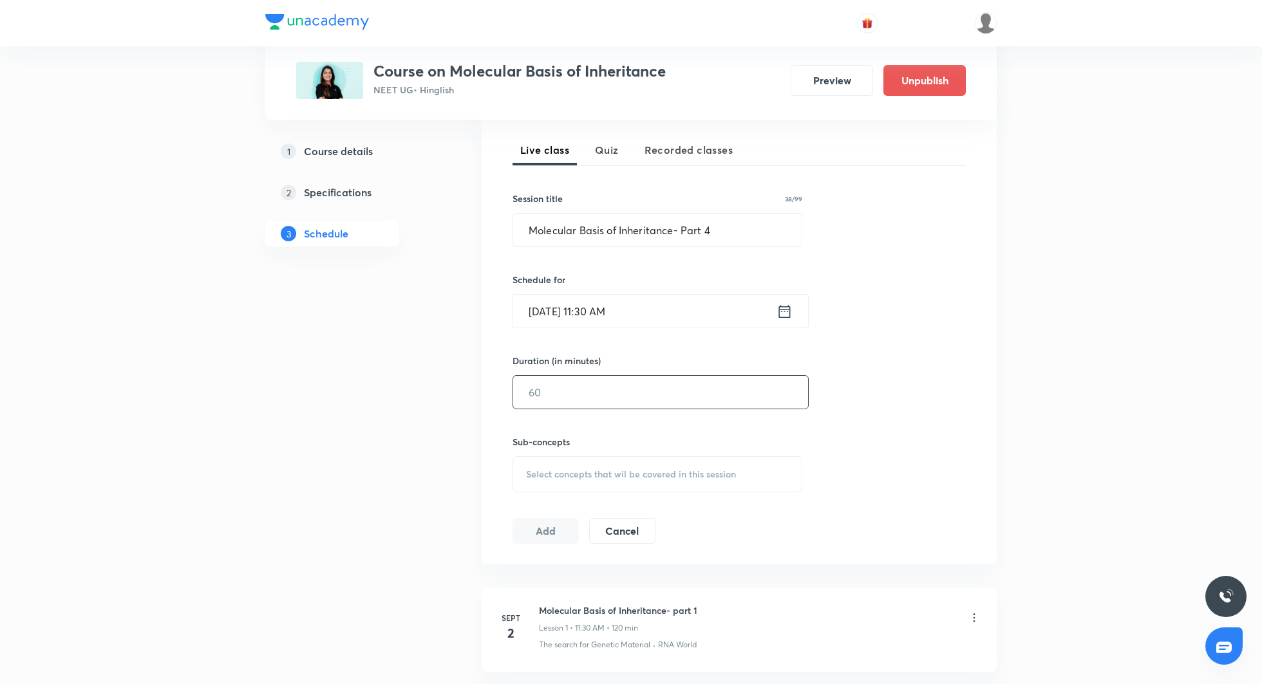
click at [592, 386] on input "text" at bounding box center [660, 392] width 295 height 33
type input "120"
click at [569, 469] on span "Select concepts that wil be covered in this session" at bounding box center [631, 474] width 210 height 10
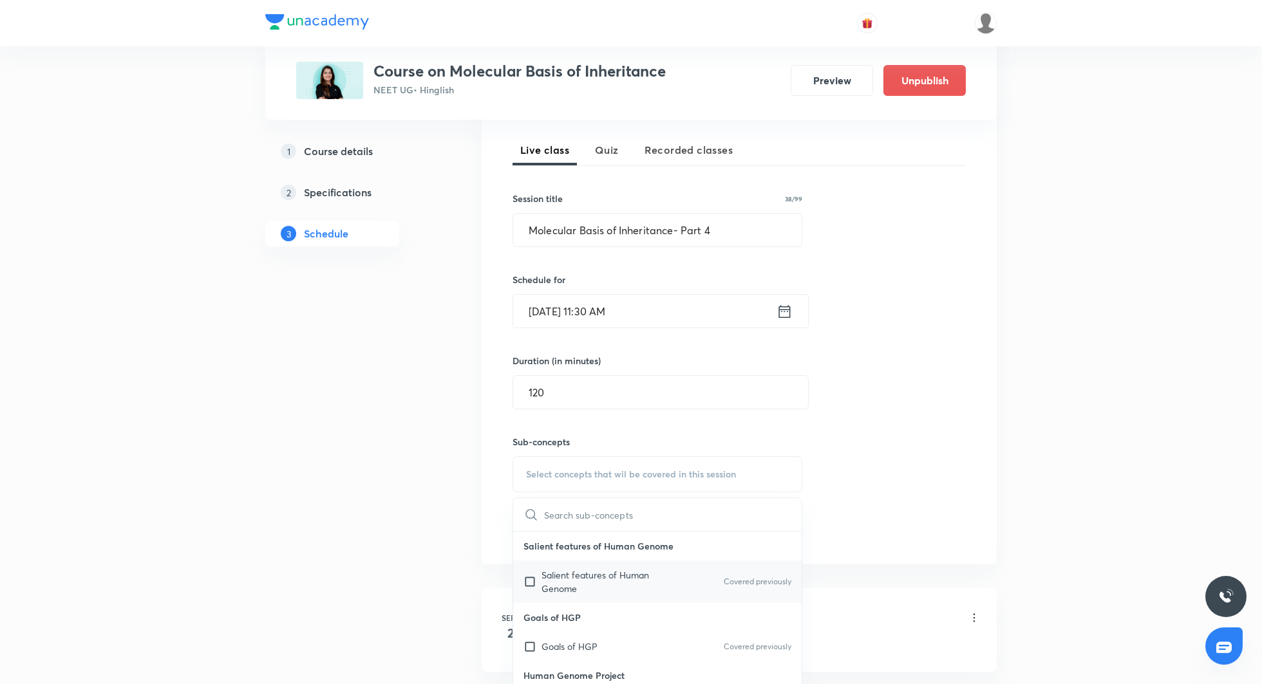
click at [601, 572] on p "Salient features of Human Genome" at bounding box center [606, 581] width 130 height 27
checkbox input "true"
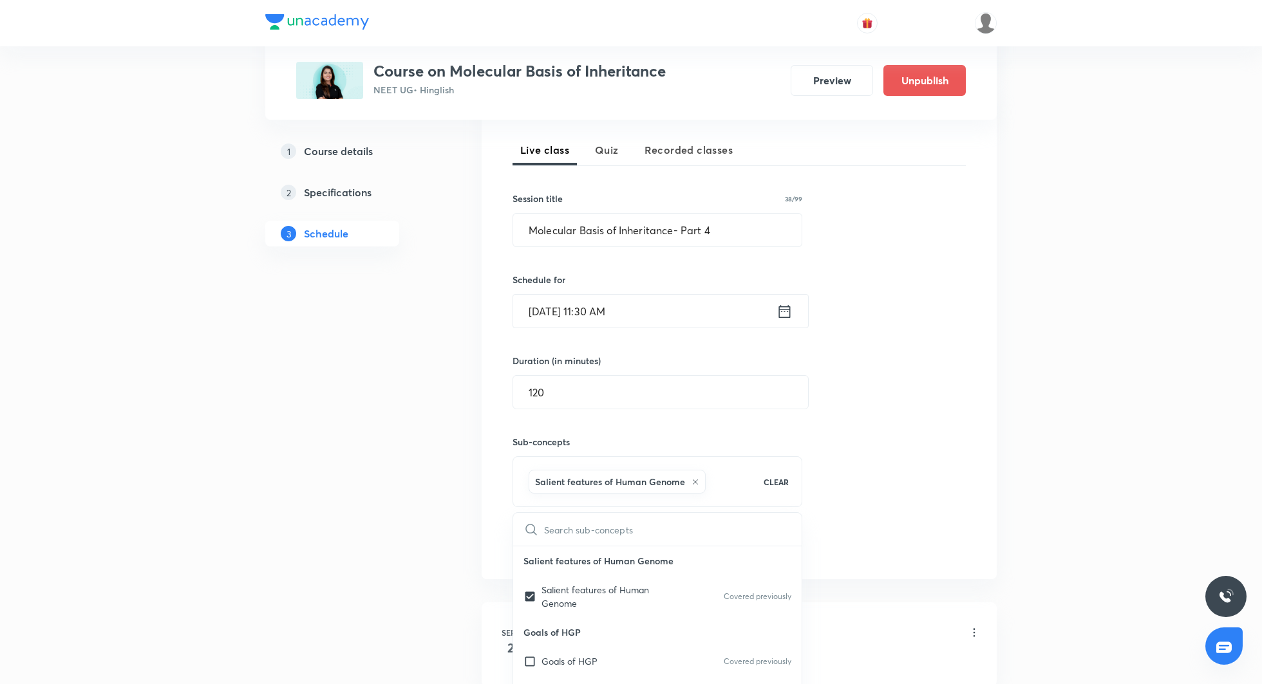
click at [828, 444] on div "Session 10 Live class Quiz Recorded classes Session title 38/99 Molecular Basis…" at bounding box center [738, 332] width 453 height 454
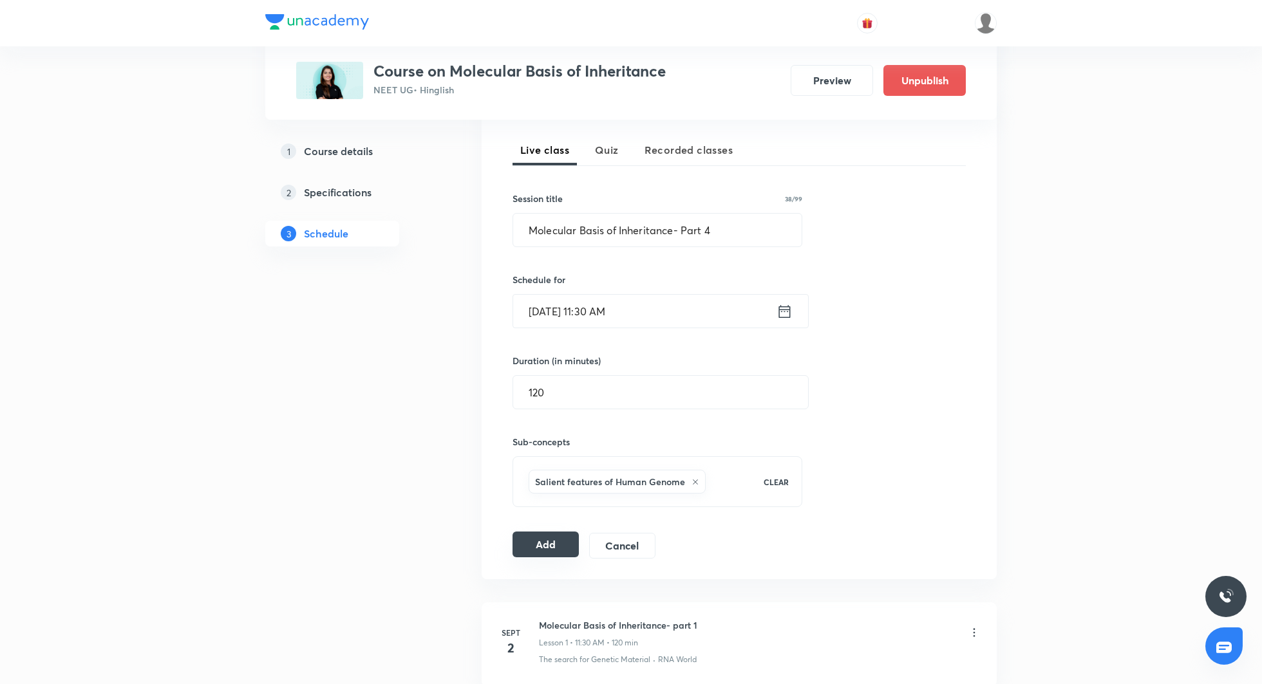
click at [553, 541] on button "Add" at bounding box center [545, 545] width 66 height 26
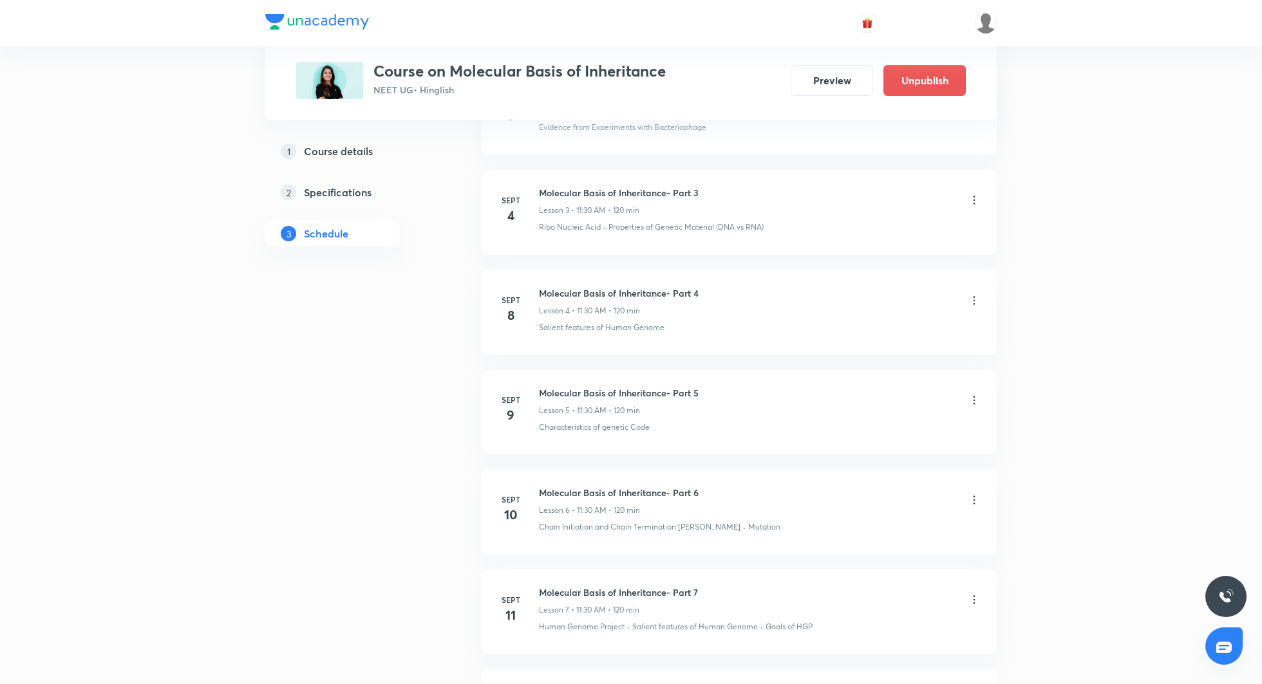
scroll to position [472, 0]
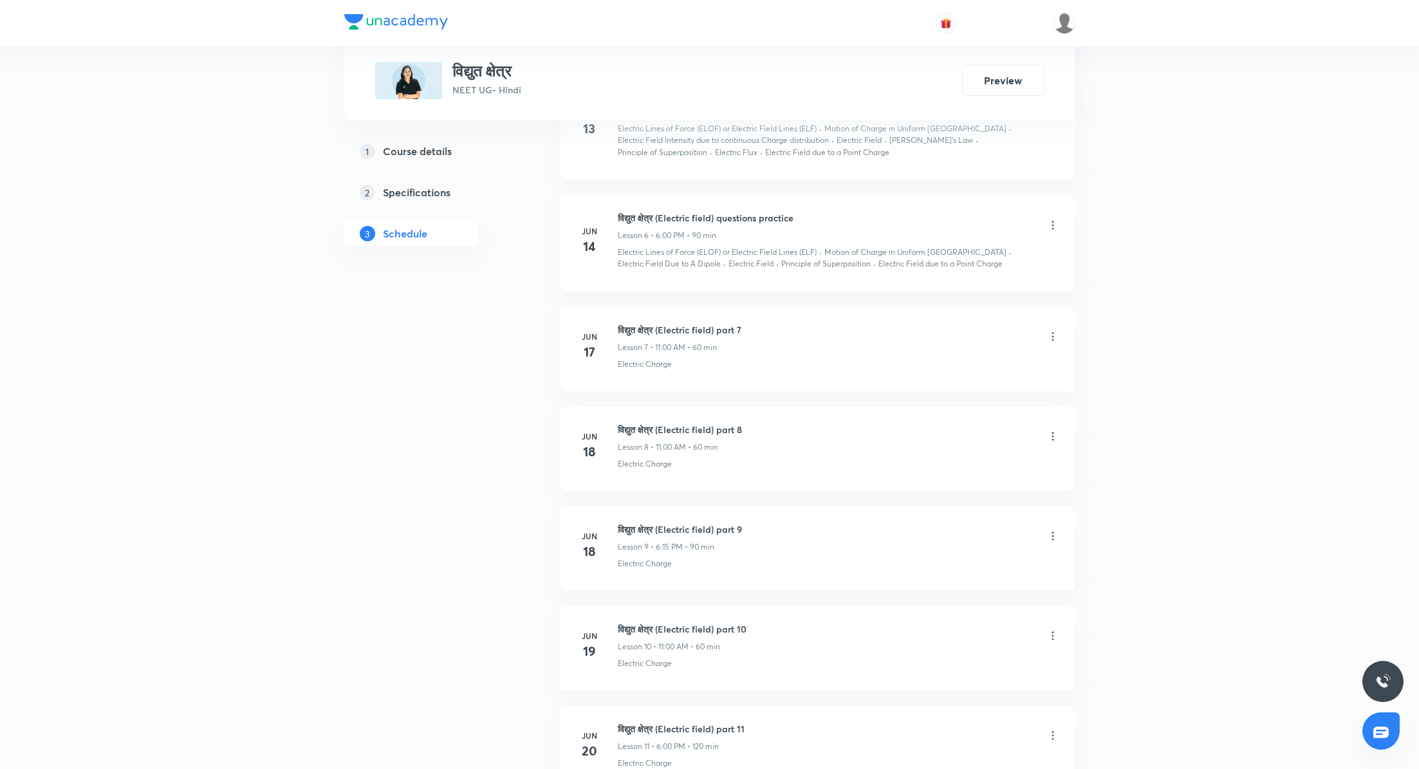
scroll to position [1774, 0]
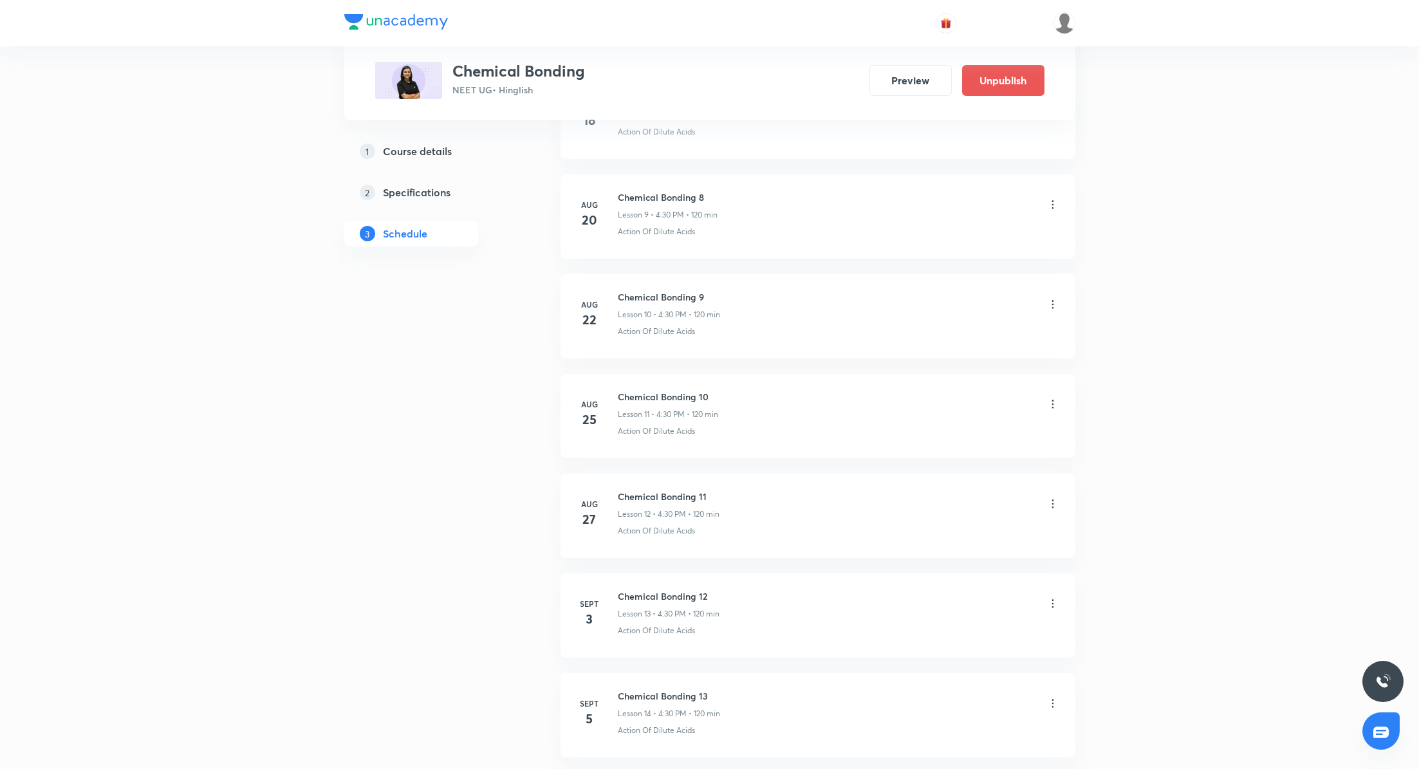
scroll to position [1591, 0]
click at [1051, 596] on icon at bounding box center [1053, 600] width 13 height 13
click at [963, 628] on li "Edit" at bounding box center [987, 627] width 141 height 24
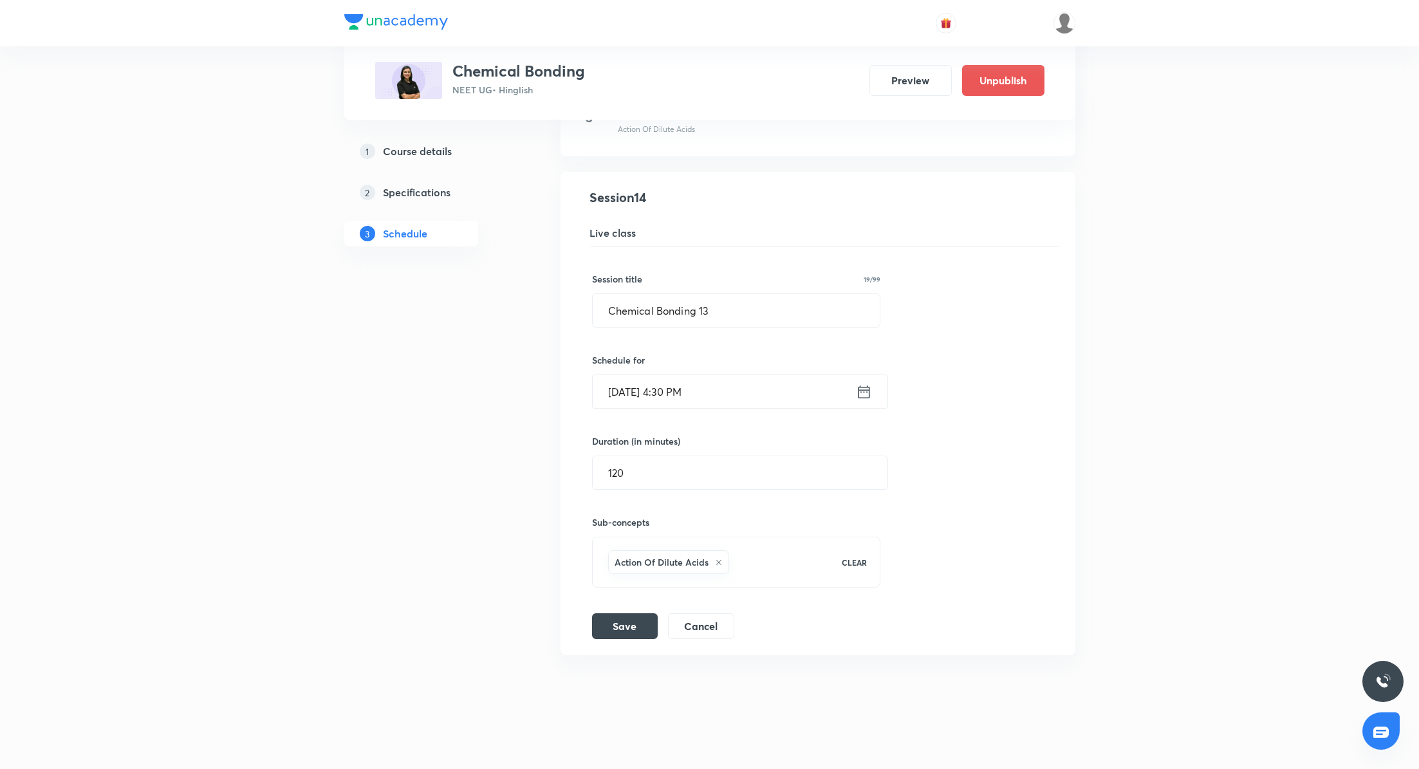
click at [864, 386] on icon at bounding box center [864, 391] width 12 height 13
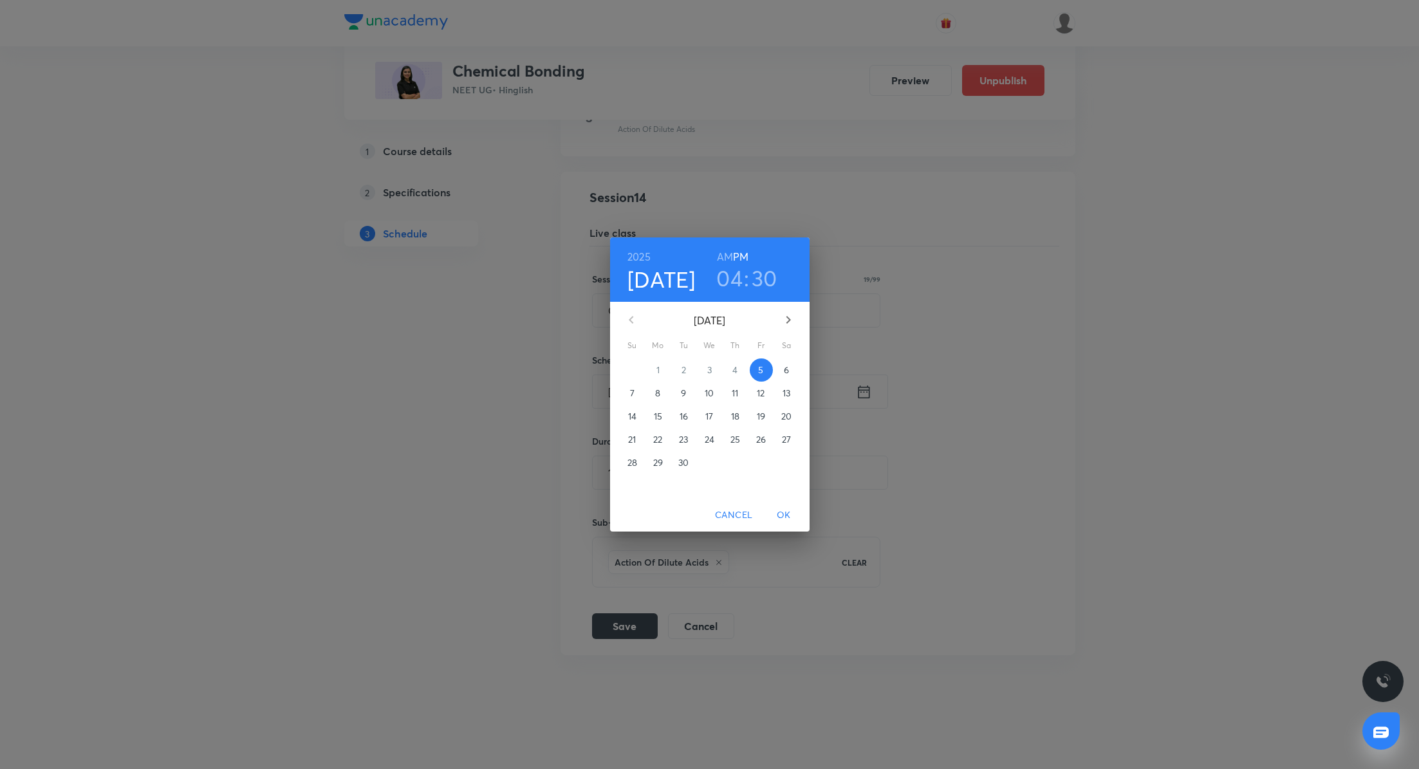
click at [729, 277] on h3 "04" at bounding box center [729, 278] width 26 height 27
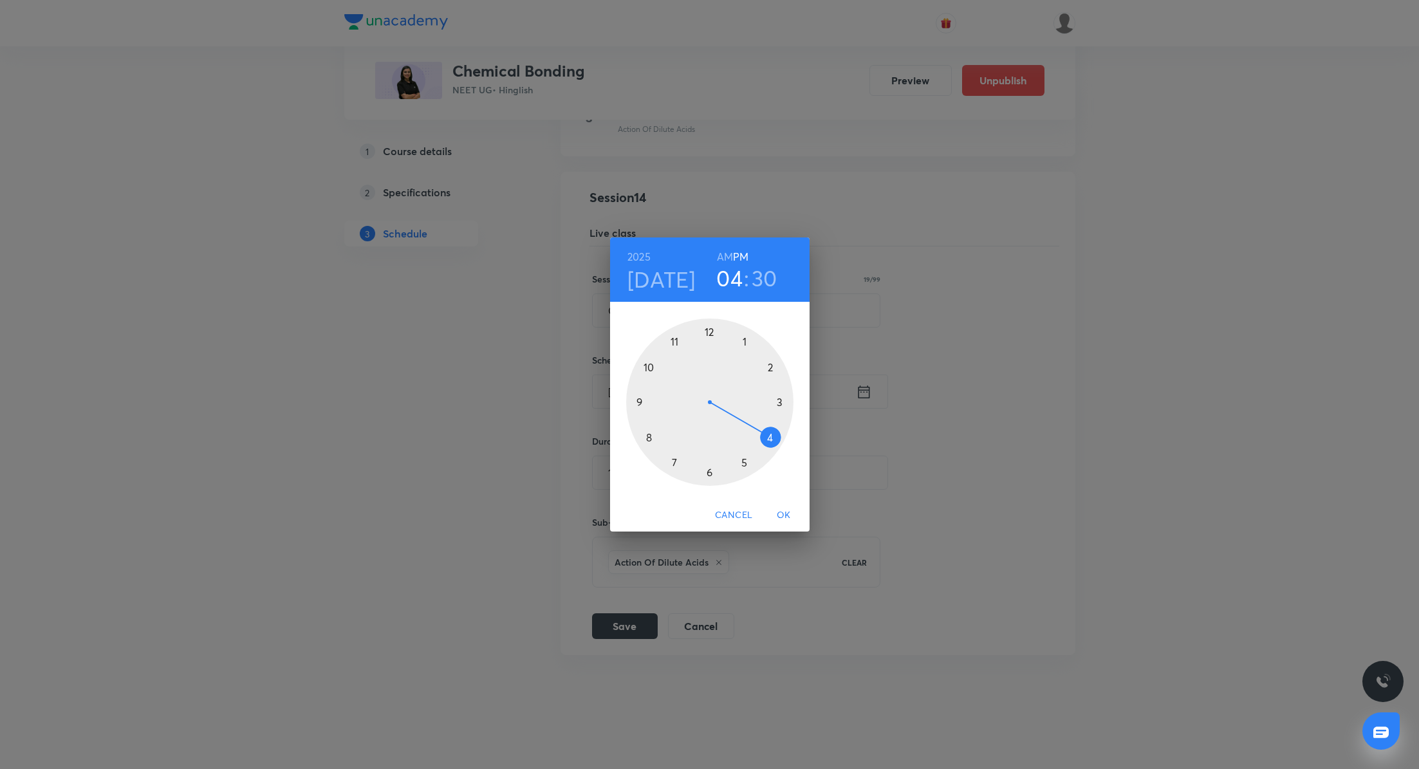
click at [651, 440] on div at bounding box center [709, 402] width 167 height 167
click at [707, 332] on div at bounding box center [709, 402] width 167 height 167
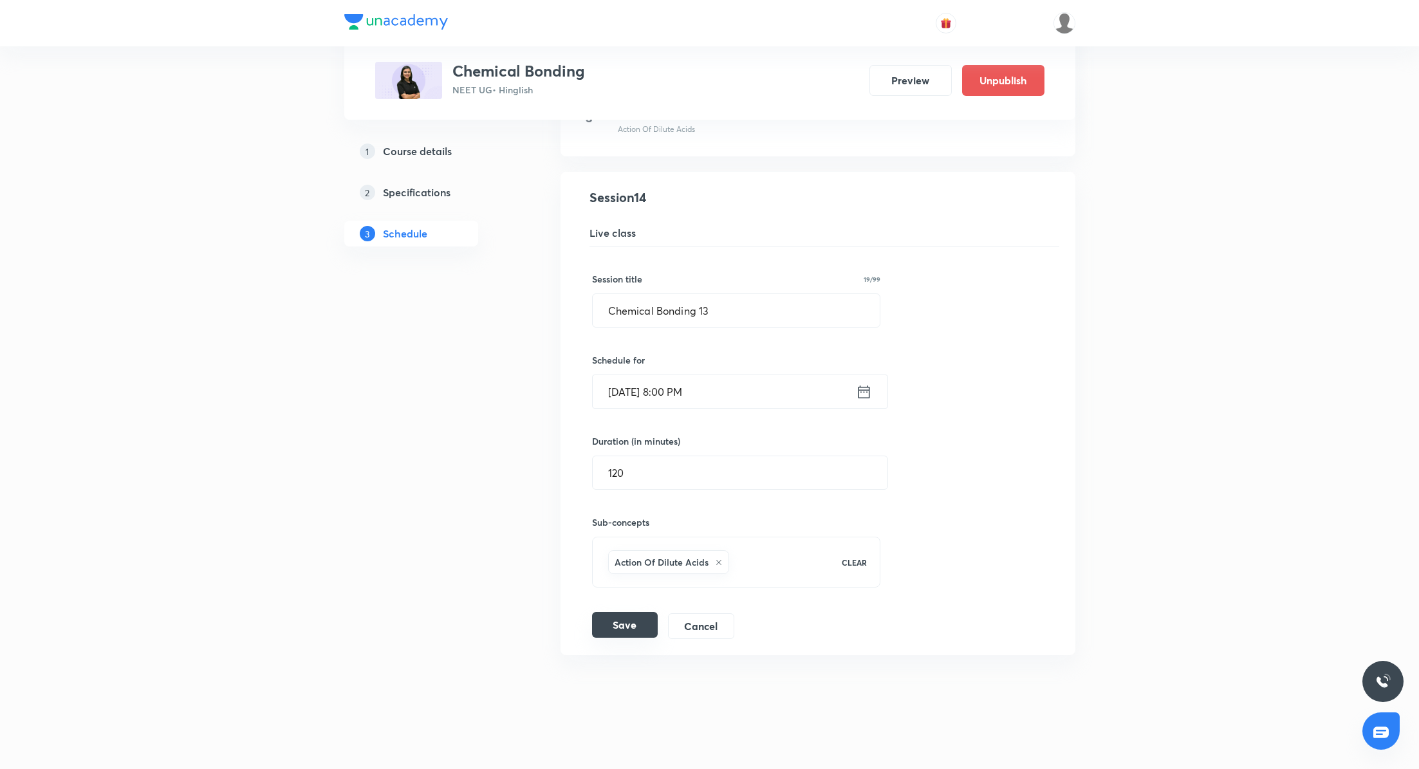
click at [631, 619] on button "Save" at bounding box center [625, 625] width 66 height 26
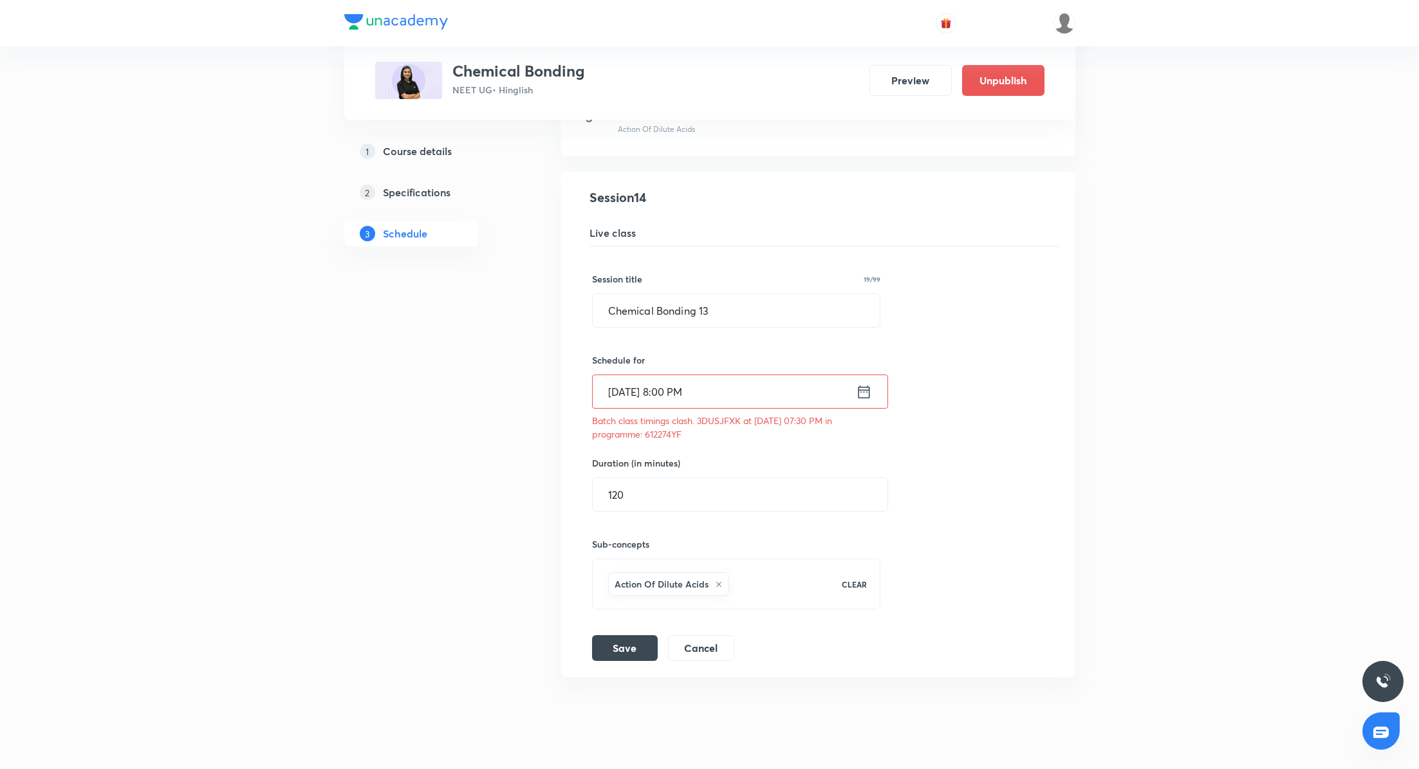
click at [870, 383] on icon at bounding box center [864, 392] width 16 height 18
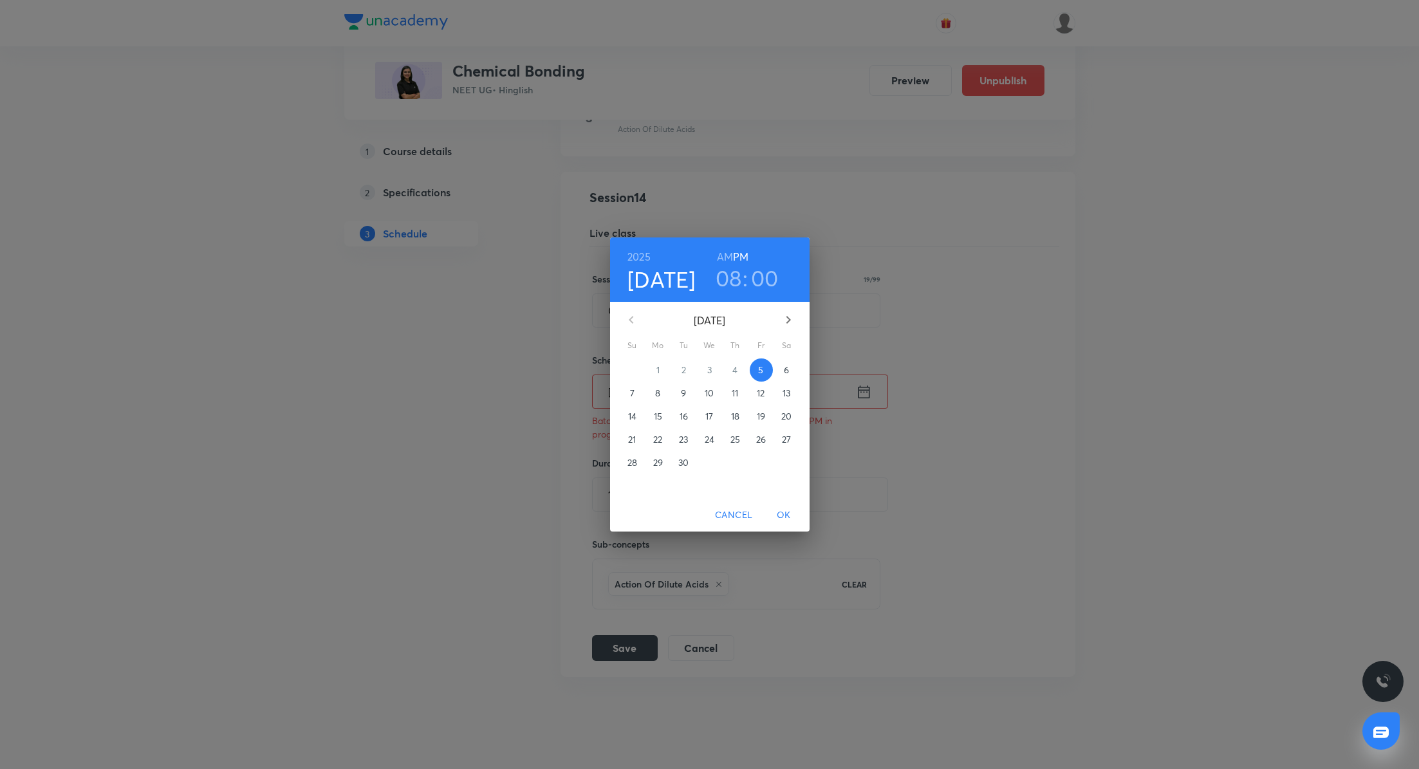
click at [763, 279] on h3 "00" at bounding box center [765, 278] width 28 height 27
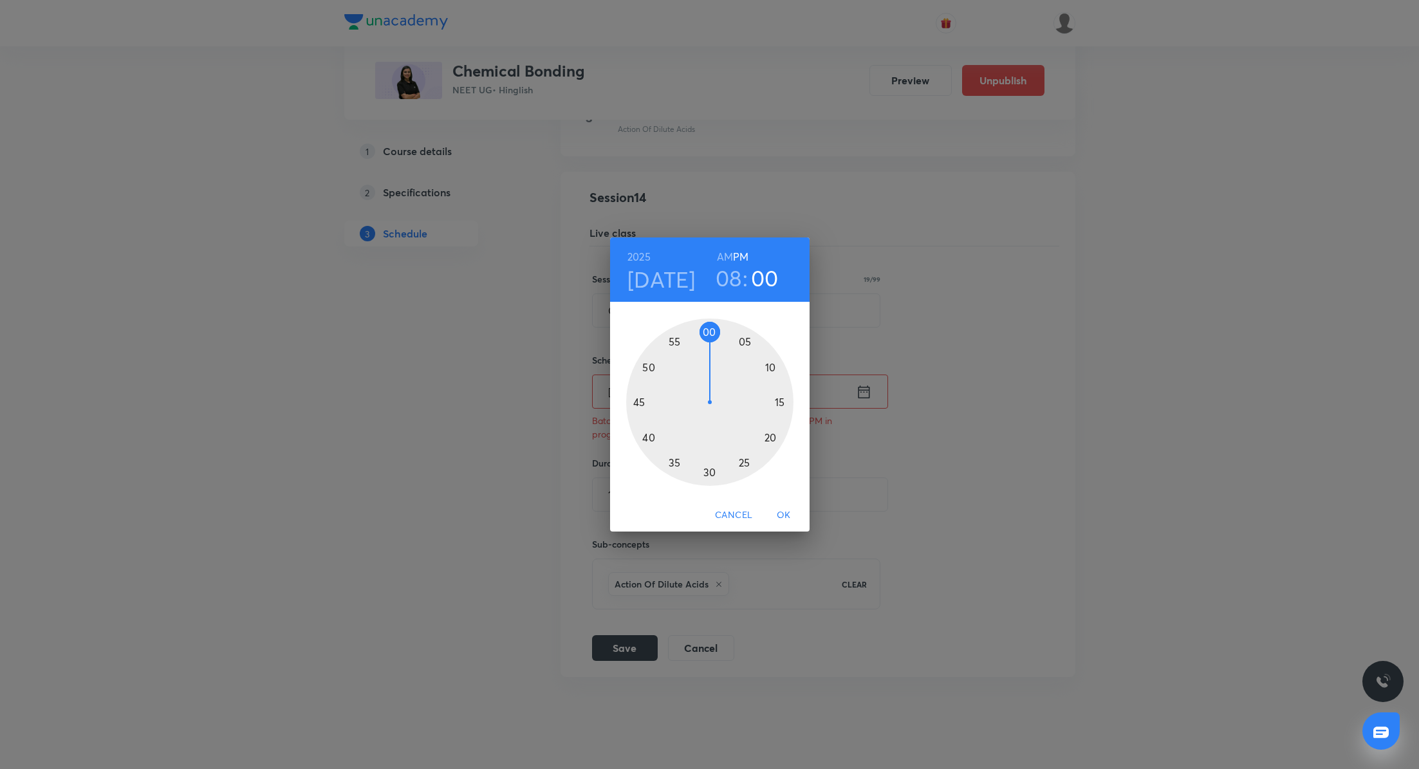
click at [710, 475] on div at bounding box center [709, 402] width 167 height 167
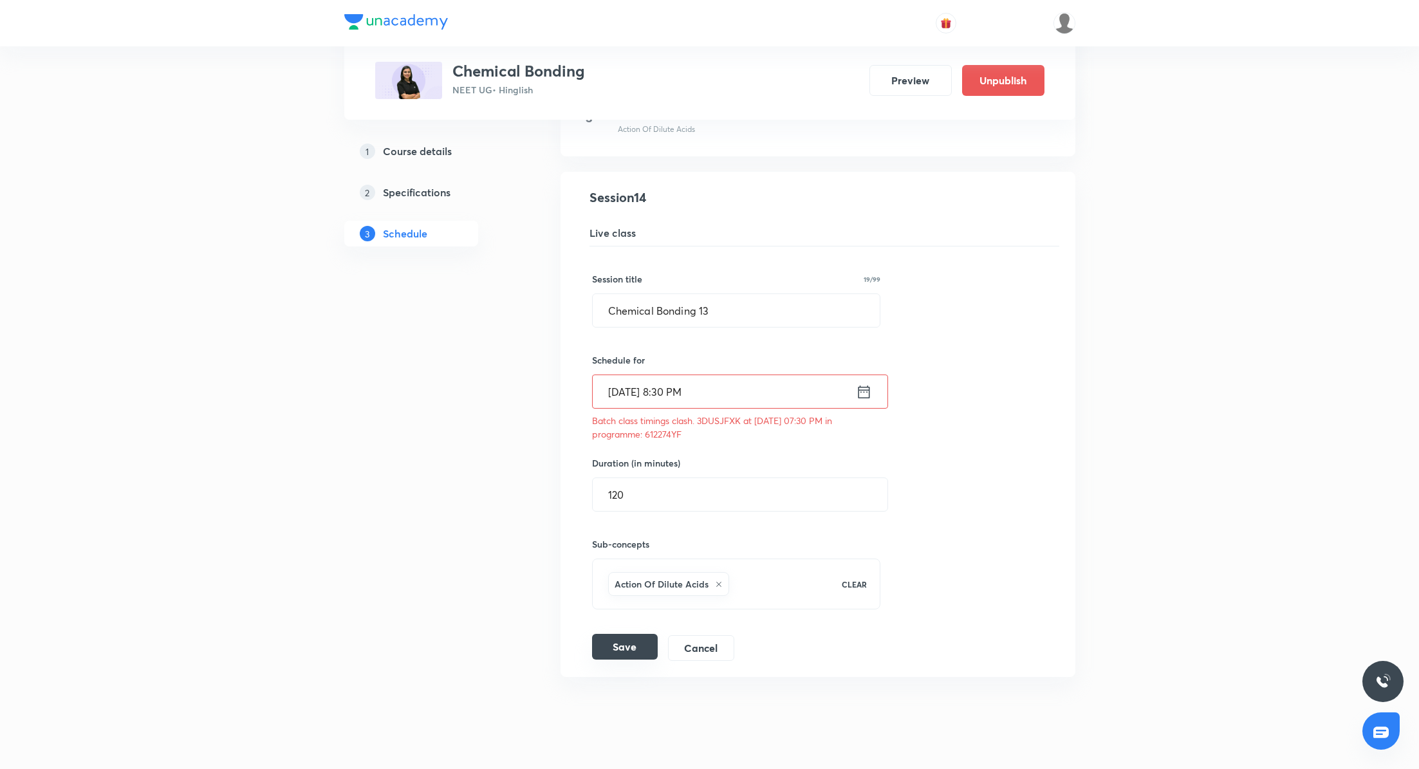
click at [645, 644] on button "Save" at bounding box center [625, 647] width 66 height 26
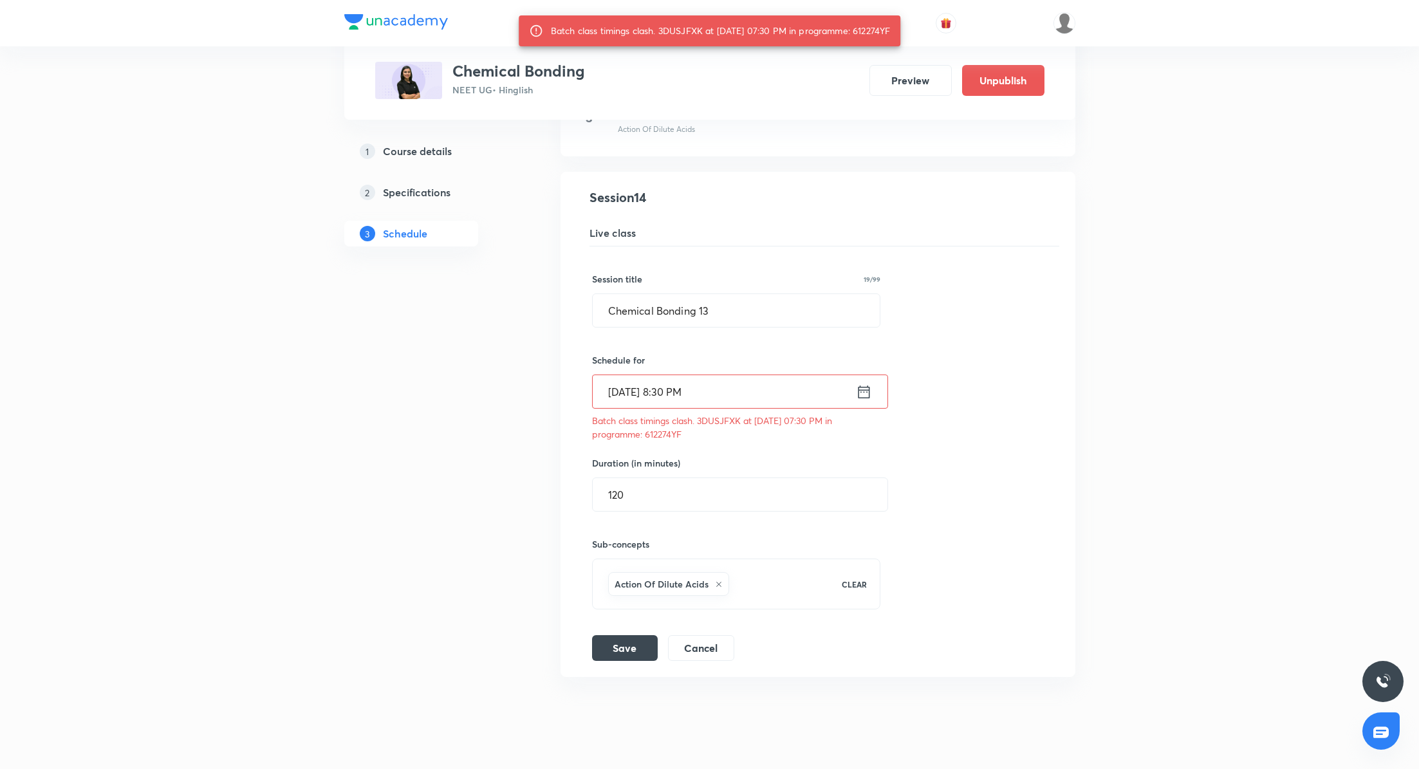
drag, startPoint x: 645, startPoint y: 431, endPoint x: 697, endPoint y: 432, distance: 51.5
click at [697, 432] on p "Batch class timings clash. 3DUSJFXK at 05 Sep 2025 07:30 PM in programme: 61227…" at bounding box center [736, 427] width 289 height 27
copy p "612274YF"
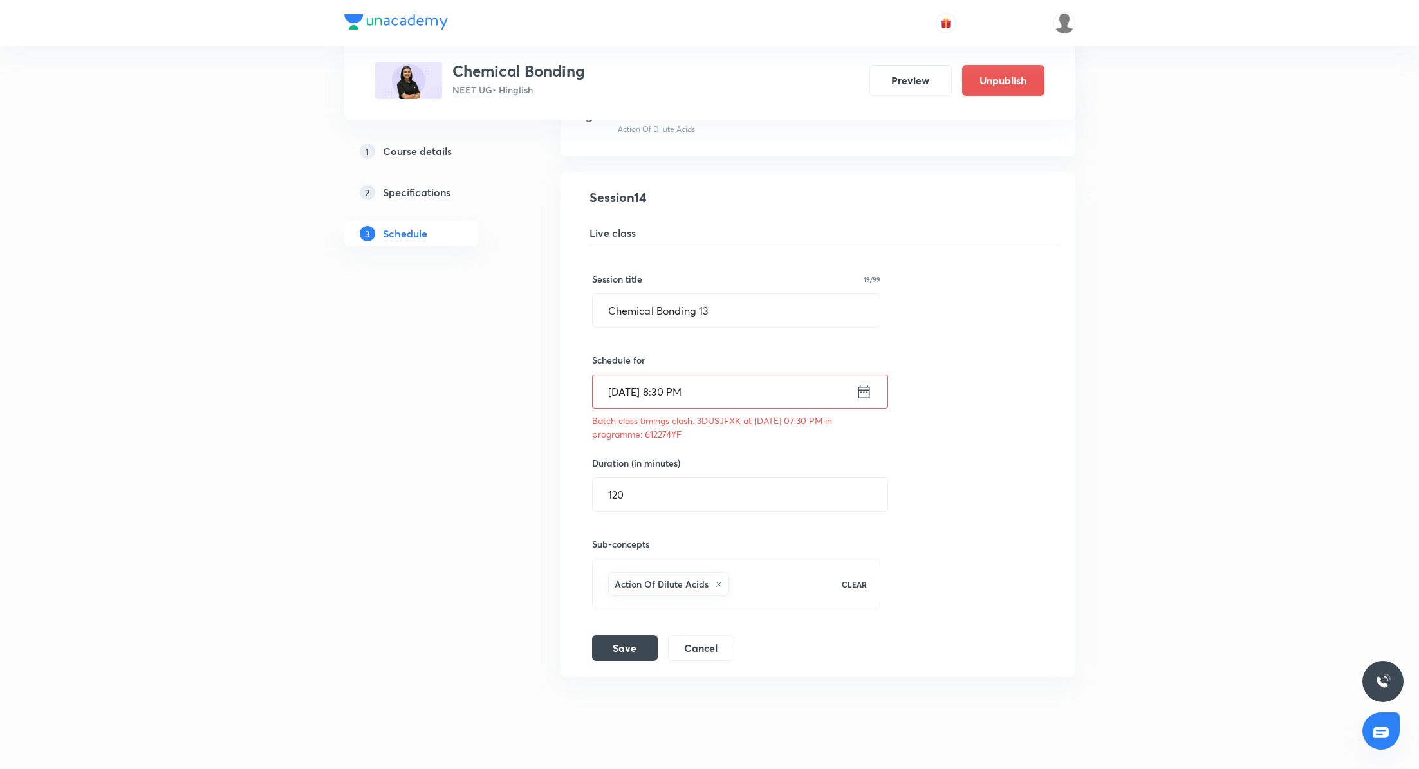
drag, startPoint x: 643, startPoint y: 432, endPoint x: 681, endPoint y: 436, distance: 38.2
click at [681, 436] on div "Session title 19/99 Chemical Bonding 13 ​ Schedule for Sept 5, 2025, 8:30 PM ​ …" at bounding box center [818, 454] width 452 height 415
copy p "612274YF"
click at [866, 385] on icon at bounding box center [864, 391] width 12 height 13
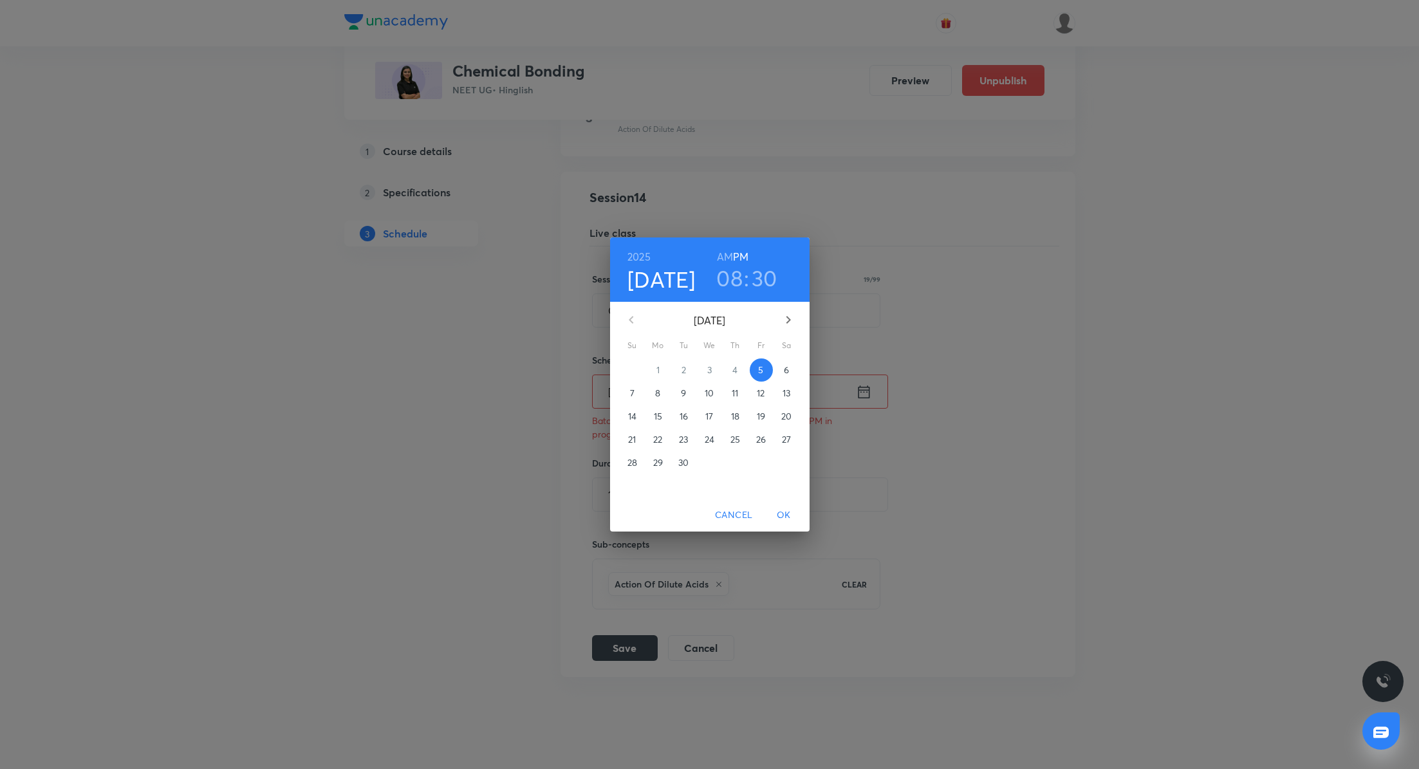
click at [726, 276] on h3 "08" at bounding box center [729, 278] width 26 height 27
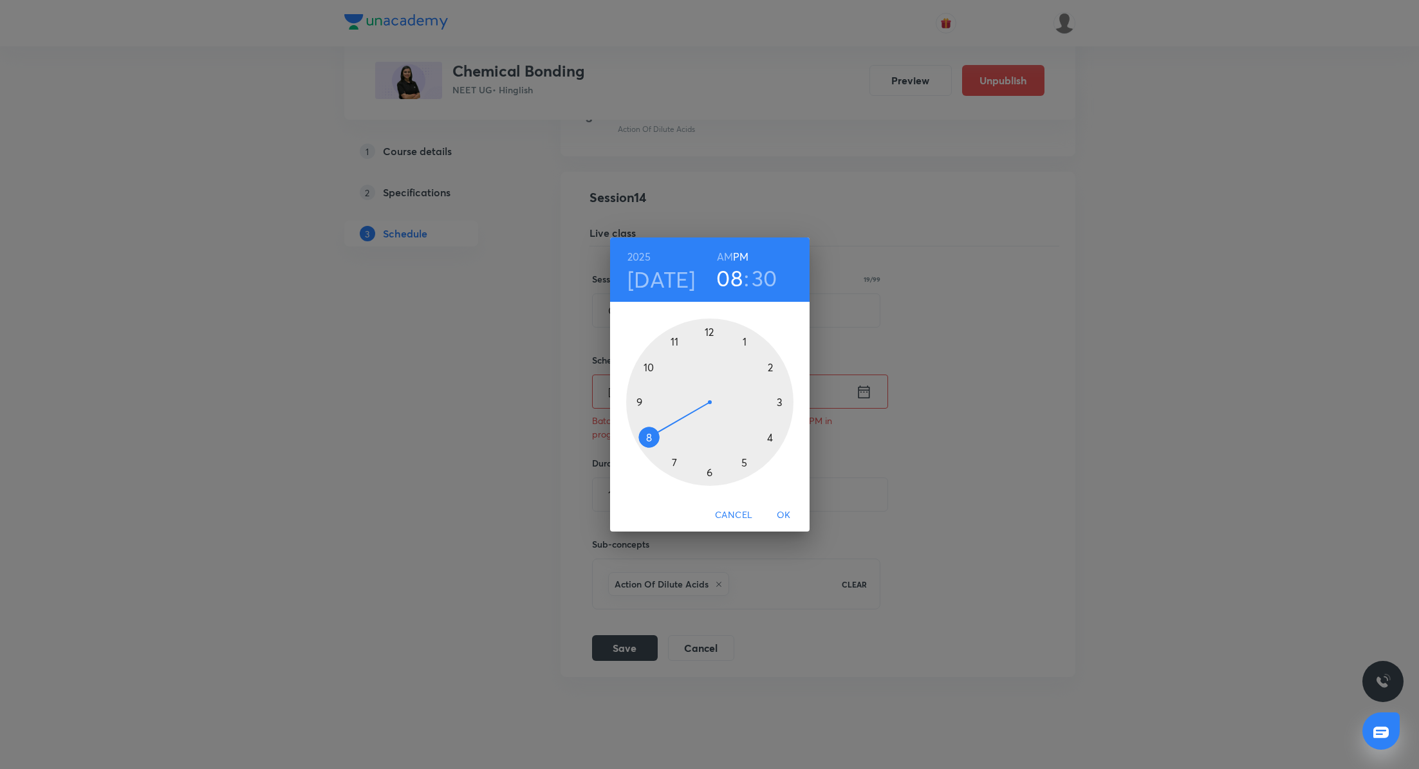
click at [710, 470] on div at bounding box center [709, 402] width 167 height 167
click at [709, 330] on div at bounding box center [709, 402] width 167 height 167
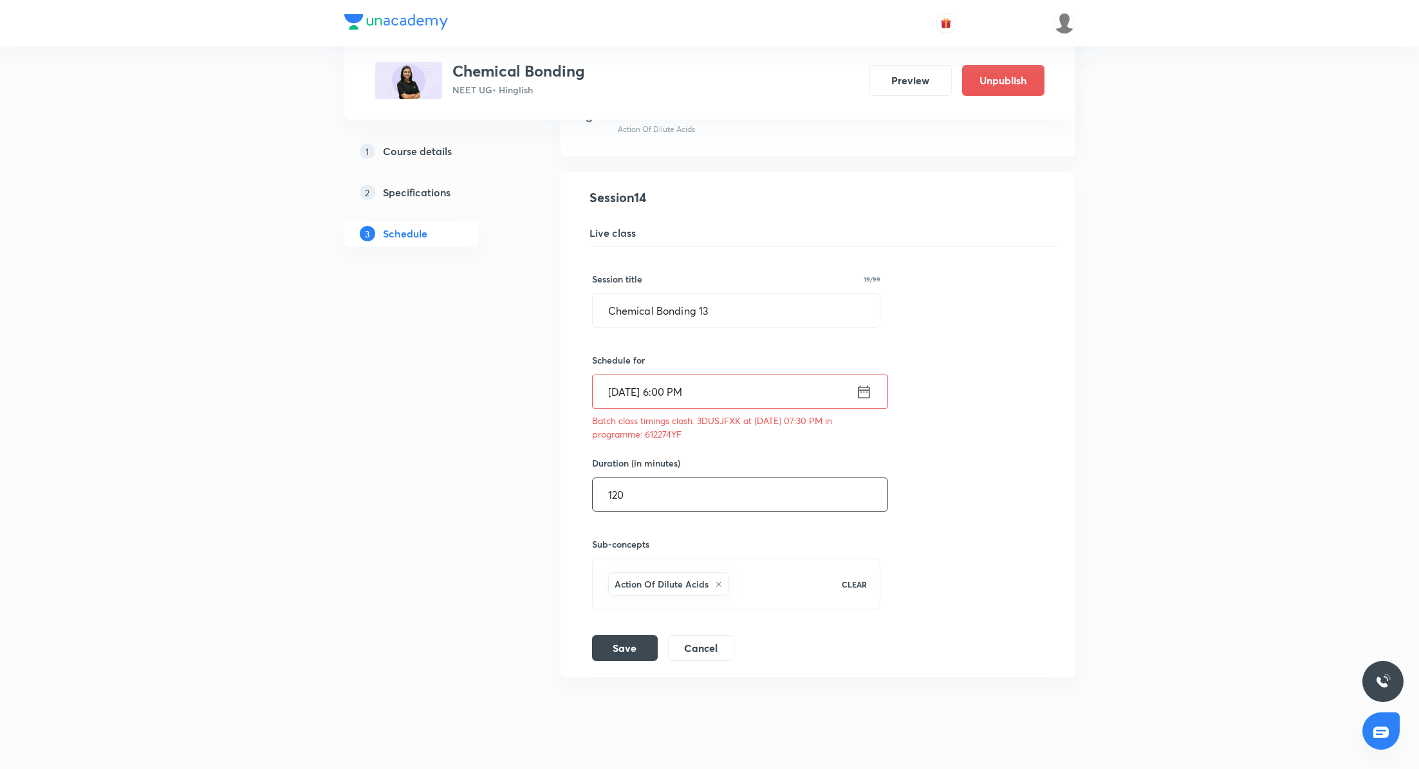
scroll to position [1513, 0]
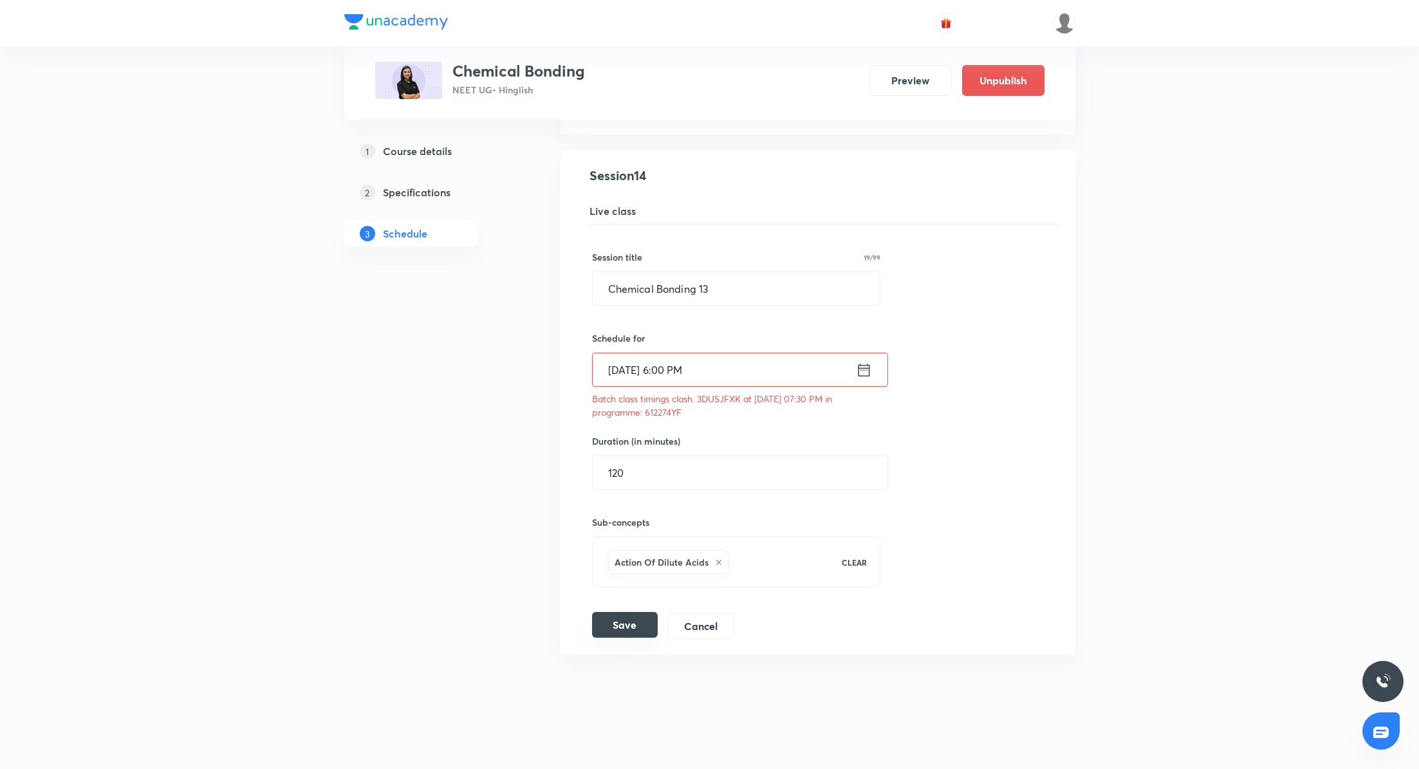
click at [628, 615] on button "Save" at bounding box center [625, 625] width 66 height 26
click at [657, 465] on input "120" at bounding box center [740, 472] width 295 height 33
type input "1"
type input "90"
click at [616, 617] on button "Save" at bounding box center [625, 625] width 66 height 26
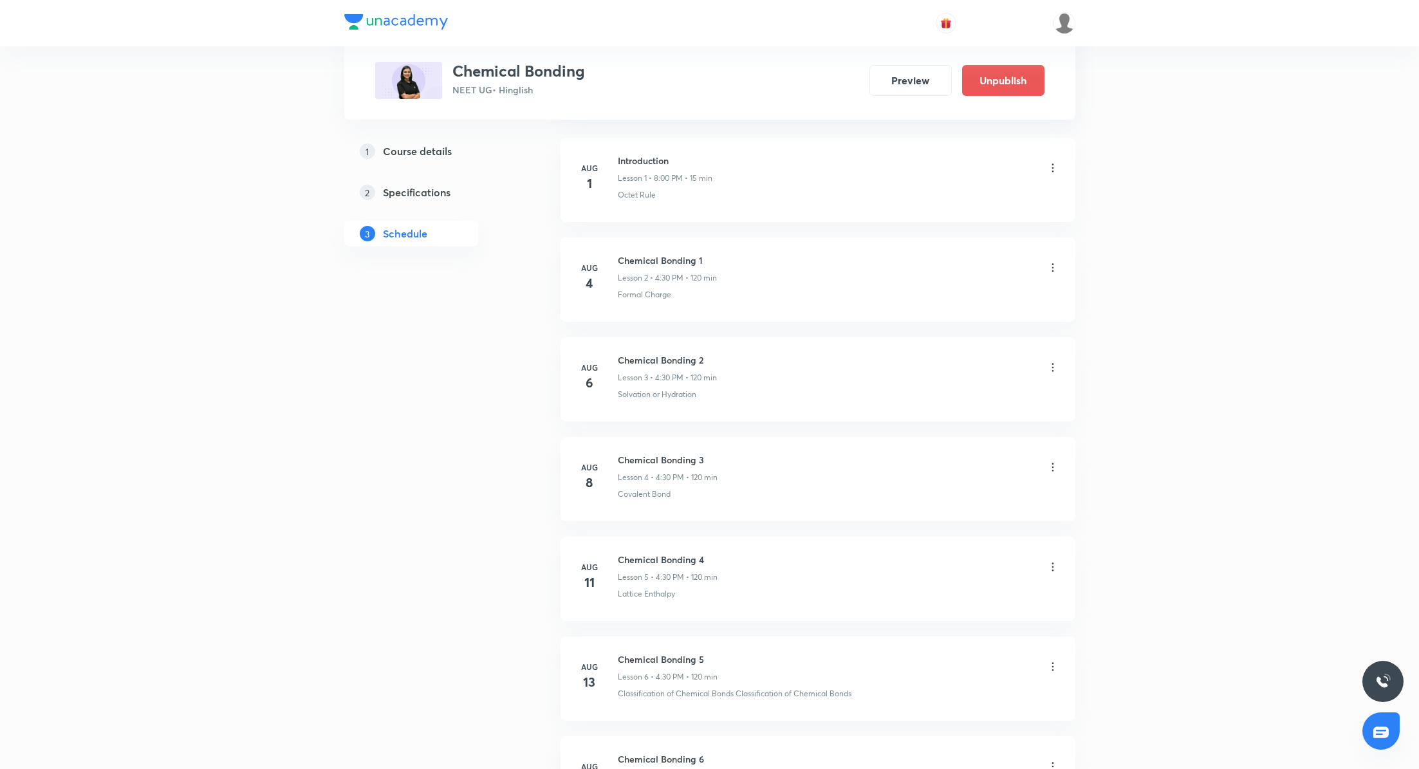
scroll to position [722, 0]
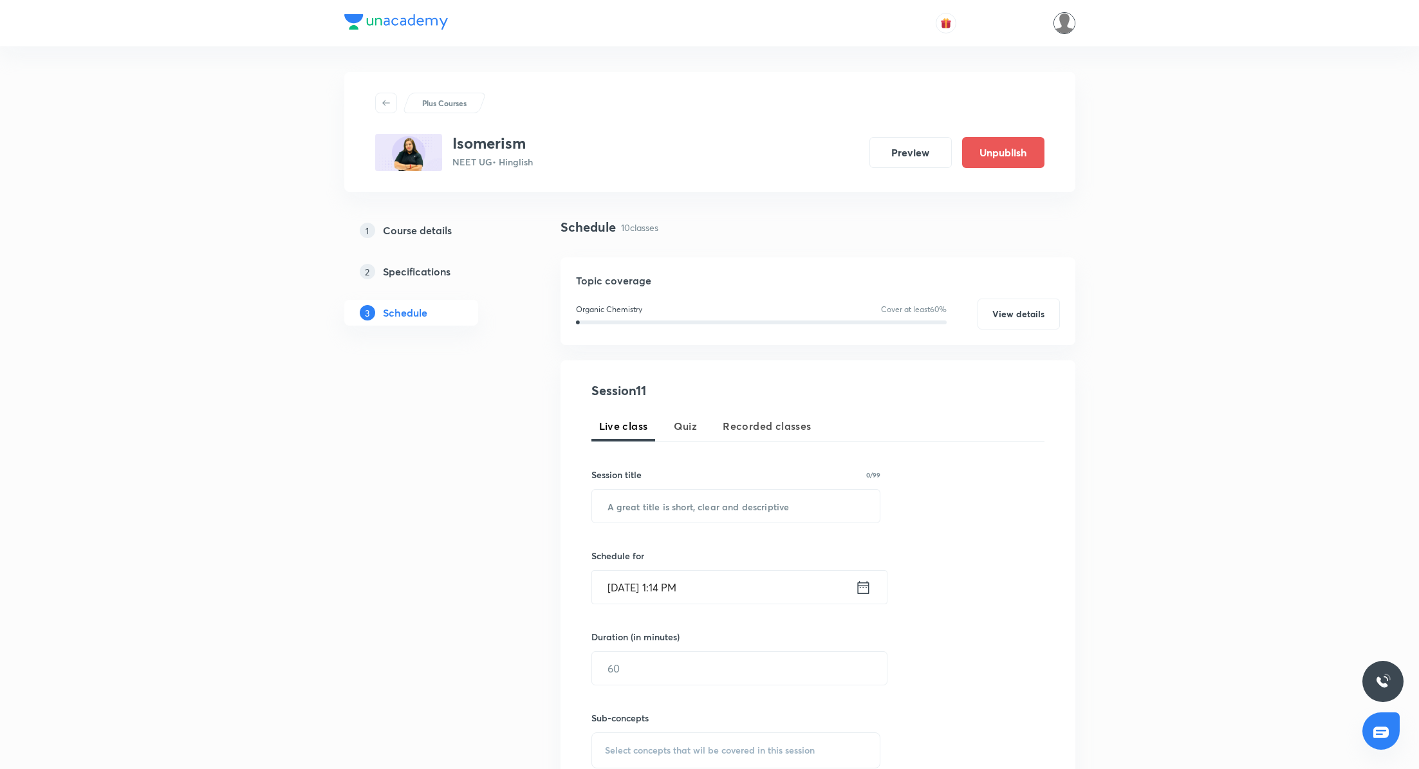
click at [1063, 30] on img at bounding box center [1065, 23] width 22 height 22
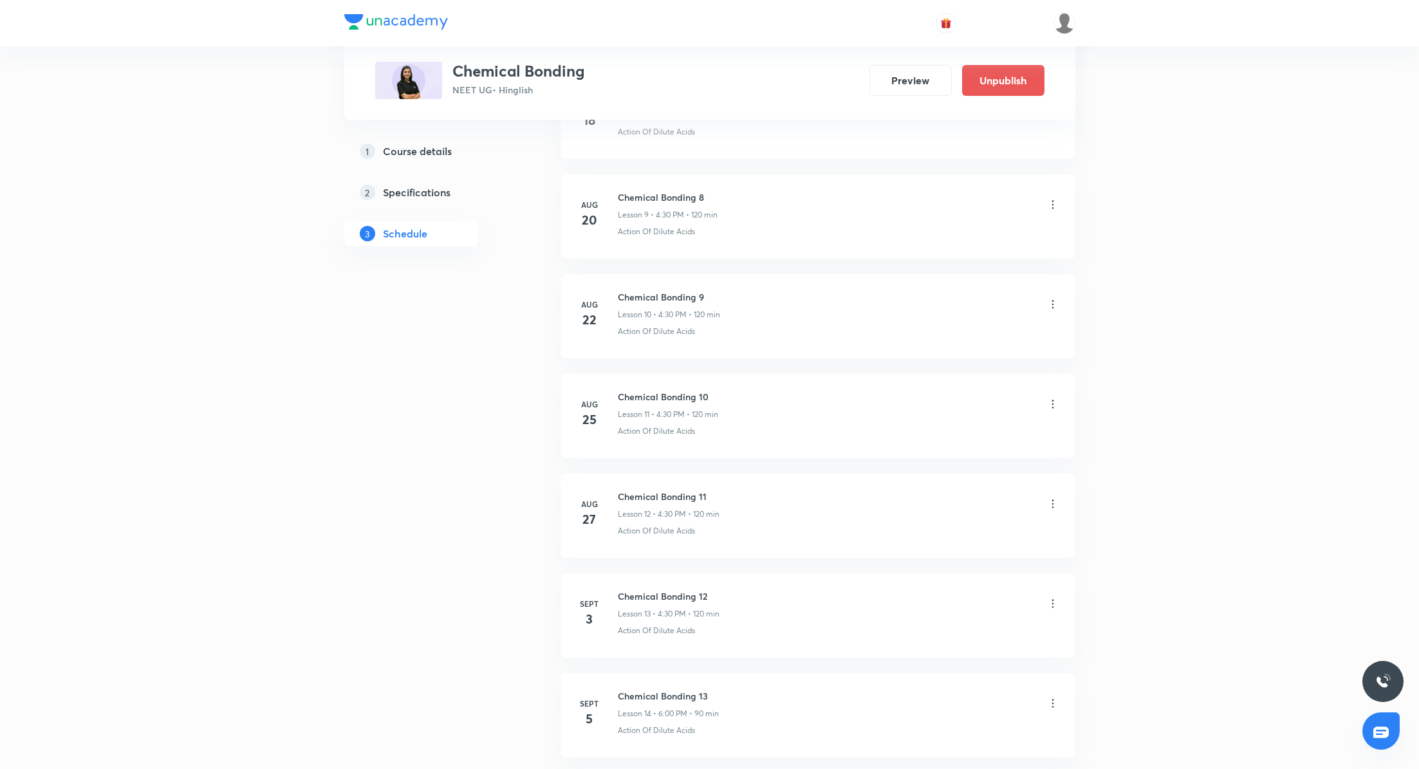
scroll to position [1591, 0]
click at [1050, 594] on icon at bounding box center [1053, 600] width 13 height 13
click at [978, 618] on li "Edit" at bounding box center [987, 627] width 141 height 24
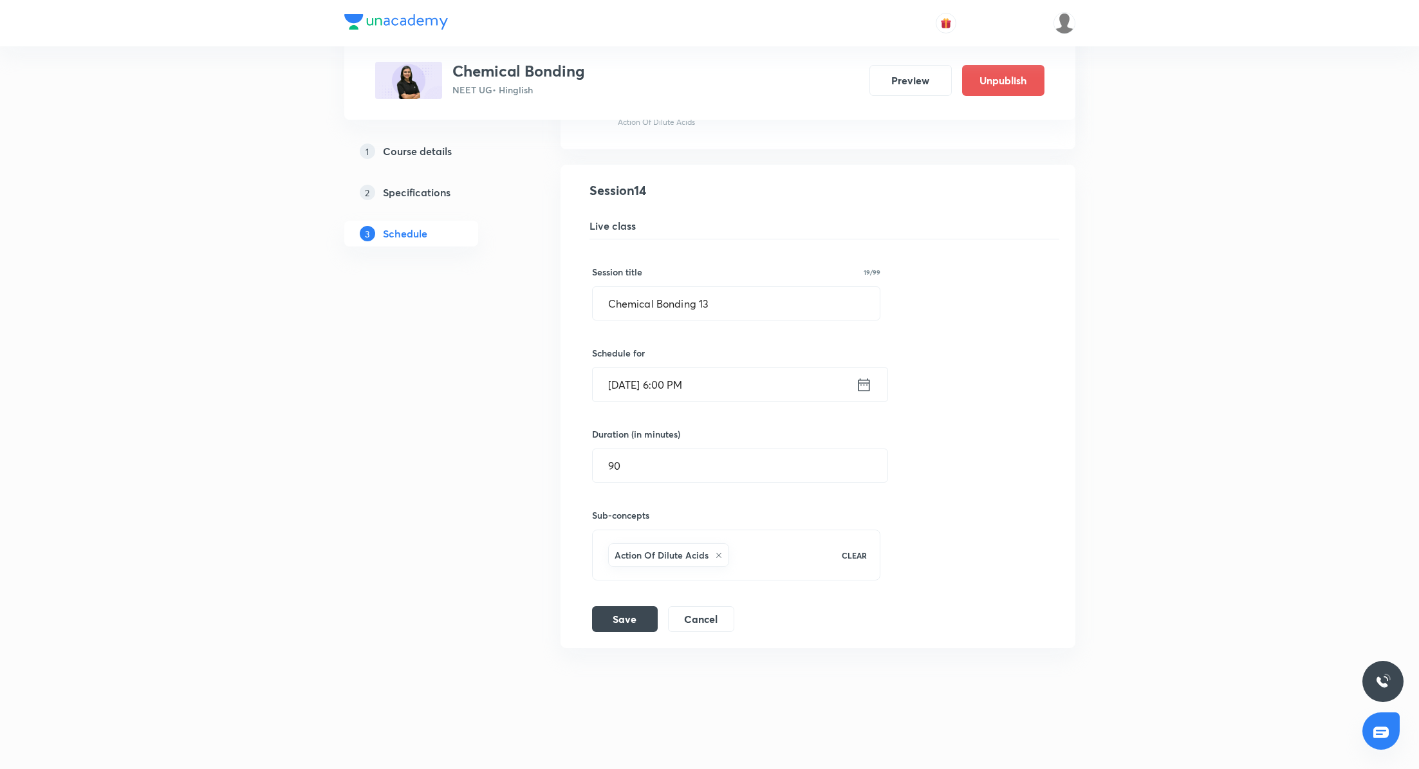
scroll to position [1491, 0]
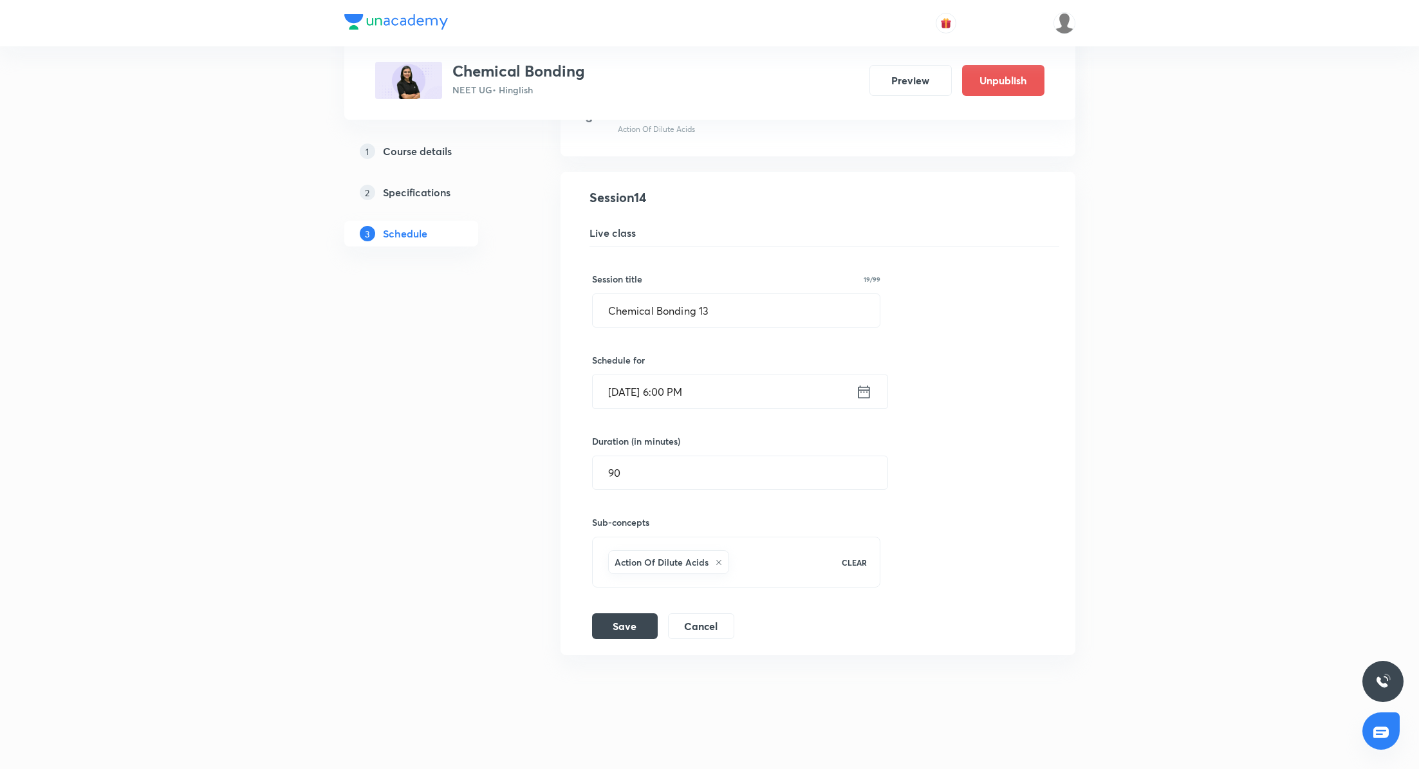
click at [874, 387] on div "[DATE] 6:00 PM ​" at bounding box center [740, 392] width 296 height 34
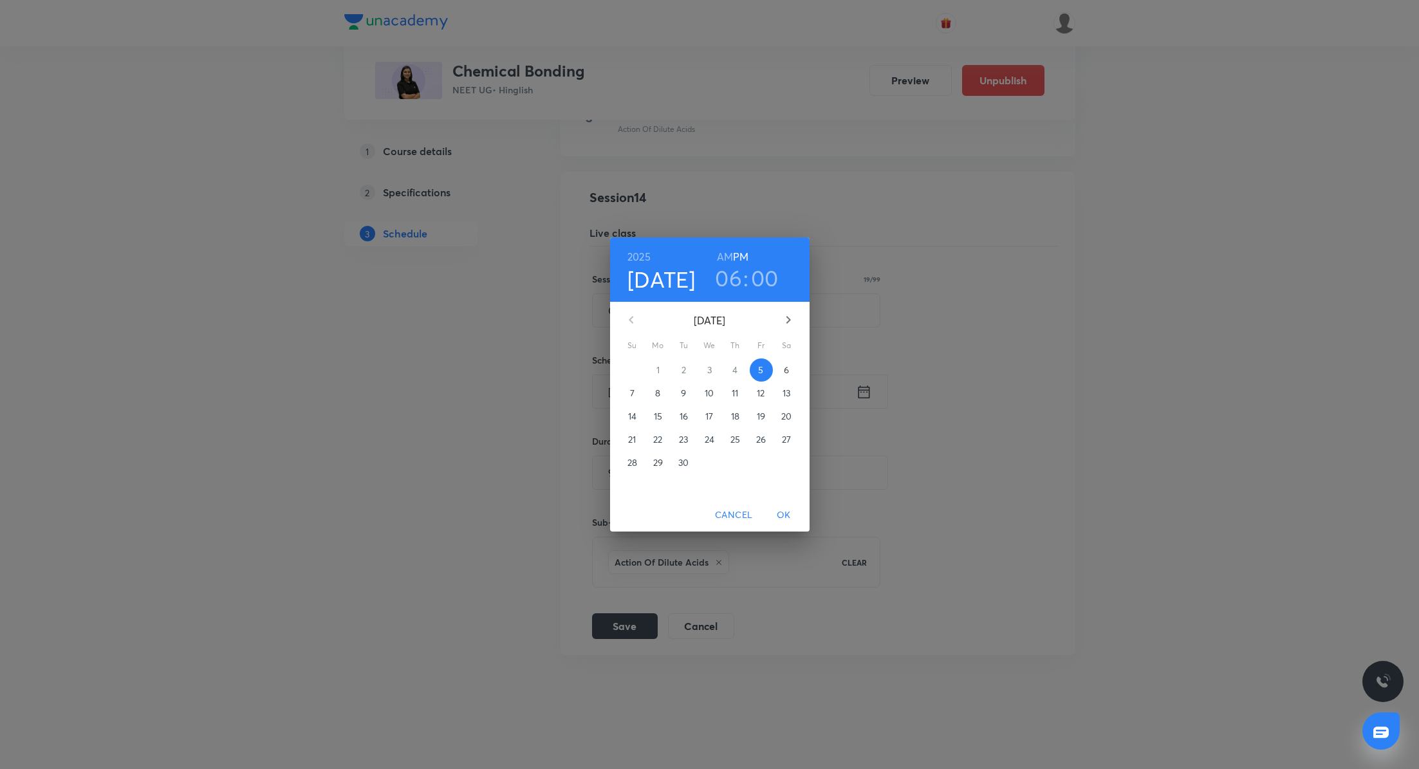
click at [632, 391] on p "7" at bounding box center [632, 393] width 5 height 13
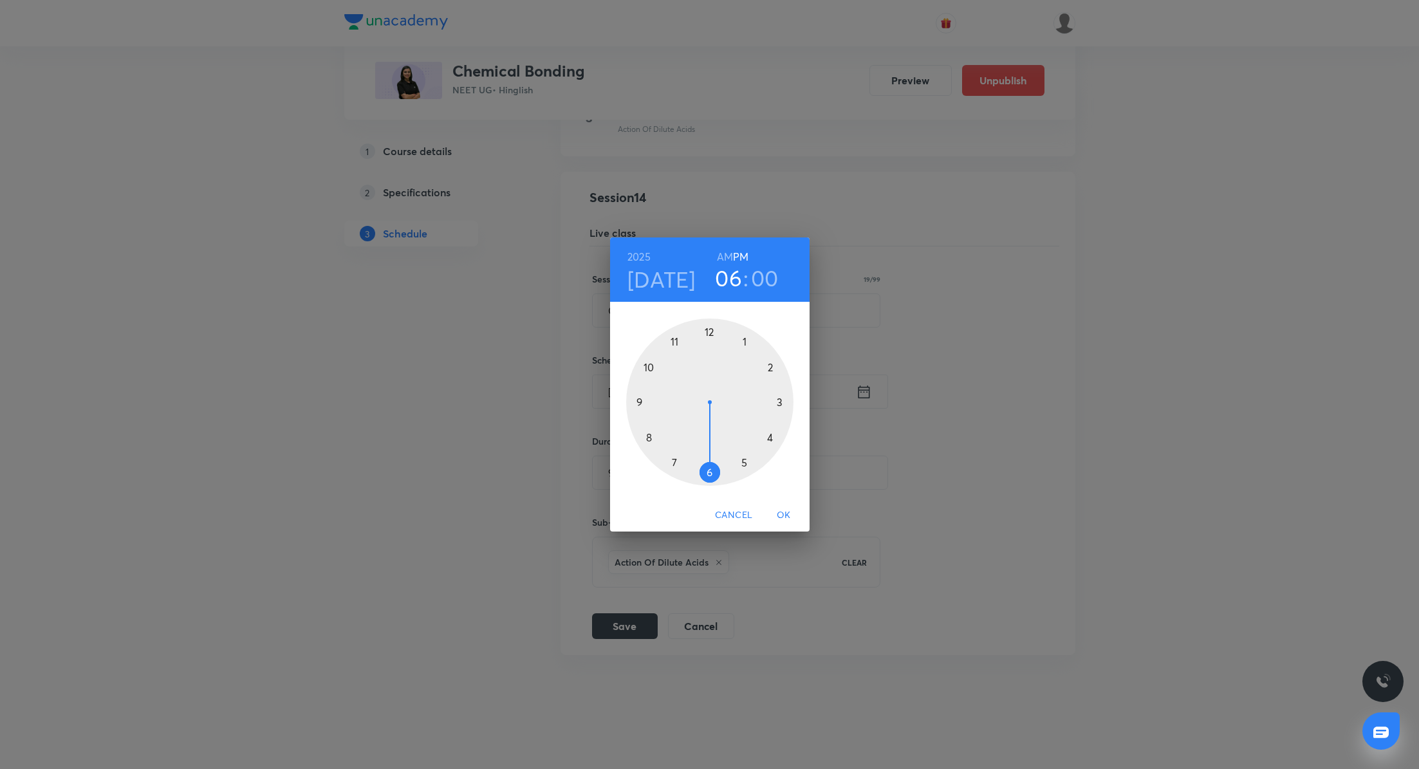
click at [745, 341] on div at bounding box center [709, 402] width 167 height 167
click at [709, 471] on div at bounding box center [709, 402] width 167 height 167
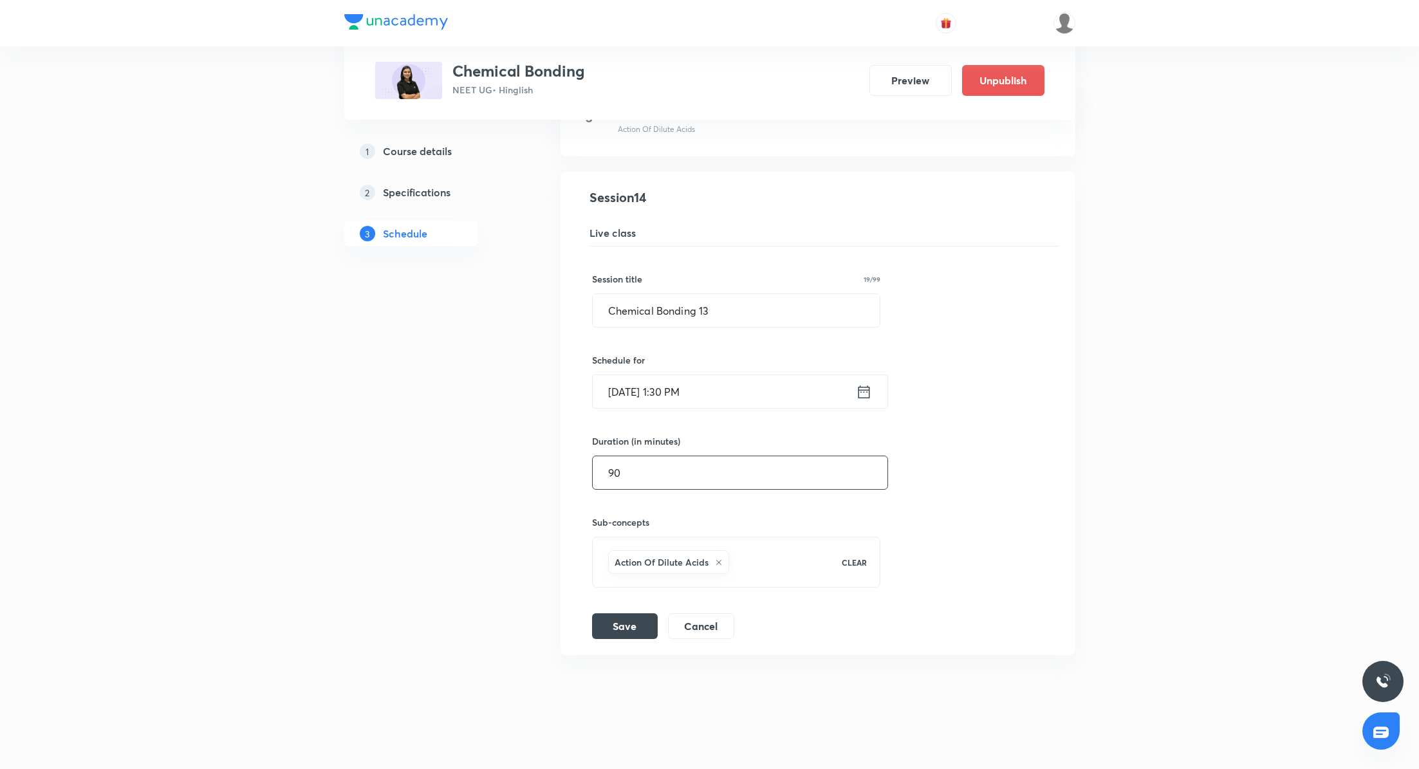
click at [689, 467] on input "90" at bounding box center [740, 472] width 295 height 33
type input "9"
type input "0"
type input "120"
click at [635, 619] on button "Save" at bounding box center [625, 625] width 66 height 26
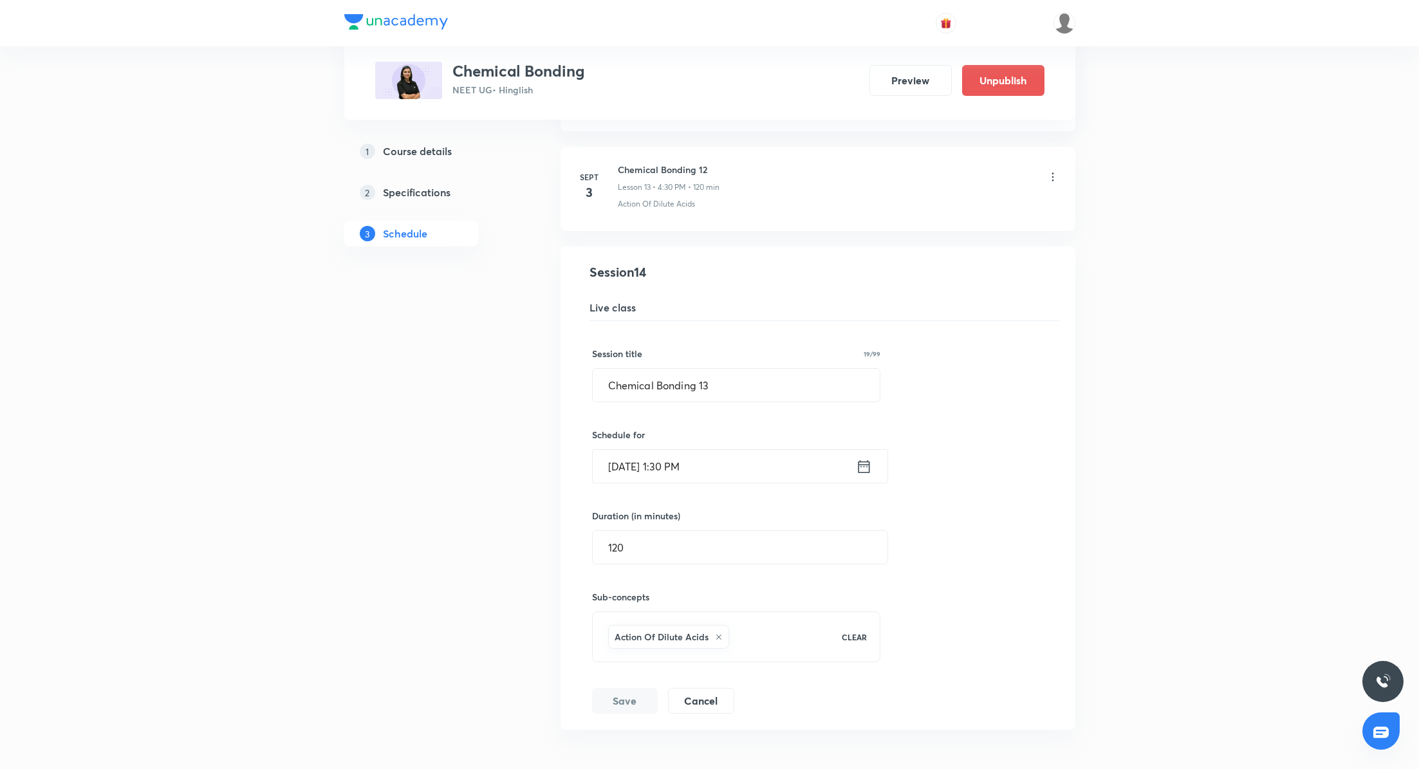
scroll to position [1421, 0]
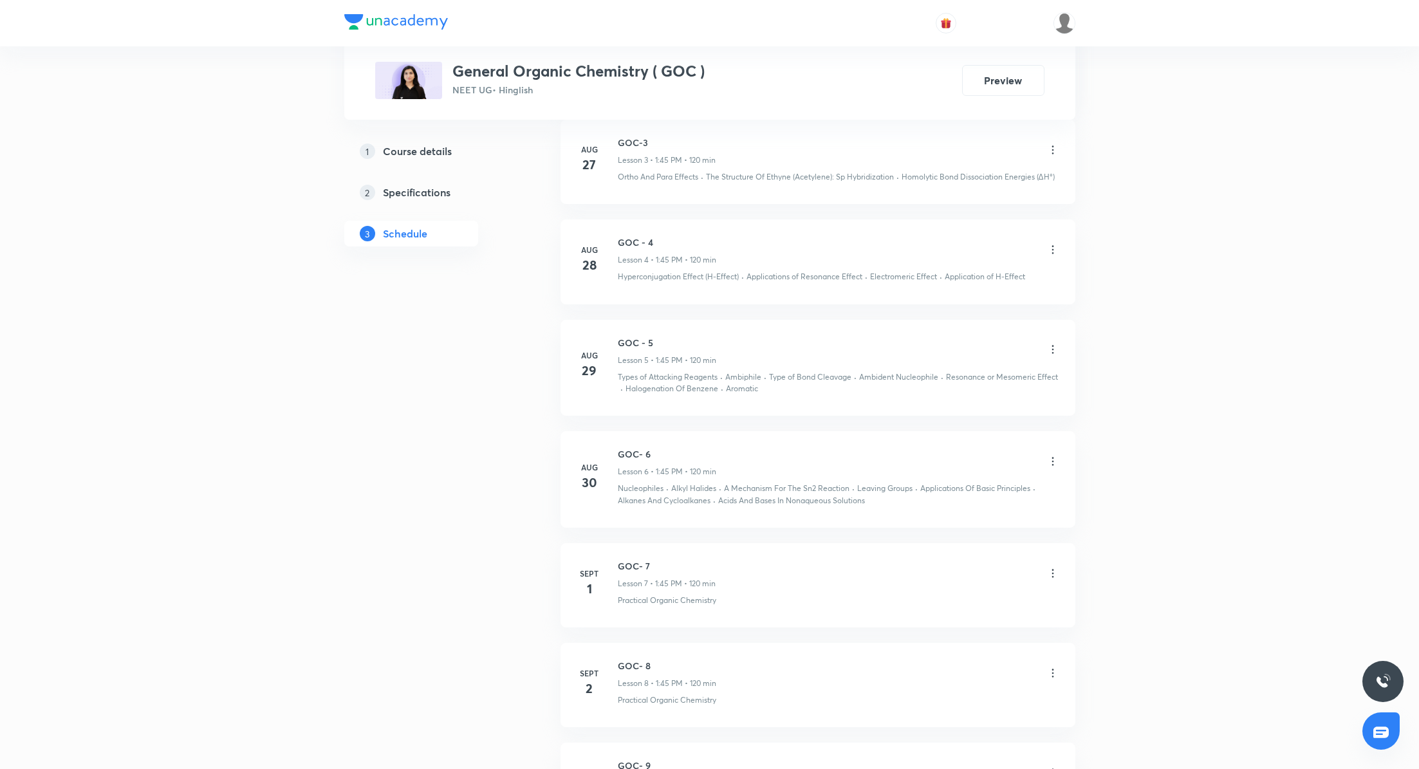
scroll to position [1218, 0]
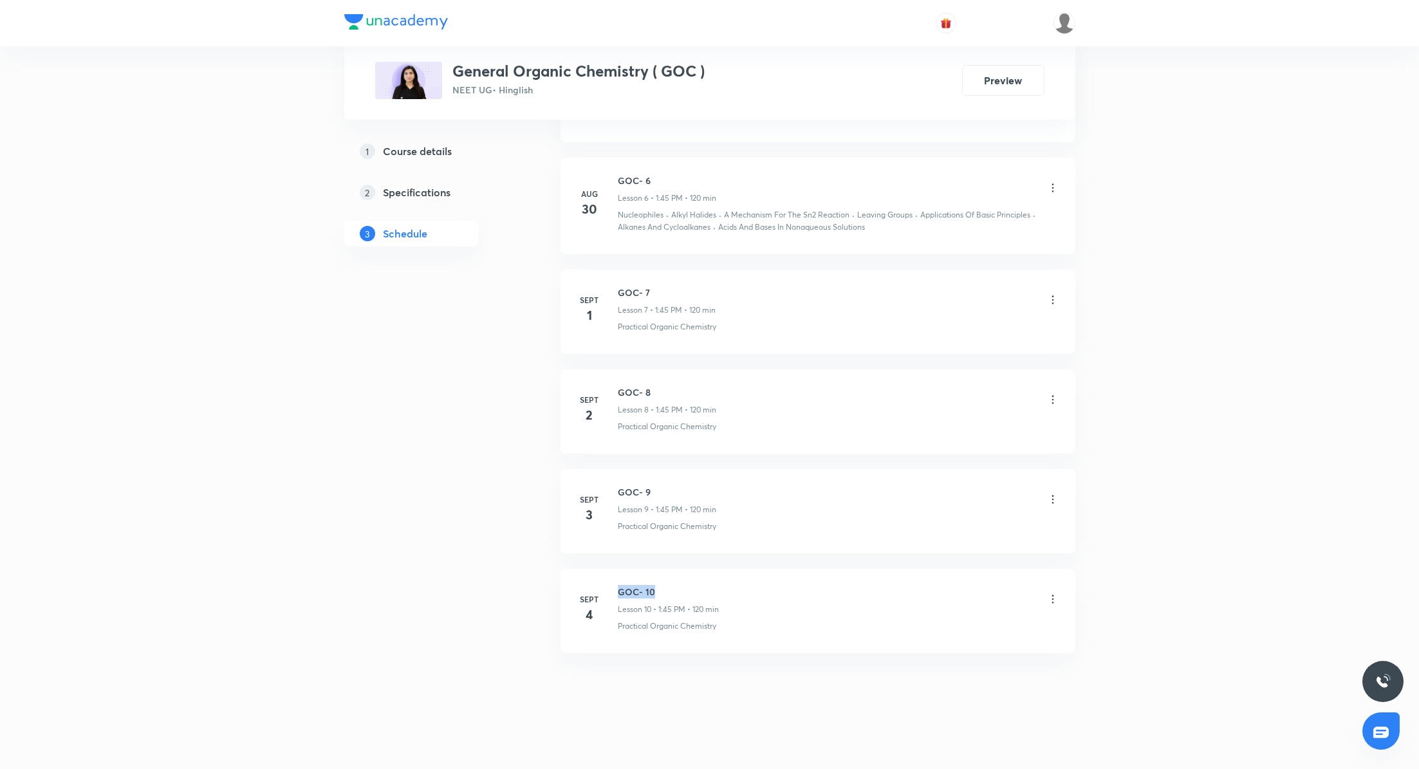
drag, startPoint x: 619, startPoint y: 588, endPoint x: 663, endPoint y: 589, distance: 44.4
click at [663, 589] on h6 "GOC- 10" at bounding box center [668, 592] width 101 height 14
copy h6 "GOC- 10"
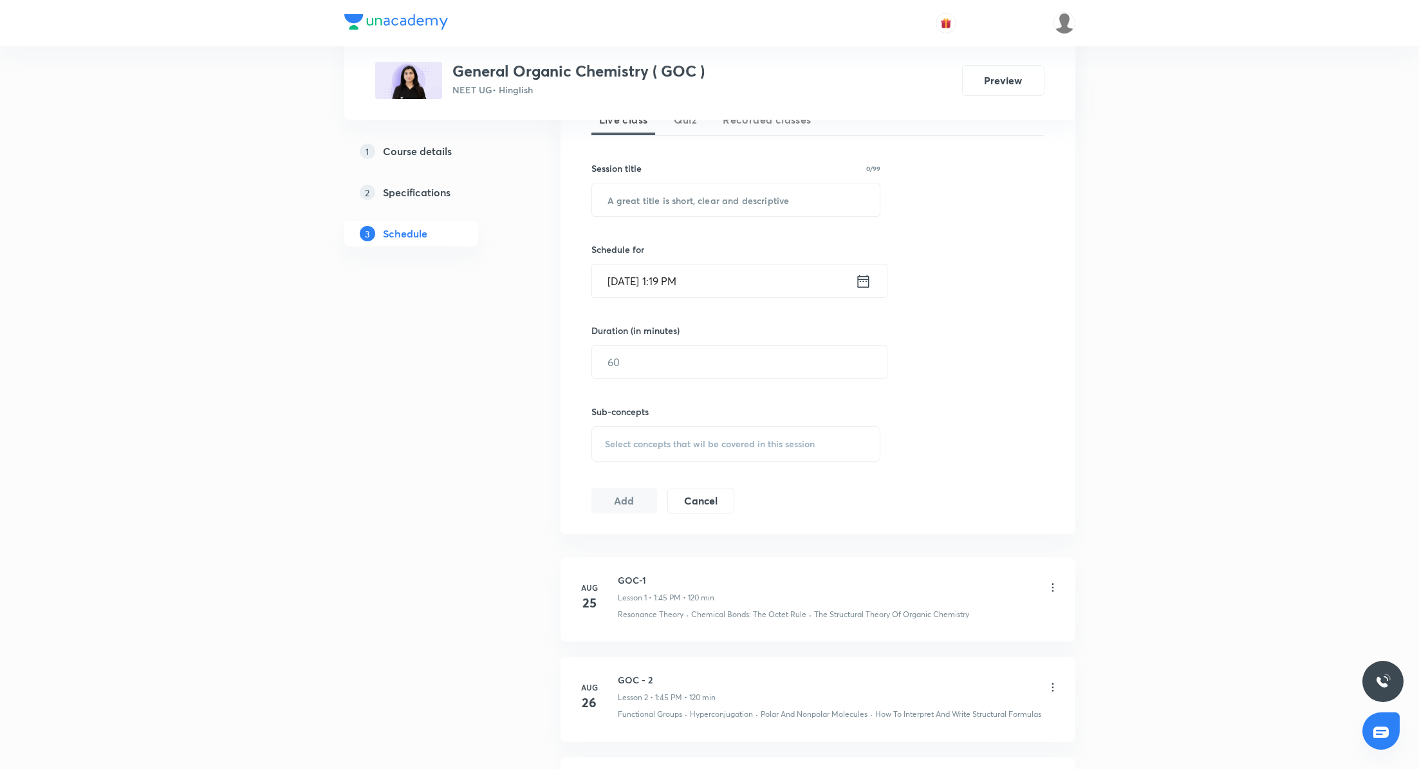
scroll to position [0, 0]
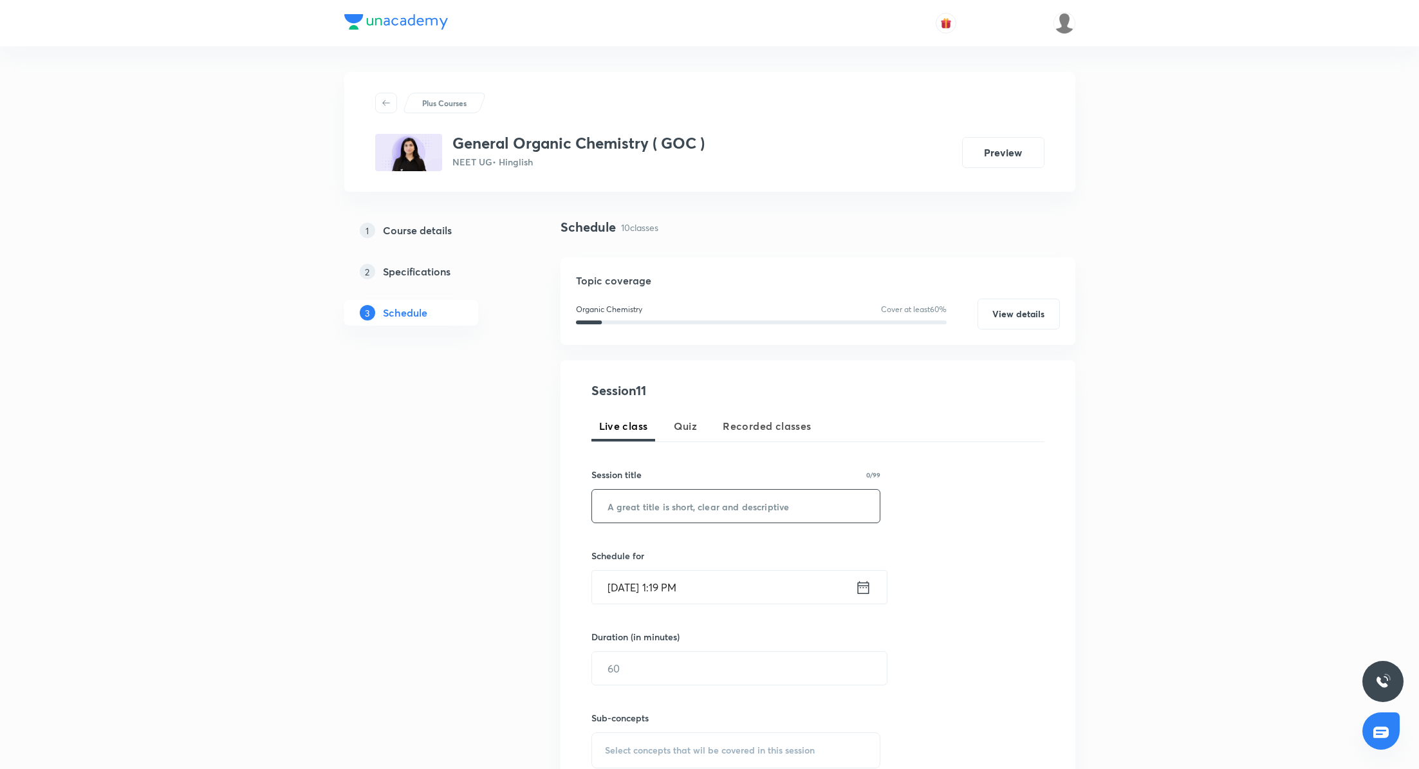
click at [651, 502] on input "text" at bounding box center [736, 506] width 288 height 33
paste input "GOC- 10"
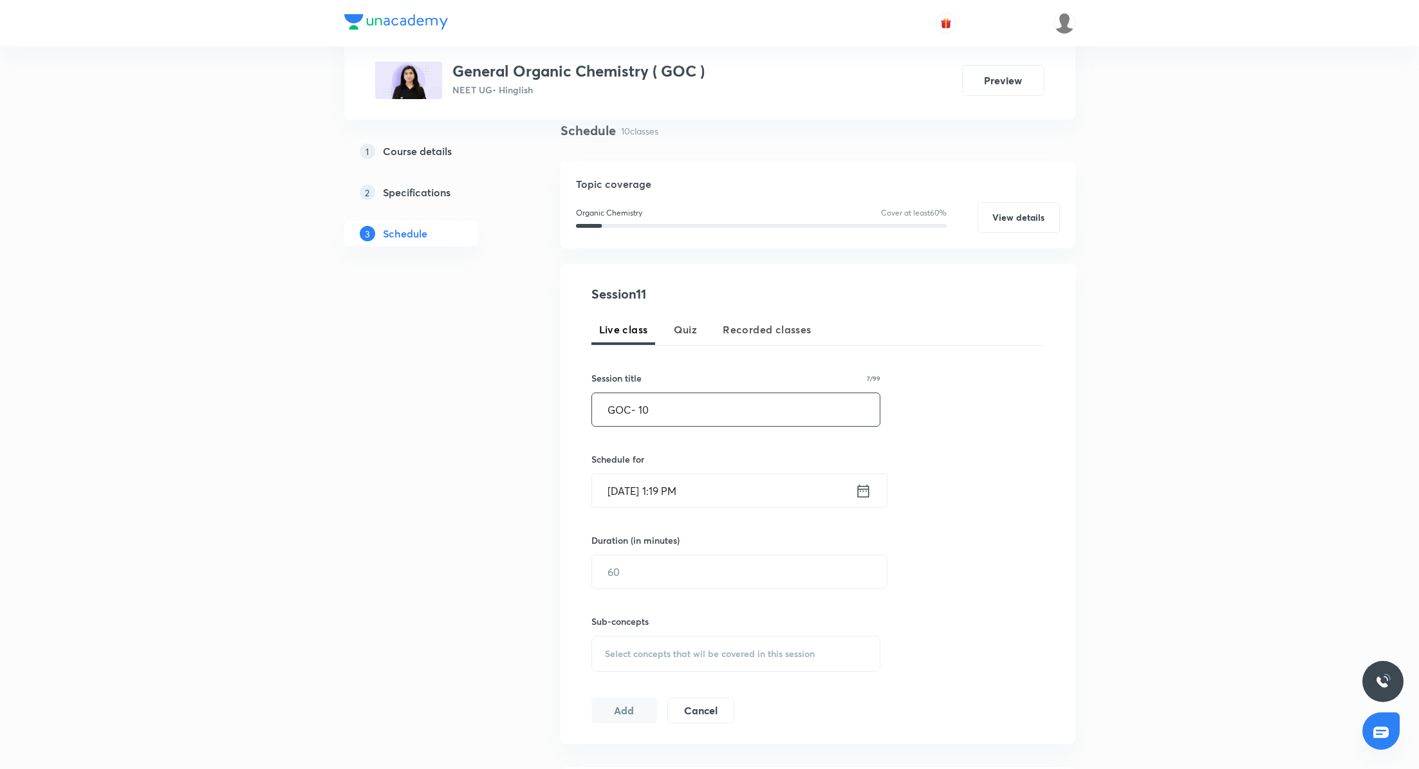
scroll to position [98, 0]
type input "GOC- 11"
click at [863, 491] on icon at bounding box center [864, 489] width 16 height 18
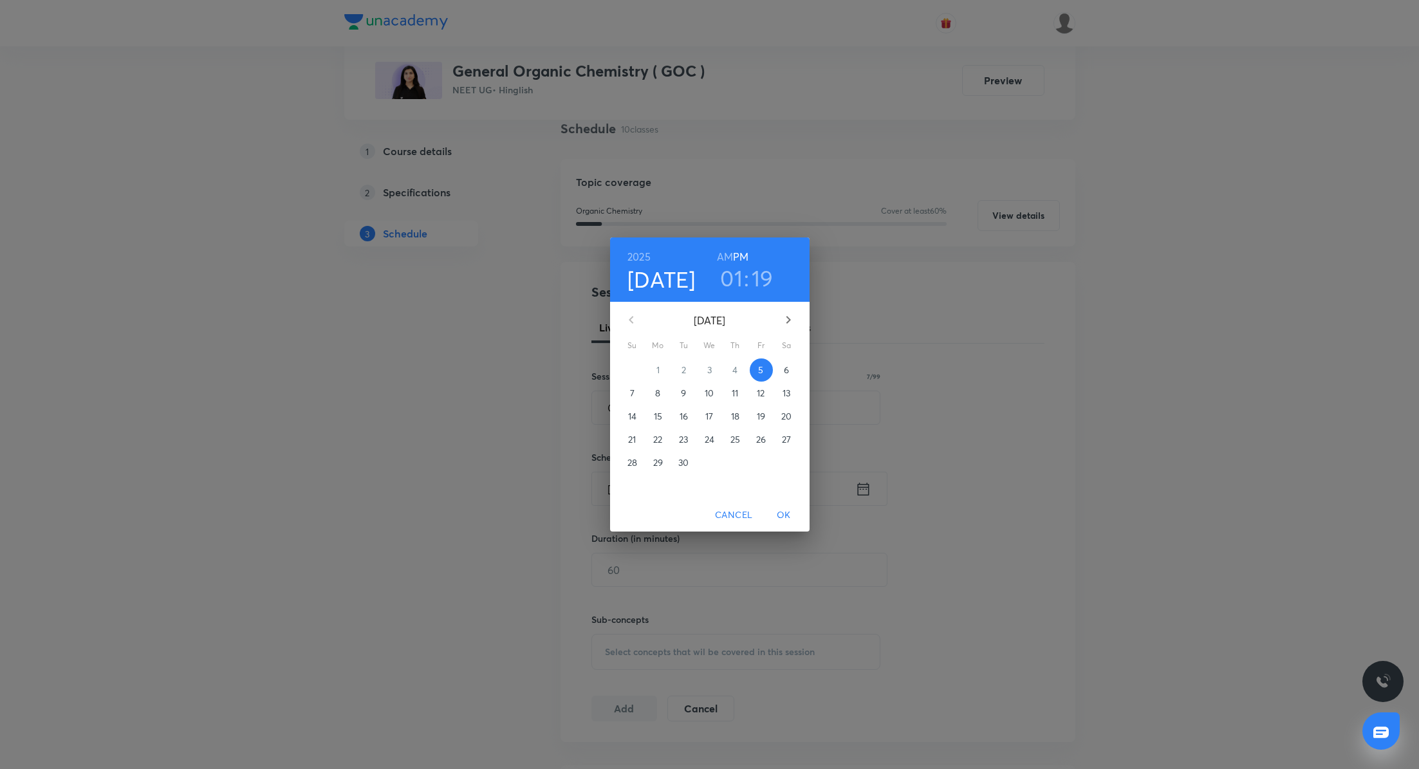
click at [735, 509] on span "Cancel" at bounding box center [733, 515] width 37 height 16
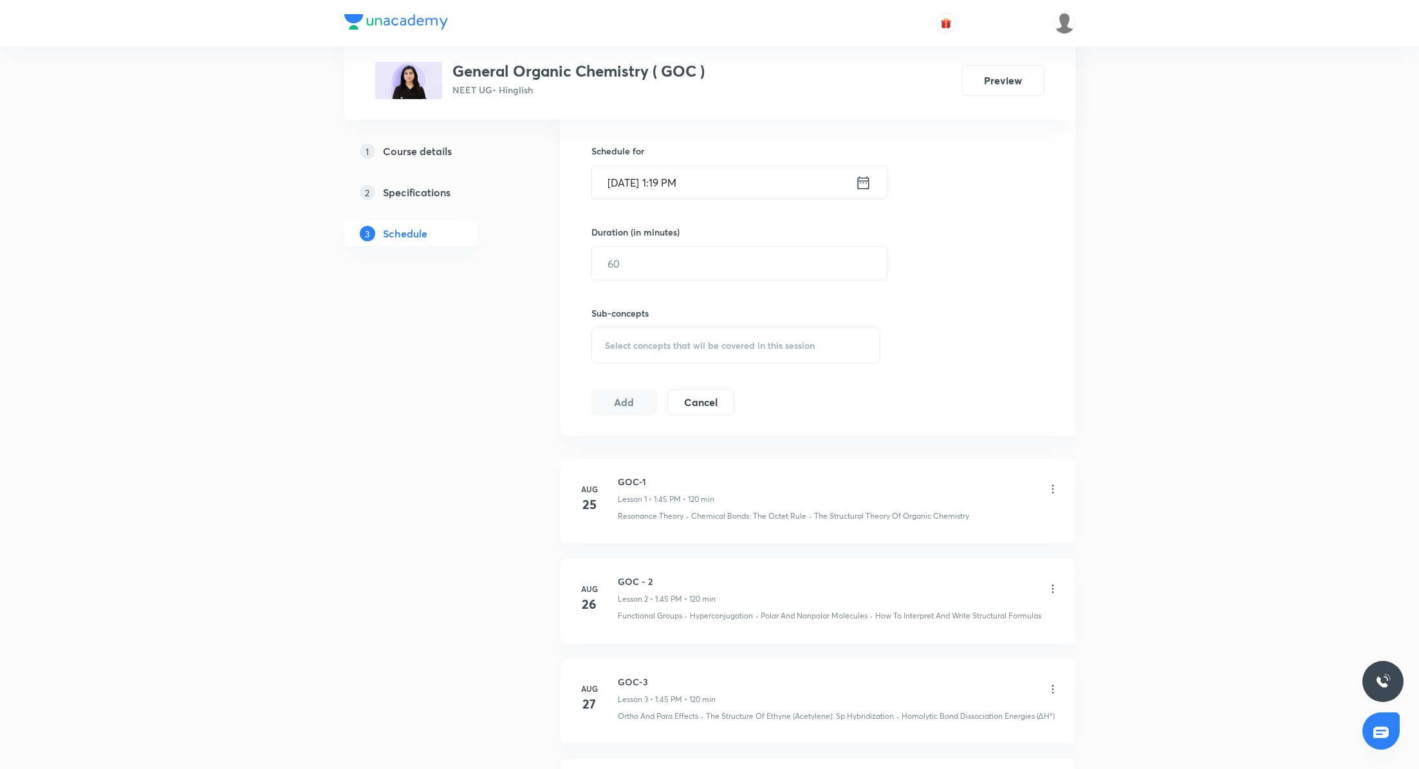
scroll to position [380, 0]
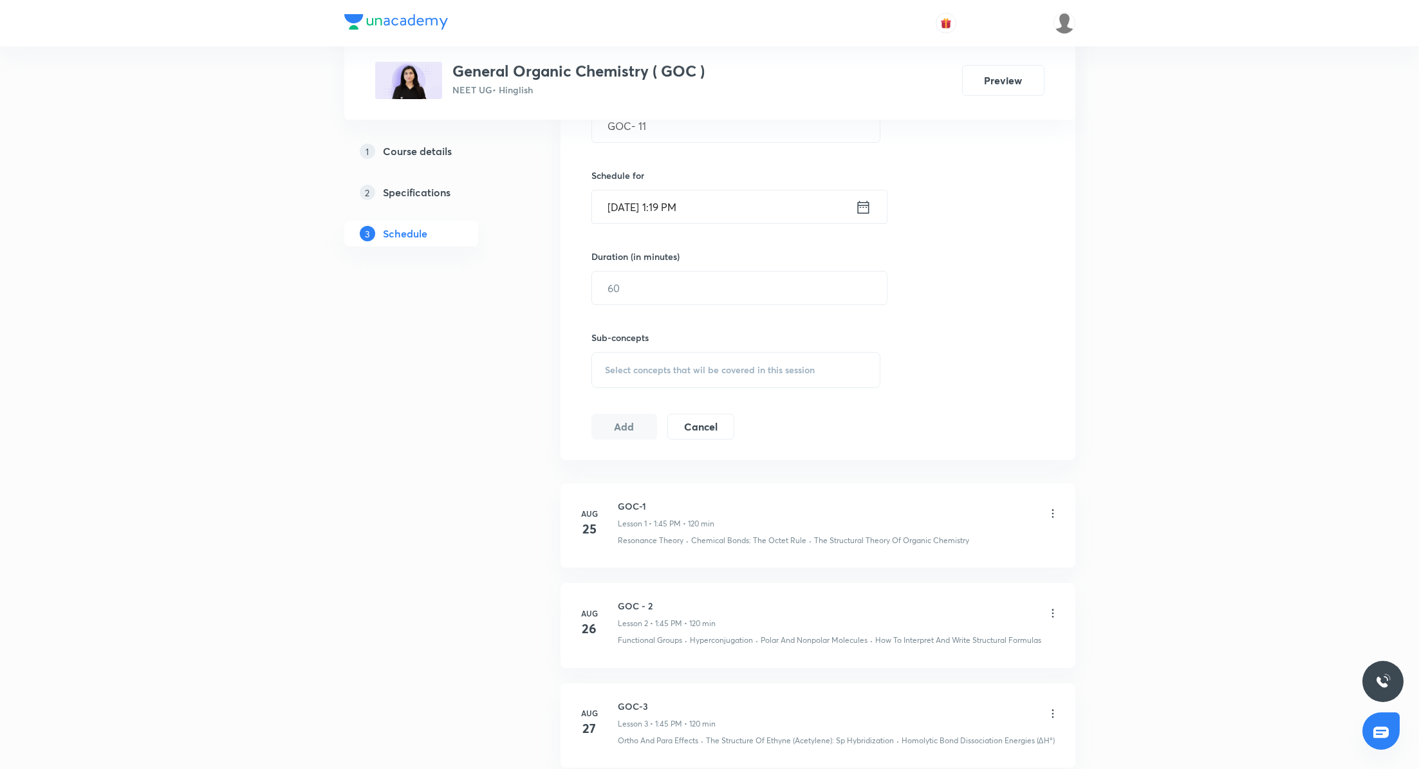
click at [856, 202] on icon at bounding box center [864, 207] width 16 height 18
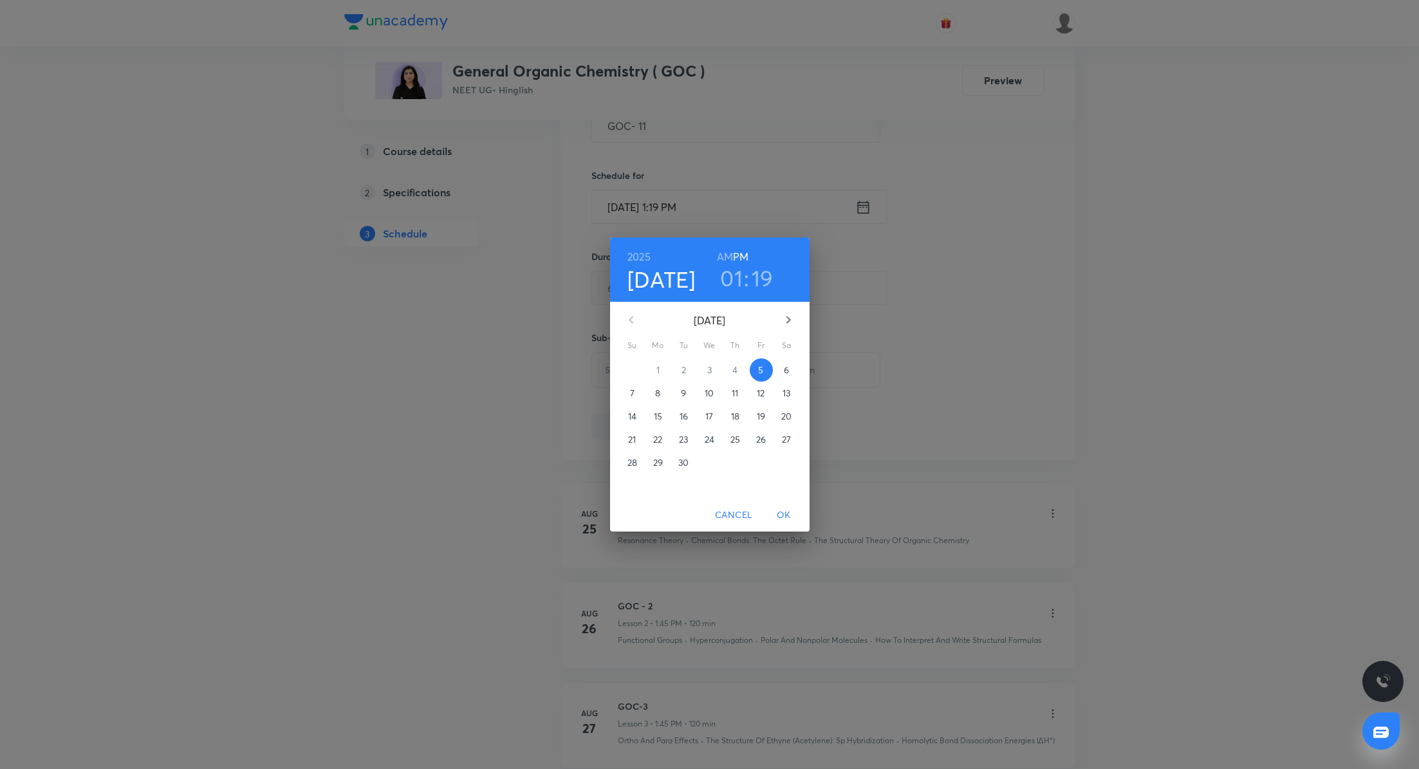
click at [788, 370] on p "6" at bounding box center [786, 370] width 5 height 13
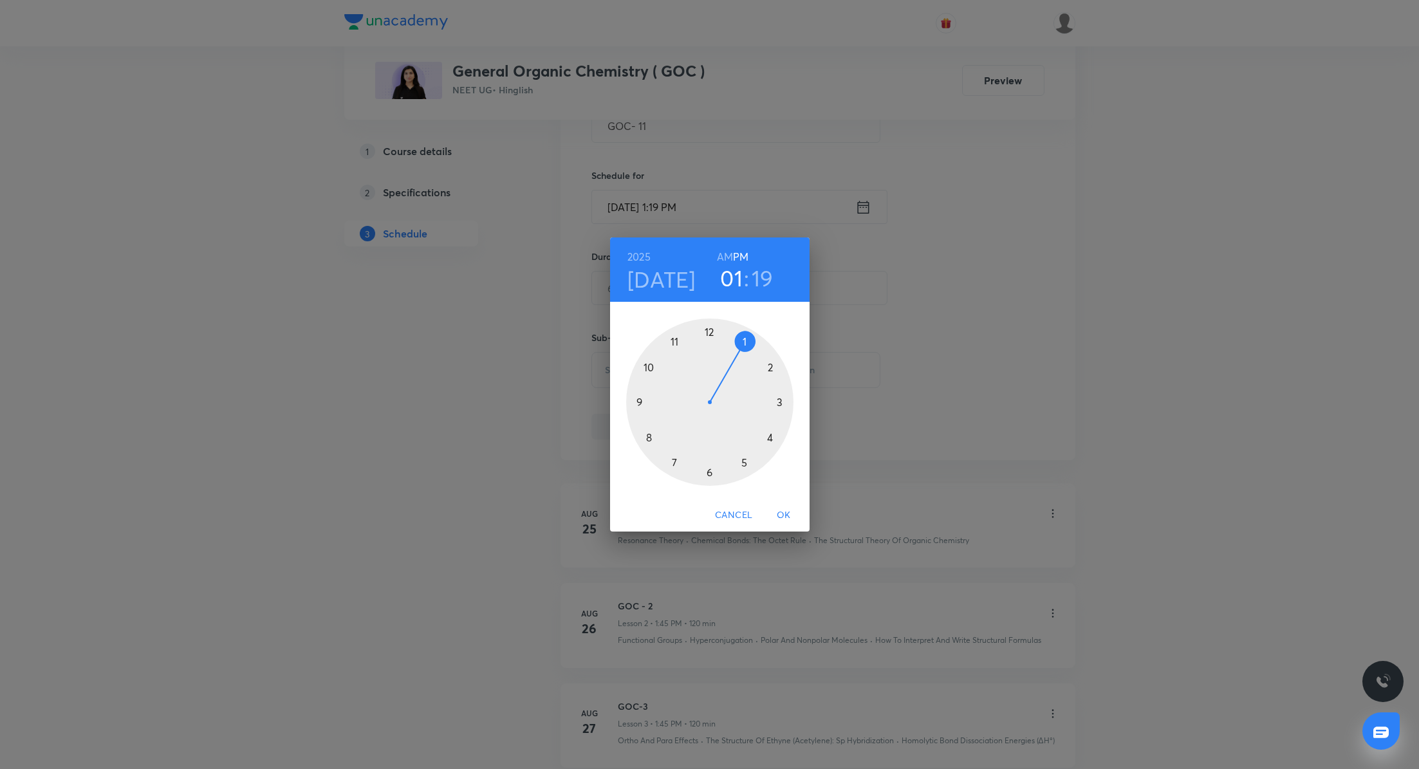
click at [743, 337] on div at bounding box center [709, 402] width 167 height 167
click at [640, 401] on div at bounding box center [709, 402] width 167 height 167
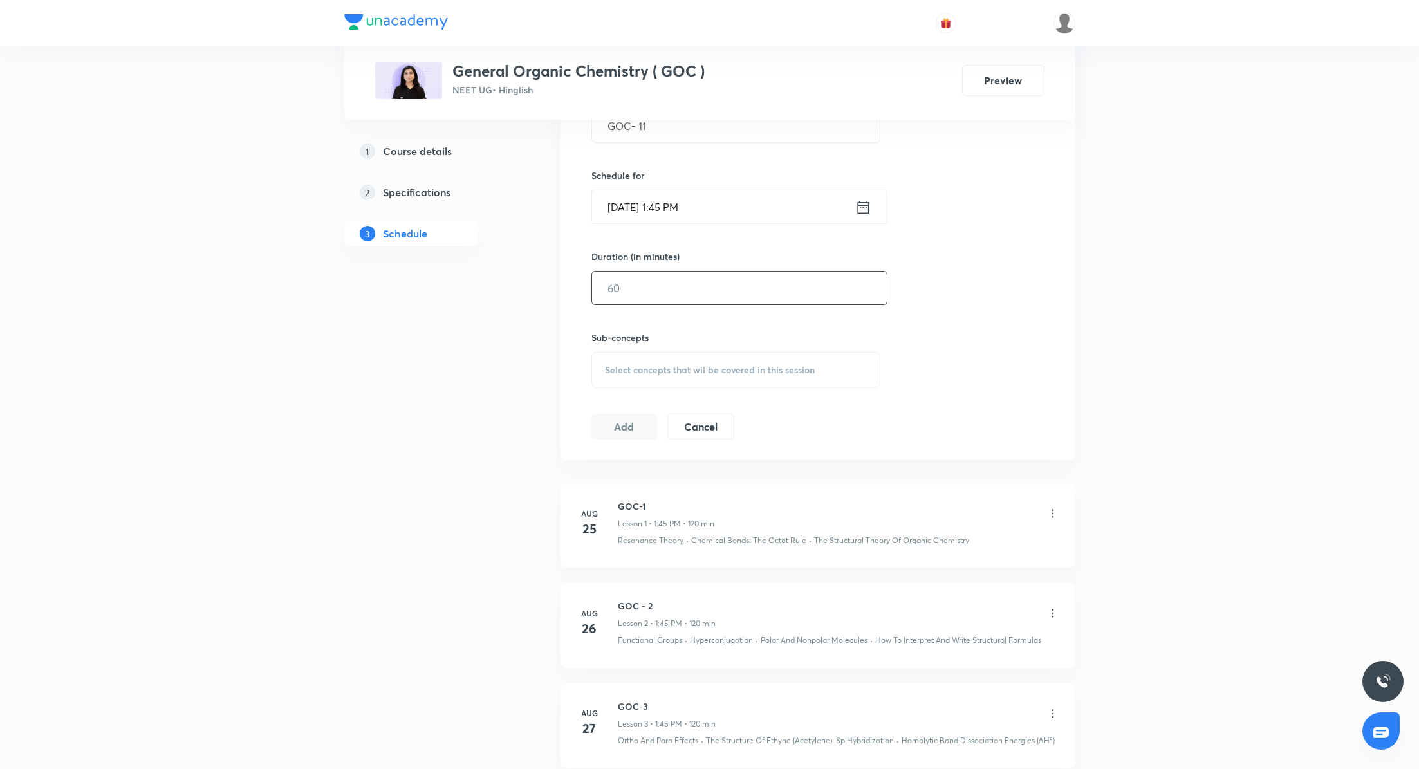
click at [679, 279] on input "text" at bounding box center [739, 288] width 295 height 33
type input "120"
click at [632, 358] on div "Select concepts that wil be covered in this session" at bounding box center [737, 370] width 290 height 36
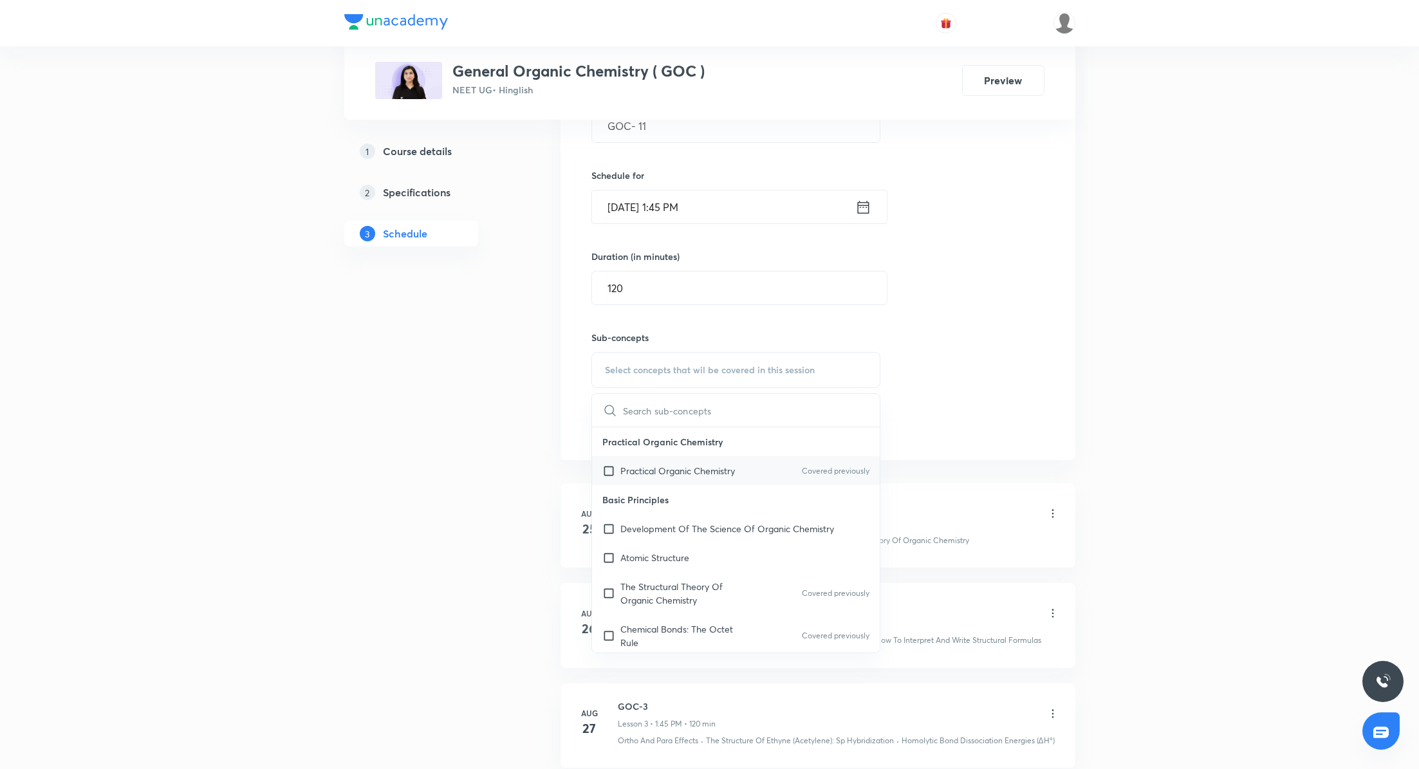
click at [691, 476] on div "Practical Organic Chemistry Covered previously" at bounding box center [736, 470] width 288 height 29
checkbox input "true"
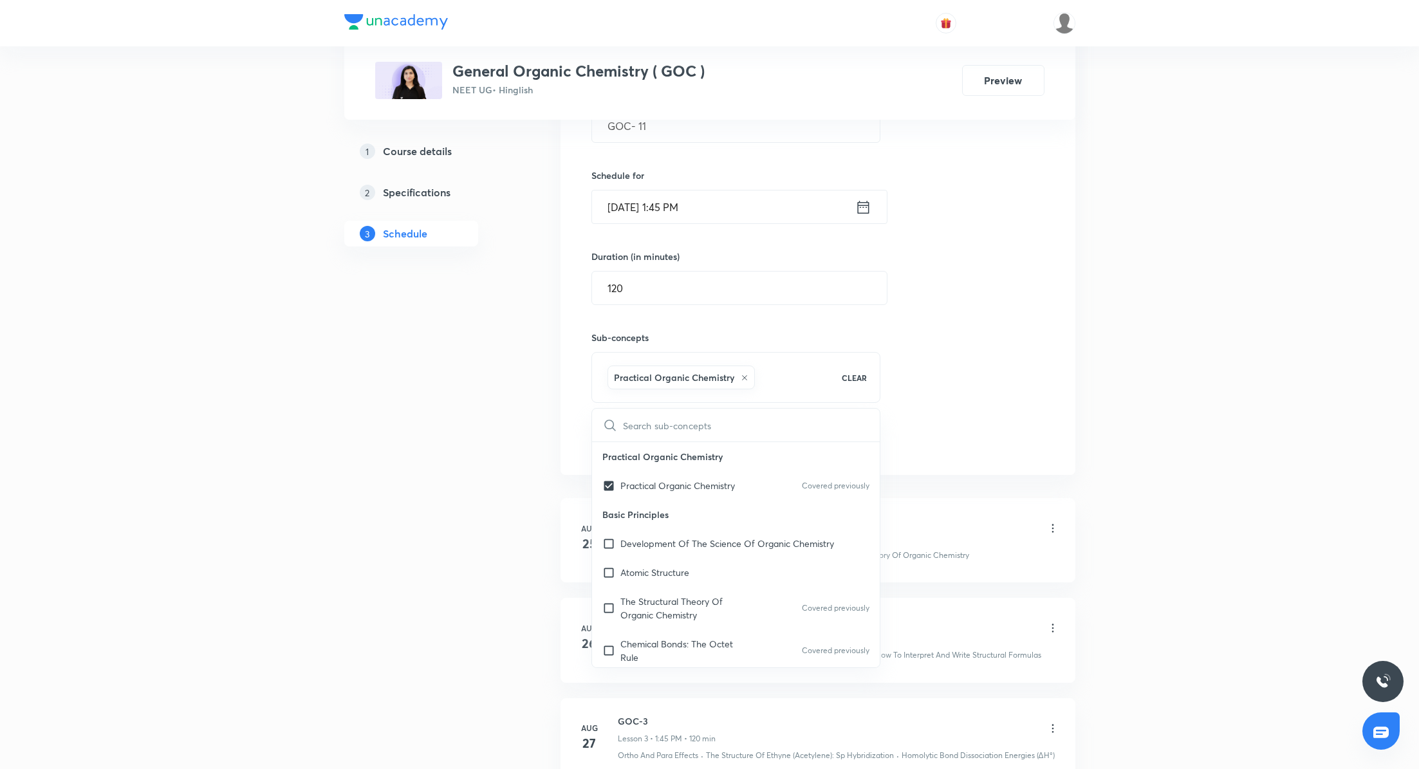
click at [967, 332] on div "Session 11 Live class Quiz Recorded classes Session title 7/99 GOC- 11 ​ Schedu…" at bounding box center [818, 228] width 453 height 454
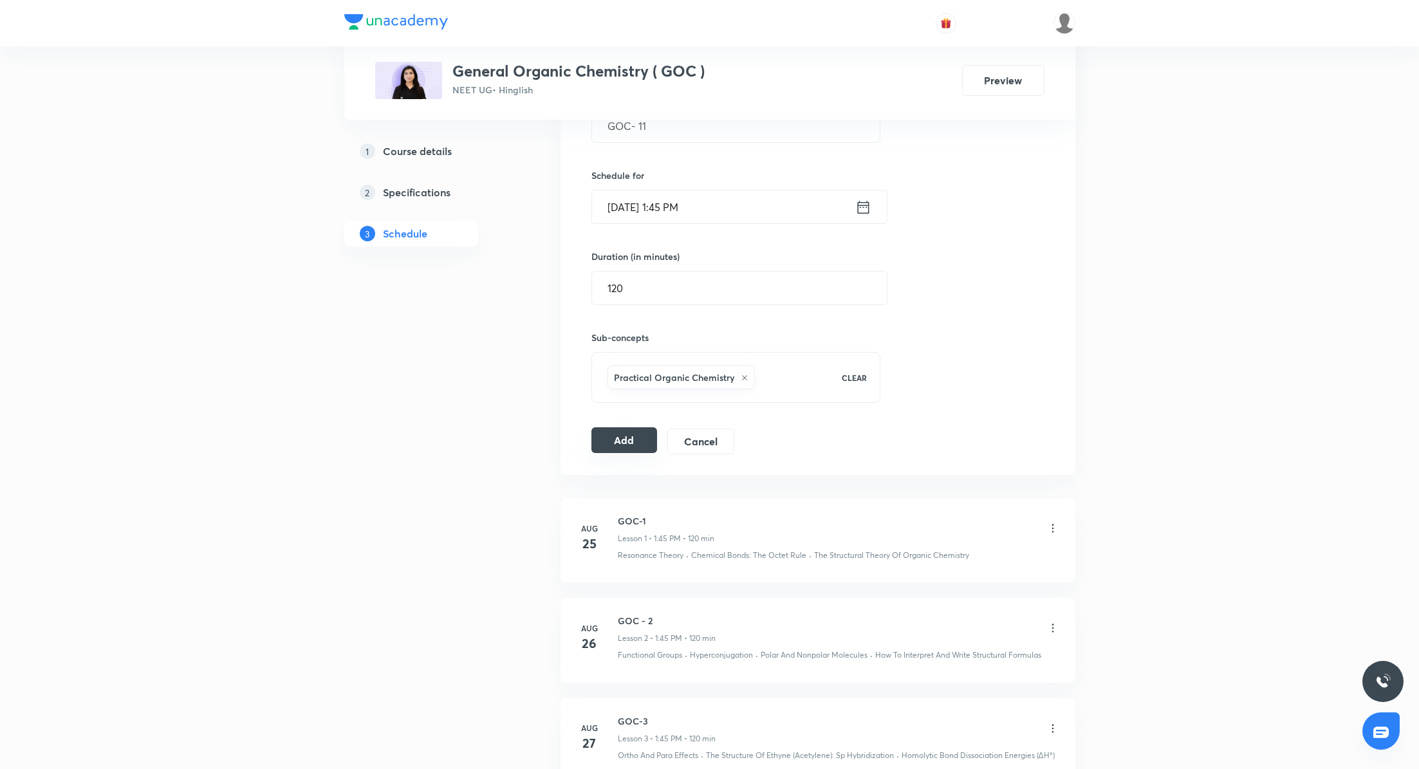
click at [637, 431] on button "Add" at bounding box center [625, 440] width 66 height 26
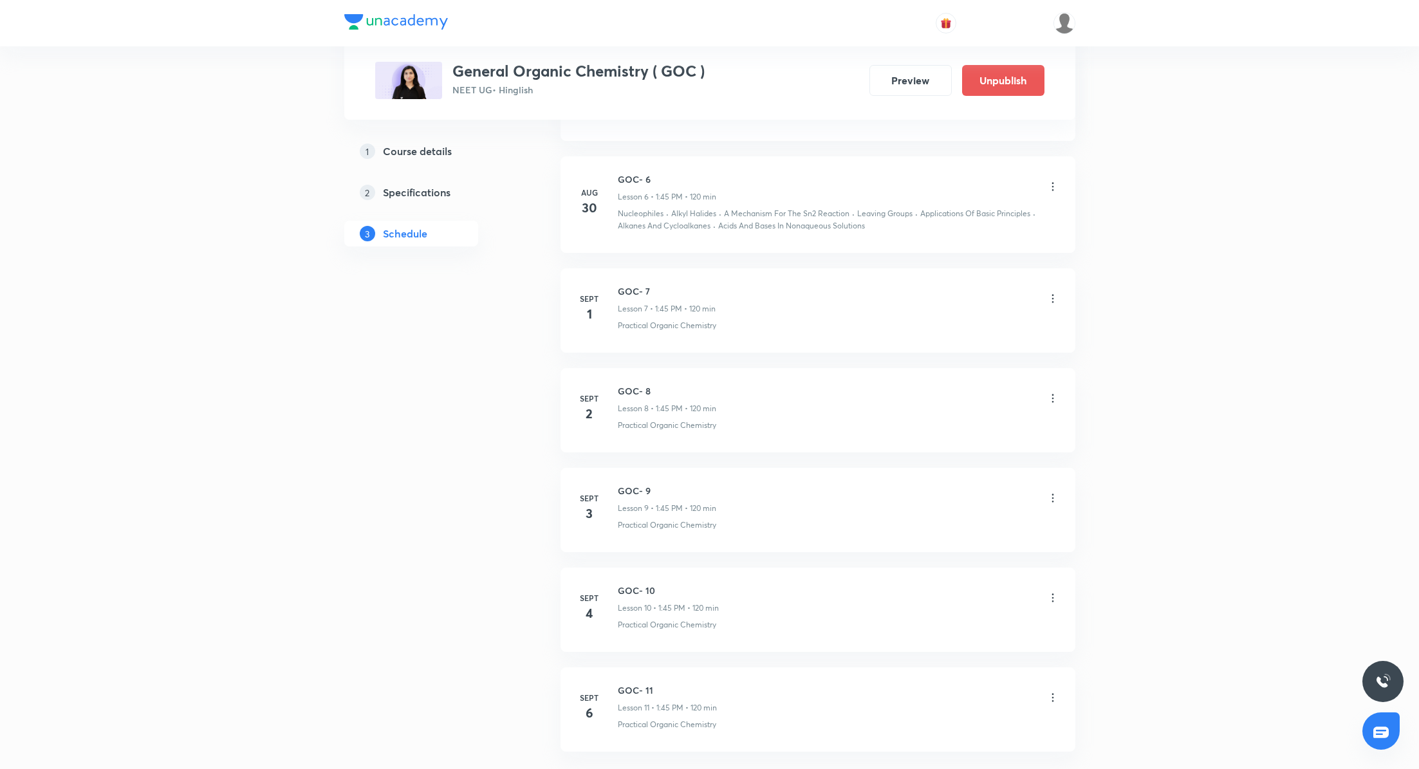
scroll to position [892, 0]
drag, startPoint x: 617, startPoint y: 586, endPoint x: 660, endPoint y: 586, distance: 43.1
click at [661, 586] on h6 "GOC- 11" at bounding box center [667, 592] width 99 height 14
copy h6 "GOC- 11"
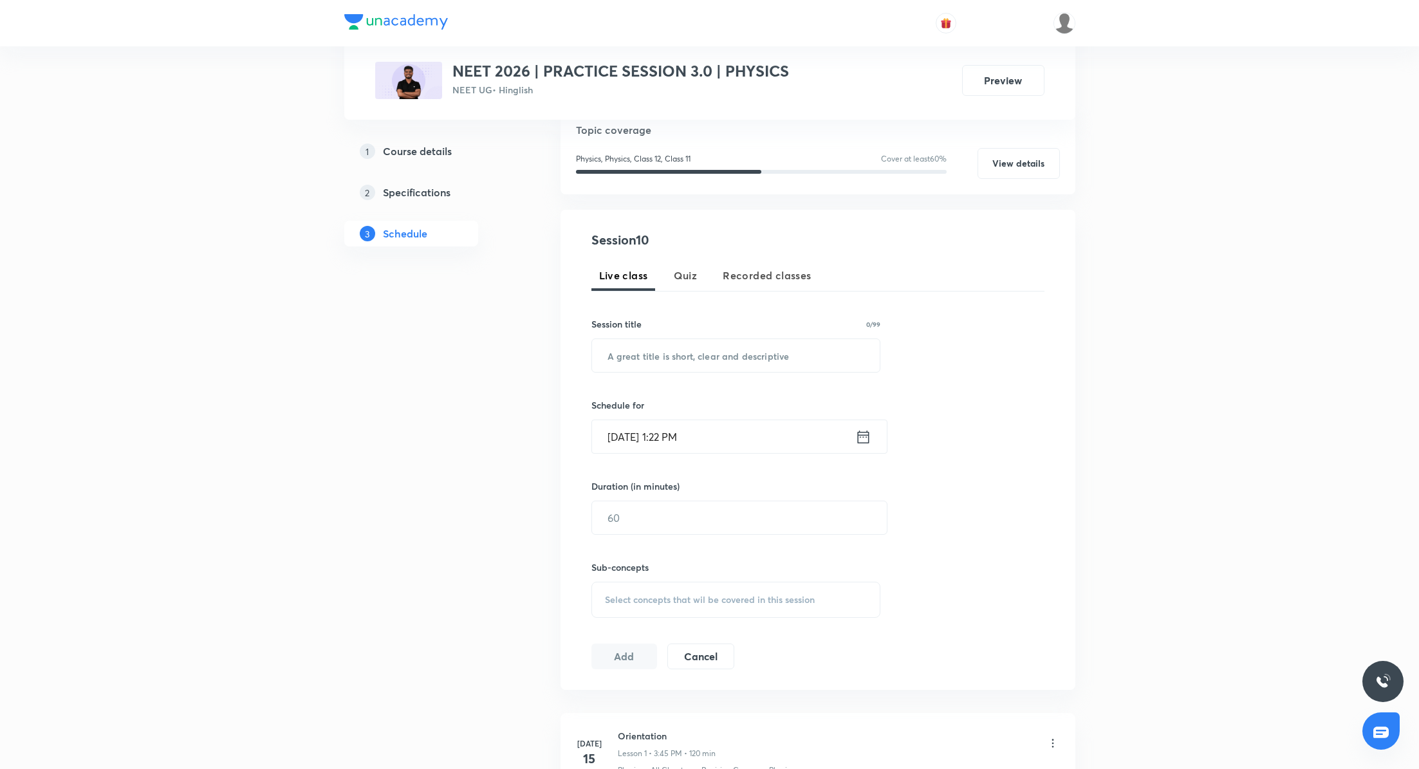
scroll to position [174, 0]
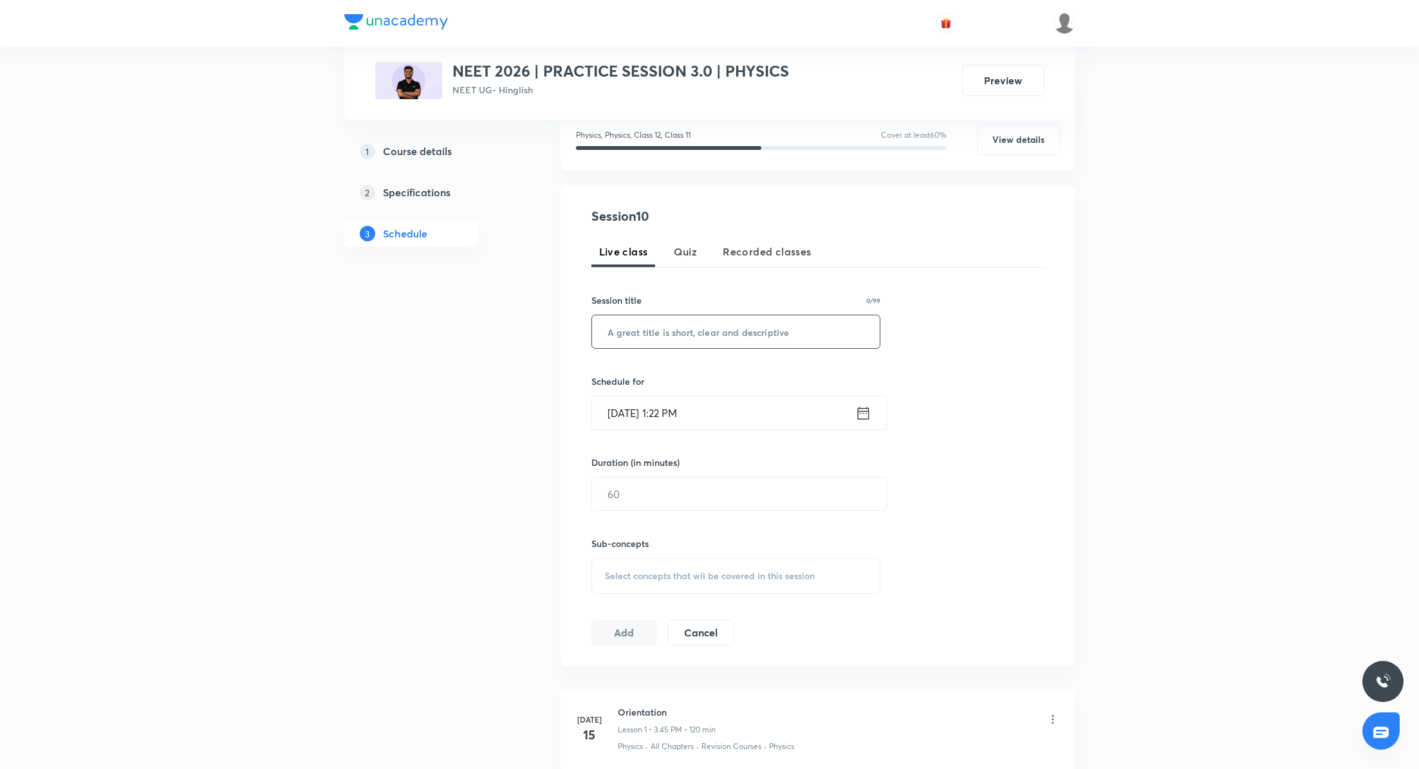
click at [715, 330] on input "text" at bounding box center [736, 331] width 288 height 33
paste input "Logic Gates"
type input "Logic Gates"
click at [864, 411] on icon at bounding box center [864, 413] width 16 height 18
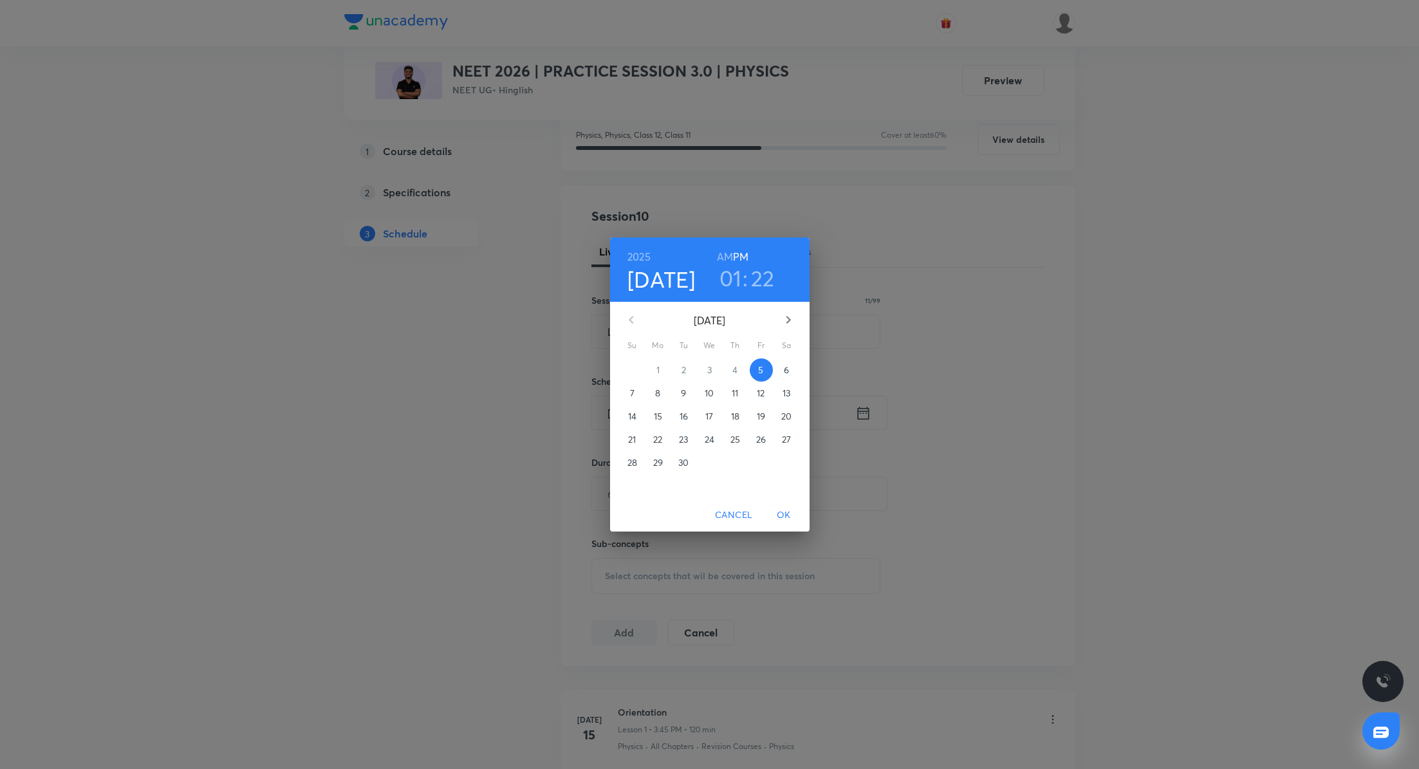
click at [731, 276] on h3 "01" at bounding box center [731, 278] width 23 height 27
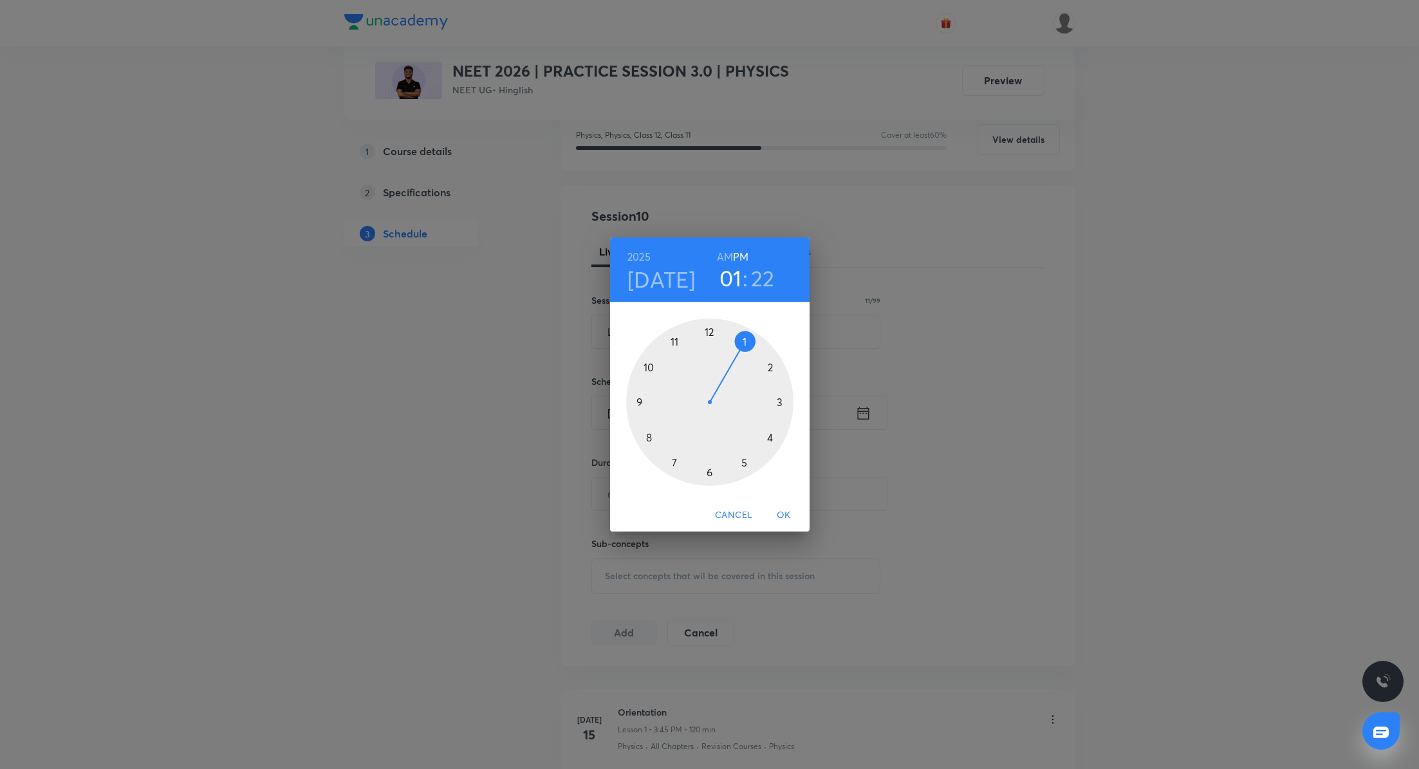
click at [647, 364] on div at bounding box center [709, 402] width 167 height 167
click at [708, 334] on div at bounding box center [709, 402] width 167 height 167
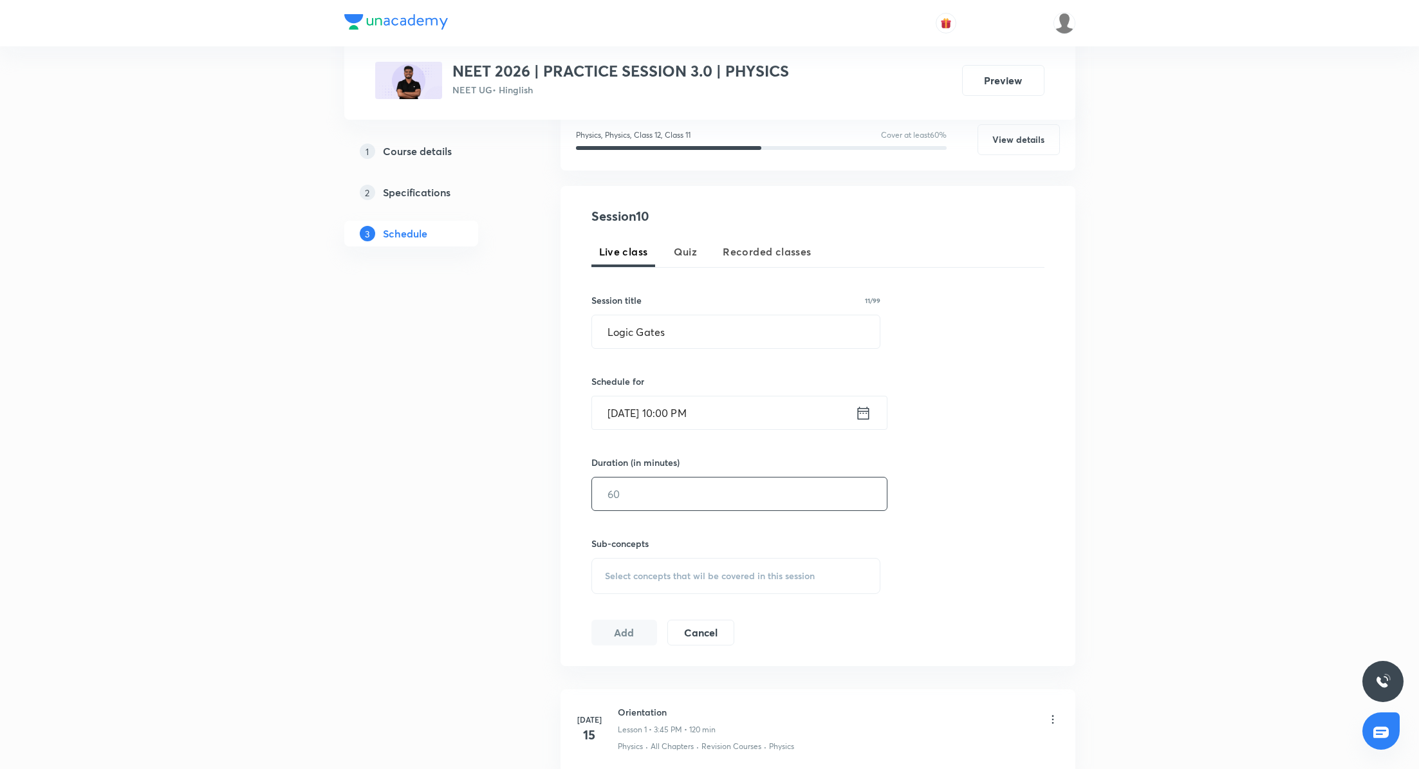
click at [710, 494] on input "text" at bounding box center [739, 494] width 295 height 33
type input "120"
click at [625, 566] on div "Select concepts that wil be covered in this session" at bounding box center [737, 576] width 290 height 36
click at [663, 673] on p "Revision Courses" at bounding box center [655, 677] width 69 height 14
checkbox input "true"
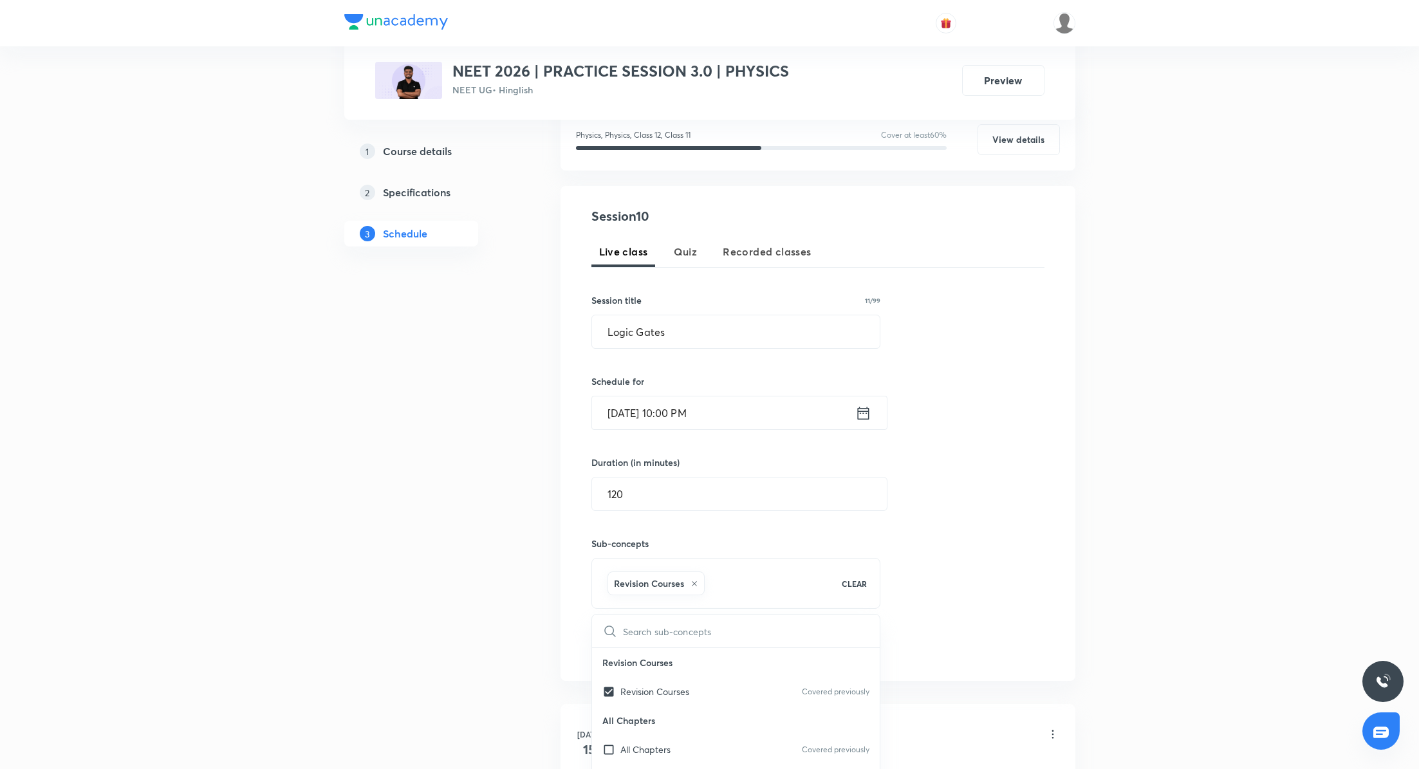
click at [1013, 509] on div "Session 10 Live class Quiz Recorded classes Session title 11/99 Logic Gates ​ S…" at bounding box center [818, 434] width 453 height 454
click at [622, 635] on button "Add" at bounding box center [625, 646] width 66 height 26
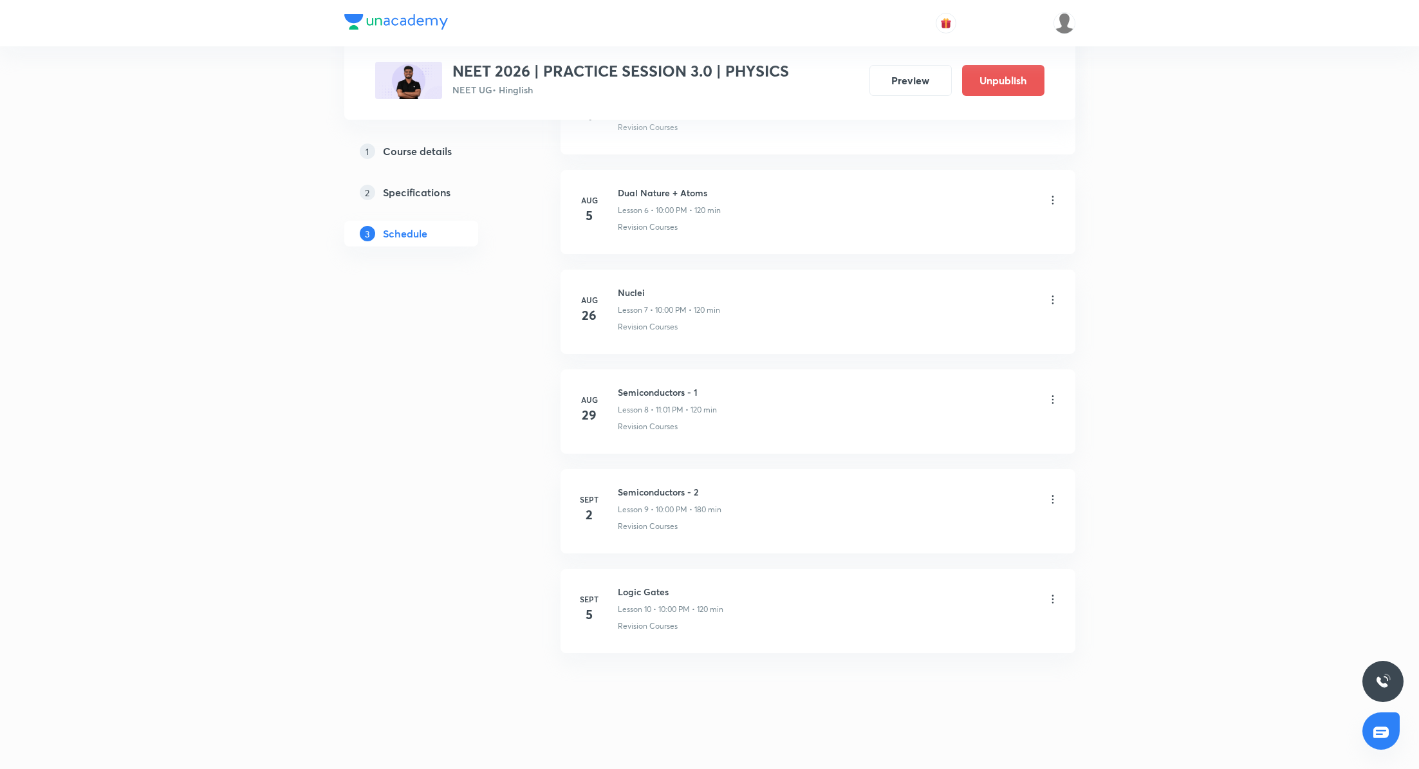
scroll to position [1136, 0]
